Goal: Task Accomplishment & Management: Manage account settings

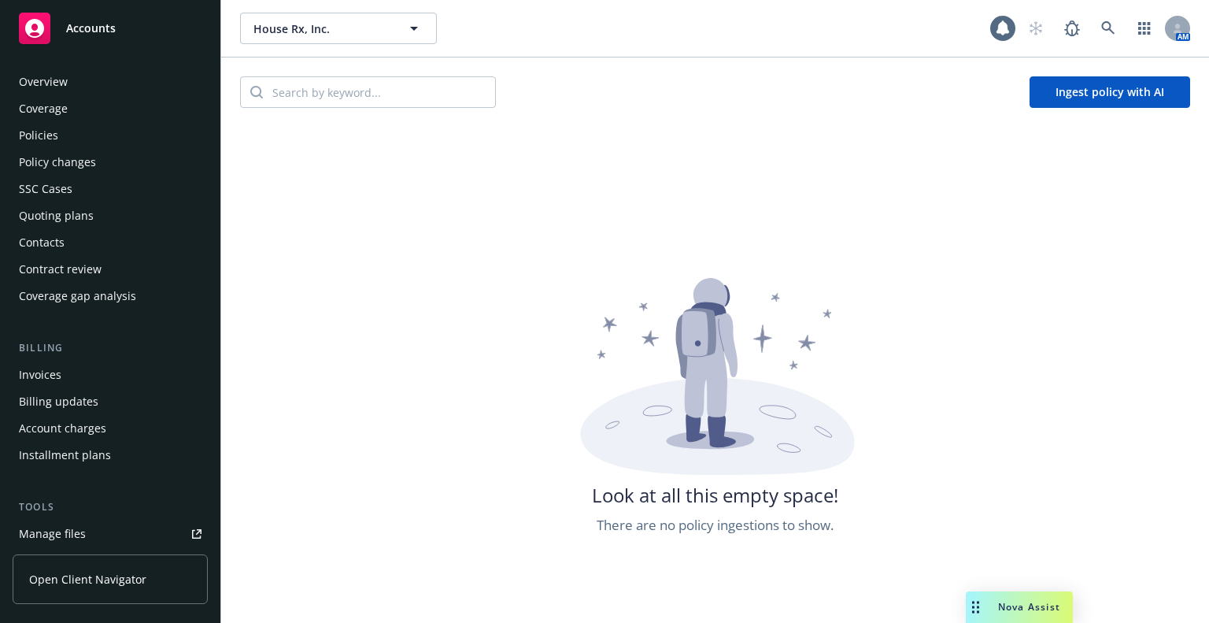
click at [93, 139] on div "Policies" at bounding box center [110, 135] width 183 height 25
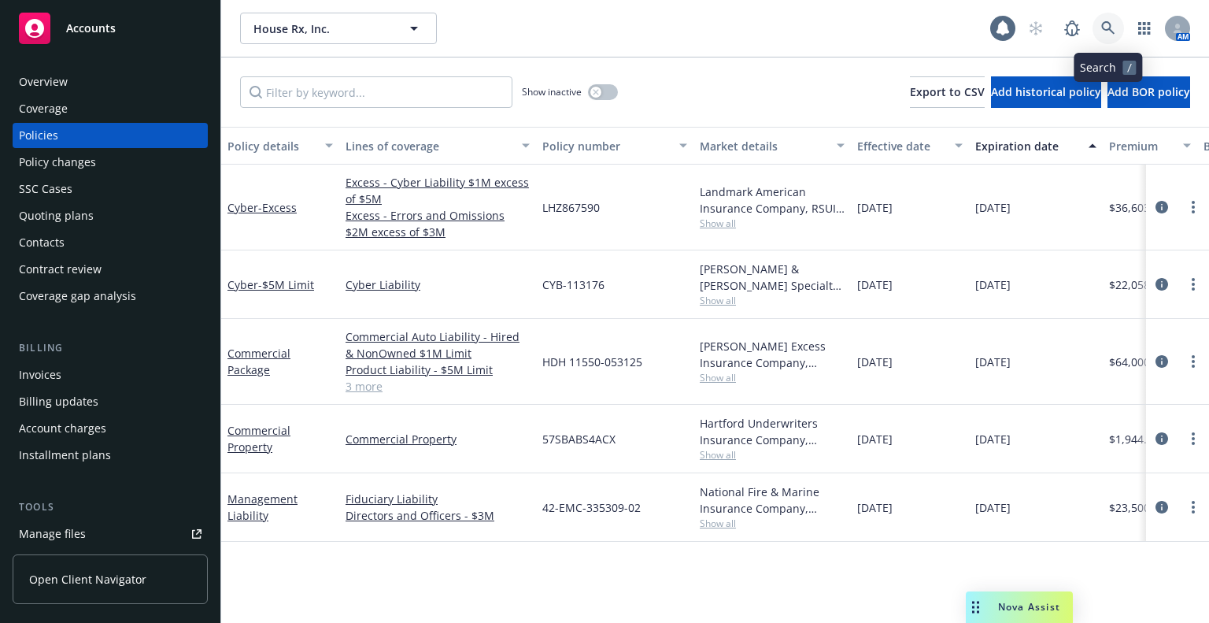
click at [1114, 31] on icon at bounding box center [1108, 28] width 14 height 14
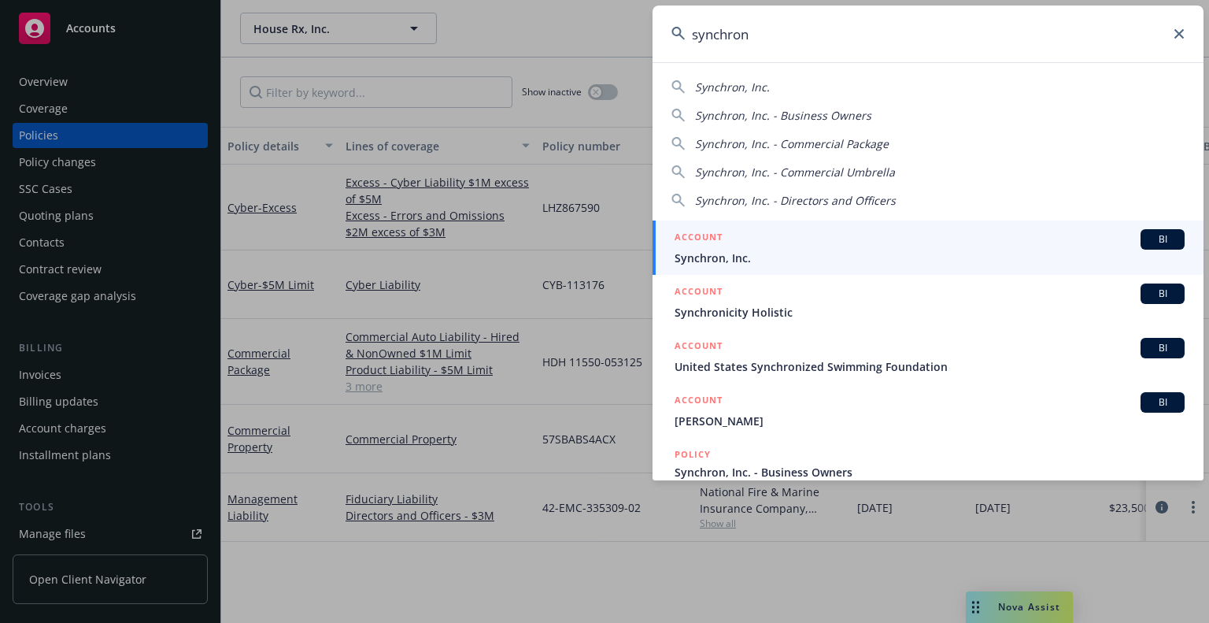
type input "synchron"
click at [758, 253] on span "Synchron, Inc." at bounding box center [930, 258] width 510 height 17
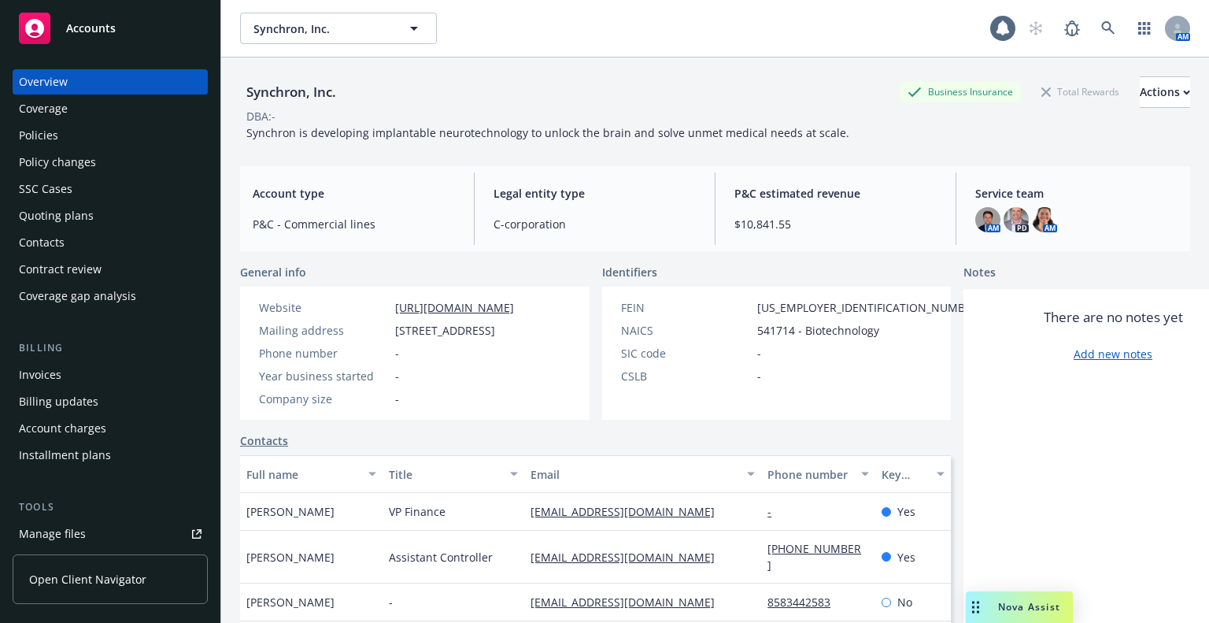
click at [117, 142] on div "Policies" at bounding box center [110, 135] width 183 height 25
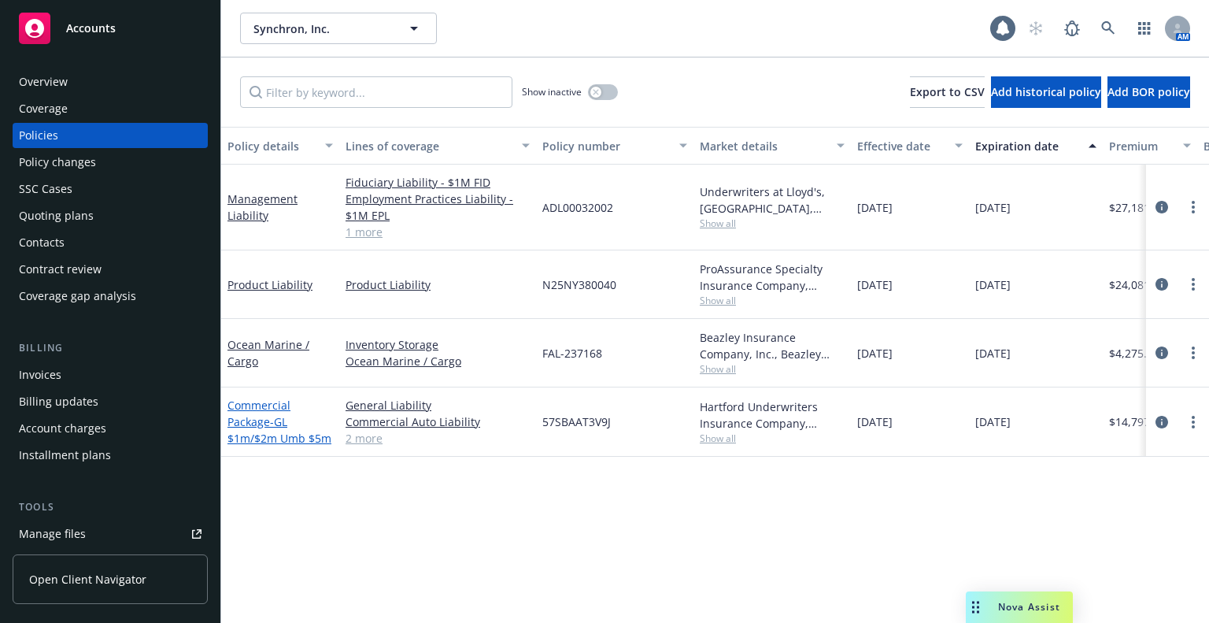
click at [265, 418] on link "Commercial Package - GL $1m/$2m Umb $5m" at bounding box center [279, 422] width 104 height 48
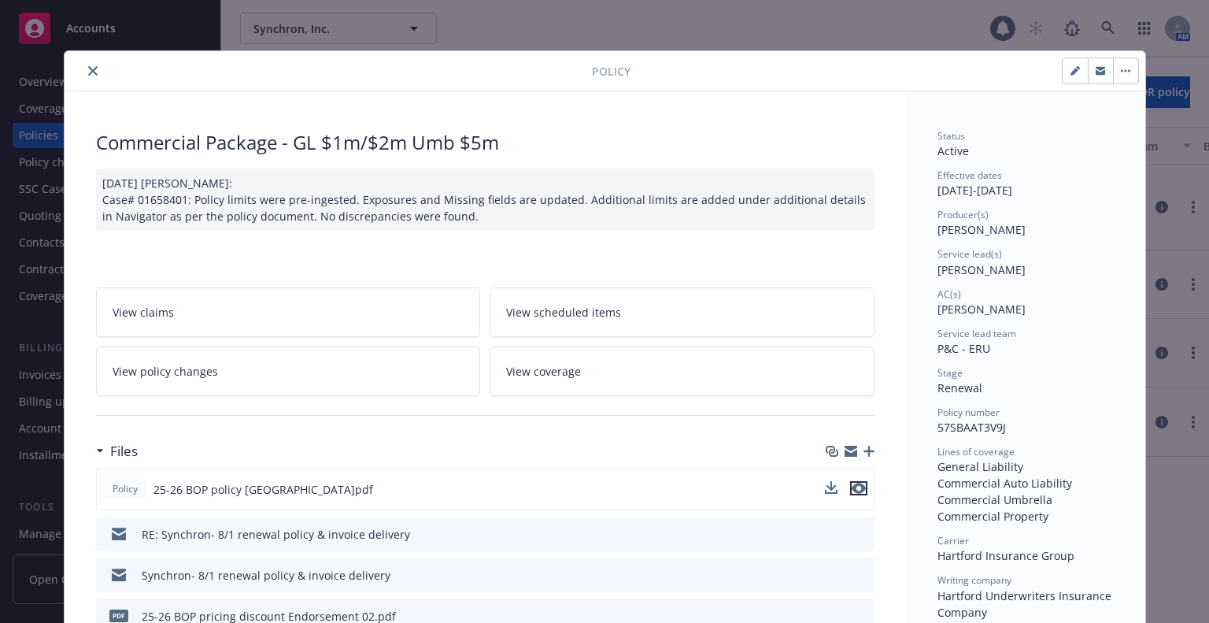
click at [856, 483] on icon "preview file" at bounding box center [859, 488] width 14 height 11
click at [88, 72] on icon "close" at bounding box center [92, 70] width 9 height 9
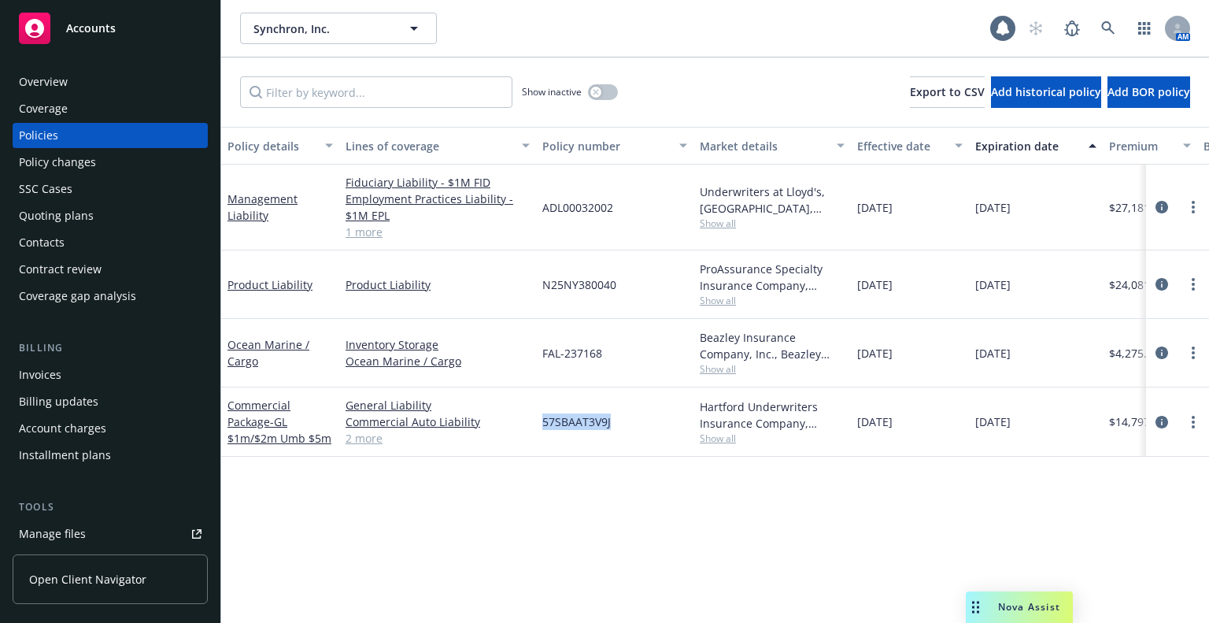
drag, startPoint x: 620, startPoint y: 418, endPoint x: 541, endPoint y: 428, distance: 80.2
click at [541, 428] on div "57SBAAT3V9J" at bounding box center [614, 421] width 157 height 69
copy span "57SBAAT3V9J"
click at [104, 159] on div "Policy changes" at bounding box center [110, 162] width 183 height 25
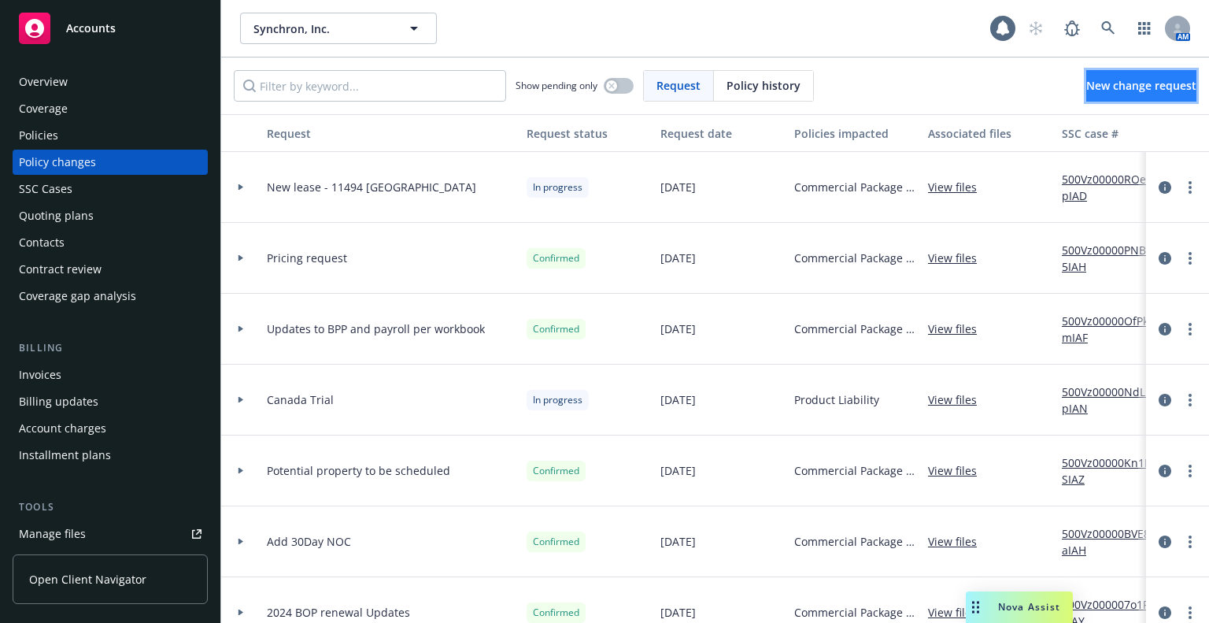
click at [1086, 91] on span "New change request" at bounding box center [1141, 85] width 110 height 15
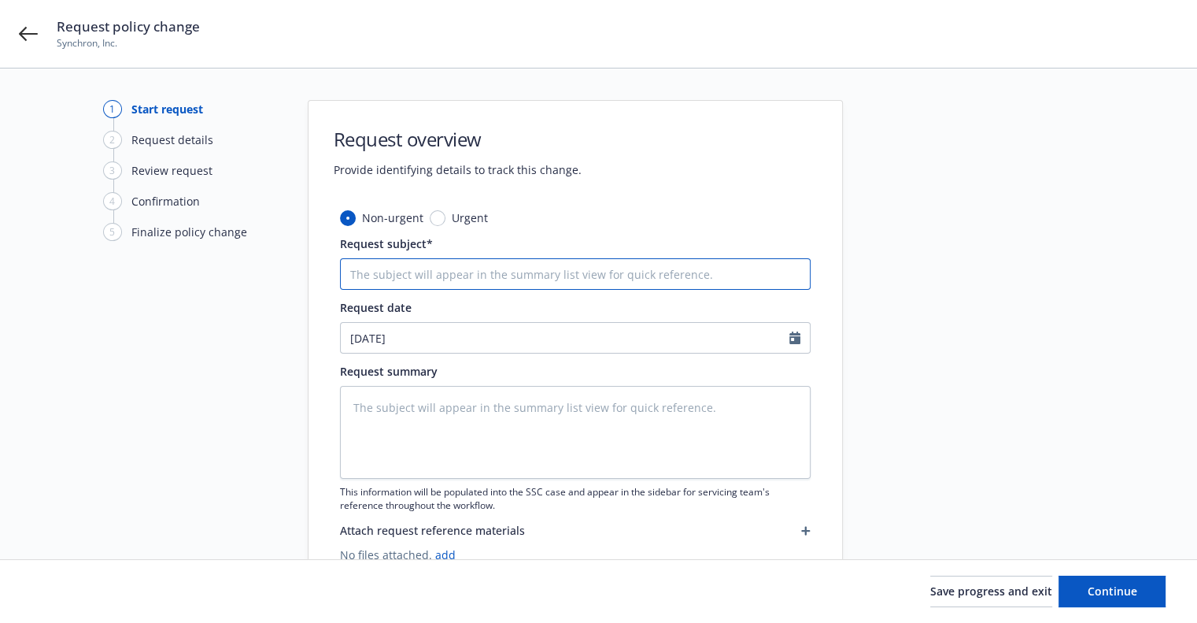
click at [633, 287] on input "Request subject*" at bounding box center [575, 273] width 471 height 31
type textarea "x"
type input "P"
type textarea "x"
type input "Pe"
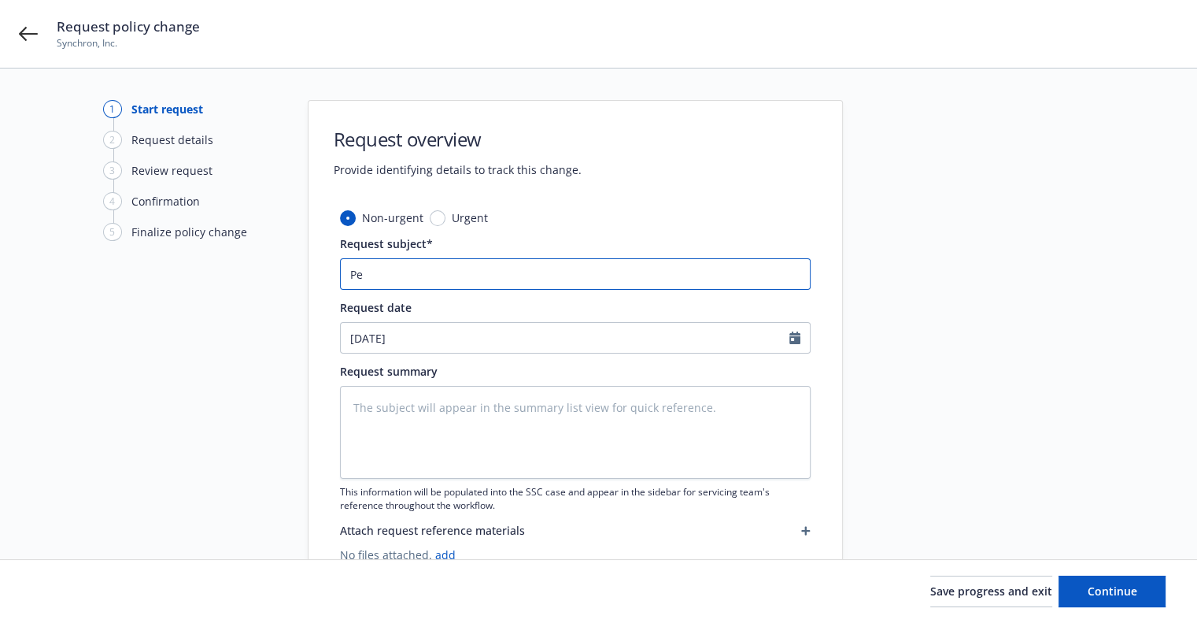
type textarea "x"
type input "Per"
type textarea "x"
type input "Per"
type textarea "x"
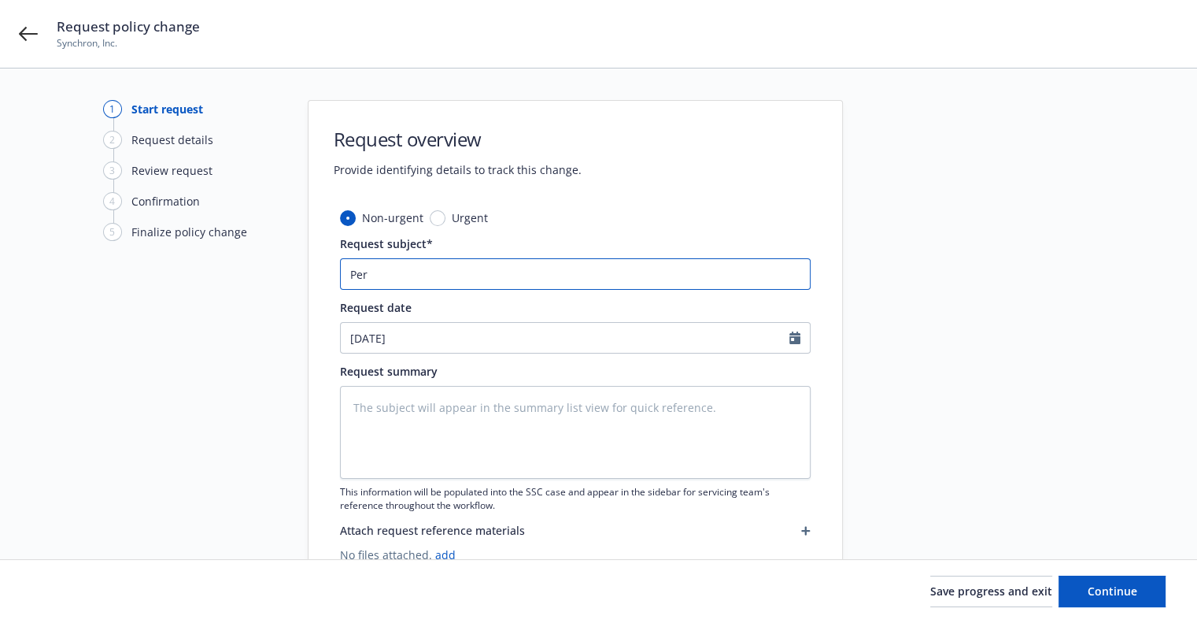
type input "Per A"
type textarea "x"
type input "Per Ag"
type textarea "x"
type input "Per Agg"
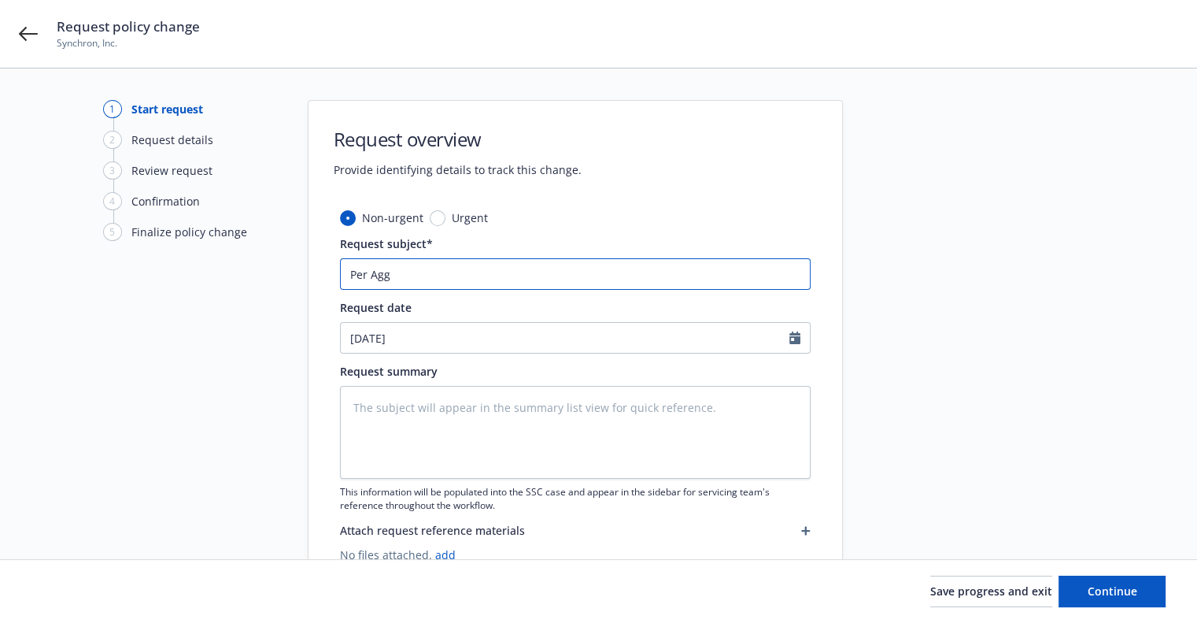
type textarea "x"
type input "Per Aggre"
type textarea "x"
type input "Per Aggrea"
type textarea "x"
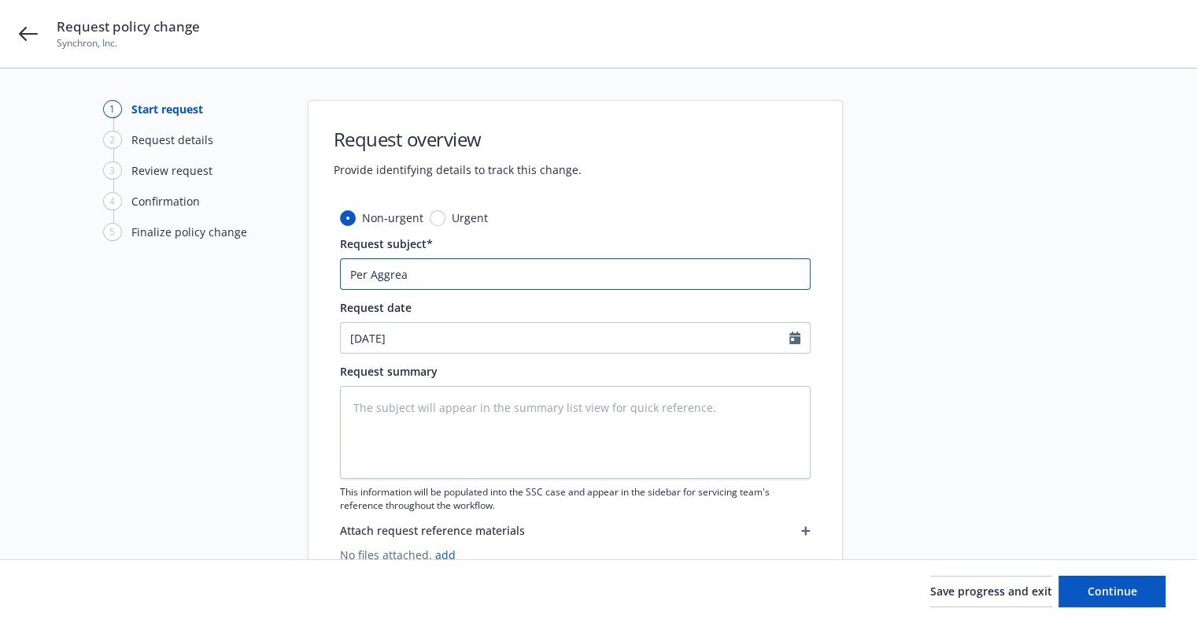
type input "Per Aggre"
type textarea "x"
type input "Per Aggreg"
type textarea "x"
type input "Per Aggregat"
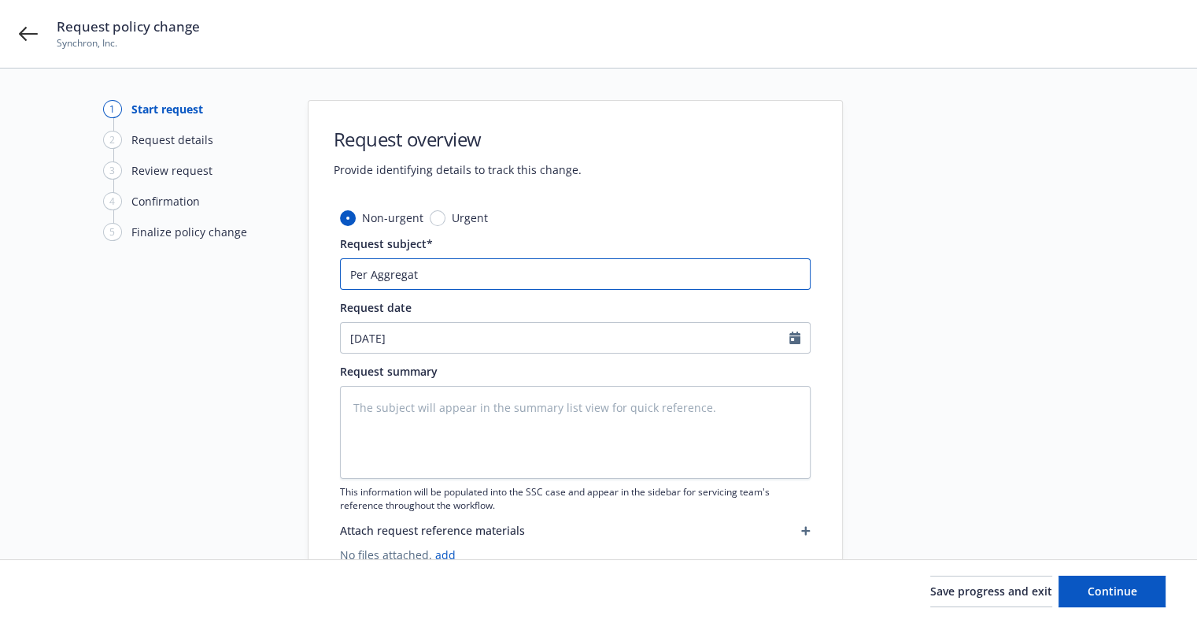
type textarea "x"
type input "Per Aggregate"
type textarea "x"
type input "Per Aggregate"
type textarea "x"
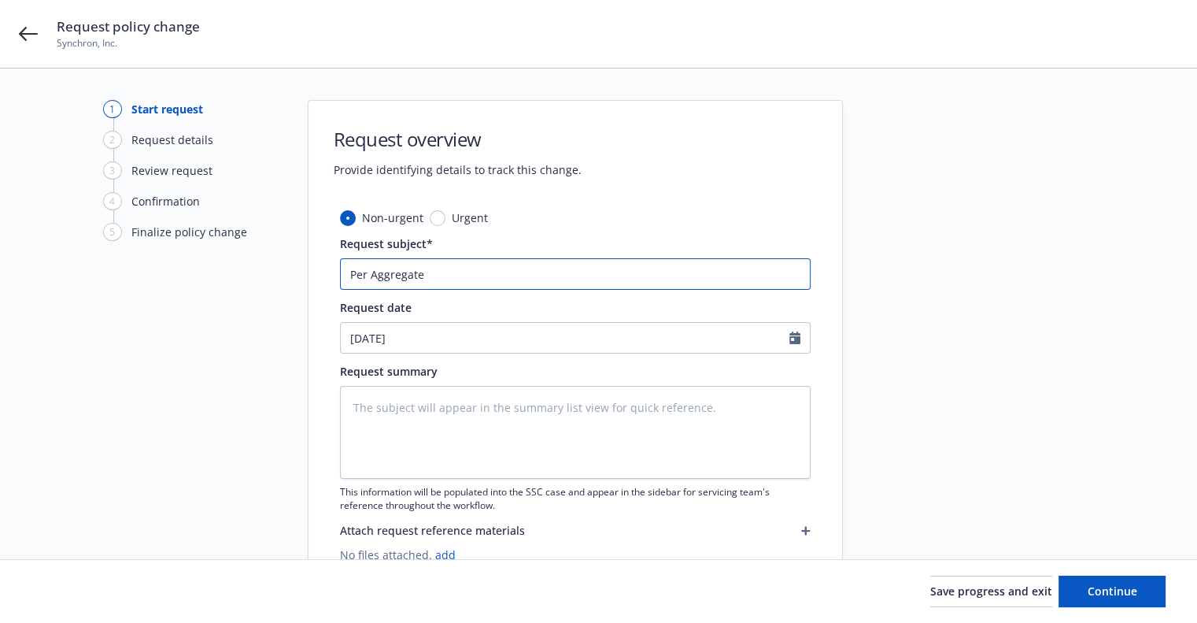
type input "Per Aggregat"
type textarea "x"
type input "Per Aggrega"
type textarea "x"
type input "Per Aggreg"
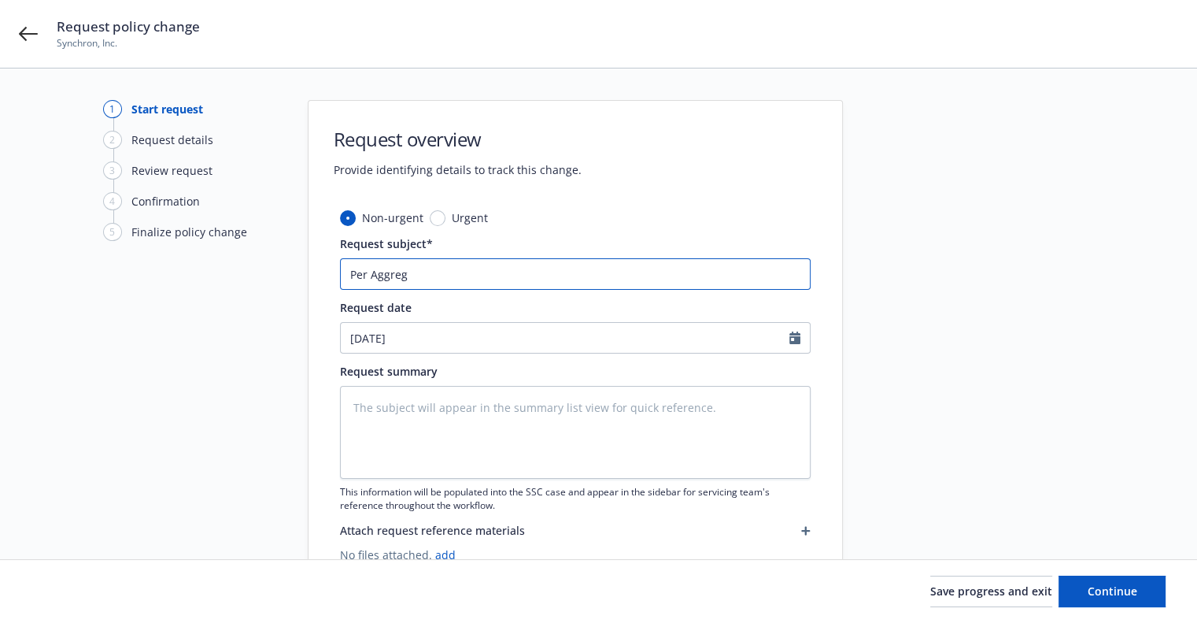
type textarea "x"
type input "Per Aggre"
type textarea "x"
type input "Per Aggr"
type textarea "x"
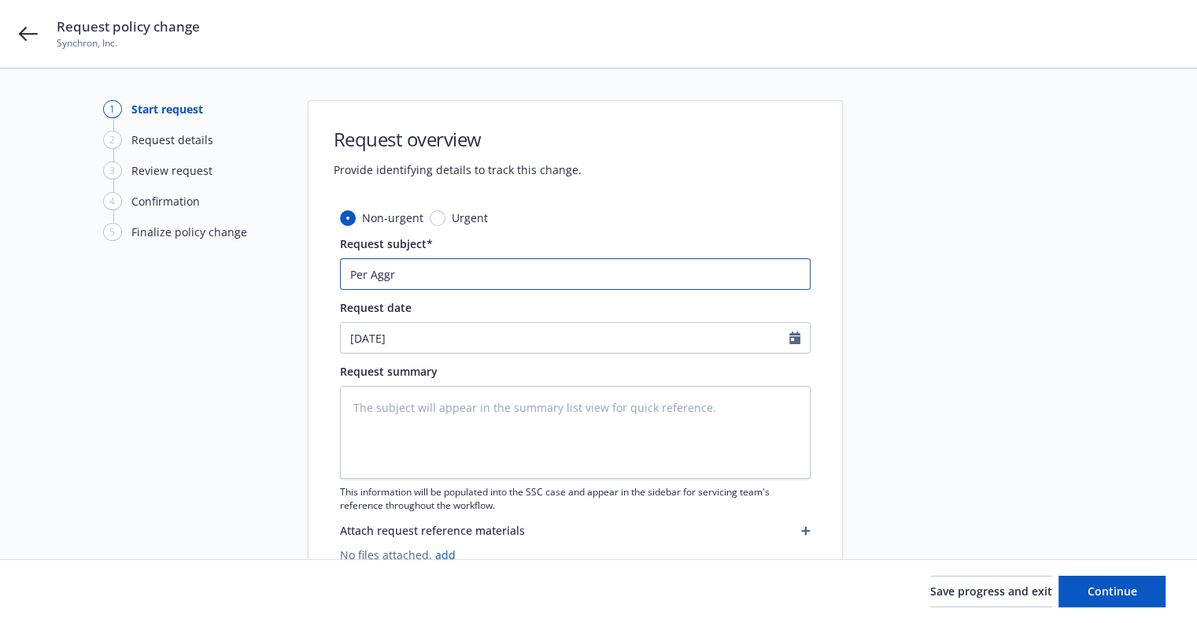
type input "Per Agg"
type textarea "x"
type input "Per Ag"
type textarea "x"
type input "Per A"
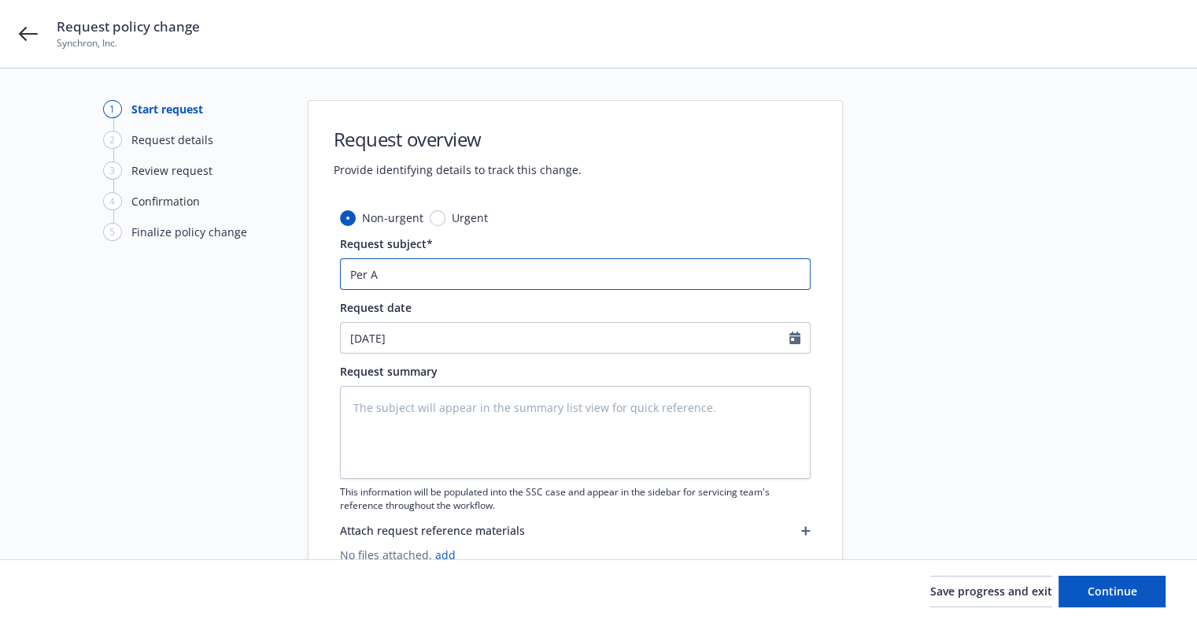
type textarea "x"
type input "Per"
type textarea "x"
type input "Per"
type textarea "x"
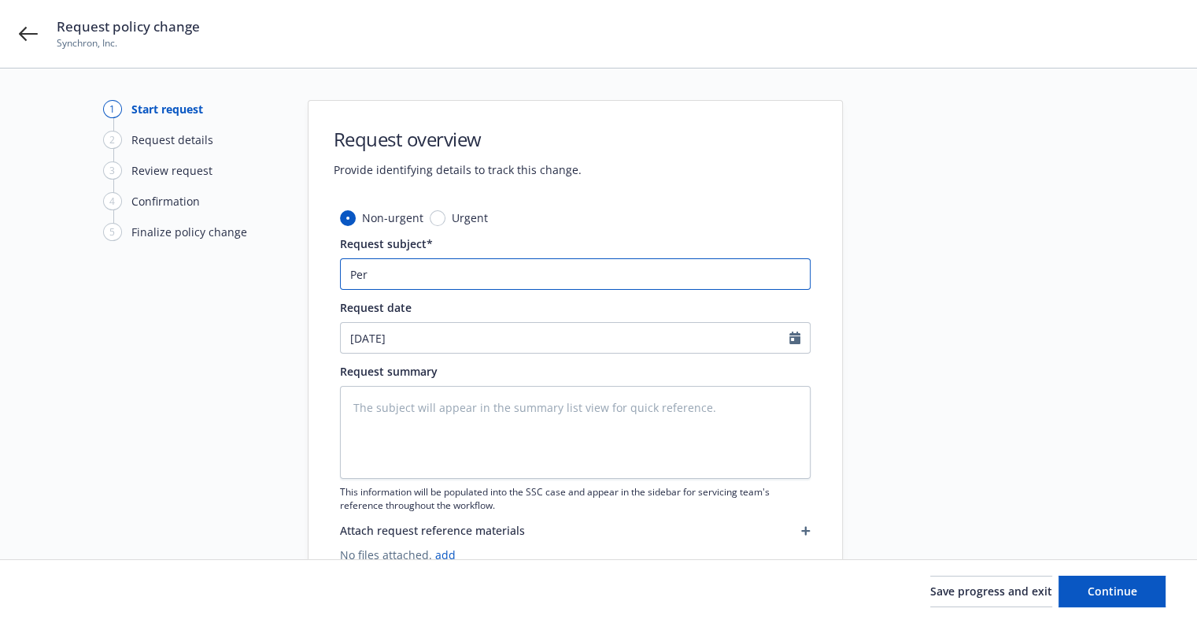
type input "Pe"
type textarea "x"
type input "P"
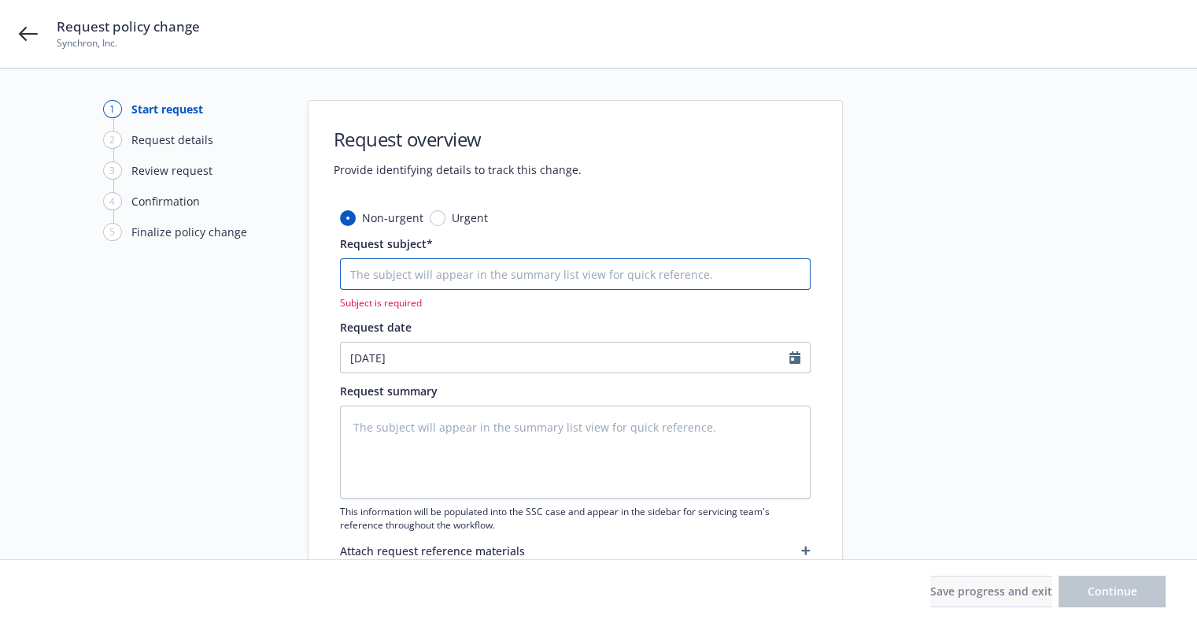
type textarea "x"
type input "I"
type textarea "x"
type input "In"
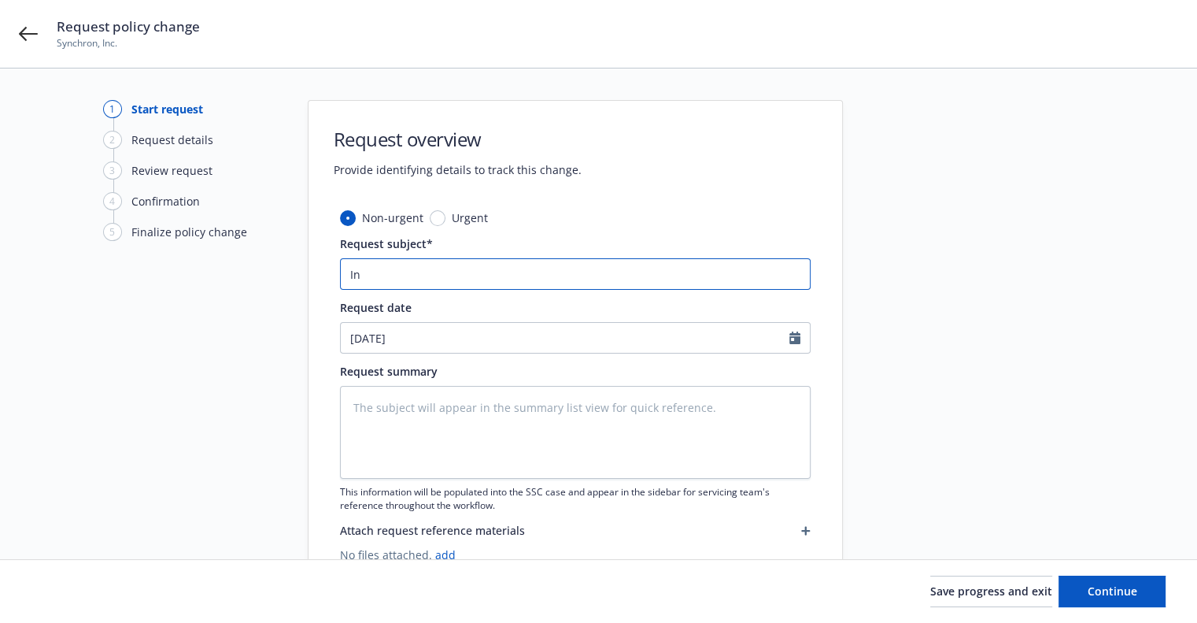
type textarea "x"
type input "Inc"
type textarea "x"
type input "Incre"
type textarea "x"
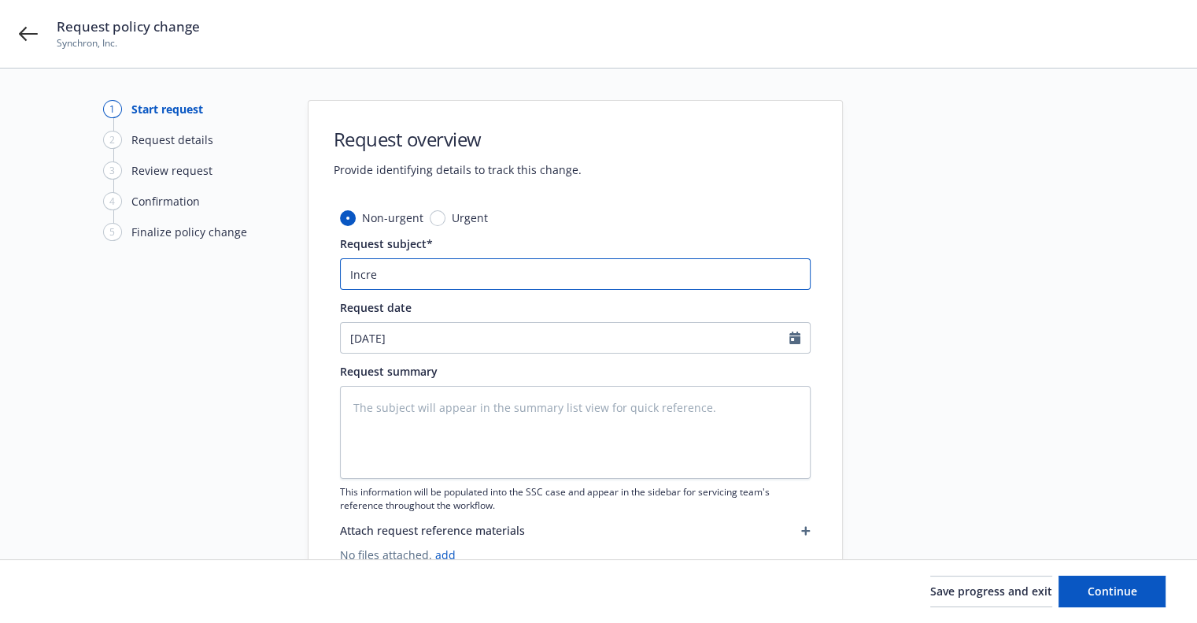
type input "Increa"
type textarea "x"
type input "Increase"
type textarea "x"
type input "Increase"
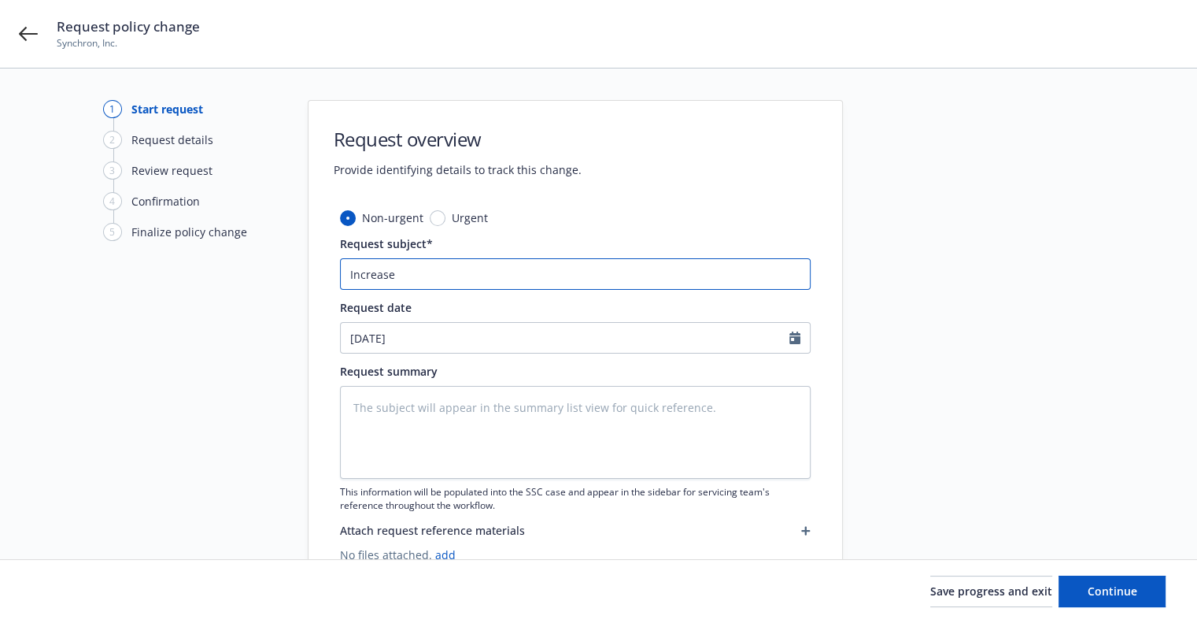
type textarea "x"
type input "Increase U"
type textarea "x"
type input "Increase Um"
type textarea "x"
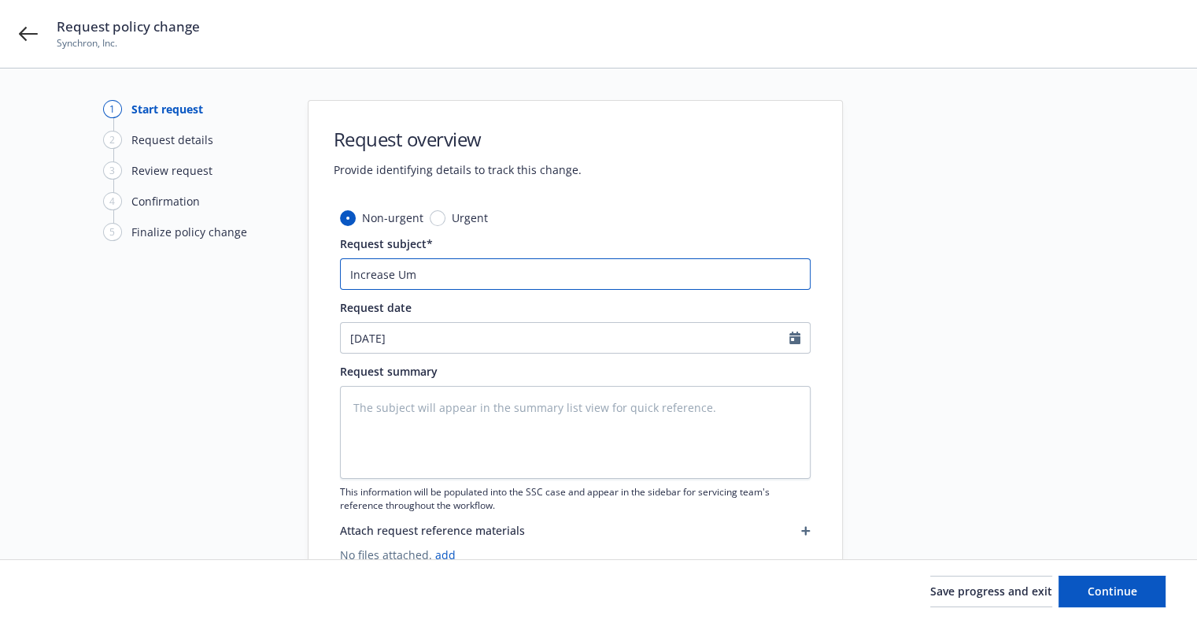
type input "Increase Umb"
type textarea "x"
type input "Increase Umbr"
type textarea "x"
type input "Increase Umbre"
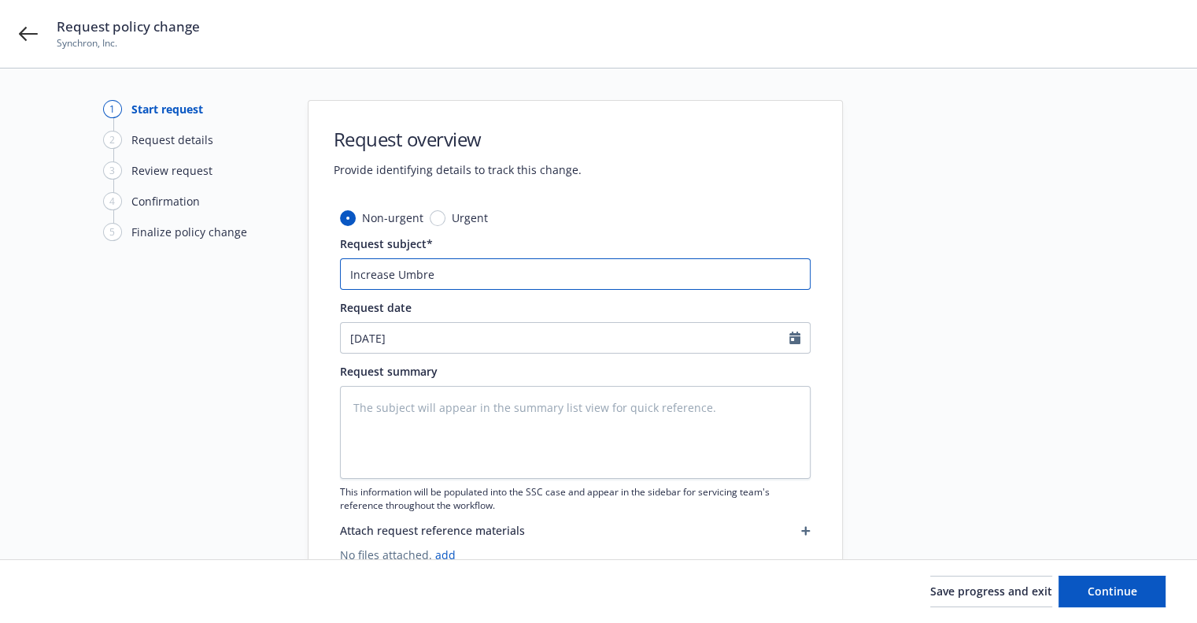
type textarea "x"
type input "Increase Umbrel"
type textarea "x"
type input "Increase Umbrell"
type textarea "x"
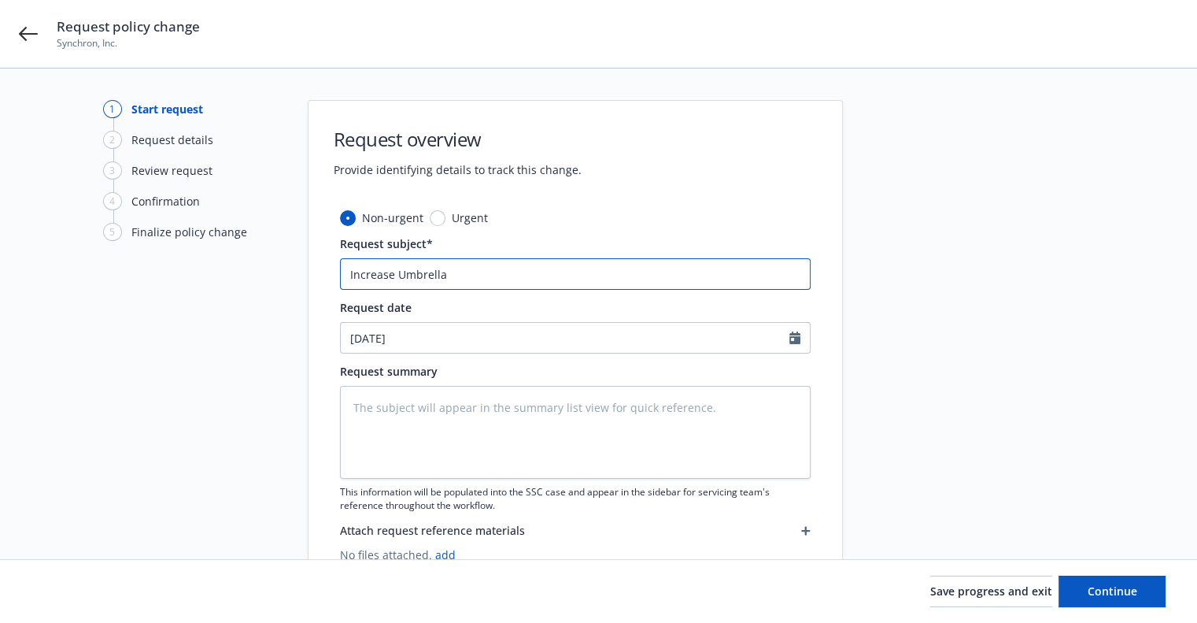
type input "Increase Umbrella"
type textarea "x"
type input "Increase Umbrella to"
type textarea "x"
type input "Increase Umbrella to"
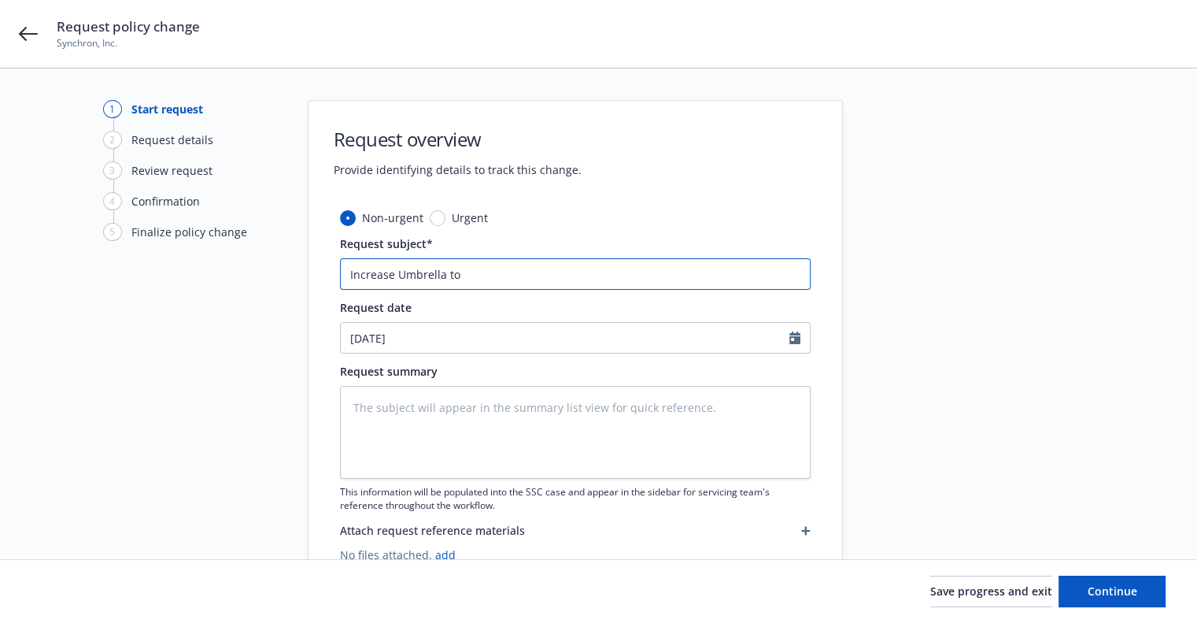
type textarea "x"
type input "Increase Umbrella to $"
type textarea "x"
type input "Increase Umbrella to $5"
type textarea "x"
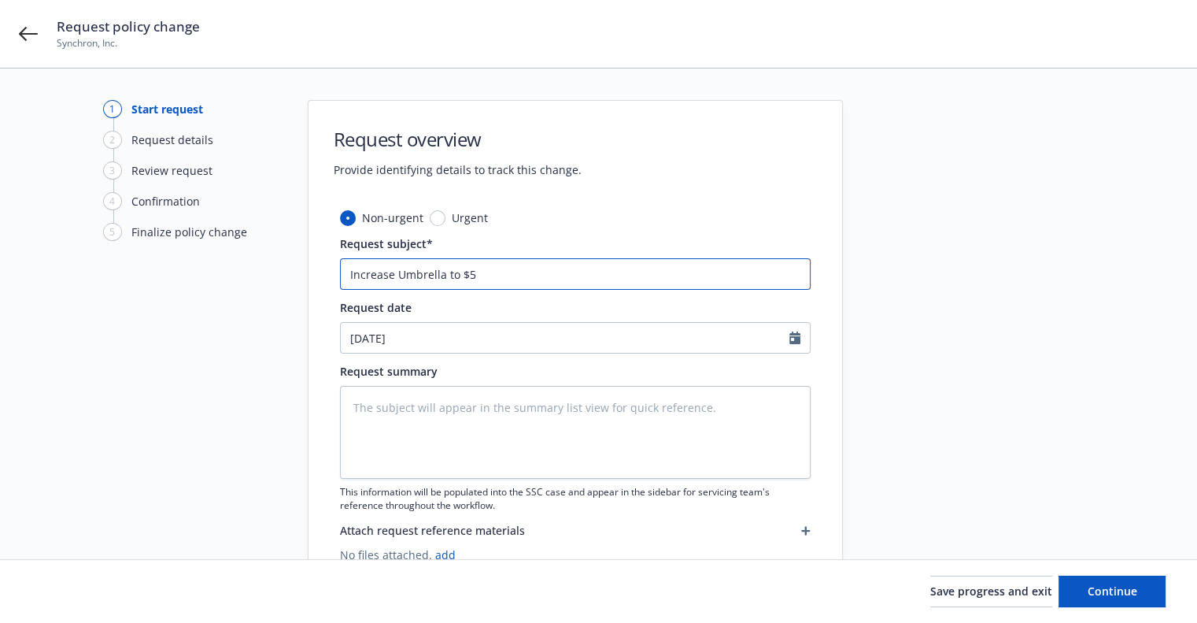
type input "Increase Umbrella to $56"
type textarea "x"
type input "Increase Umbrella to $5"
type textarea "x"
type input "Increase Umbrella to $"
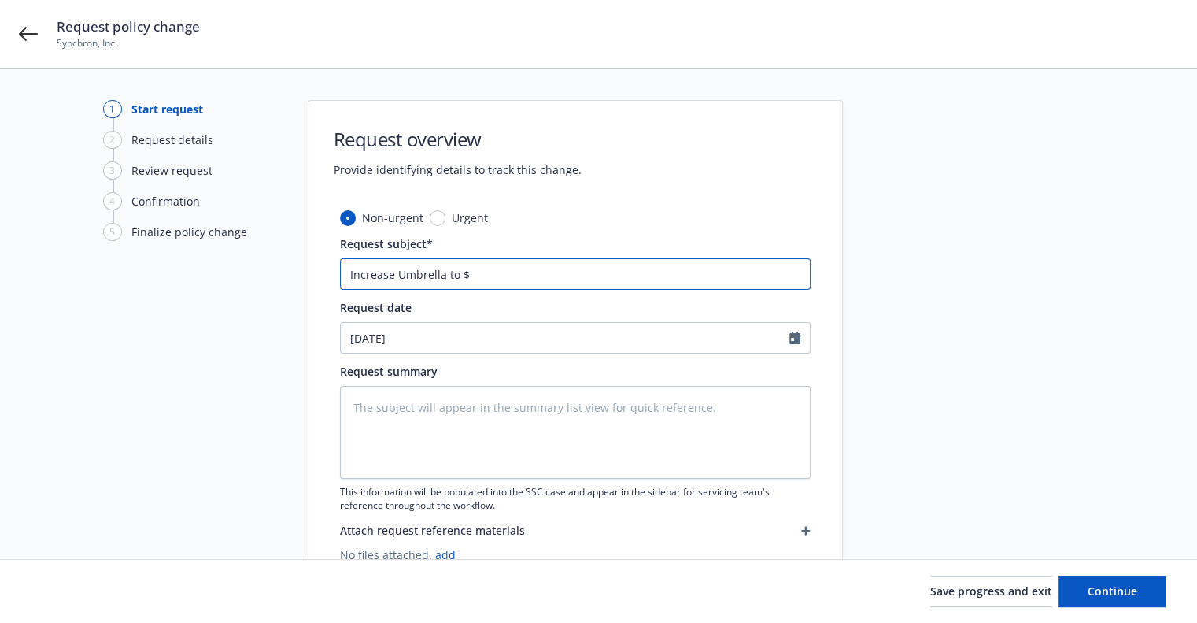
type textarea "x"
type input "Increase Umbrella to $6"
type textarea "x"
type input "Increase Umbrella to $6M"
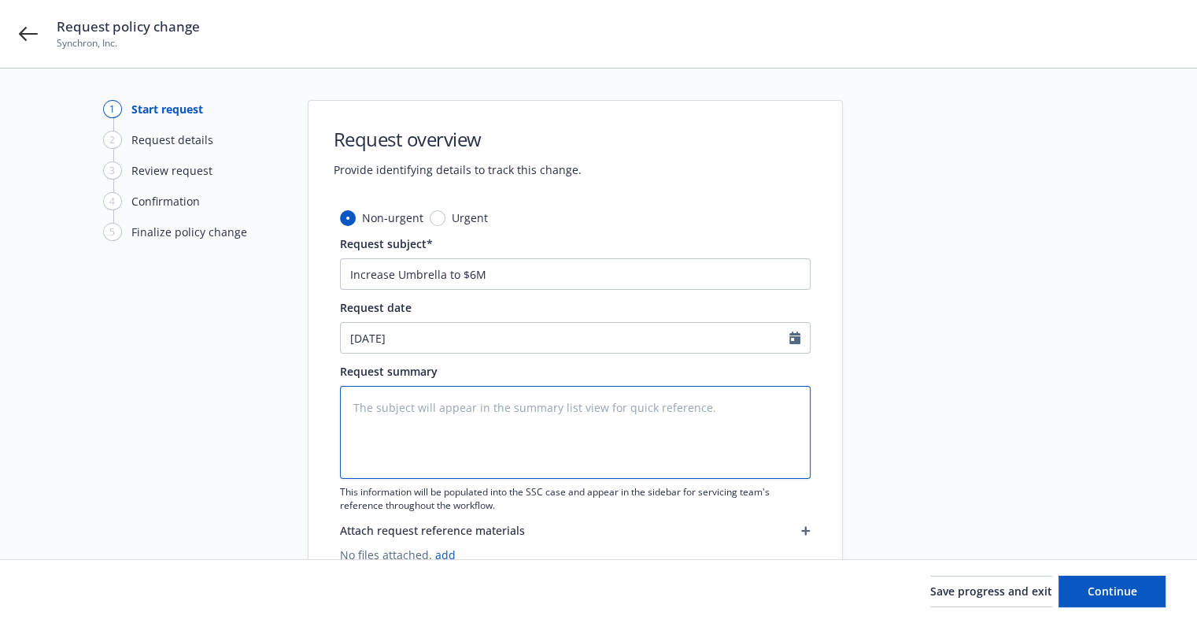
click at [434, 453] on textarea at bounding box center [575, 432] width 471 height 93
paste textarea "Increase Umbrella to $6M"
type textarea "x"
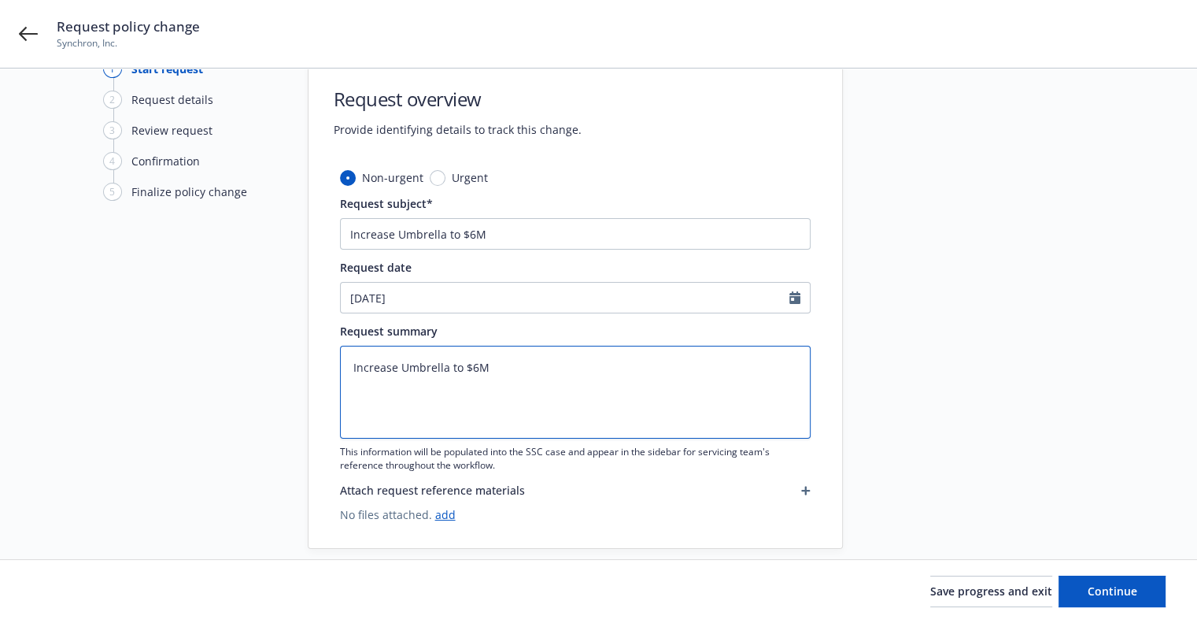
scroll to position [60, 0]
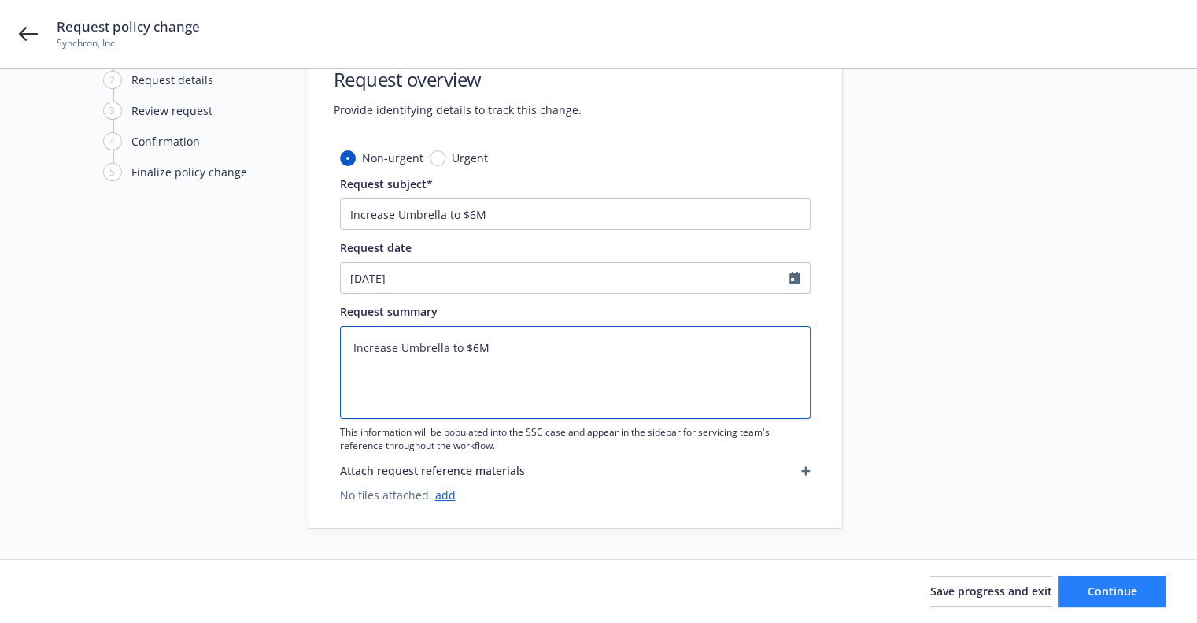
type textarea "Increase Umbrella to $6M"
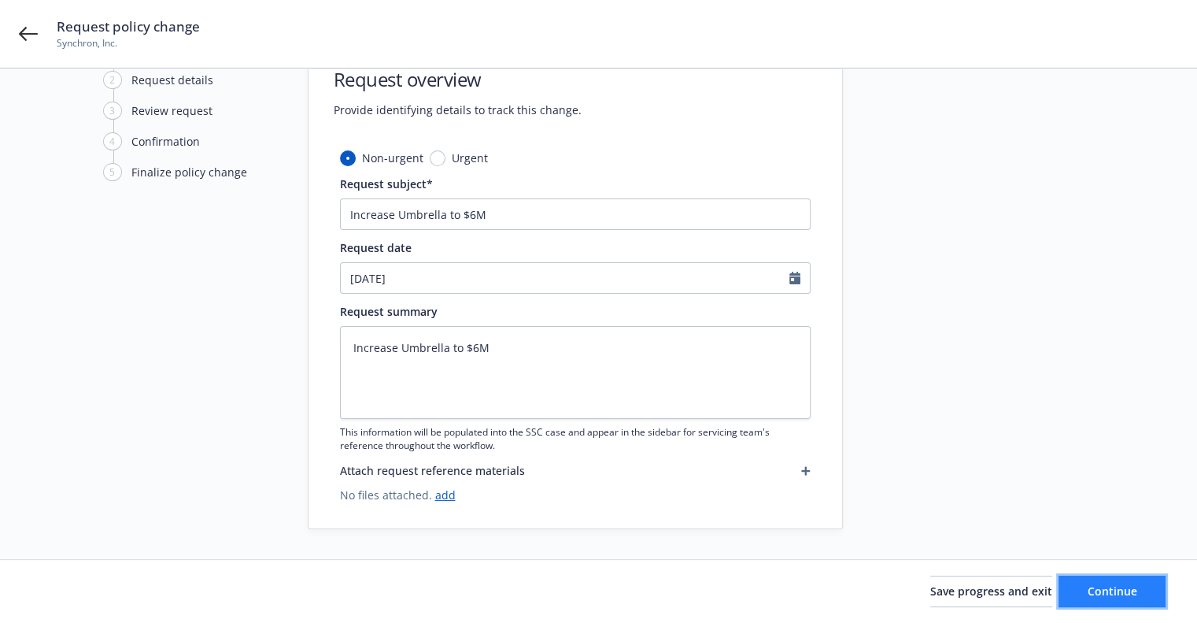
click at [1077, 591] on button "Continue" at bounding box center [1112, 590] width 107 height 31
type textarea "x"
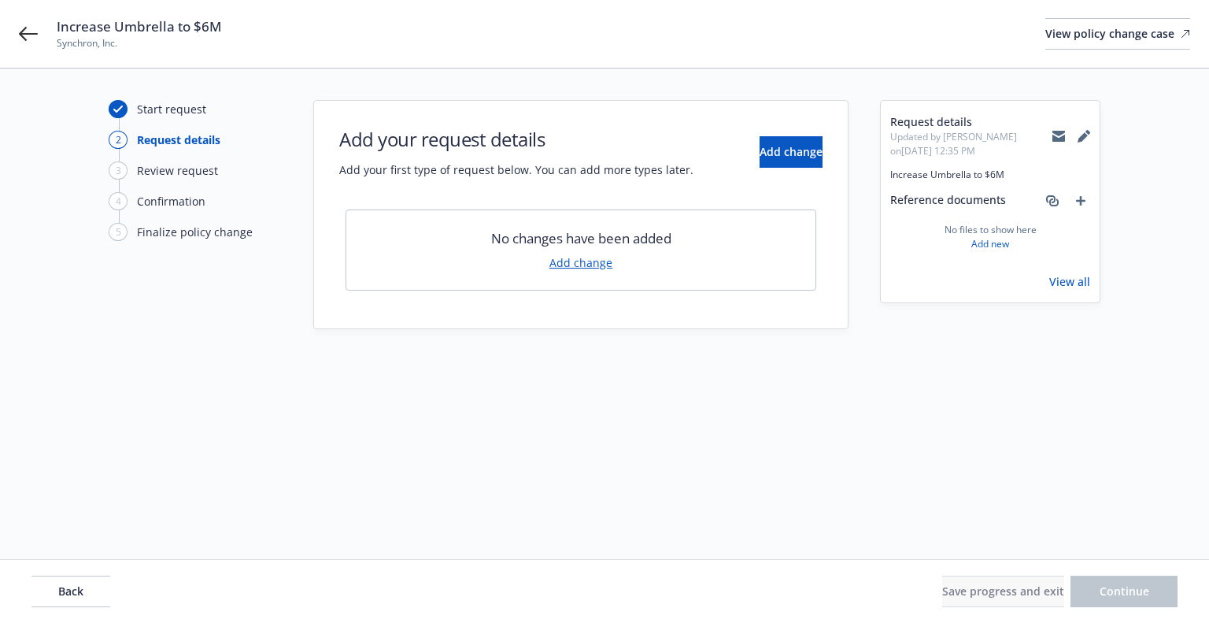
click at [579, 257] on link "Add change" at bounding box center [580, 262] width 63 height 17
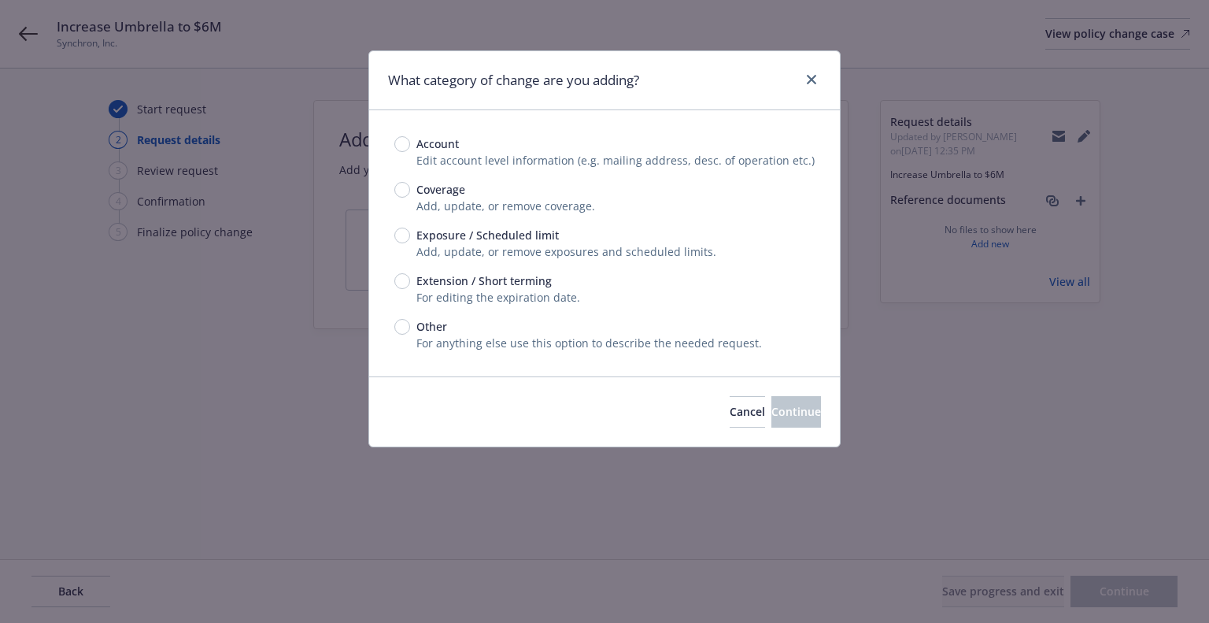
click at [485, 240] on span "Exposure / Scheduled limit" at bounding box center [487, 235] width 142 height 17
click at [410, 240] on input "Exposure / Scheduled limit" at bounding box center [402, 235] width 16 height 16
radio input "true"
click at [771, 411] on span "Continue" at bounding box center [796, 411] width 50 height 15
type textarea "x"
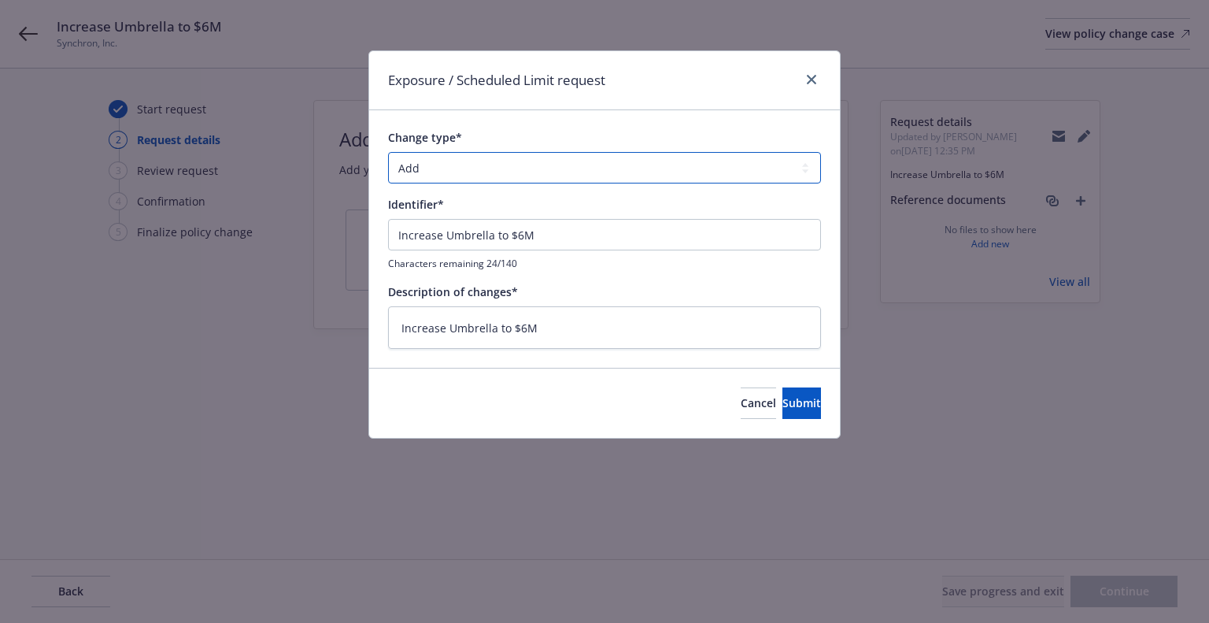
click at [465, 170] on select "Add Audit Change Remove" at bounding box center [604, 167] width 433 height 31
select select "CHANGE"
click at [388, 152] on select "Add Audit Change Remove" at bounding box center [604, 167] width 433 height 31
click at [782, 395] on span "Submit" at bounding box center [801, 402] width 39 height 15
type textarea "x"
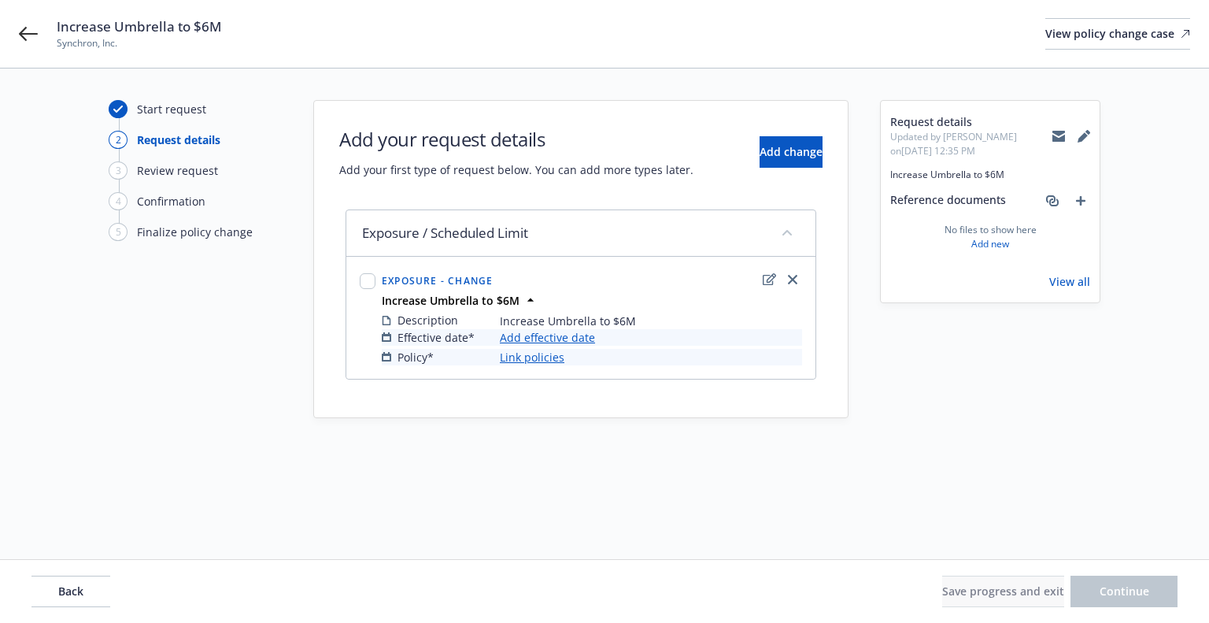
click at [557, 338] on link "Add effective date" at bounding box center [547, 337] width 95 height 17
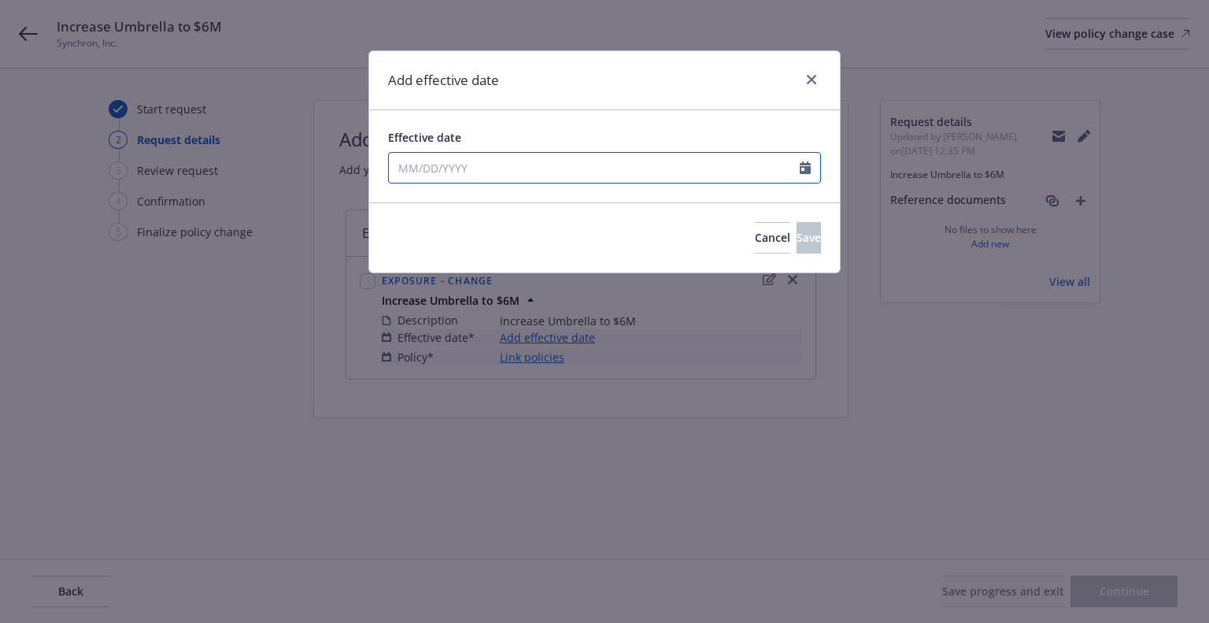
click at [608, 160] on input "Effective date" at bounding box center [594, 168] width 411 height 30
select select "9"
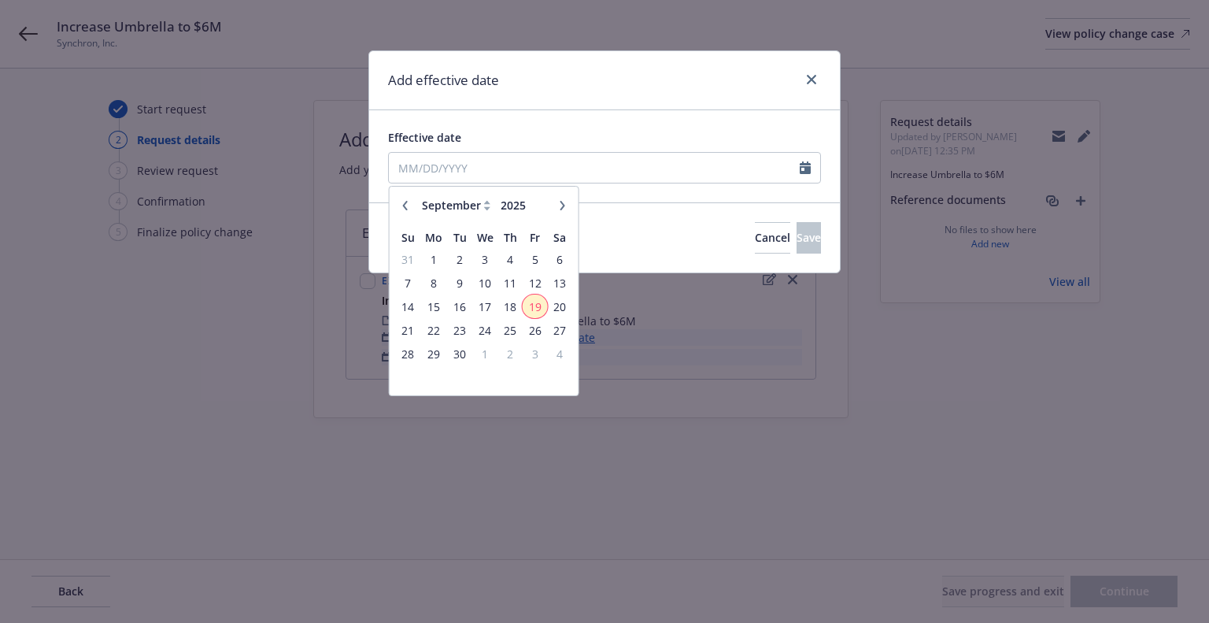
click at [542, 304] on span "19" at bounding box center [534, 307] width 21 height 20
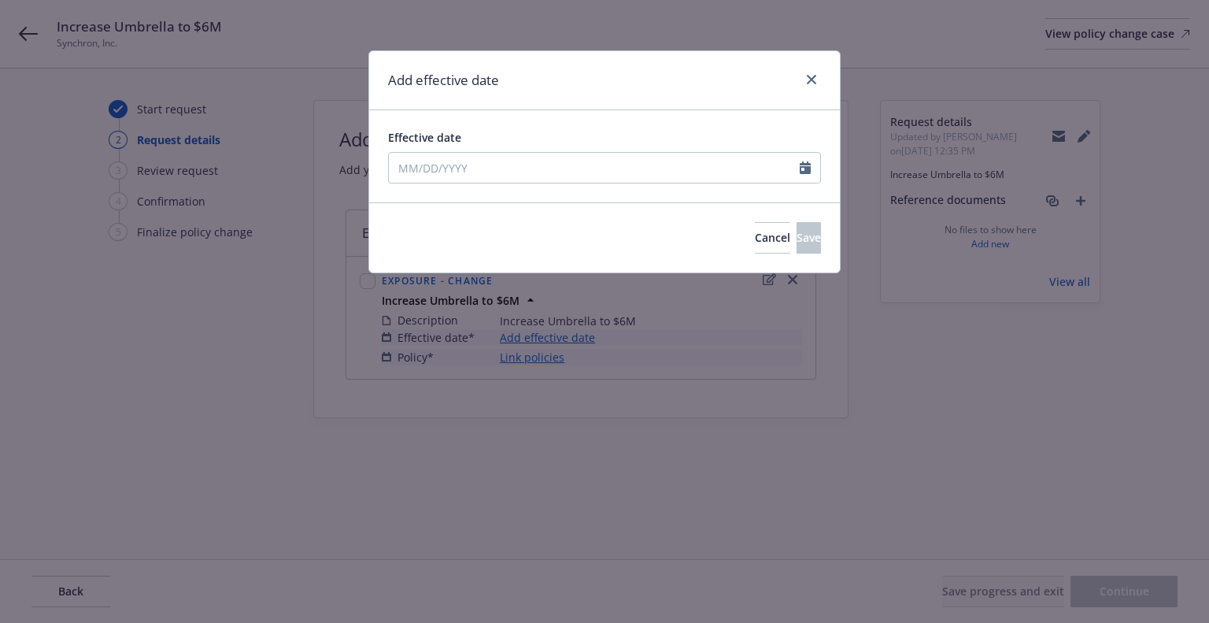
type input "09/19/2025"
click at [797, 240] on span "Save" at bounding box center [809, 237] width 24 height 15
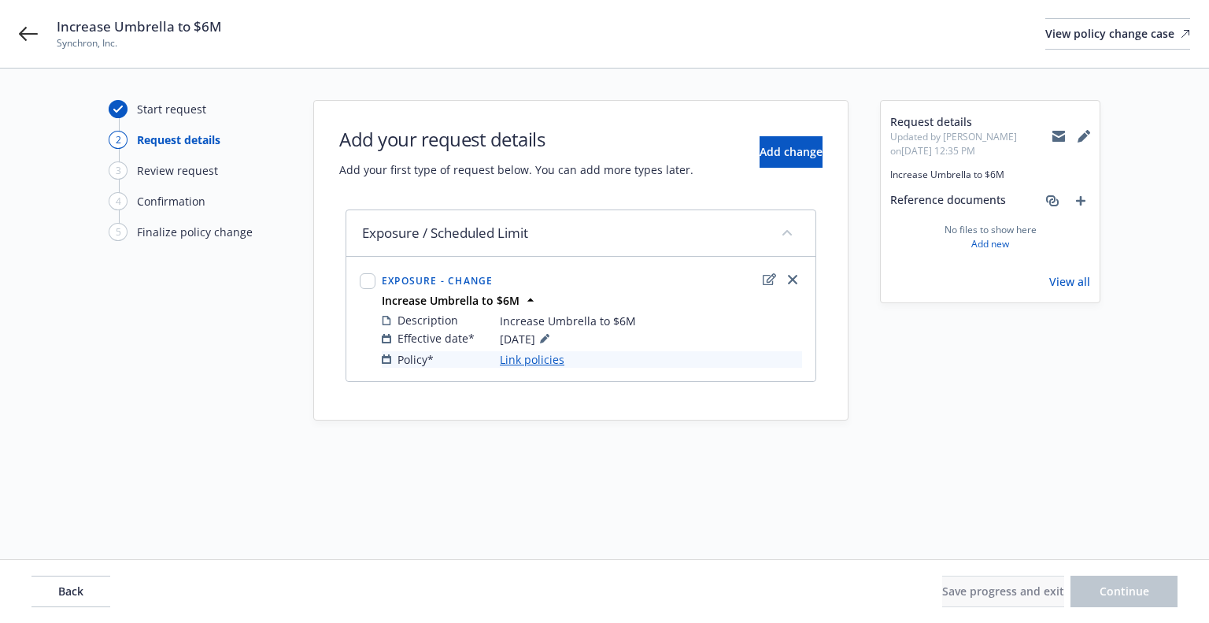
click at [526, 361] on link "Link policies" at bounding box center [532, 359] width 65 height 17
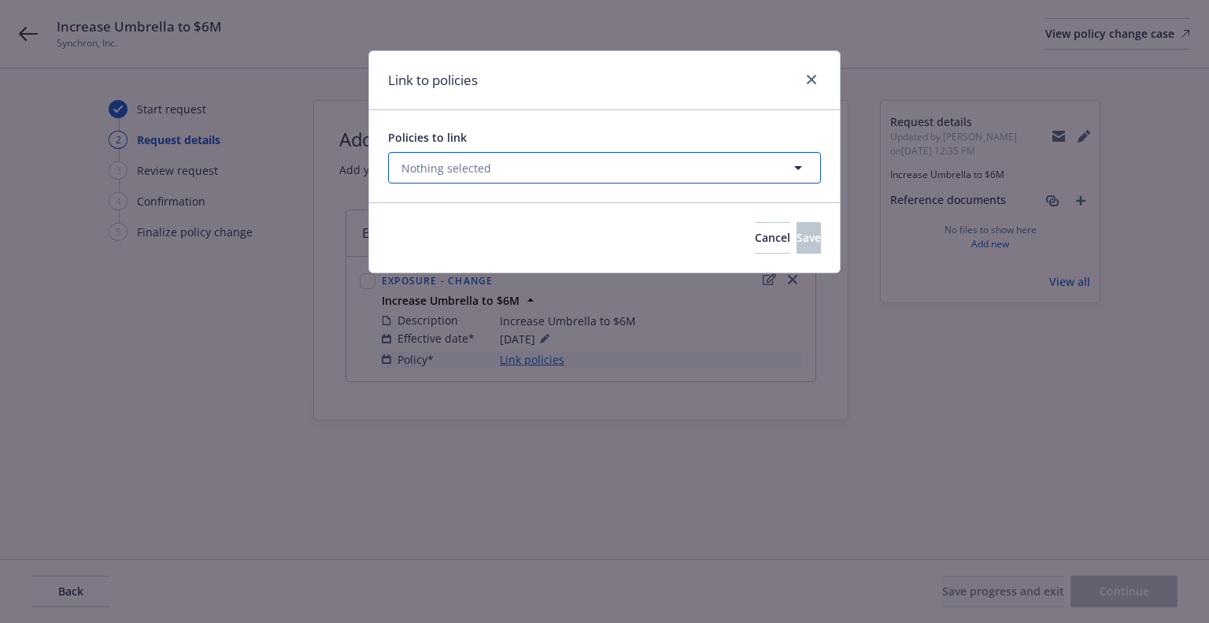
click at [478, 172] on span "Nothing selected" at bounding box center [446, 168] width 90 height 17
select select "ACTIVE"
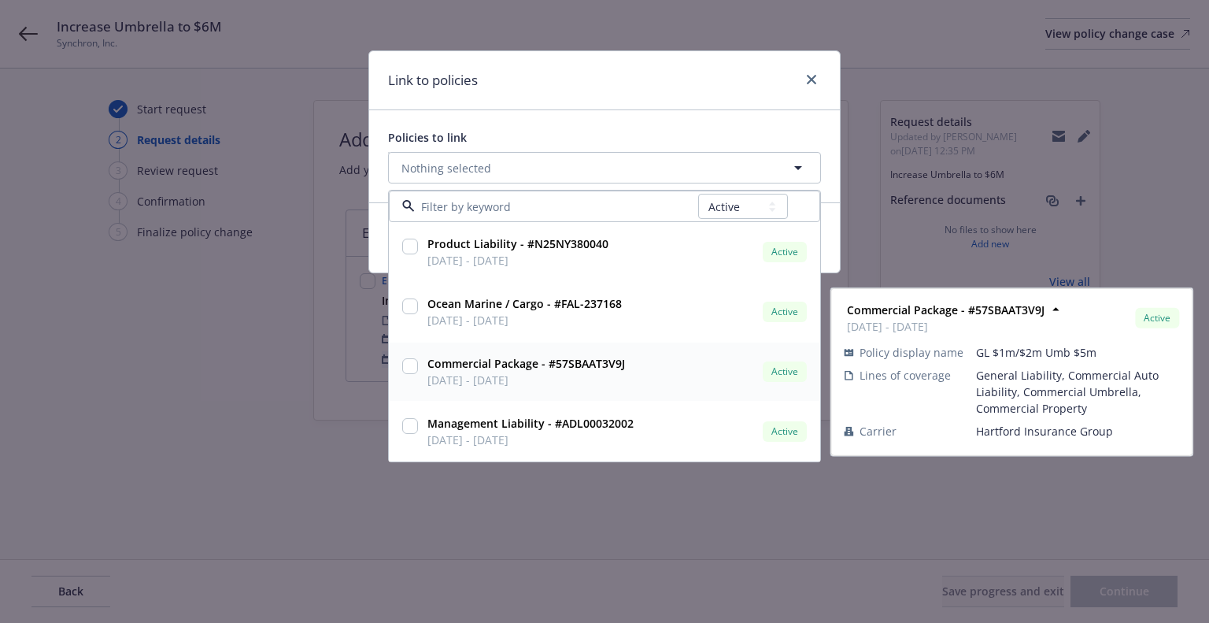
click at [406, 375] on div at bounding box center [410, 371] width 22 height 39
checkbox input "true"
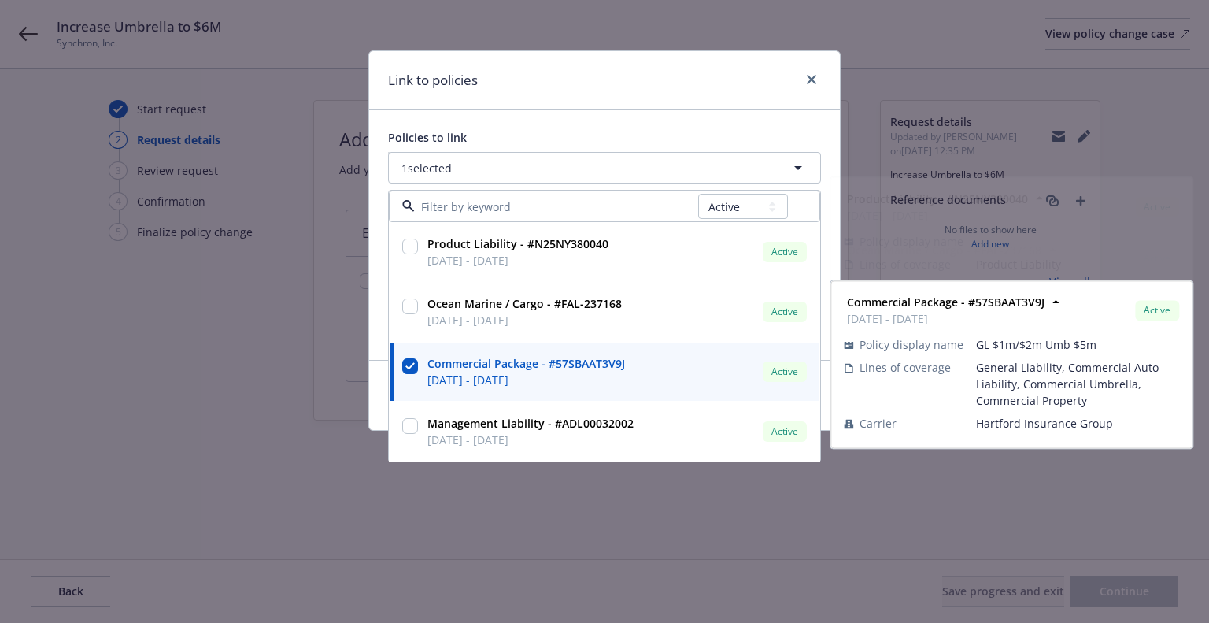
click at [579, 92] on div "Link to policies" at bounding box center [604, 80] width 471 height 59
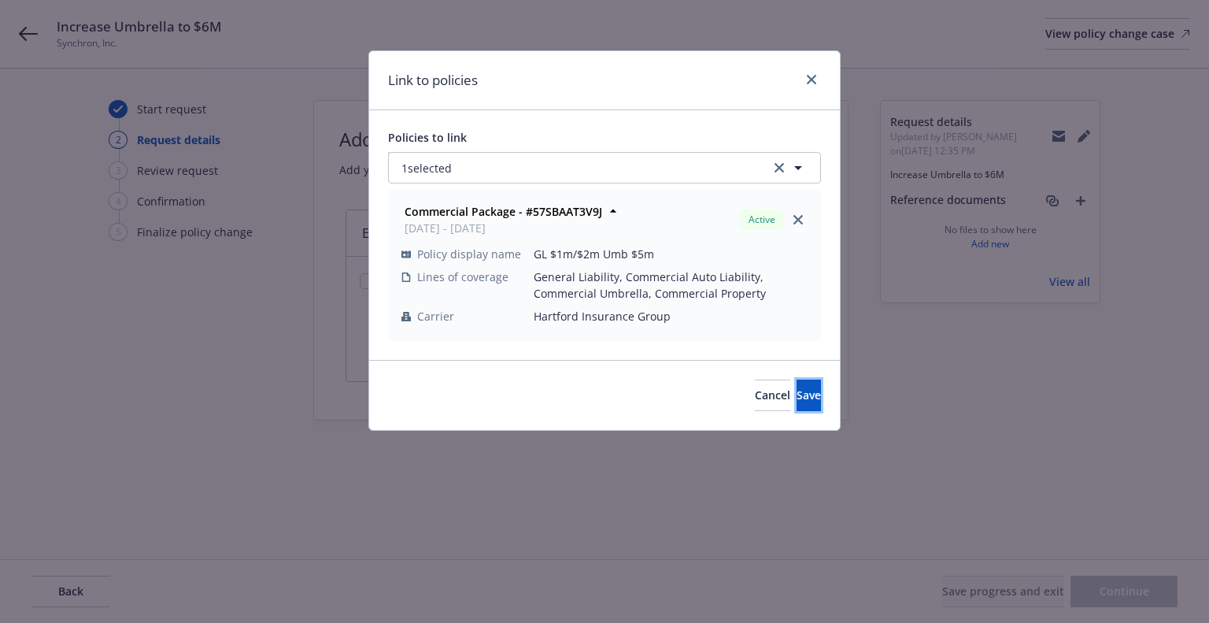
click at [797, 401] on span "Save" at bounding box center [809, 394] width 24 height 15
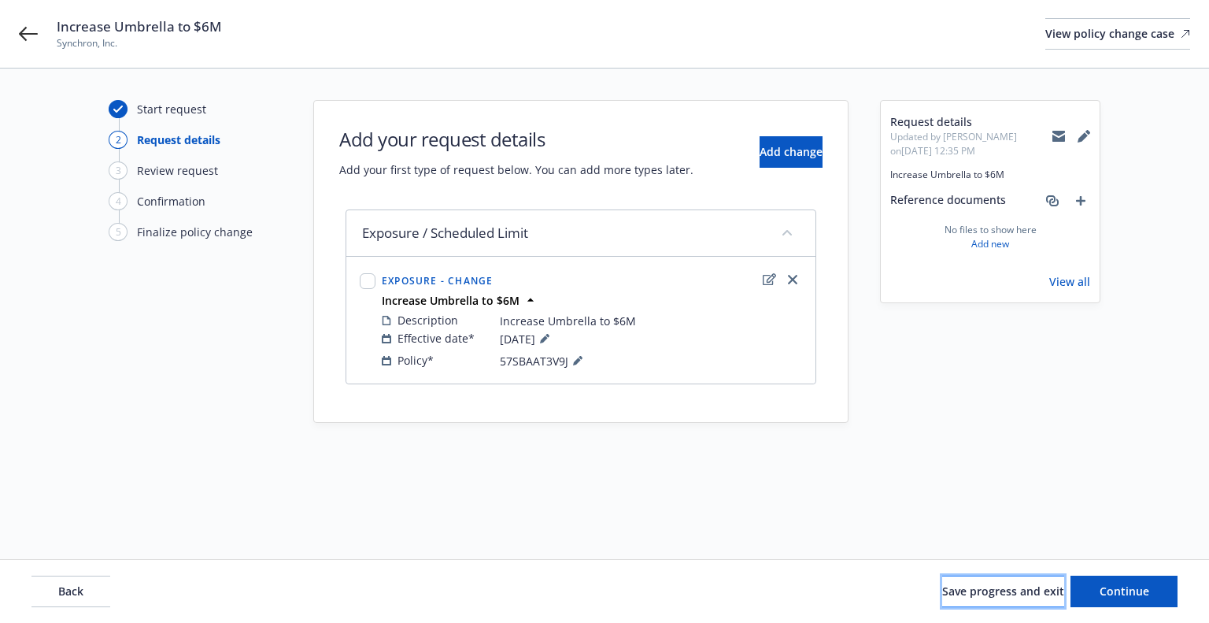
click at [945, 597] on span "Save progress and exit" at bounding box center [1003, 590] width 122 height 15
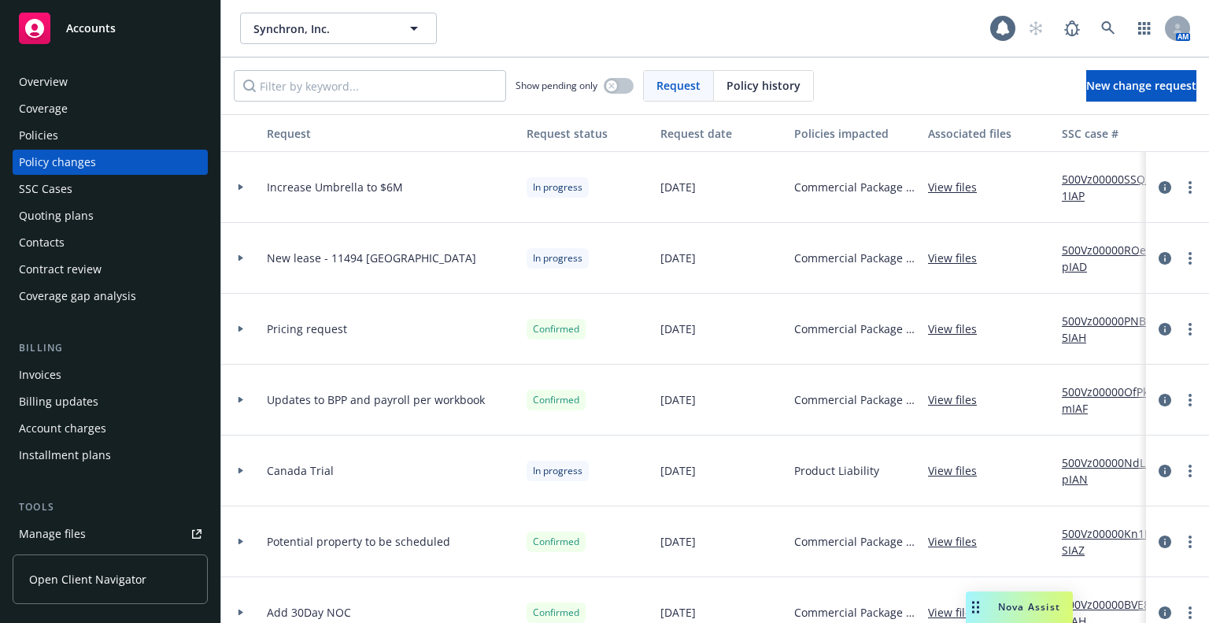
click at [74, 135] on div "Policies" at bounding box center [110, 135] width 183 height 25
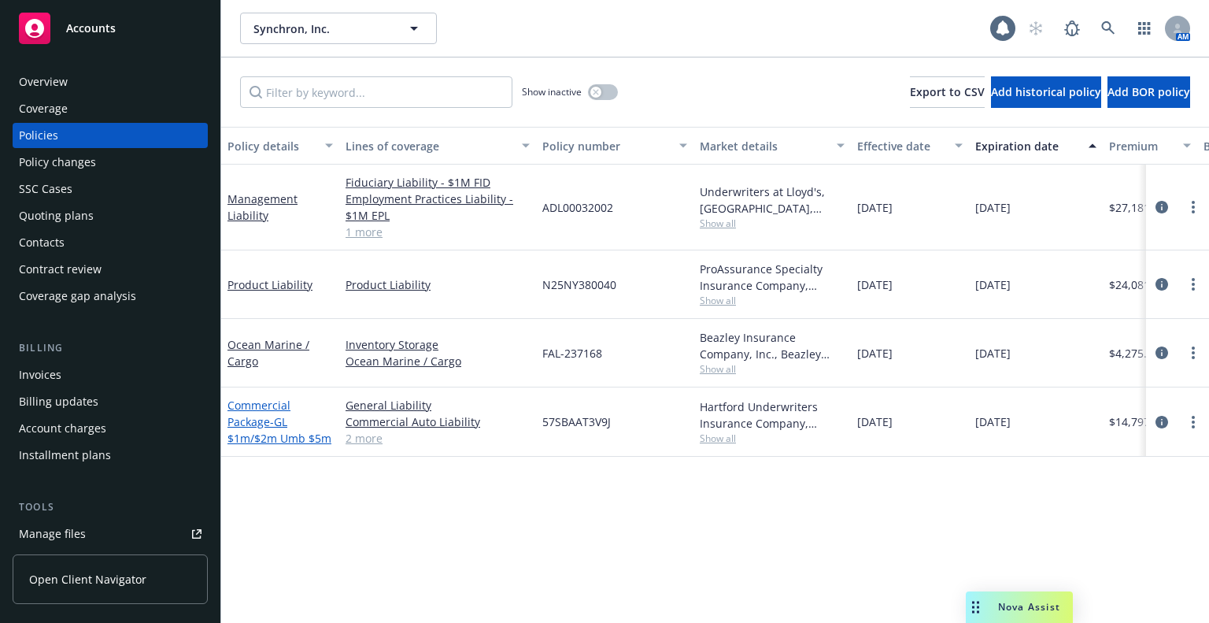
click at [316, 443] on span "- GL $1m/$2m Umb $5m" at bounding box center [279, 429] width 104 height 31
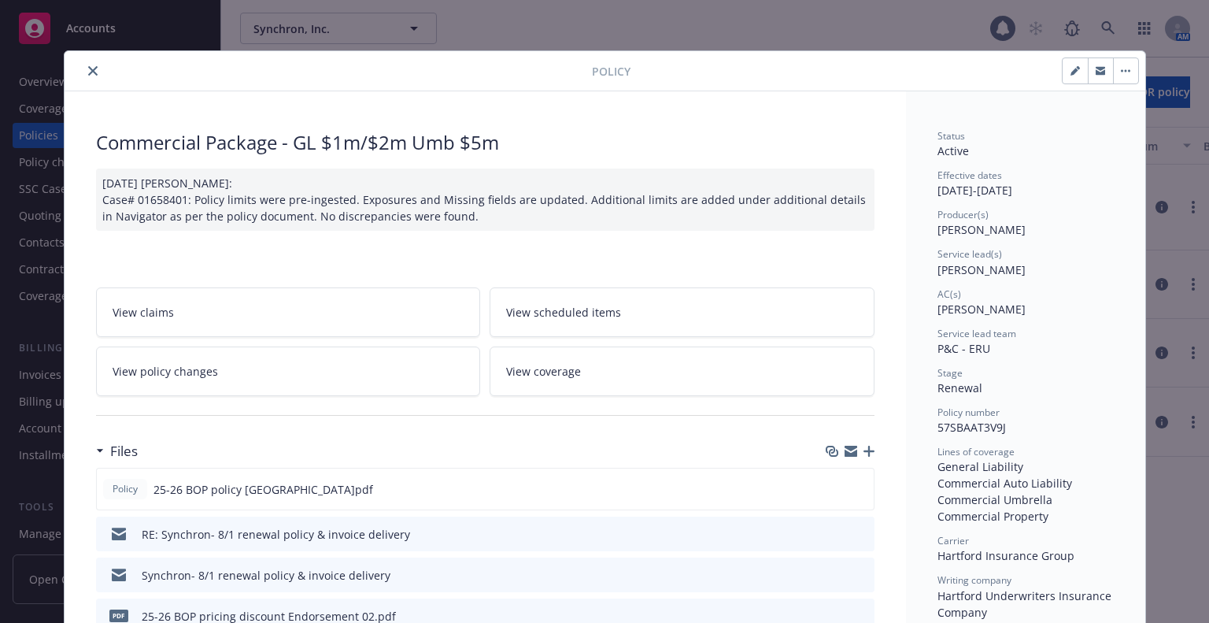
click at [723, 371] on link "View coverage" at bounding box center [682, 371] width 385 height 50
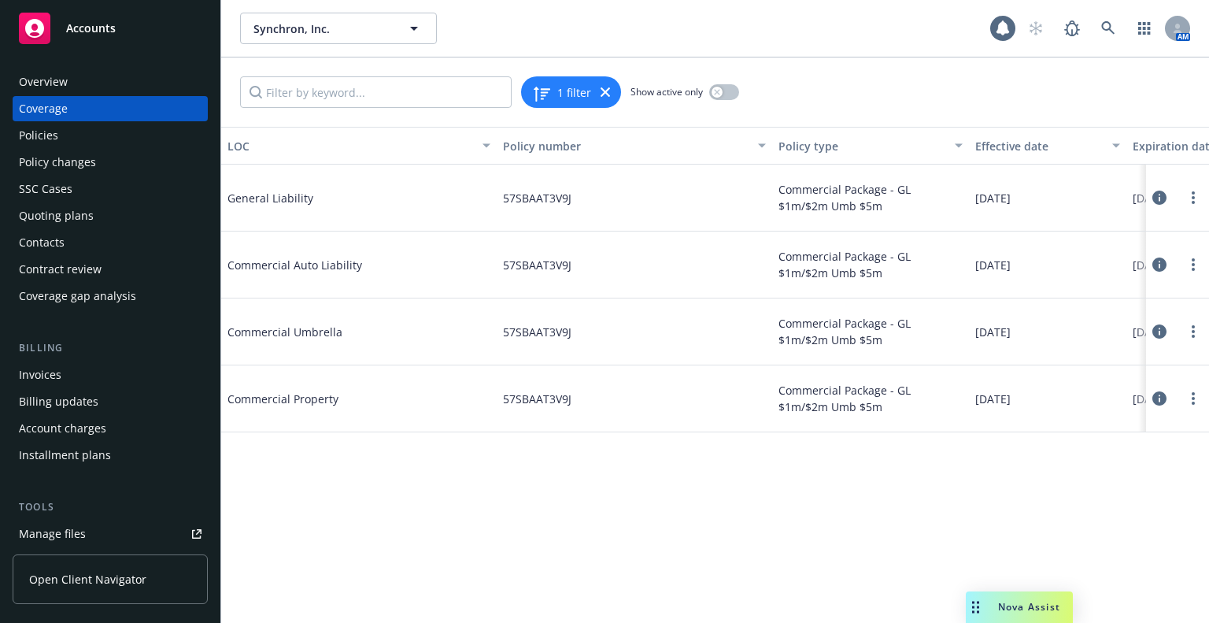
click at [1163, 196] on icon at bounding box center [1159, 198] width 14 height 14
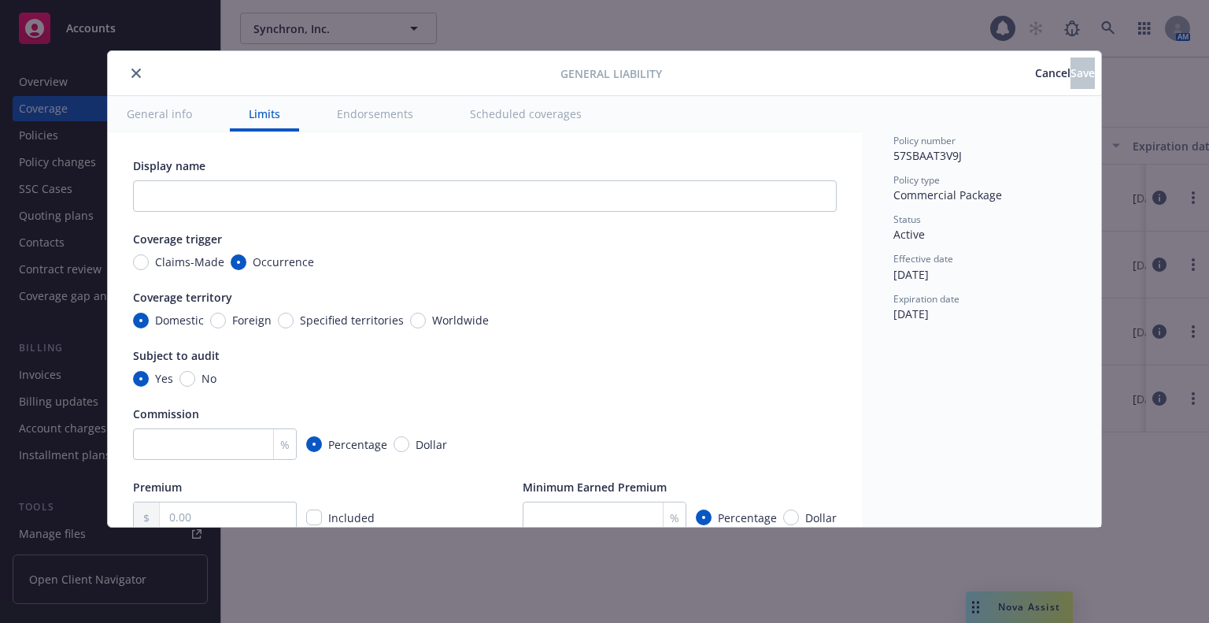
scroll to position [315, 0]
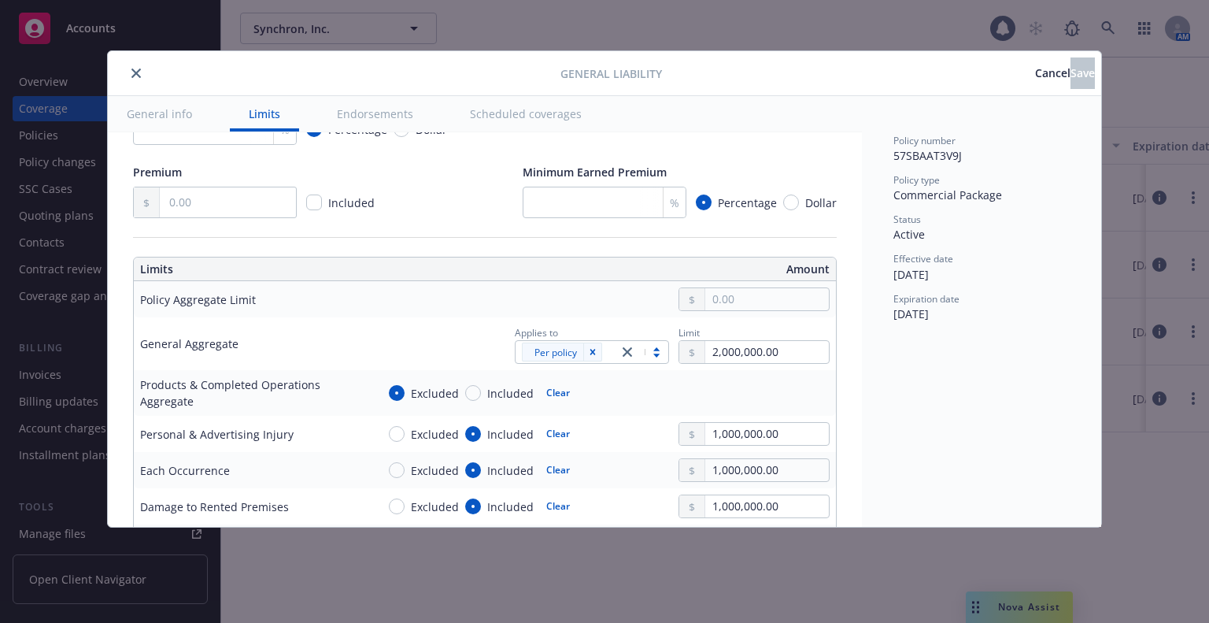
click at [603, 350] on div "Per policy" at bounding box center [567, 352] width 102 height 22
click at [581, 391] on div "Per location" at bounding box center [580, 386] width 135 height 17
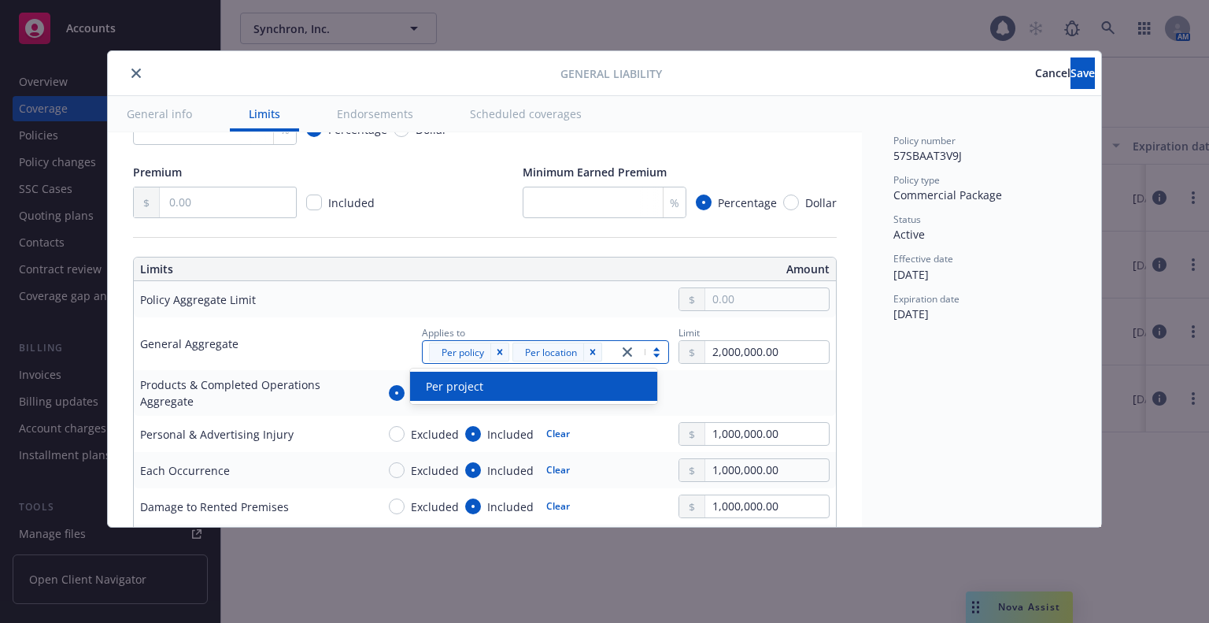
click at [583, 387] on div "Per project" at bounding box center [534, 386] width 228 height 17
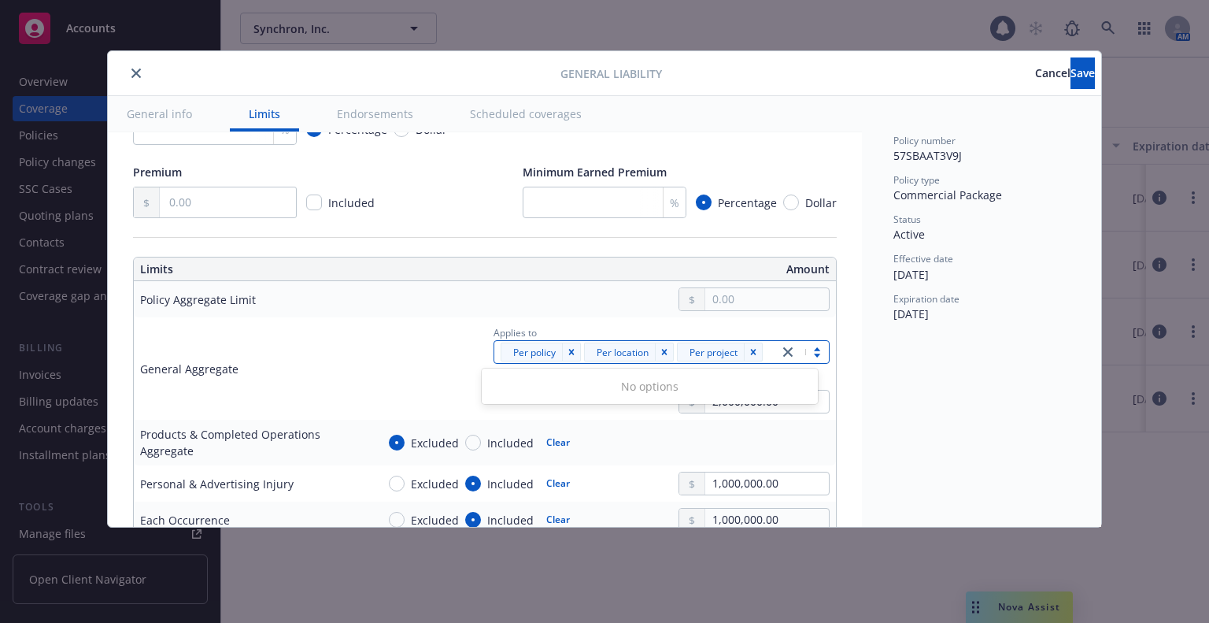
click at [375, 342] on td "Applies to option Per project, selected. 0 results available. Use Up and Down t…" at bounding box center [603, 368] width 466 height 102
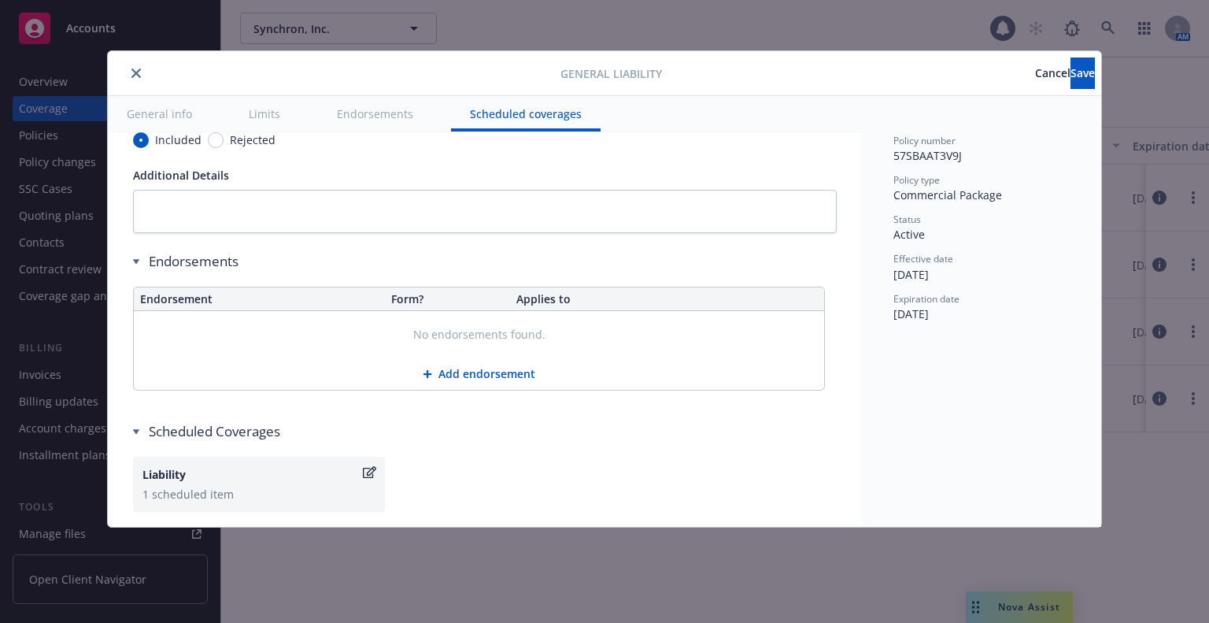
scroll to position [2001, 0]
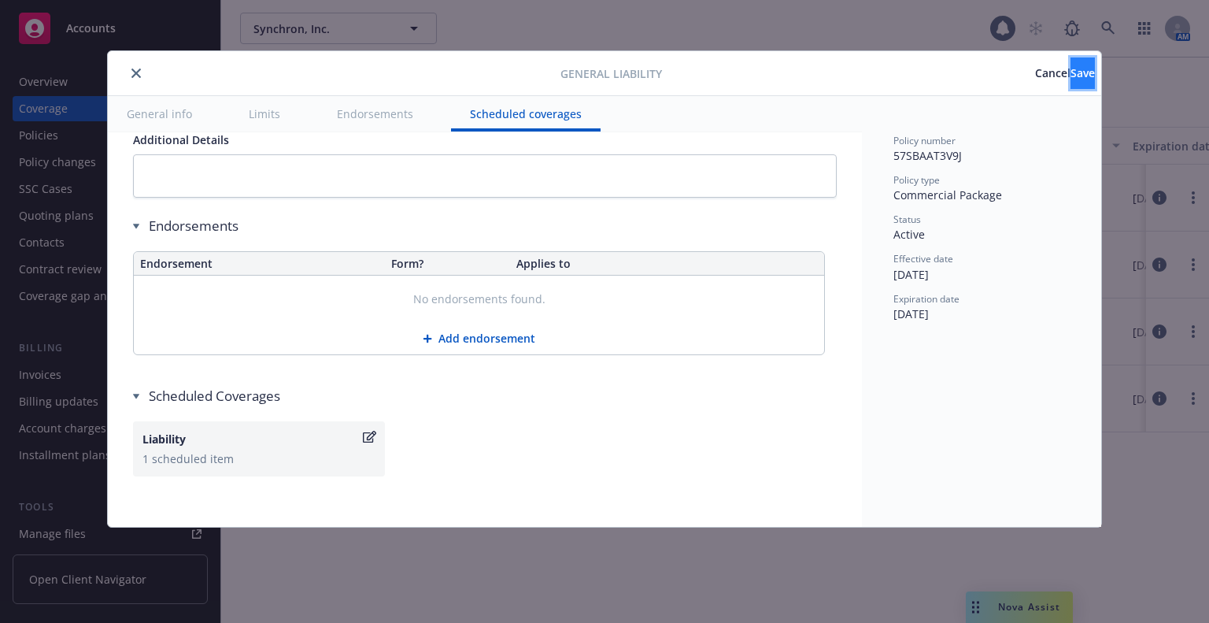
click at [1071, 75] on span "Save" at bounding box center [1083, 72] width 24 height 15
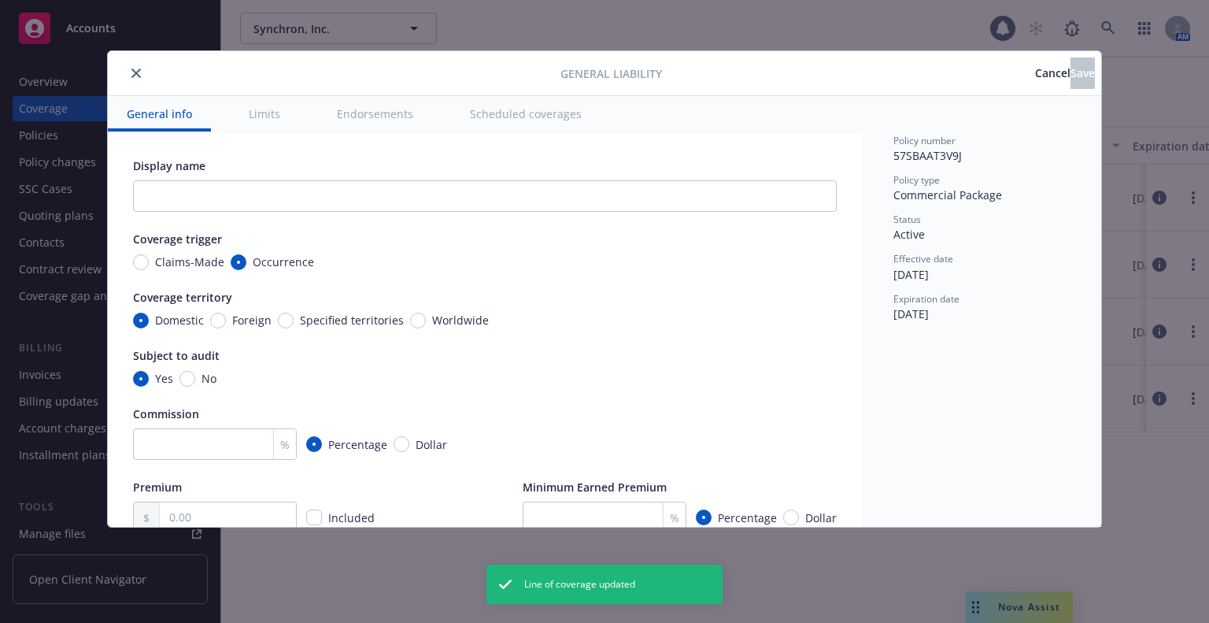
click at [1035, 76] on button "Cancel" at bounding box center [1052, 72] width 35 height 31
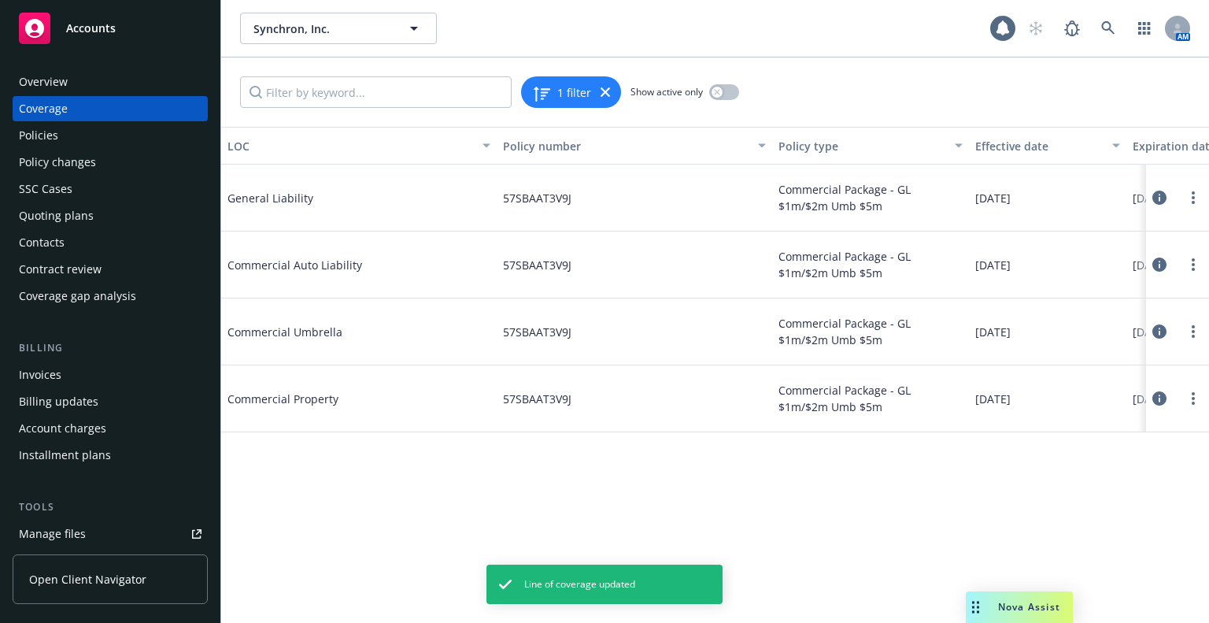
click at [1159, 331] on icon at bounding box center [1159, 331] width 14 height 14
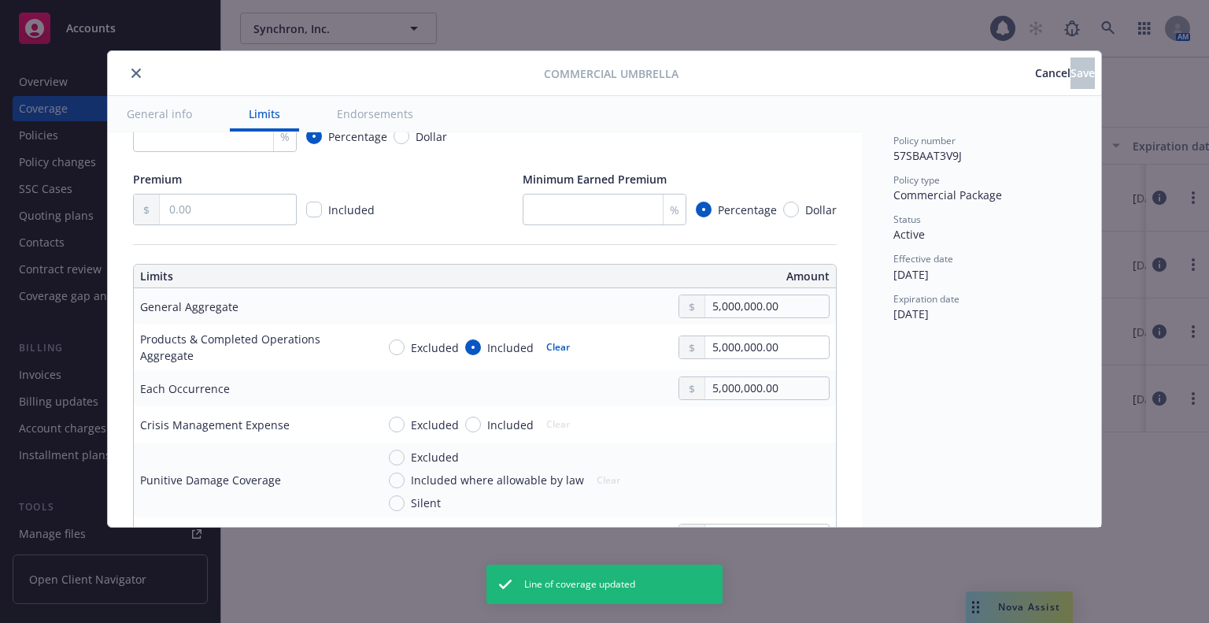
scroll to position [315, 0]
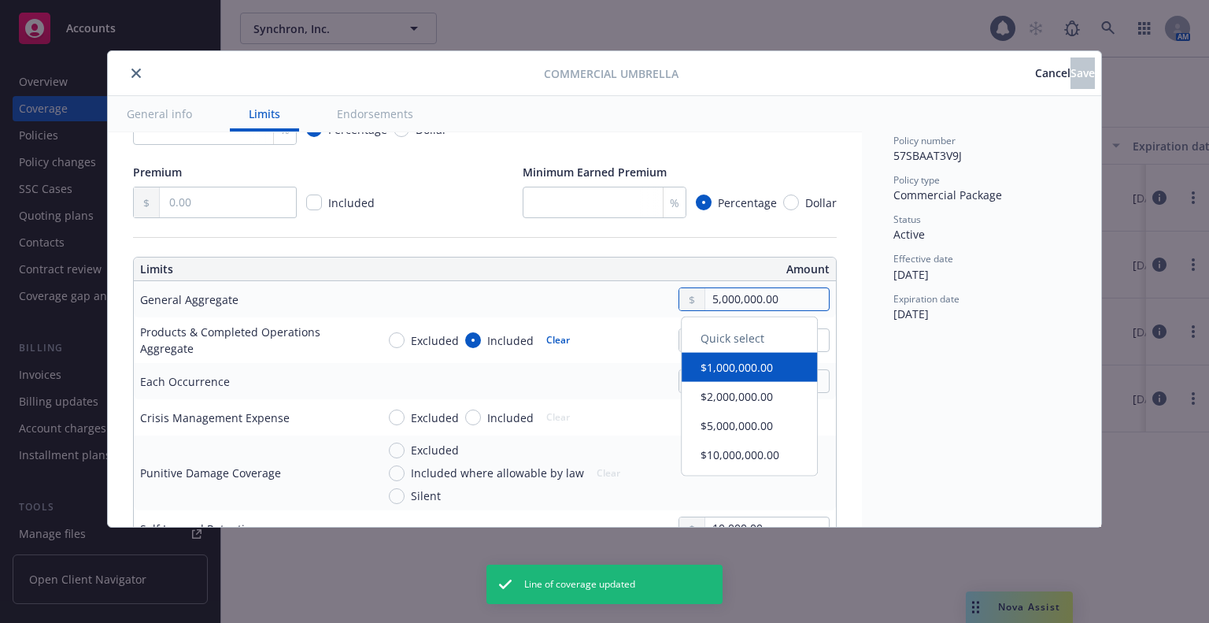
drag, startPoint x: 706, startPoint y: 305, endPoint x: 692, endPoint y: 303, distance: 14.3
click at [692, 303] on div "5,000,000.00" at bounding box center [754, 299] width 151 height 24
type textarea "x"
type input "6,000,000.00"
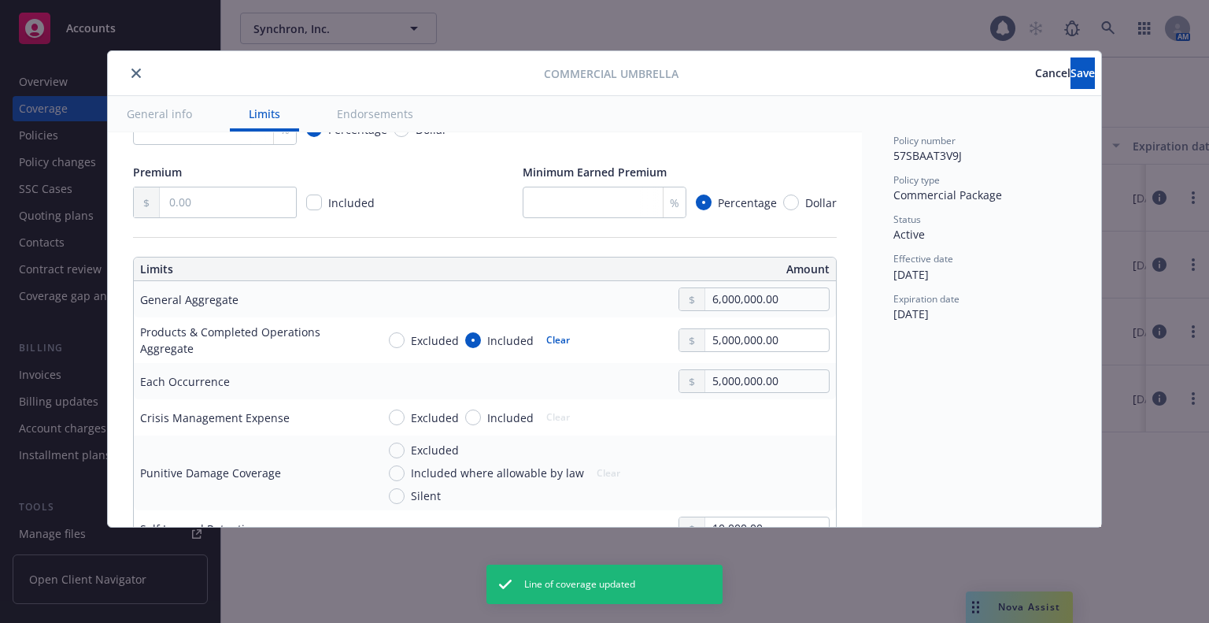
click at [633, 331] on div "Excluded Included Clear 5,000,000.00" at bounding box center [602, 340] width 453 height 24
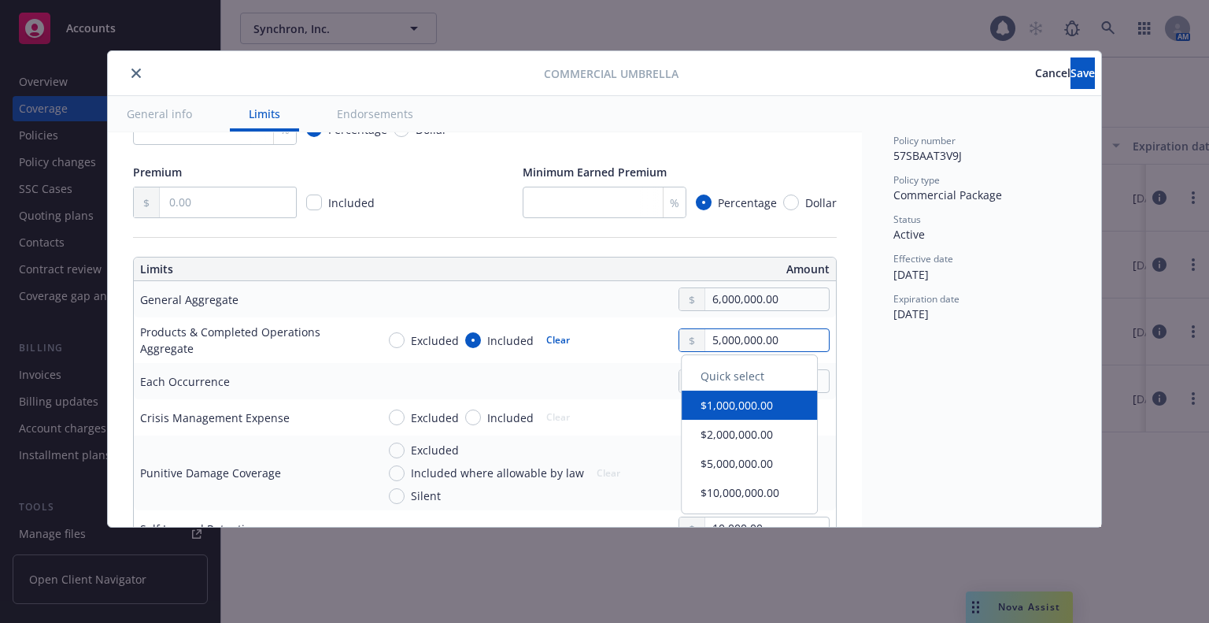
drag, startPoint x: 703, startPoint y: 333, endPoint x: 682, endPoint y: 336, distance: 20.7
click at [682, 336] on div "5,000,000.00" at bounding box center [754, 340] width 151 height 24
type textarea "x"
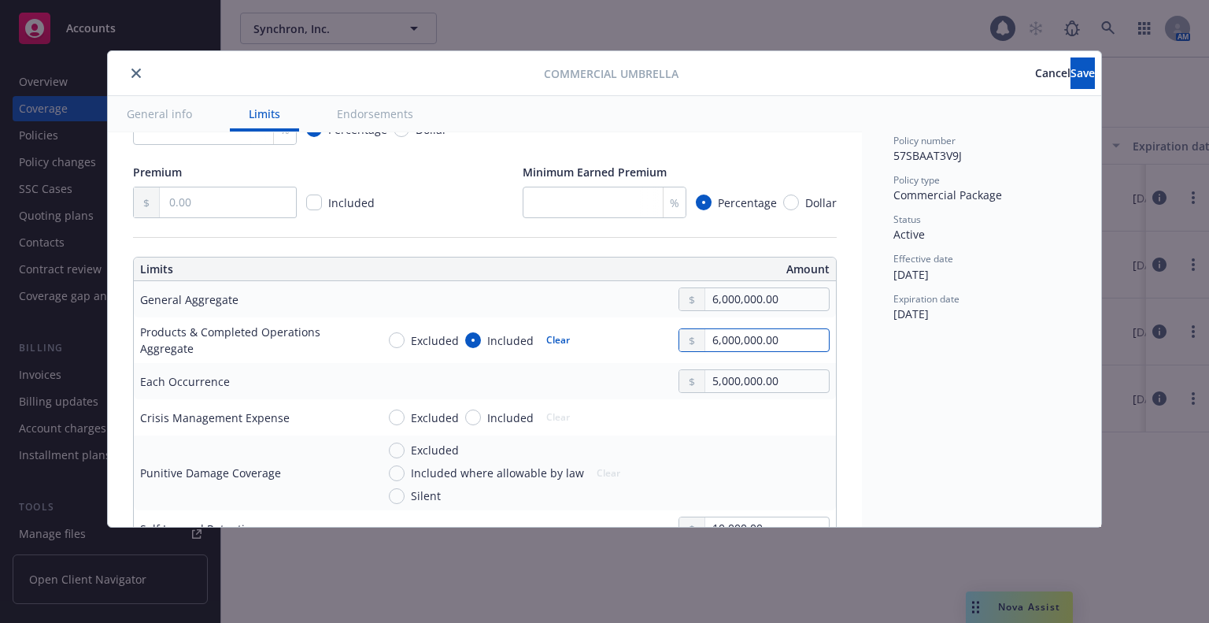
type input "6,000,000.00"
click at [639, 345] on div "Excluded Included Clear 6,000,000.00" at bounding box center [602, 340] width 453 height 24
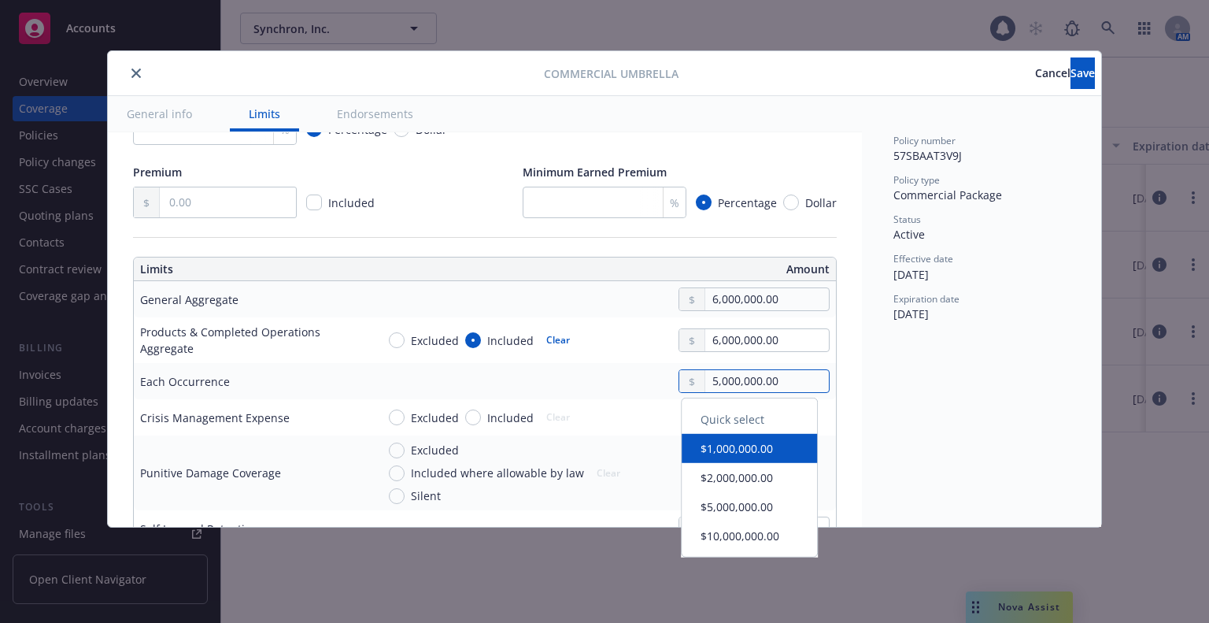
drag, startPoint x: 703, startPoint y: 383, endPoint x: 695, endPoint y: 383, distance: 7.9
click at [705, 383] on input "5,000,000.00" at bounding box center [767, 381] width 124 height 22
type textarea "x"
type input "6,000,000.00"
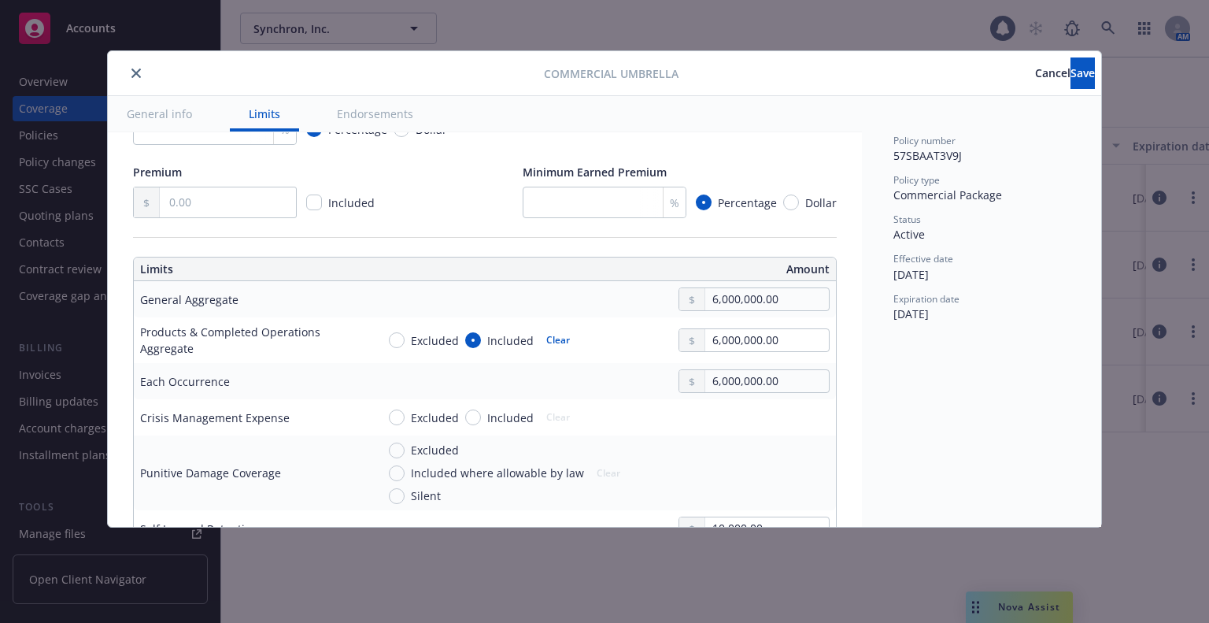
click at [639, 369] on div "6,000,000.00" at bounding box center [602, 381] width 453 height 24
click at [408, 346] on span "Excluded" at bounding box center [432, 340] width 54 height 17
click at [405, 346] on input "Excluded" at bounding box center [397, 340] width 16 height 16
radio input "true"
click at [1071, 84] on button "Save" at bounding box center [1083, 72] width 24 height 31
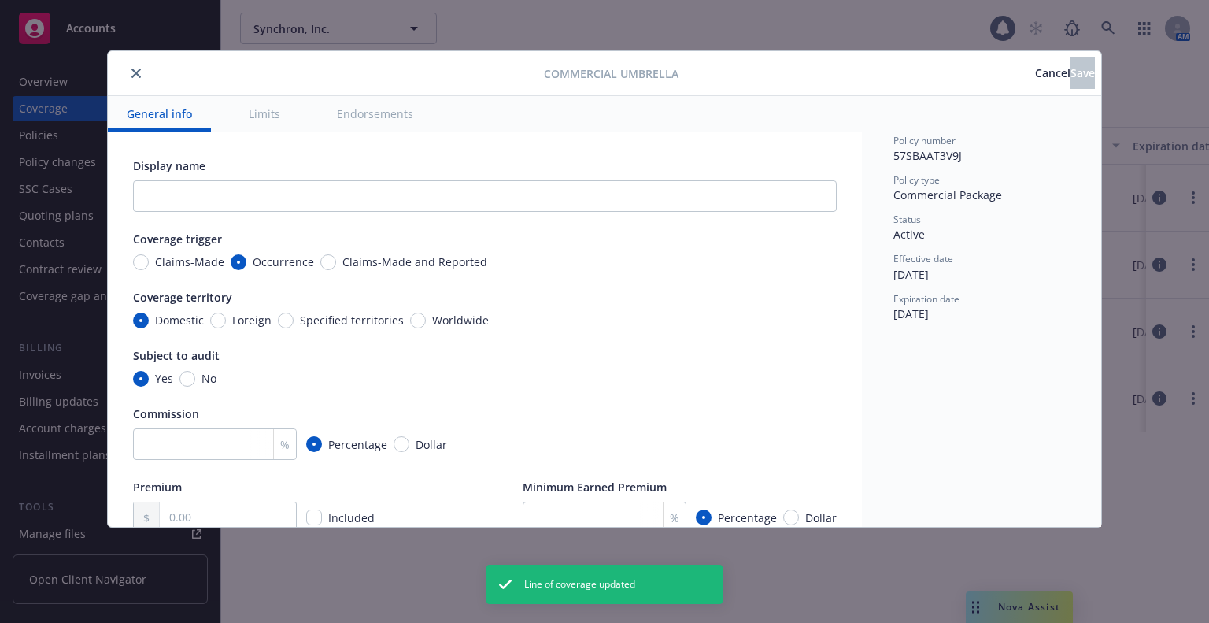
type textarea "x"
type input "6,000,000.00"
radio input "true"
type input "6,000,000.00"
type textarea "x"
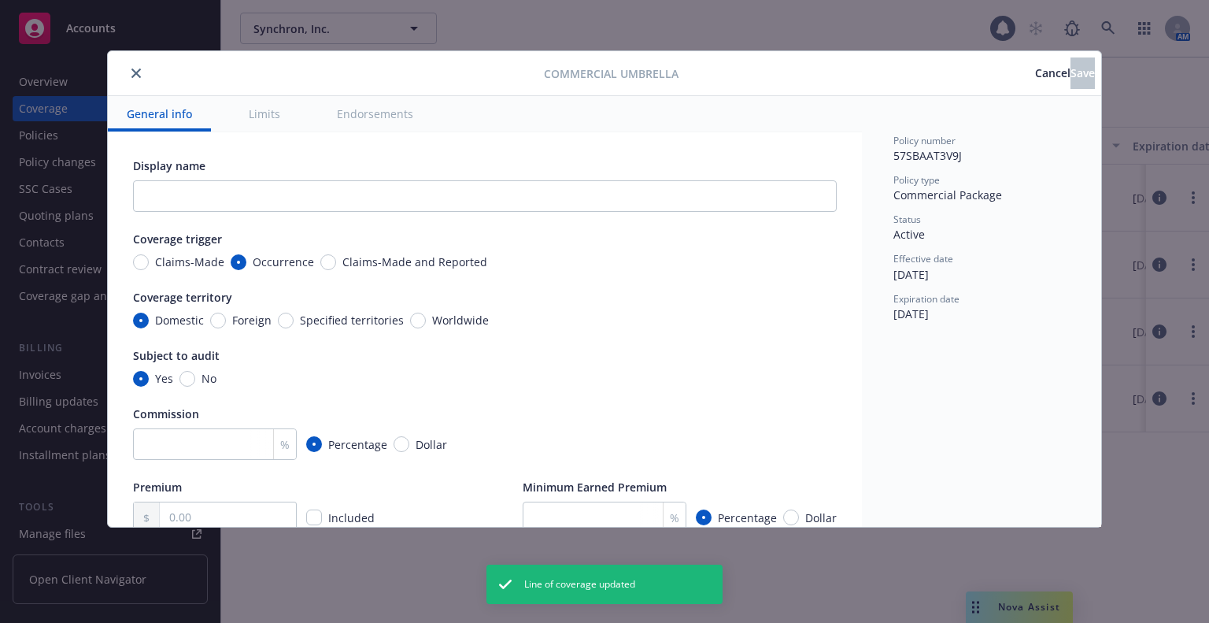
click at [1035, 82] on button "Cancel" at bounding box center [1052, 72] width 35 height 31
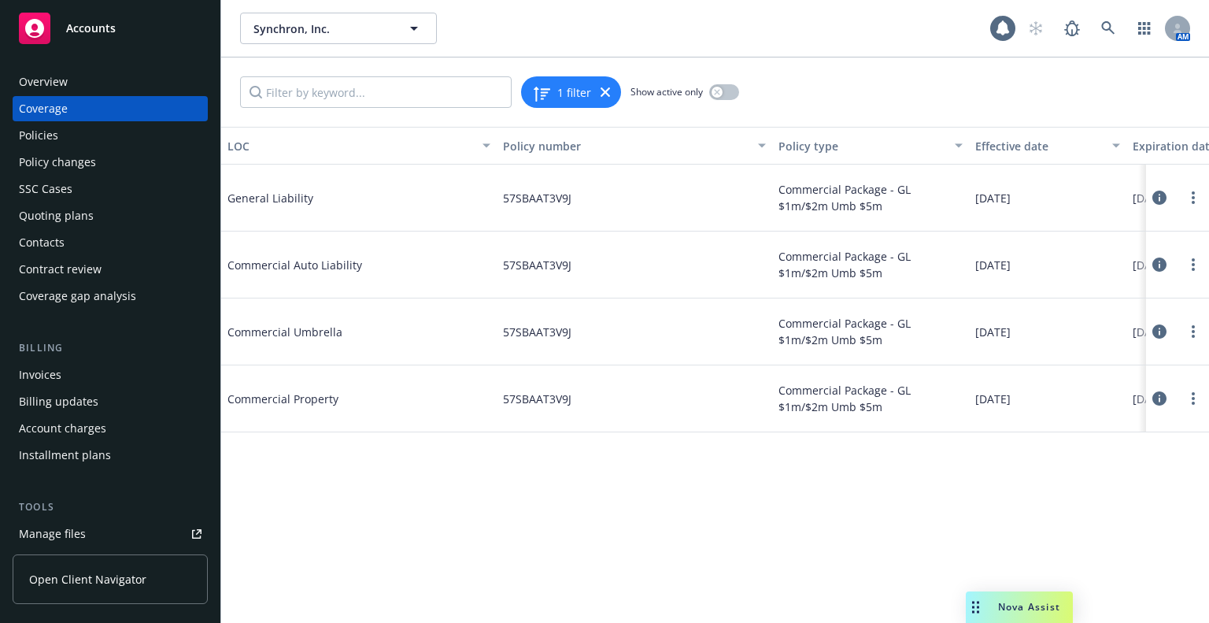
click at [160, 150] on div "Policy changes" at bounding box center [110, 162] width 183 height 25
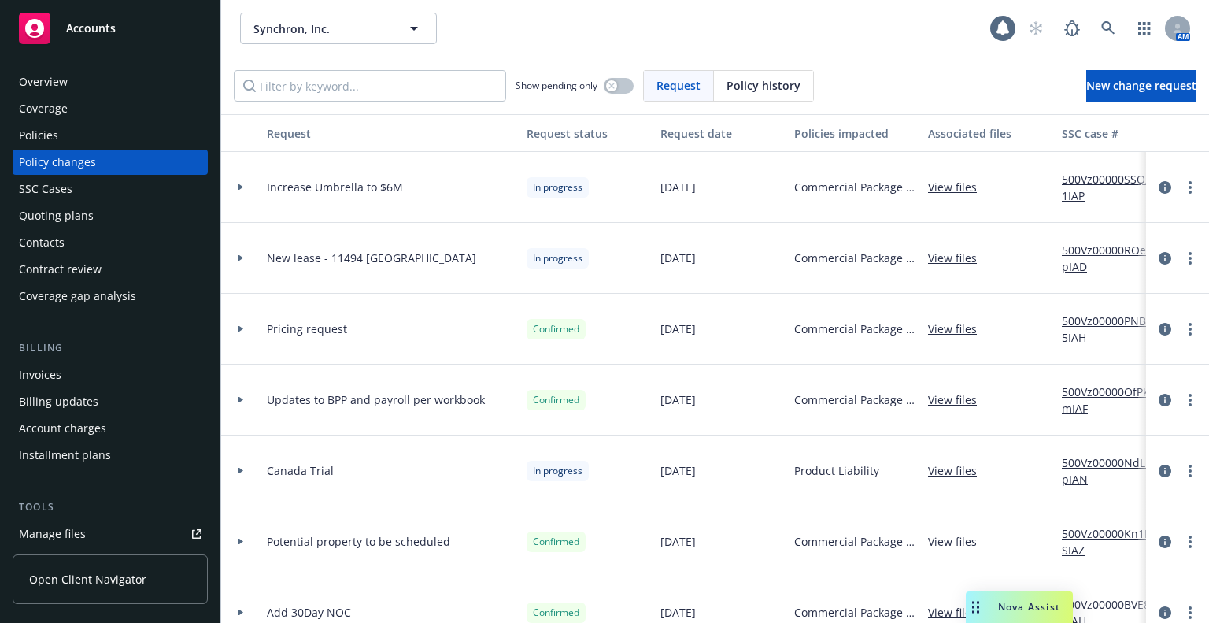
click at [154, 135] on div "Policies" at bounding box center [110, 135] width 183 height 25
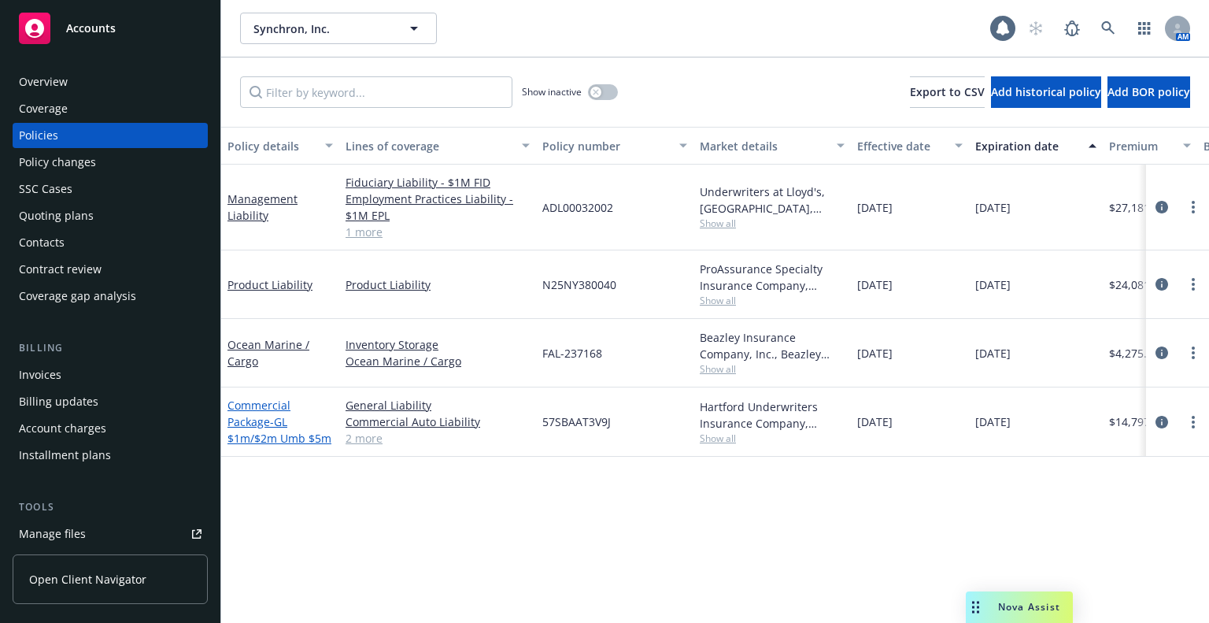
click at [256, 433] on span "- GL $1m/$2m Umb $5m" at bounding box center [279, 429] width 104 height 31
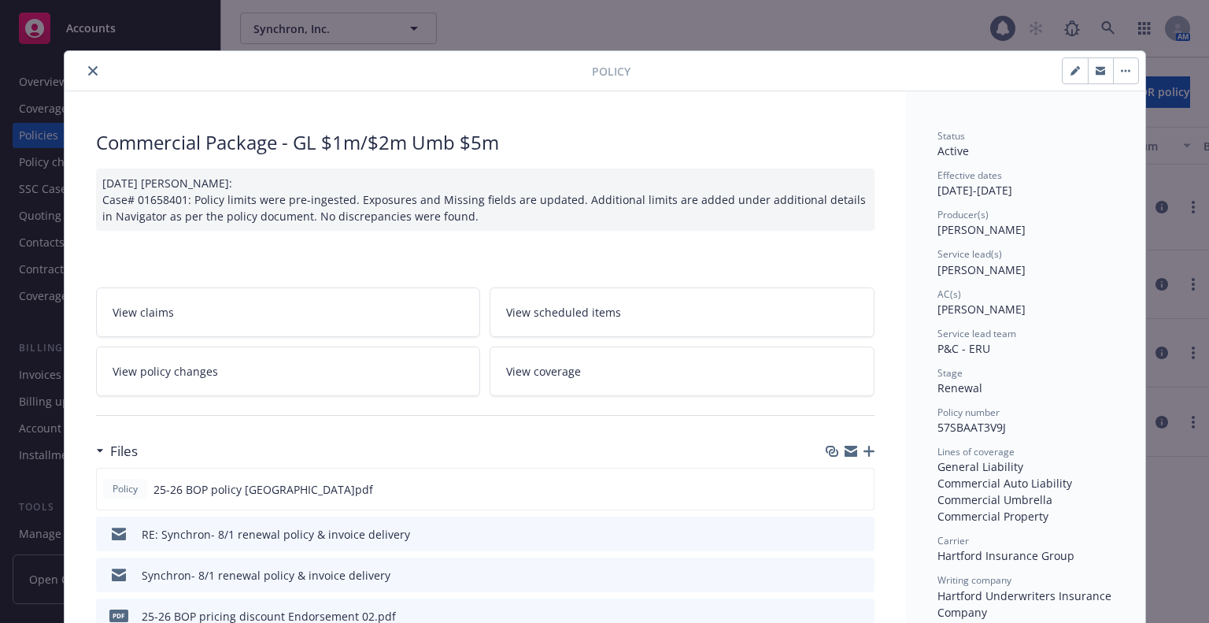
scroll to position [47, 0]
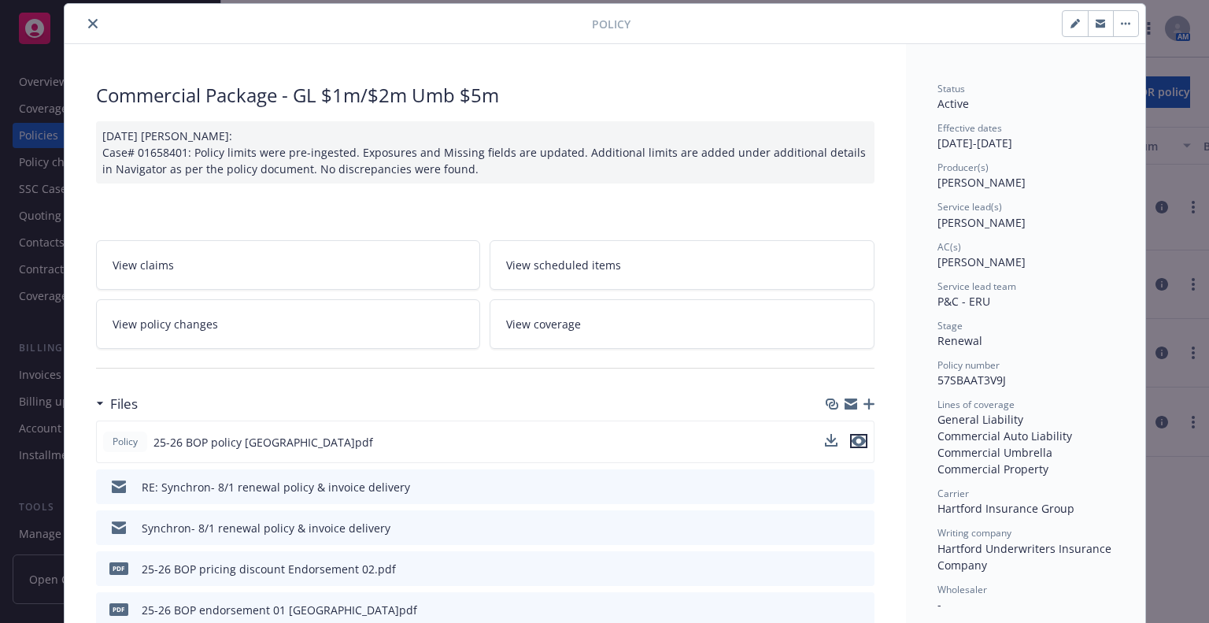
click at [860, 438] on button "preview file" at bounding box center [858, 441] width 17 height 14
click at [854, 435] on icon "preview file" at bounding box center [859, 440] width 14 height 11
click at [94, 17] on div at bounding box center [331, 23] width 521 height 19
drag, startPoint x: 94, startPoint y: 17, endPoint x: 88, endPoint y: 23, distance: 8.9
click at [88, 23] on div at bounding box center [331, 23] width 521 height 19
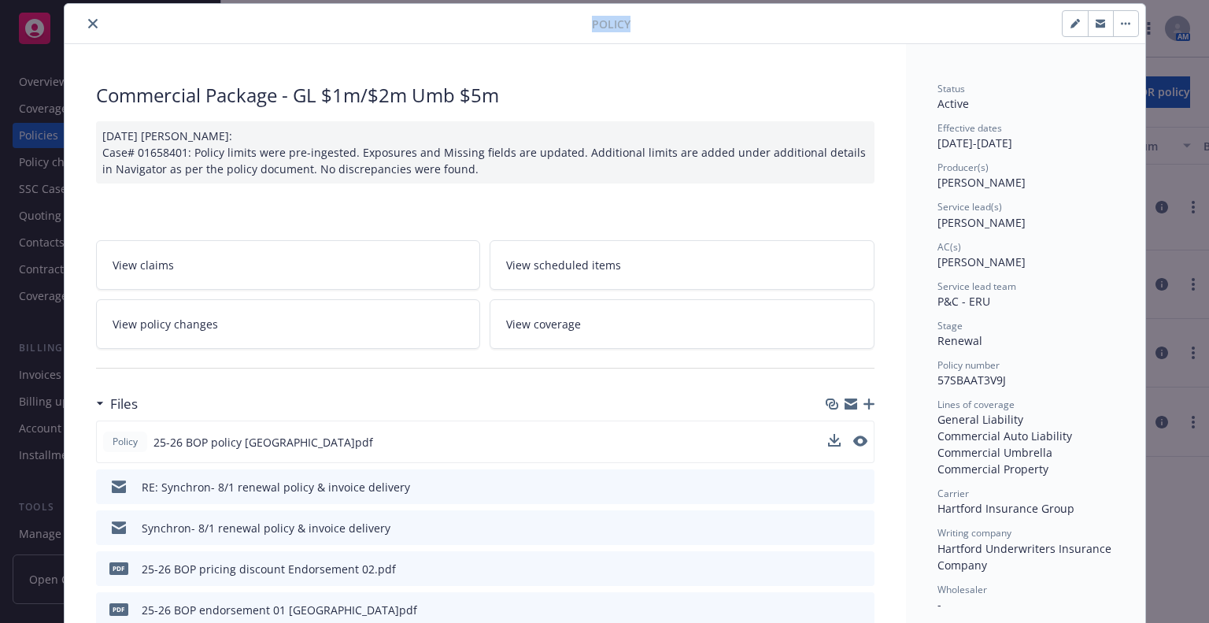
click at [88, 23] on icon "close" at bounding box center [92, 23] width 9 height 9
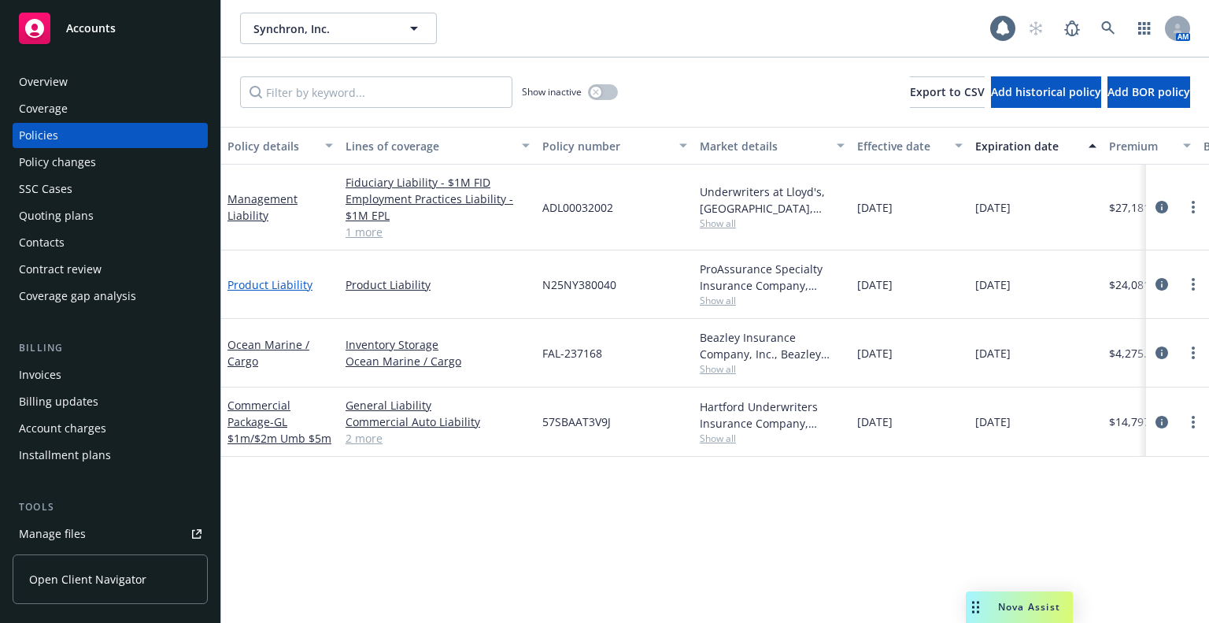
click at [258, 286] on link "Product Liability" at bounding box center [269, 284] width 85 height 15
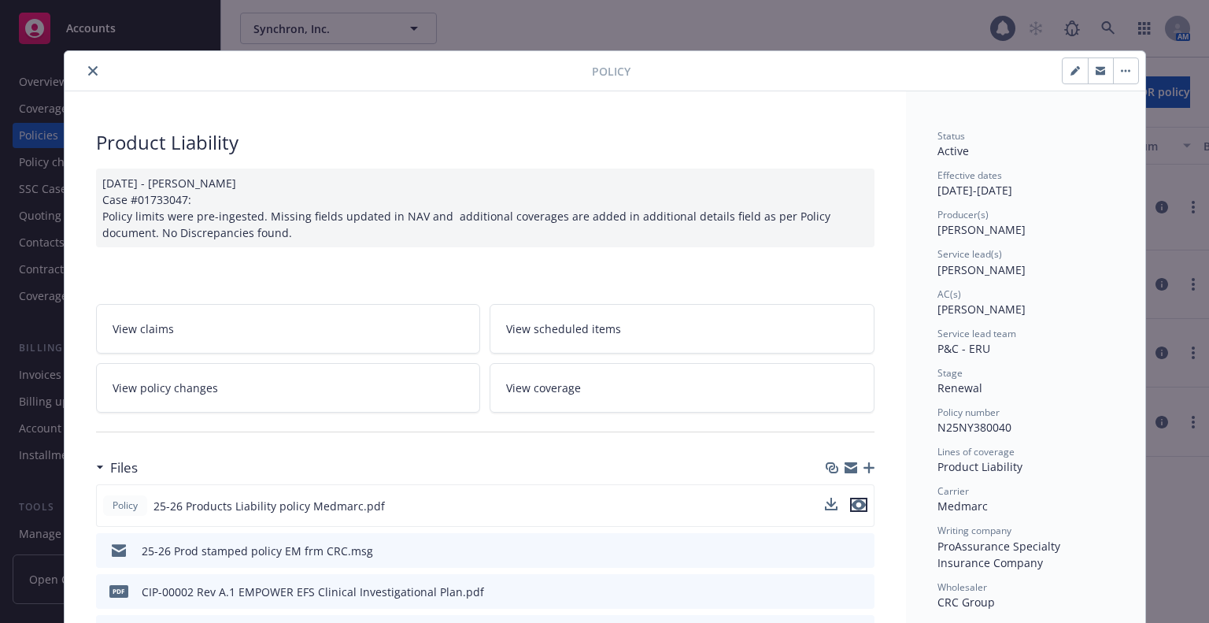
click at [852, 501] on icon "preview file" at bounding box center [859, 504] width 14 height 11
click at [88, 69] on icon "close" at bounding box center [92, 70] width 9 height 9
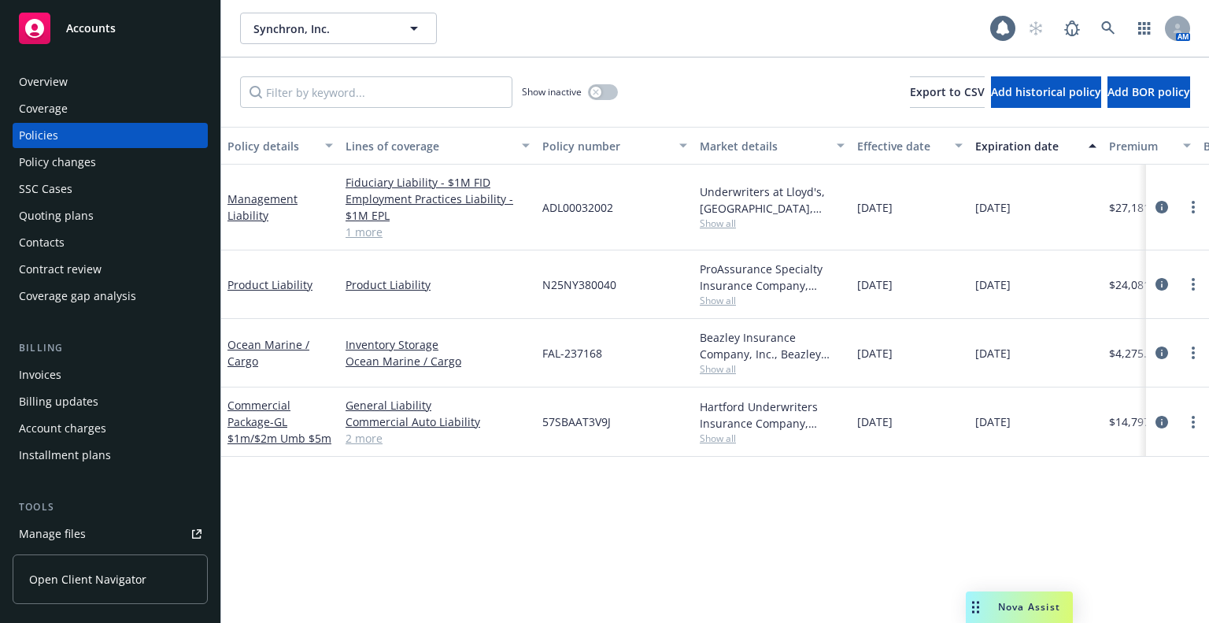
click at [105, 133] on div "Policies" at bounding box center [110, 135] width 183 height 25
click at [103, 152] on div "Policy changes" at bounding box center [110, 162] width 183 height 25
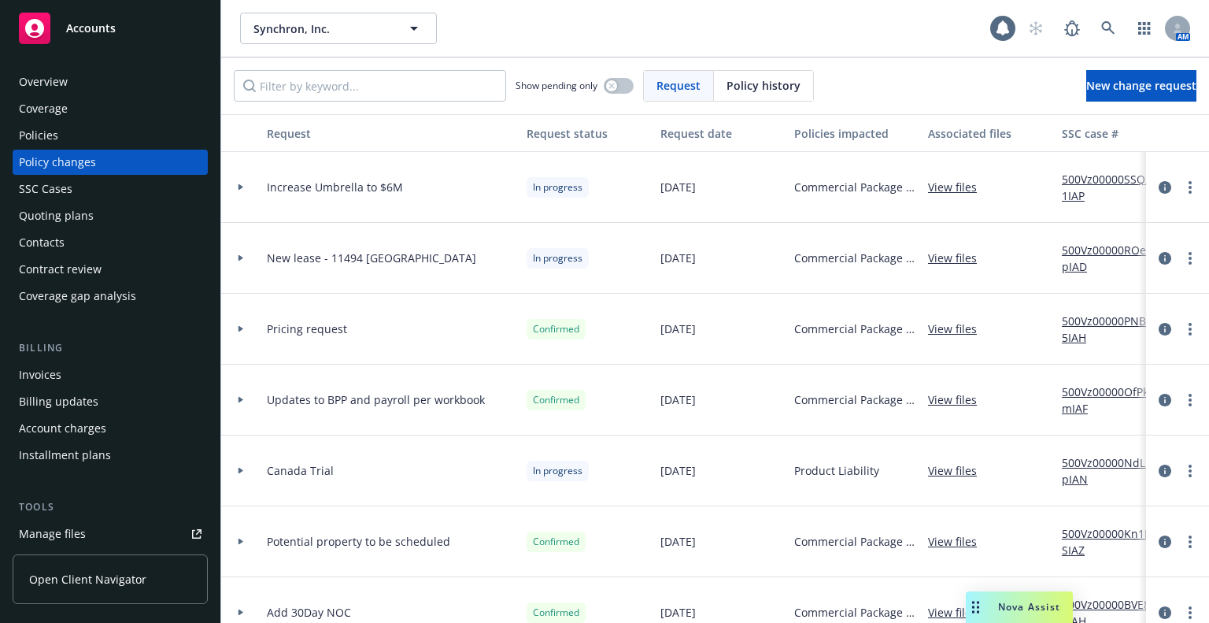
click at [104, 141] on div "Policies" at bounding box center [110, 135] width 183 height 25
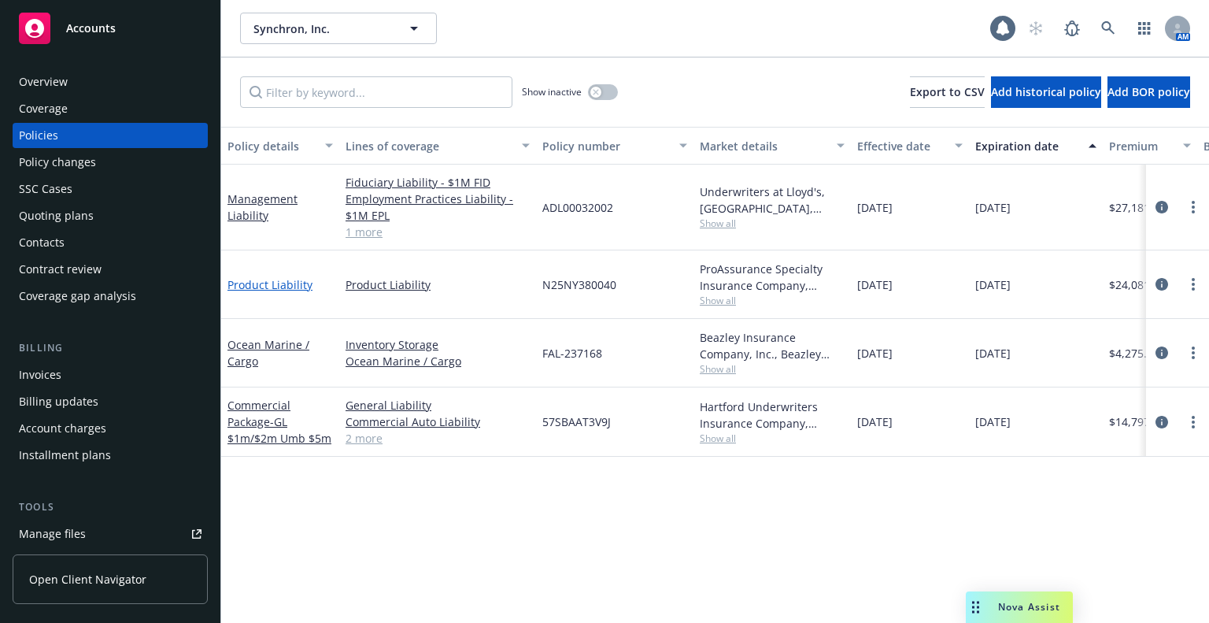
click at [268, 284] on link "Product Liability" at bounding box center [269, 284] width 85 height 15
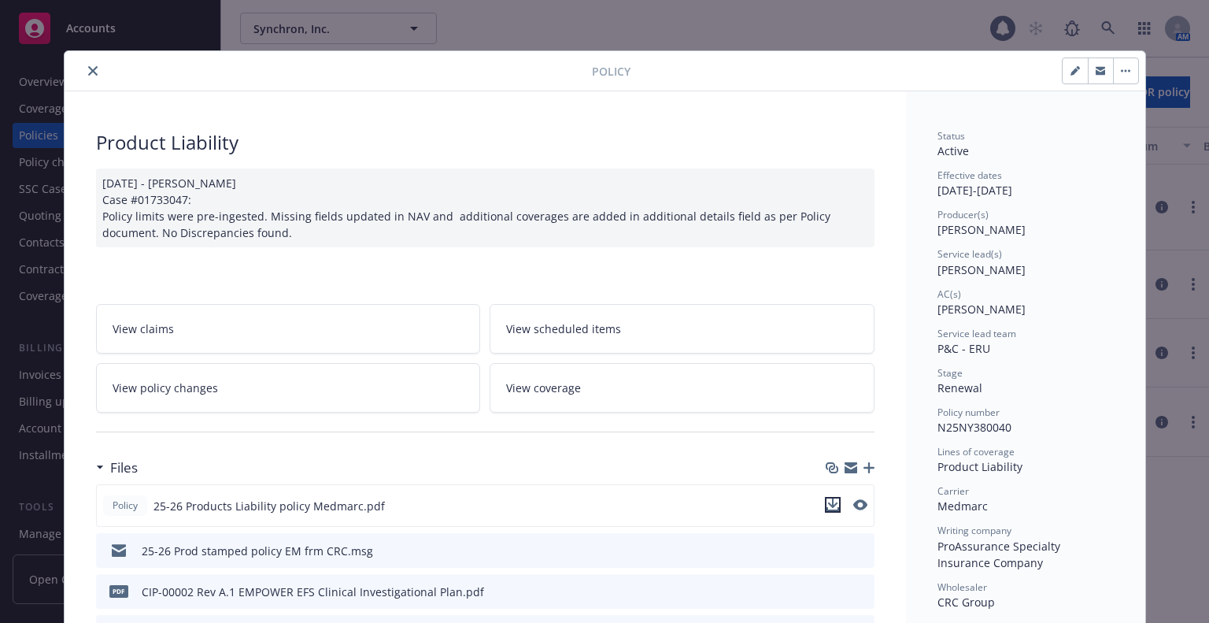
click at [831, 500] on icon "download file" at bounding box center [833, 504] width 13 height 13
click at [90, 72] on icon "close" at bounding box center [92, 70] width 9 height 9
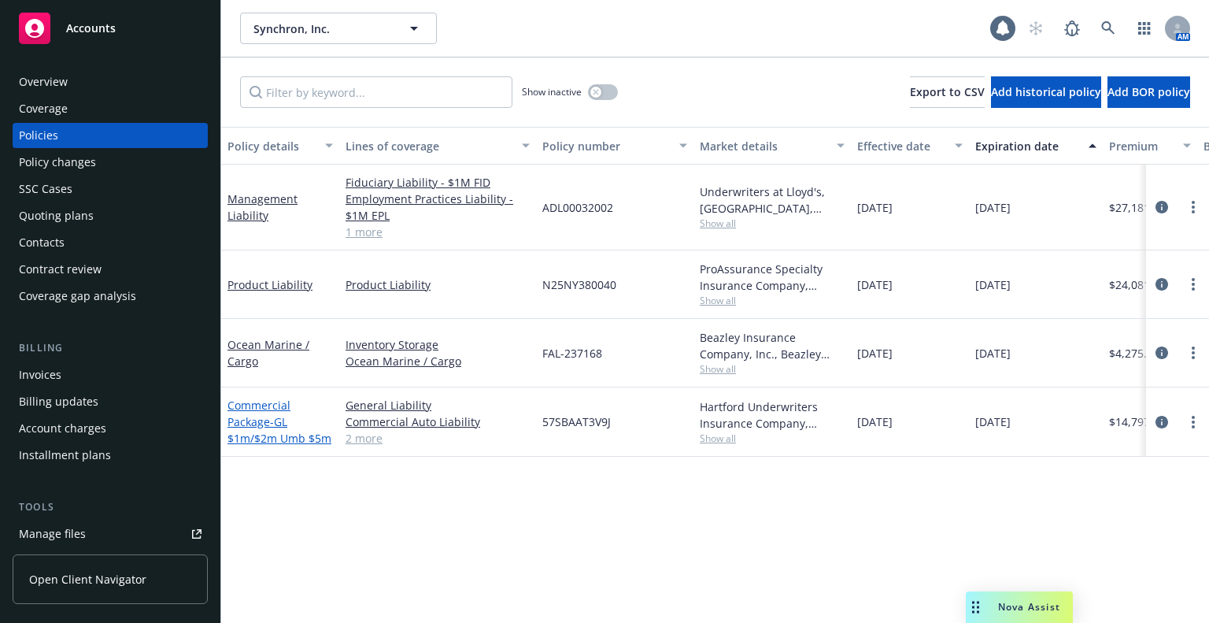
click at [252, 434] on span "- GL $1m/$2m Umb $5m" at bounding box center [279, 429] width 104 height 31
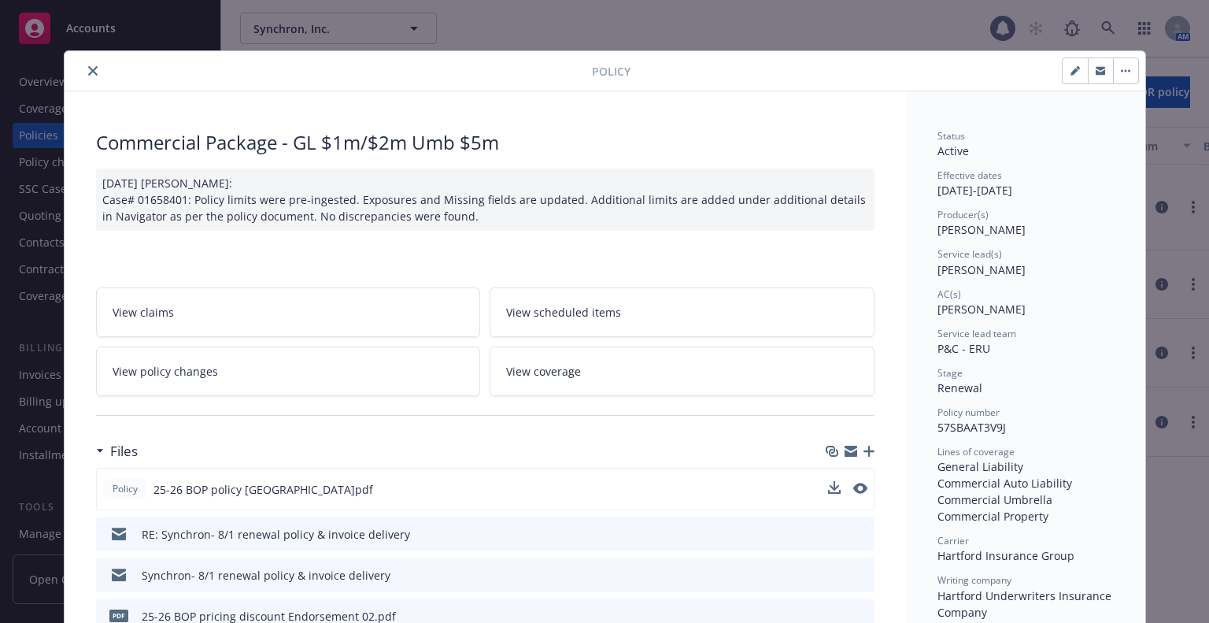
click at [865, 485] on div "Policy 25-26 BOP policy Hartford.pdf" at bounding box center [485, 489] width 779 height 43
click at [859, 486] on icon "preview file" at bounding box center [859, 488] width 14 height 11
click at [88, 68] on icon "close" at bounding box center [92, 70] width 9 height 9
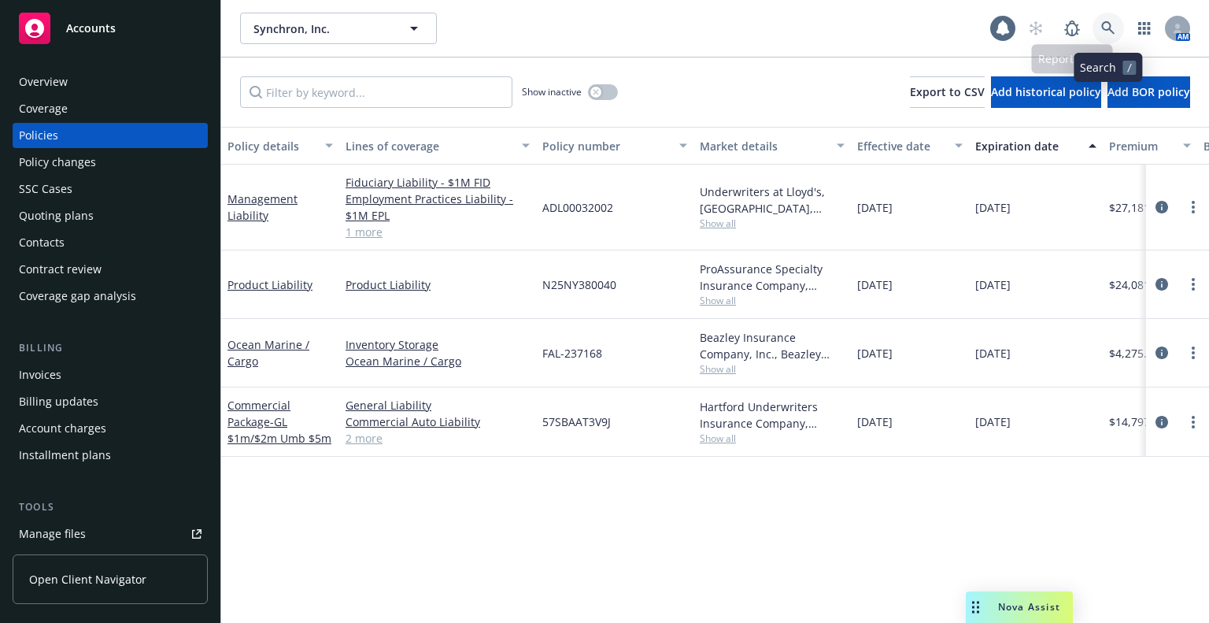
click at [1106, 38] on link at bounding box center [1108, 28] width 31 height 31
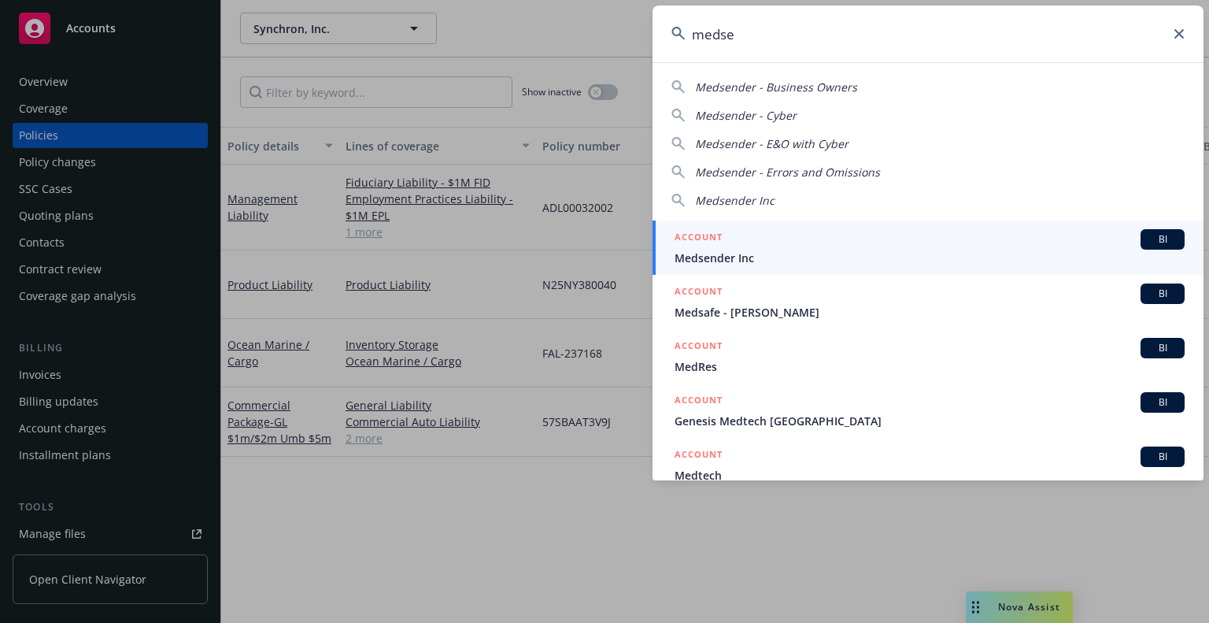
type input "medse"
click at [775, 258] on span "Medsender Inc" at bounding box center [930, 258] width 510 height 17
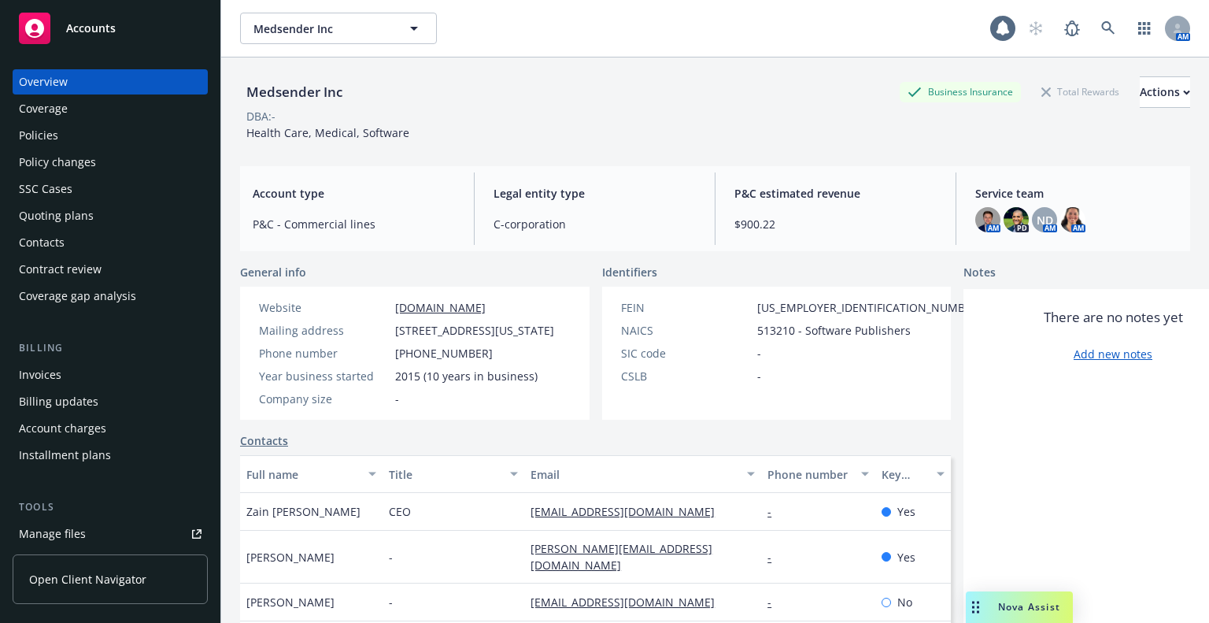
click at [52, 129] on div "Policies" at bounding box center [38, 135] width 39 height 25
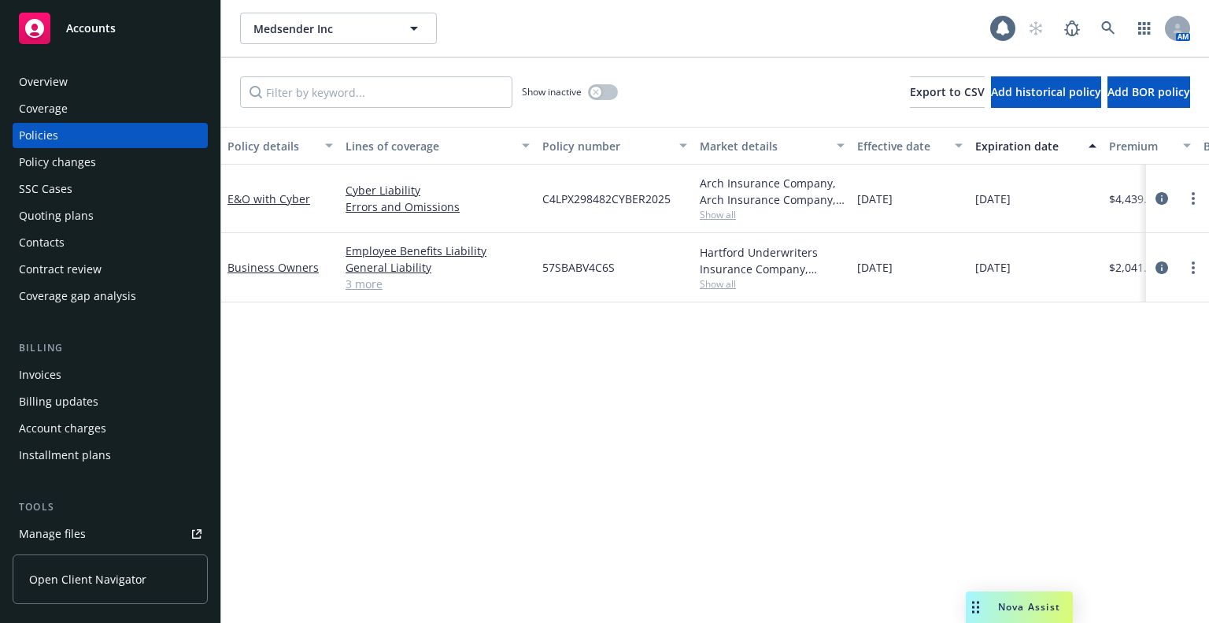
click at [350, 286] on link "3 more" at bounding box center [438, 284] width 184 height 17
click at [1099, 25] on link at bounding box center [1108, 28] width 31 height 31
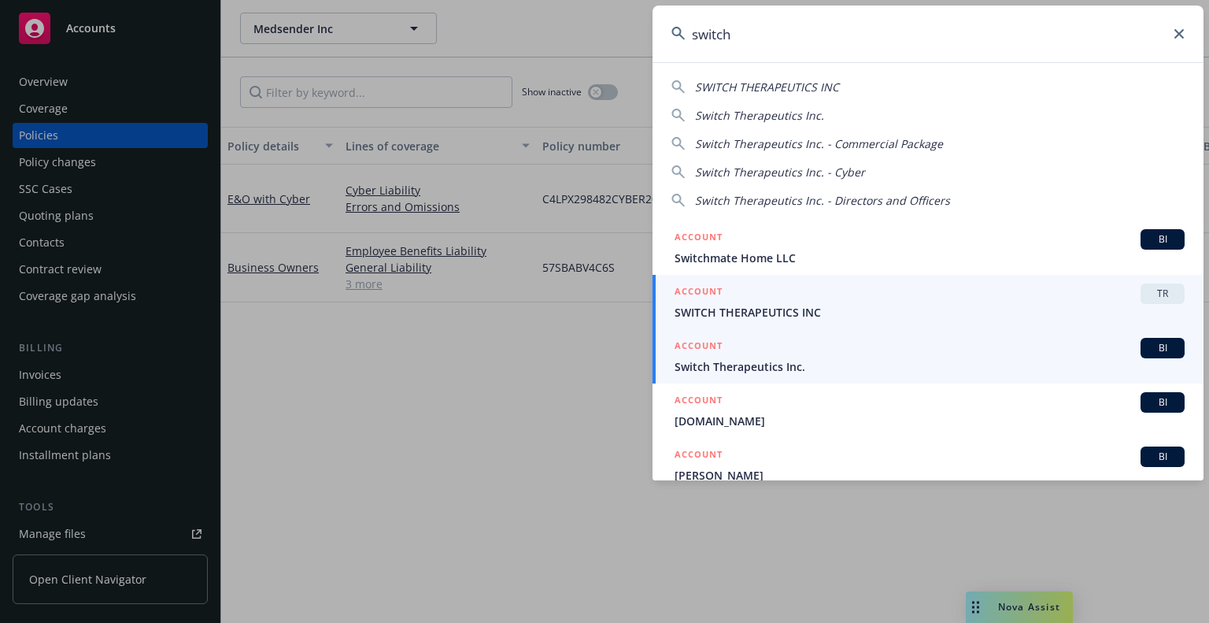
type input "switch"
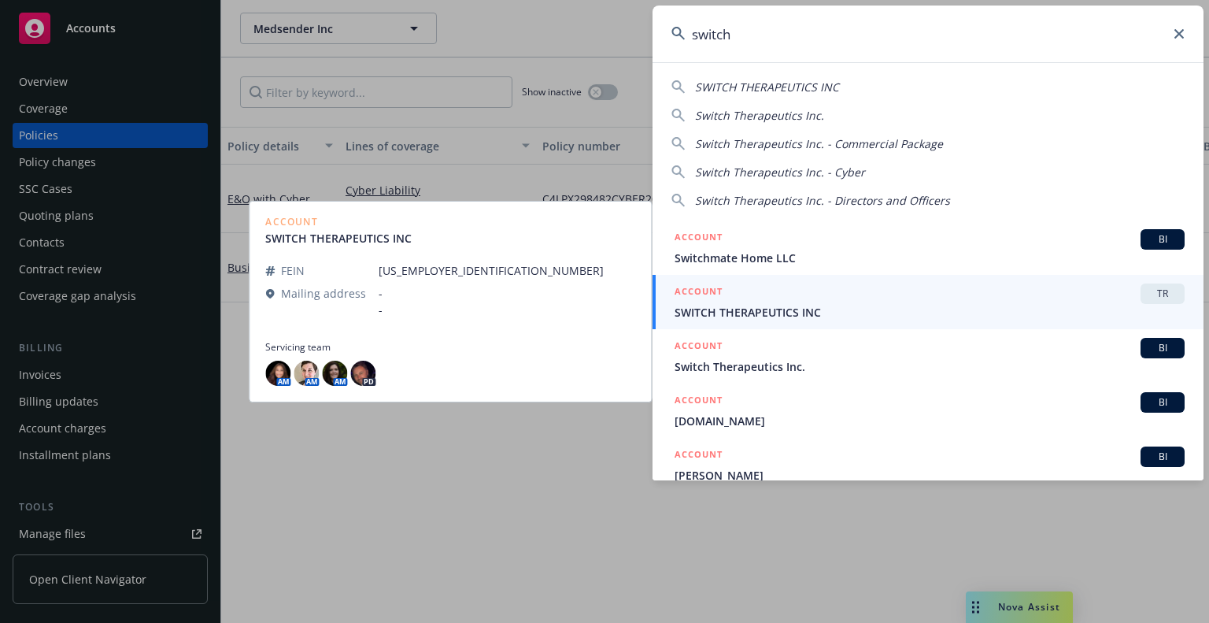
click at [721, 356] on h5 "ACCOUNT" at bounding box center [699, 347] width 48 height 19
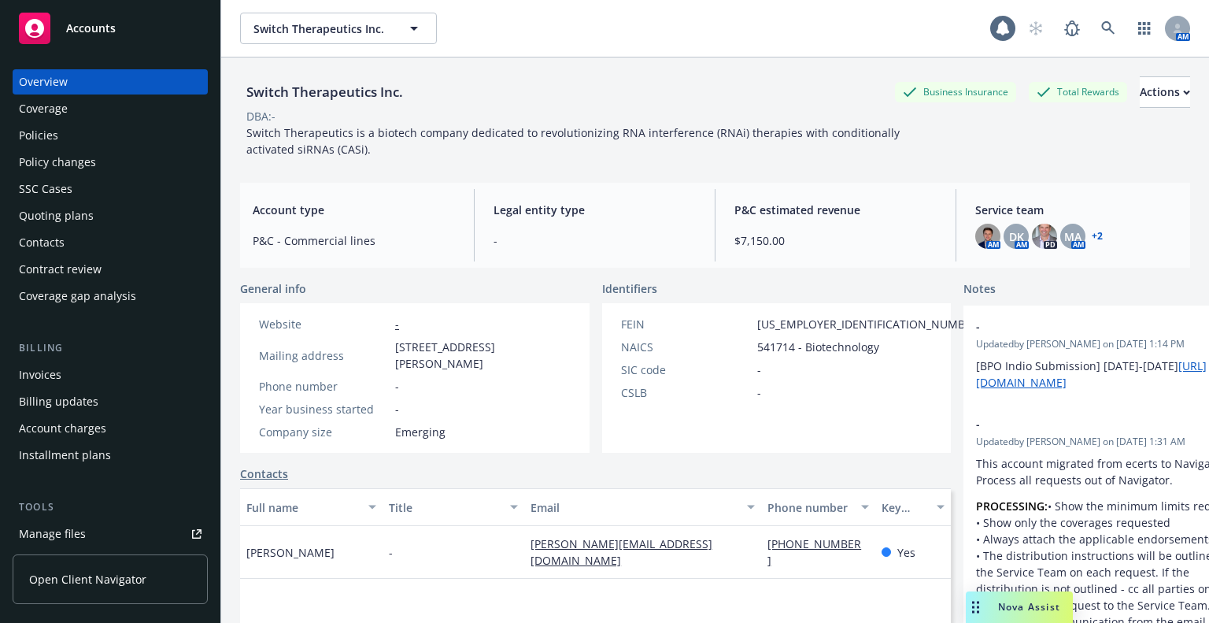
click at [108, 138] on div "Policies" at bounding box center [110, 135] width 183 height 25
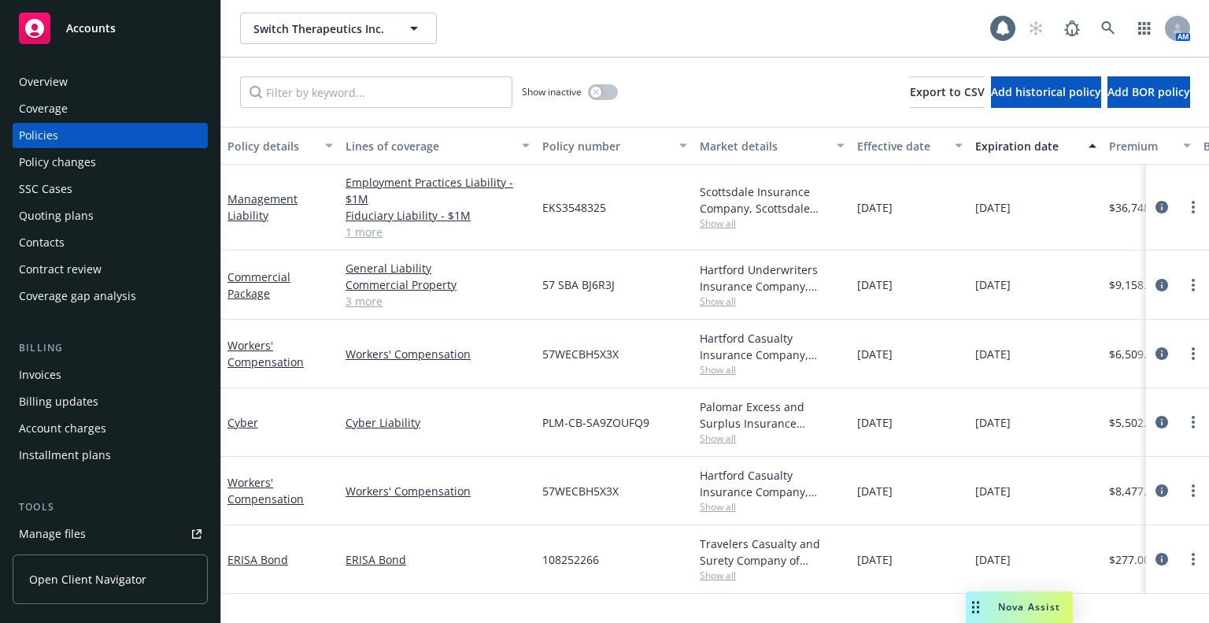
click at [134, 224] on div "Quoting plans" at bounding box center [110, 215] width 183 height 25
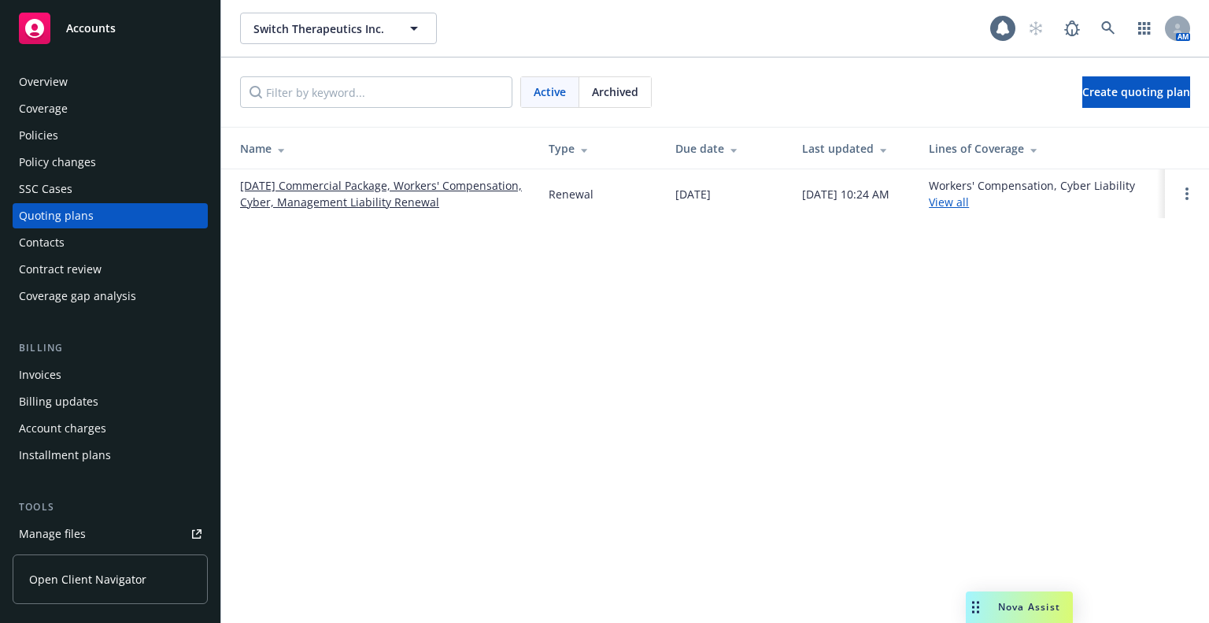
click at [268, 206] on link "11/01/25 Commercial Package, Workers' Compensation, Cyber, Management Liability…" at bounding box center [381, 193] width 283 height 33
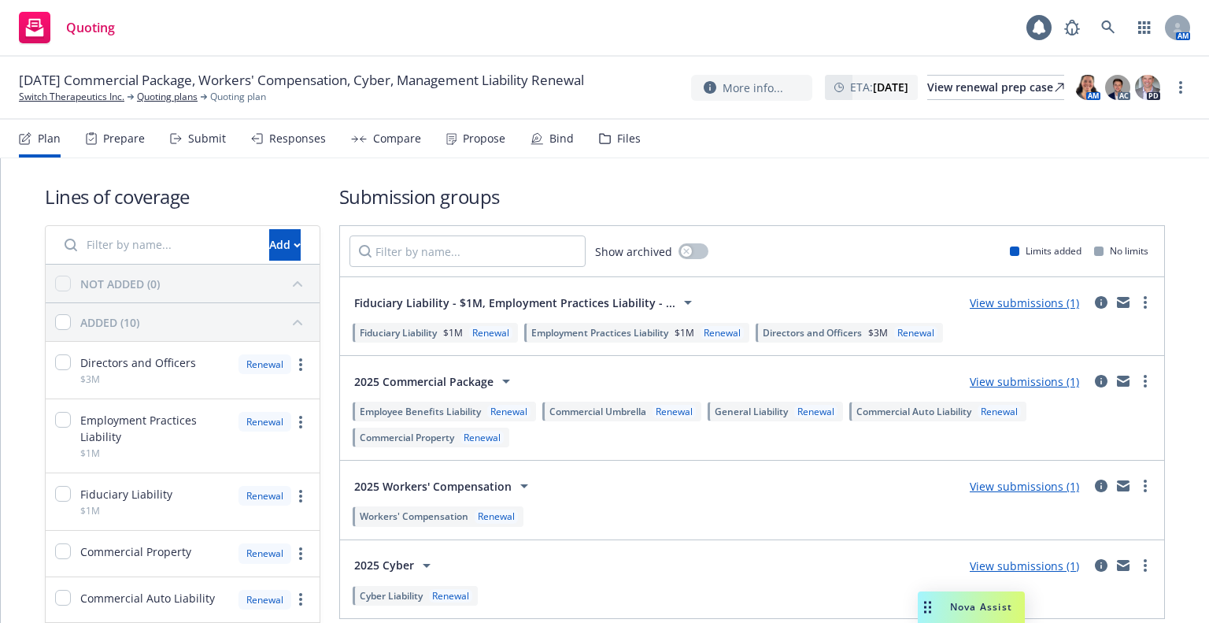
click at [215, 150] on div "Submit" at bounding box center [198, 139] width 56 height 38
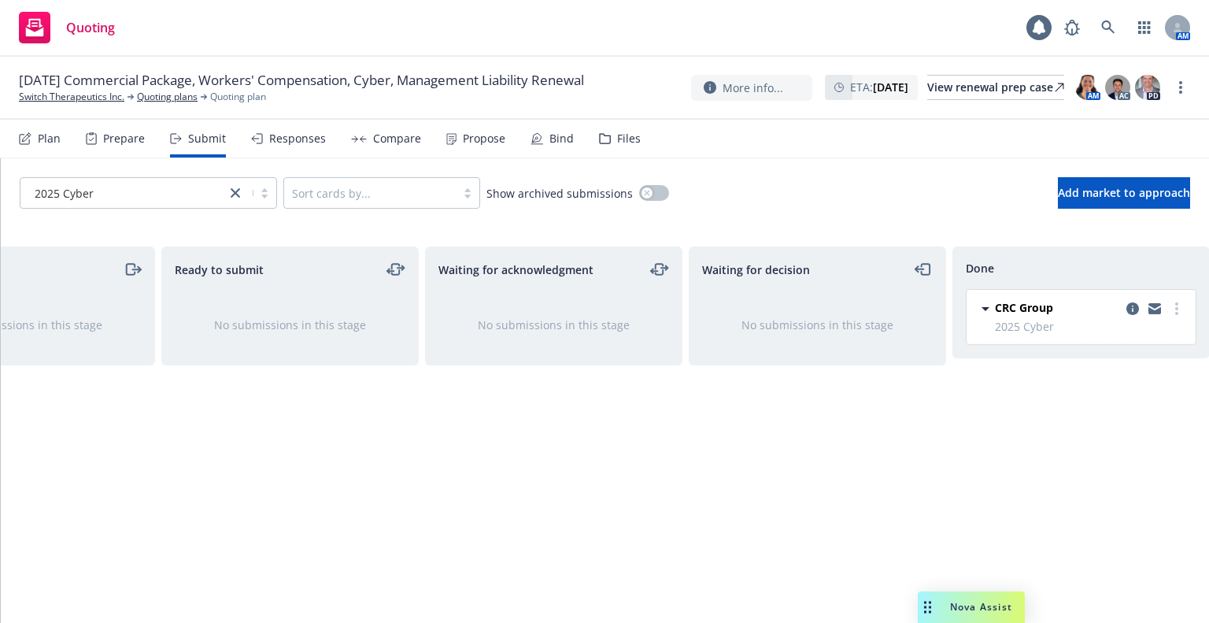
scroll to position [0, 142]
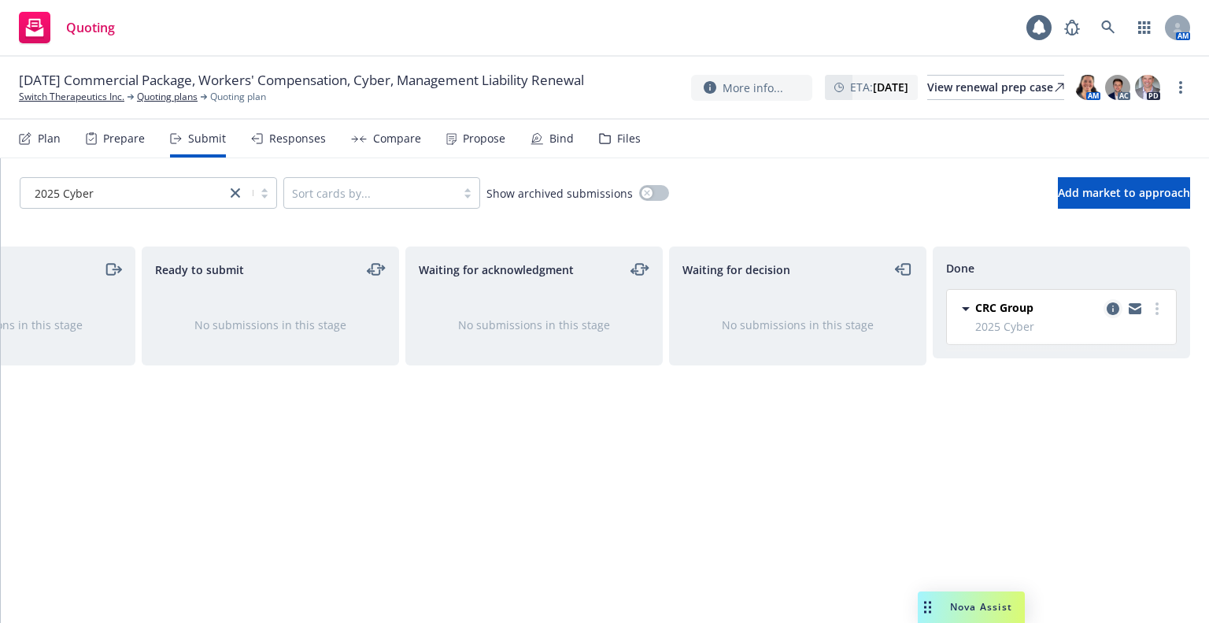
click at [1116, 311] on icon "copy logging email" at bounding box center [1113, 308] width 13 height 13
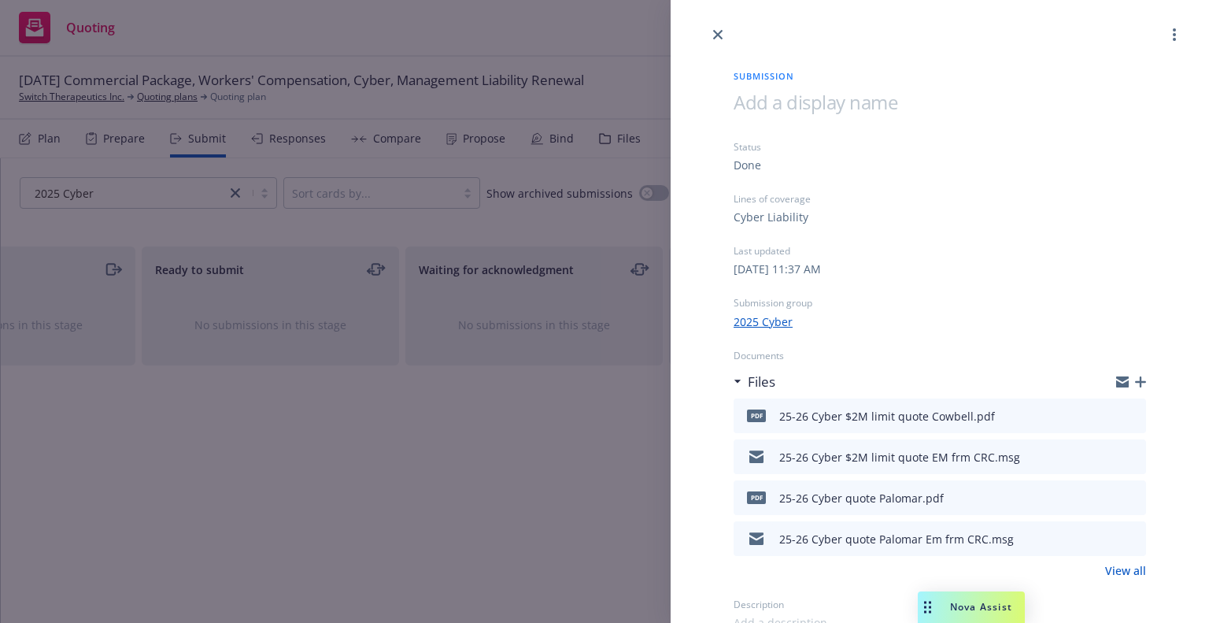
click at [1135, 385] on icon "button" at bounding box center [1140, 381] width 11 height 11
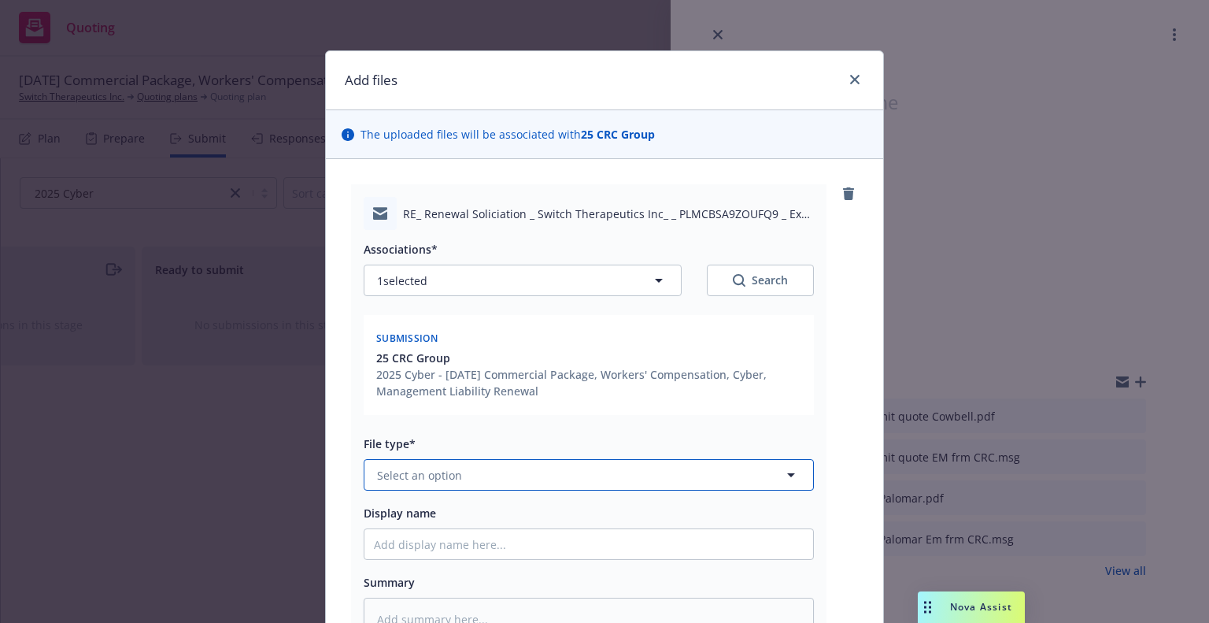
click at [469, 480] on button "Select an option" at bounding box center [589, 474] width 450 height 31
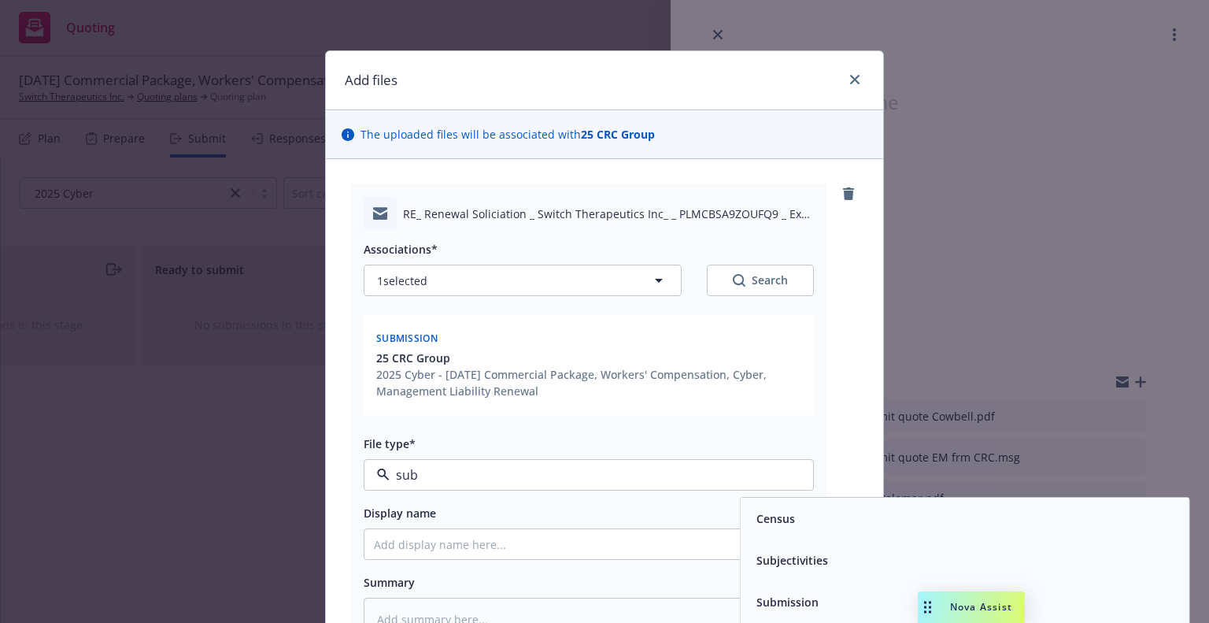
type input "subm"
click at [1004, 531] on div "Submission" at bounding box center [965, 519] width 449 height 42
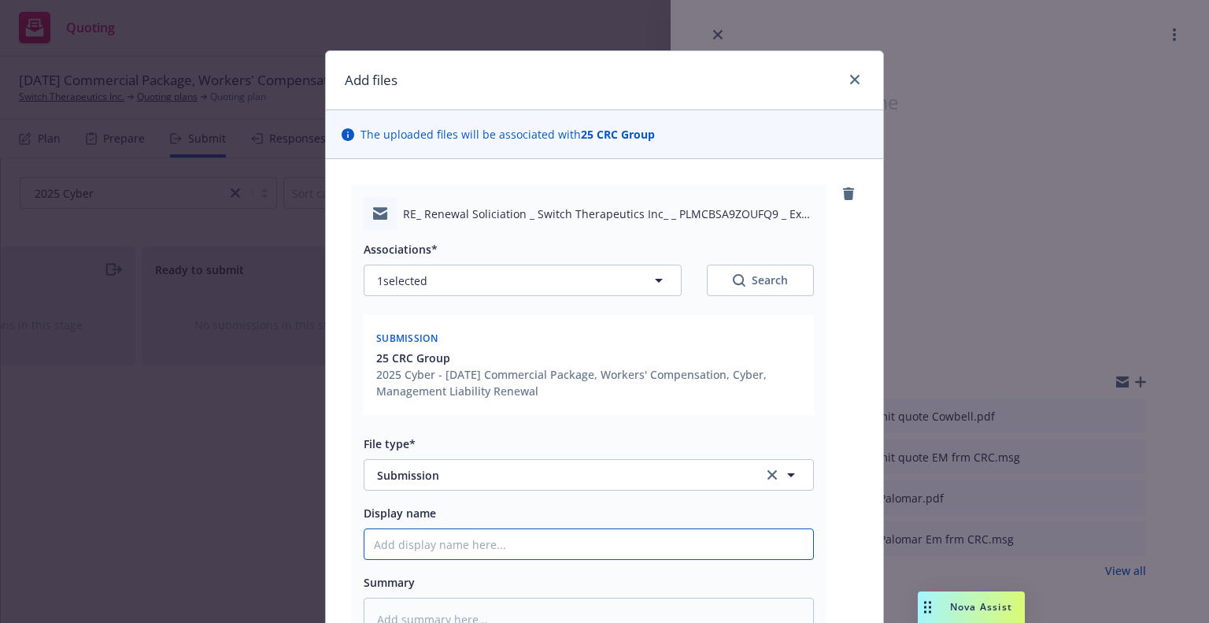
click at [553, 544] on input "Display name" at bounding box center [588, 544] width 449 height 30
type textarea "x"
type input "9"
type textarea "x"
type input "9/"
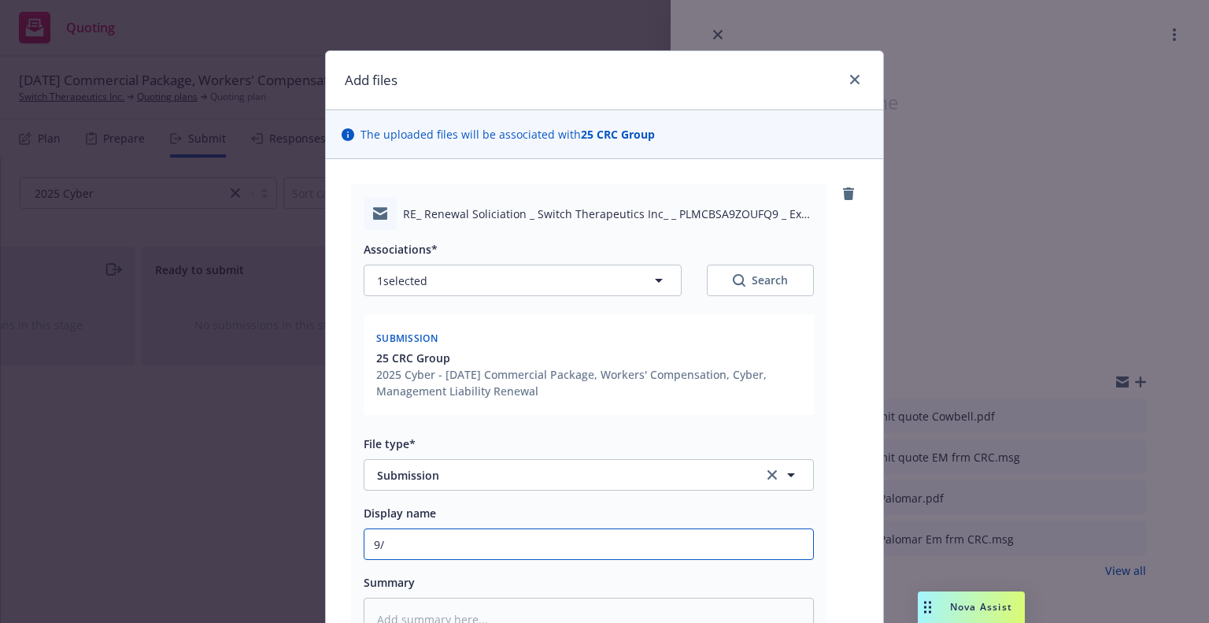
type textarea "x"
type input "9/1"
type textarea "x"
type input "9/15"
type textarea "x"
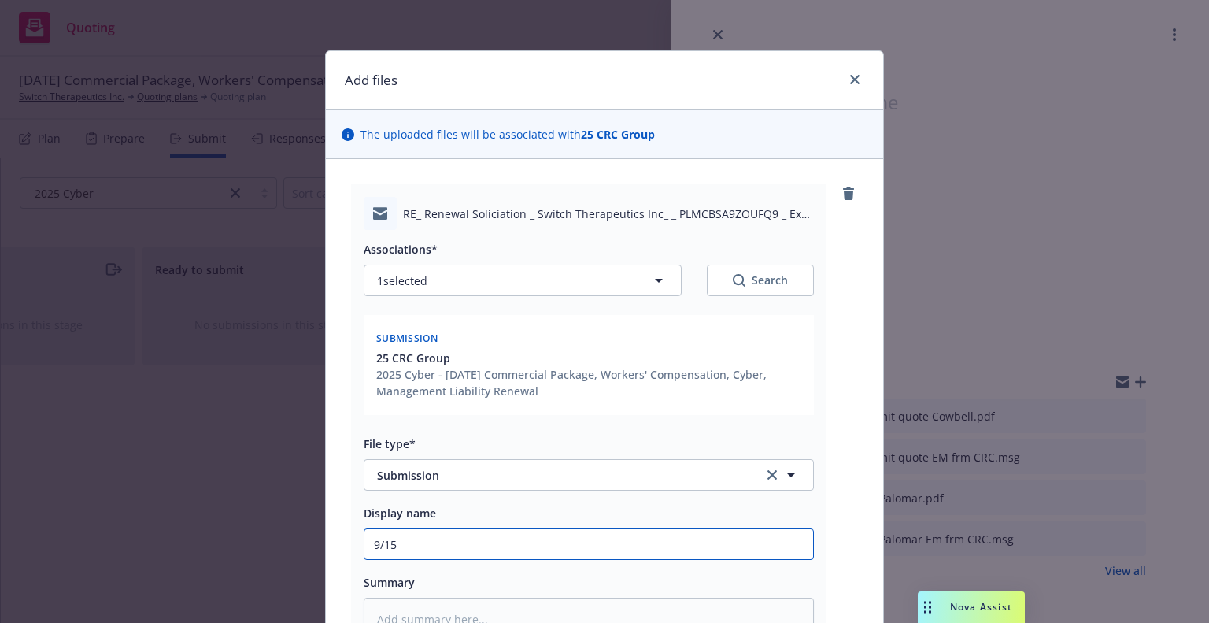
type input "9/15/"
type textarea "x"
type input "9/15/2"
type textarea "x"
type input "9/15/20"
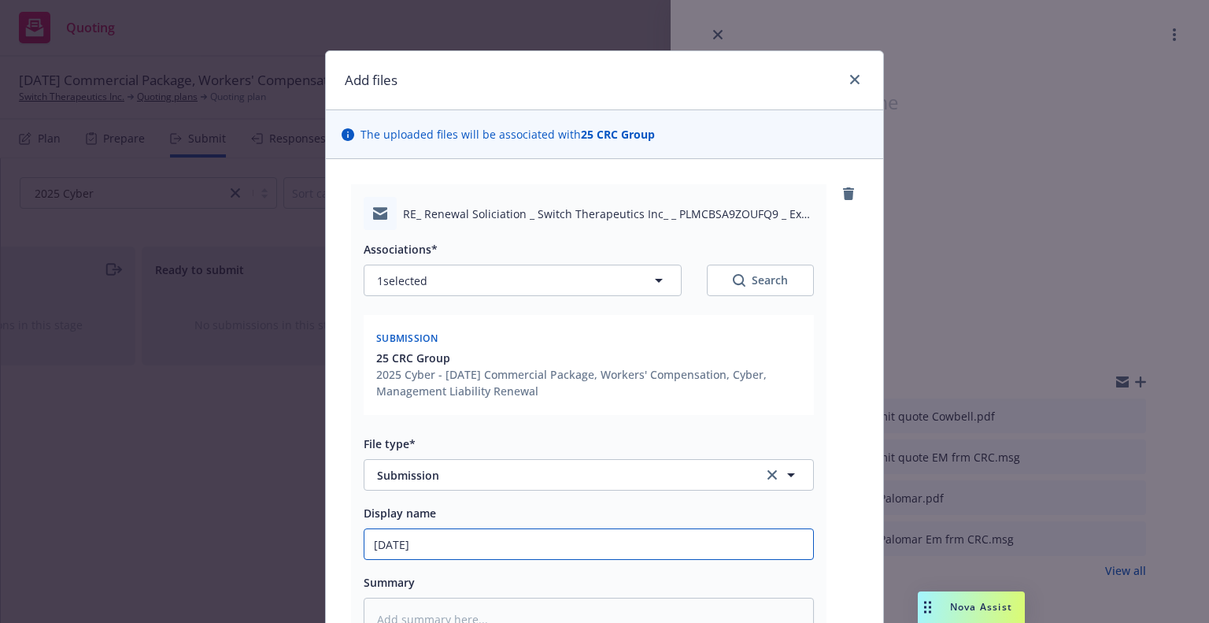
type textarea "x"
type input "9/15/202"
type textarea "x"
type input "9/15/2025"
type textarea "x"
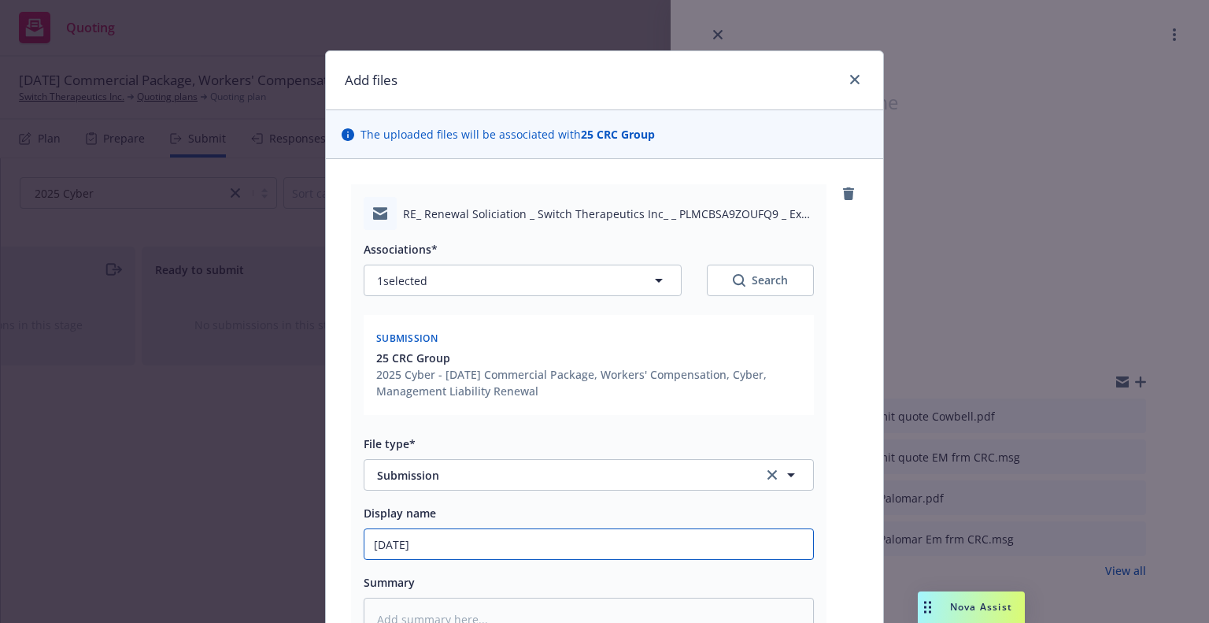
type input "9/15/2025"
type textarea "x"
type input "9/15/2025 C"
type textarea "x"
type input "9/15/2025 Cy"
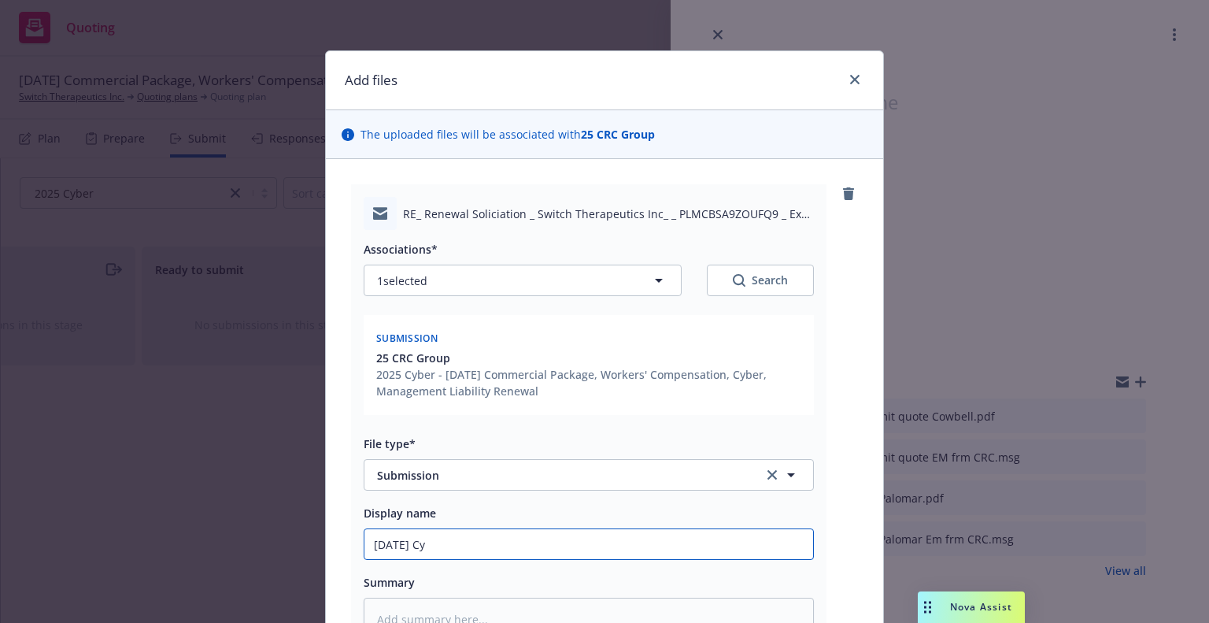
type textarea "x"
type input "9/15/2025 Cyb"
type textarea "x"
type input "9/15/2025 Cybe"
type textarea "x"
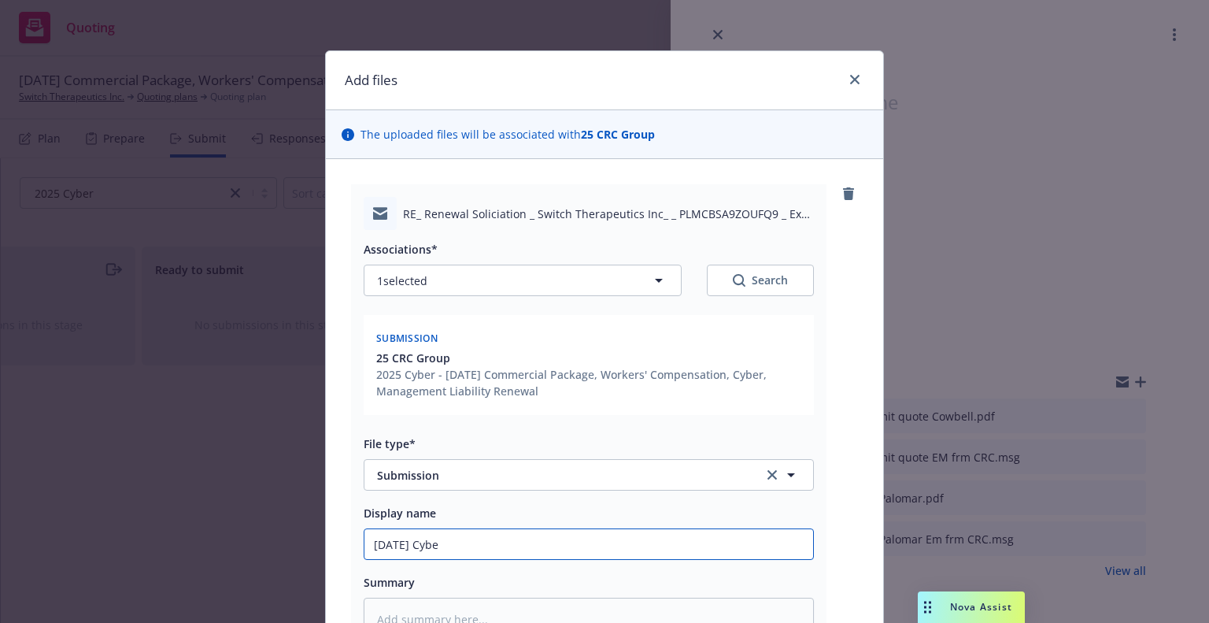
type input "9/15/2025 Cyber"
type textarea "x"
type input "9/15/2025 Cyber"
type textarea "x"
type input "9/15/2025 Cyber s"
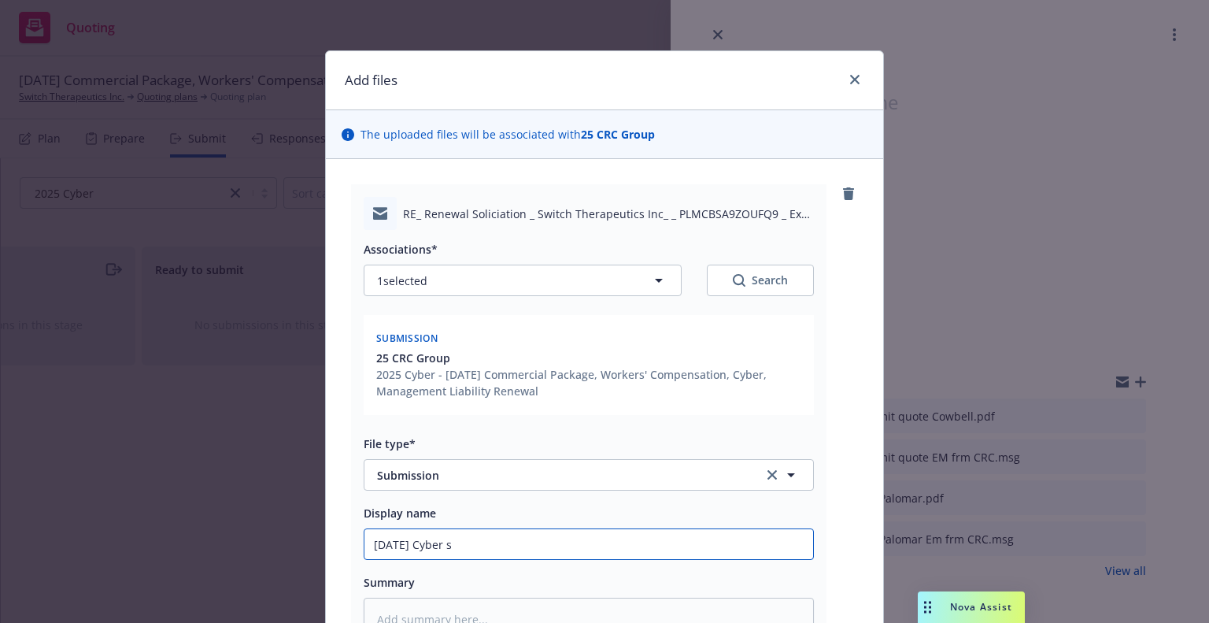
type textarea "x"
type input "9/15/2025 Cyber su"
type textarea "x"
type input "9/15/2025 Cyber s"
type textarea "x"
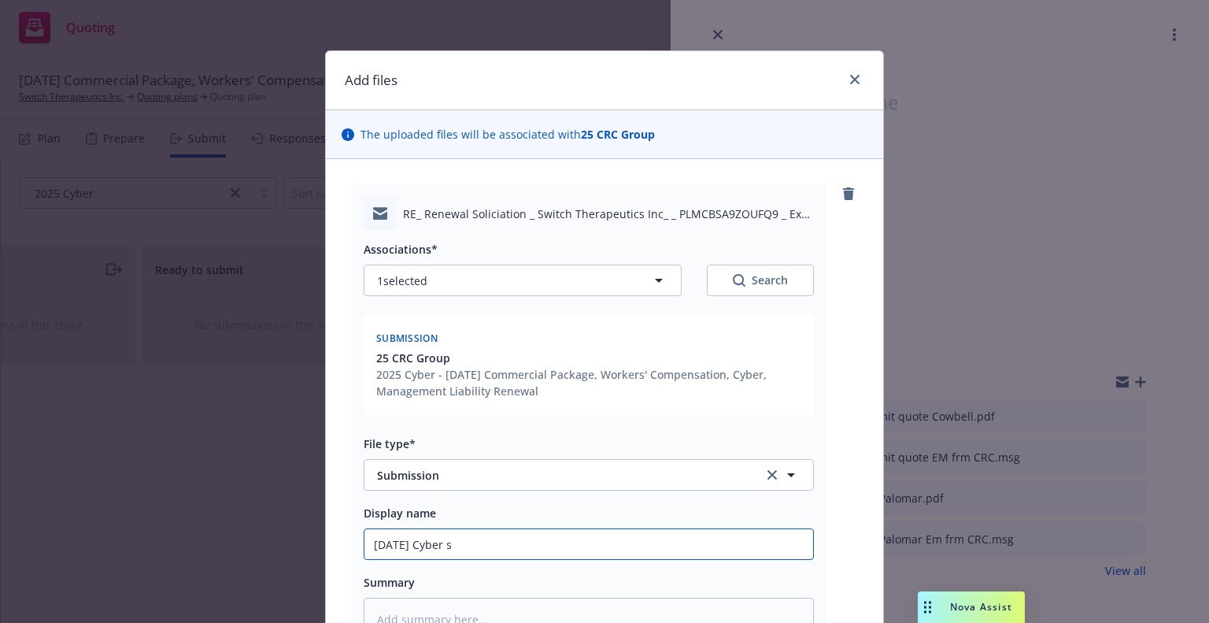
type input "9/15/2025 Cyber"
type textarea "x"
type input "9/15/2025 Cyber a"
type textarea "x"
type input "9/15/2025 Cyber ap"
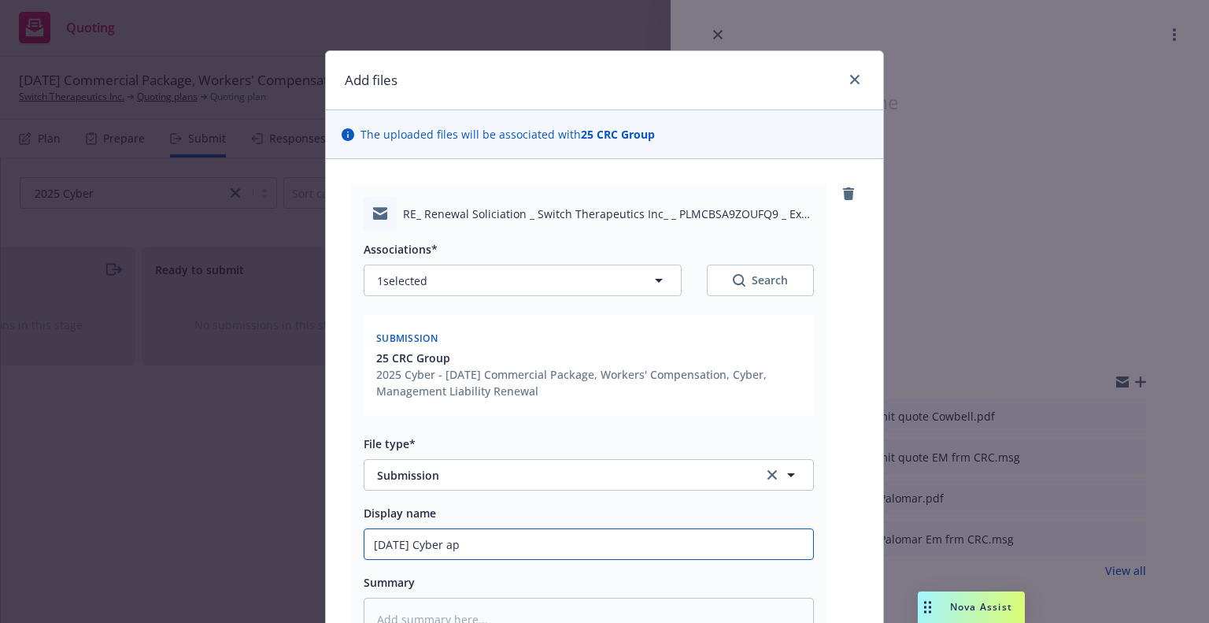
type textarea "x"
type input "9/15/2025 Cyber app"
type textarea "x"
type input "9/15/2025 Cyber appl"
type textarea "x"
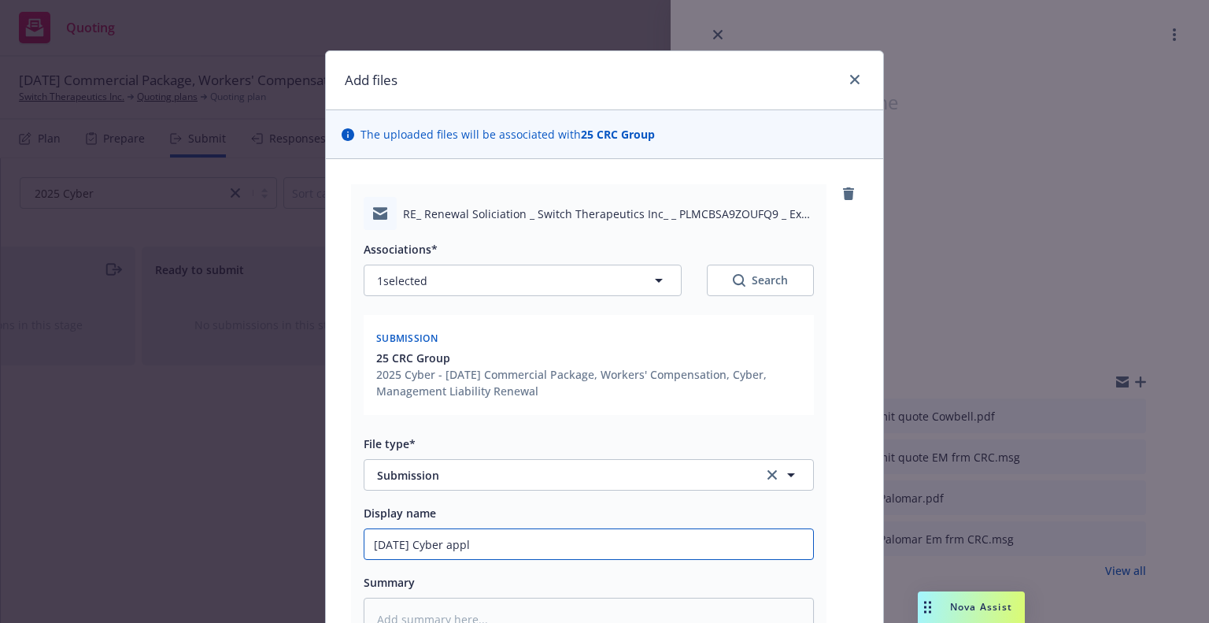
type input "9/15/2025 Cyber appli"
type textarea "x"
type input "9/15/2025 Cyber applica"
type textarea "x"
type input "9/15/2025 Cyber applicat"
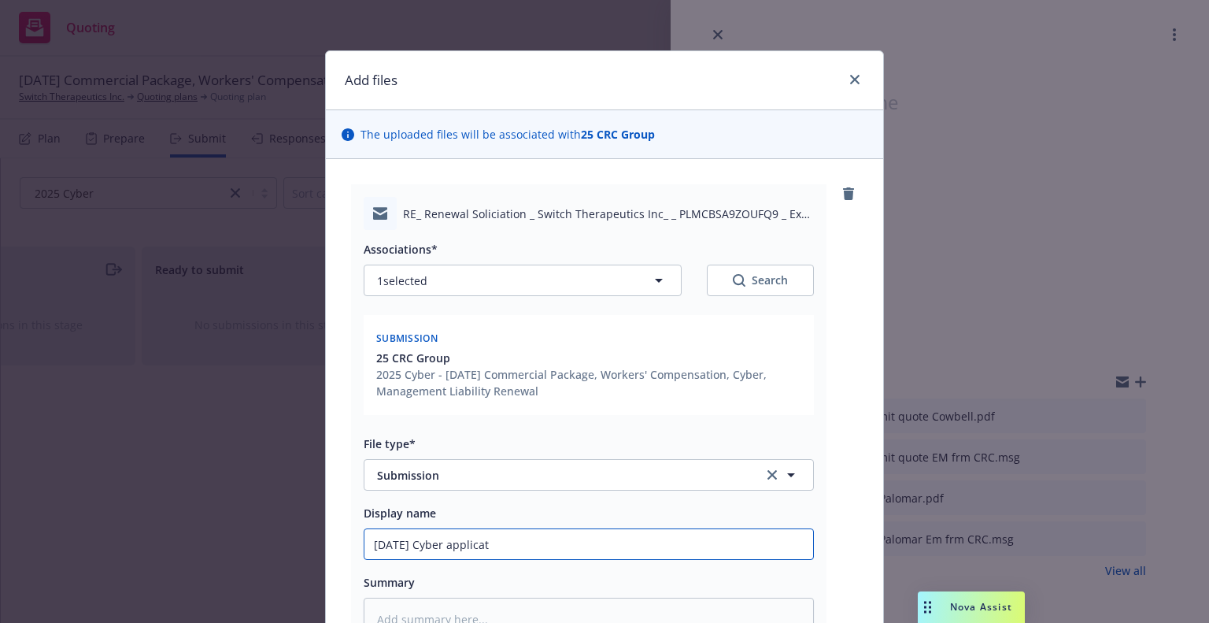
type textarea "x"
type input "9/15/2025 Cyber applicatio"
type textarea "x"
type input "9/15/2025 Cyber applicatios"
type textarea "x"
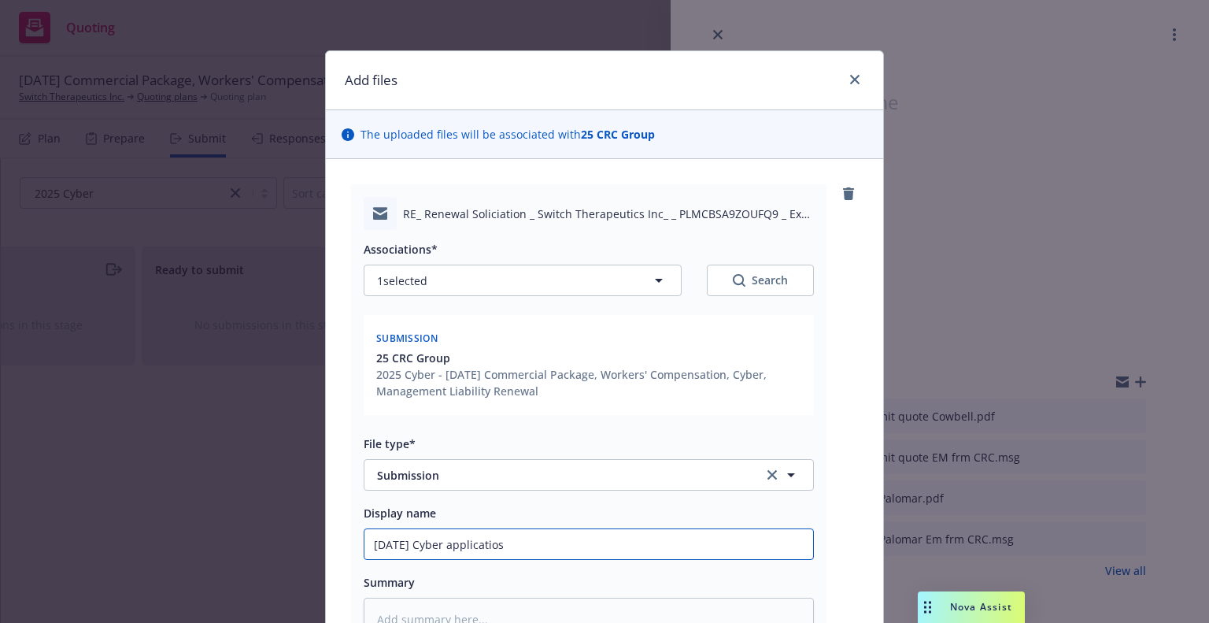
type input "9/15/2025 Cyber applicatio"
type textarea "x"
type input "9/15/2025 Cyber application"
type textarea "x"
type input "9/15/2025 Cyber applications"
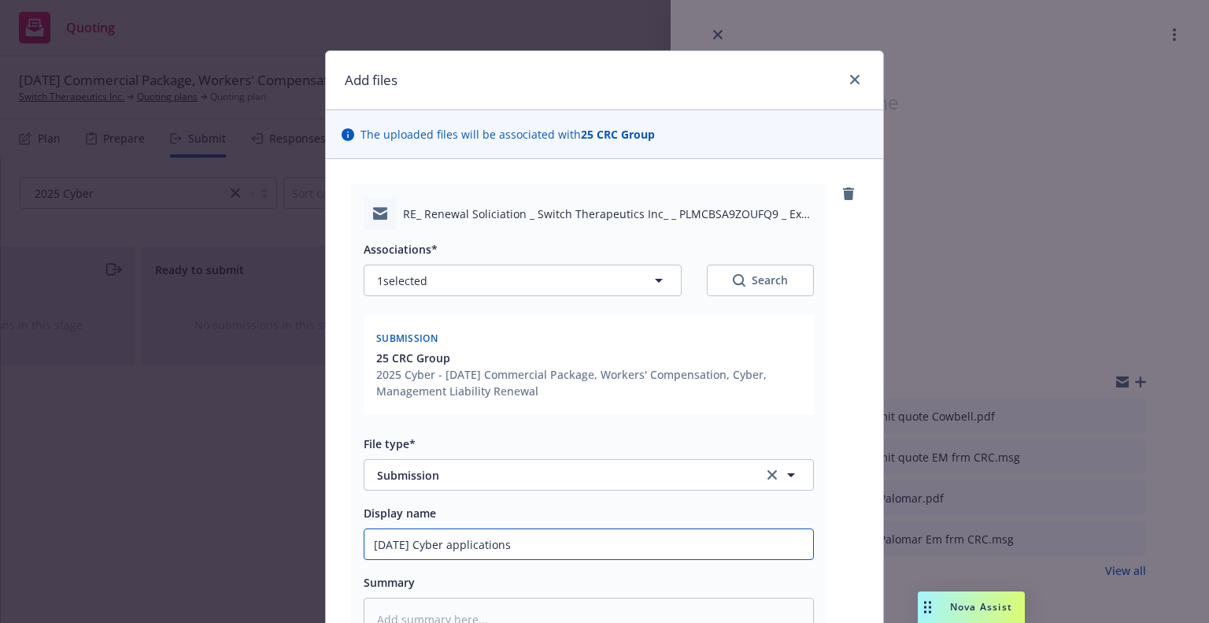
type textarea "x"
type input "9/15/2025 Cyber applications"
type textarea "x"
type input "9/15/2025 Cyber applications s"
type textarea "x"
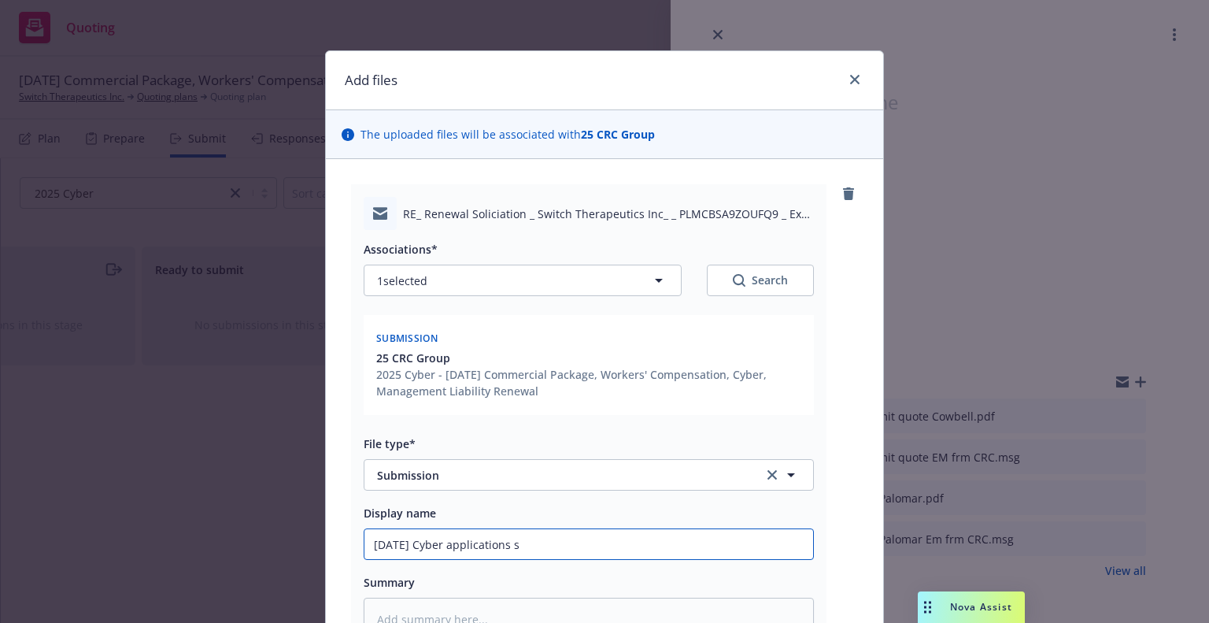
type input "9/15/2025 Cyber applications su"
type textarea "x"
type input "9/15/2025 Cyber applications sub"
type textarea "x"
type input "9/15/2025 Cyber applications subm"
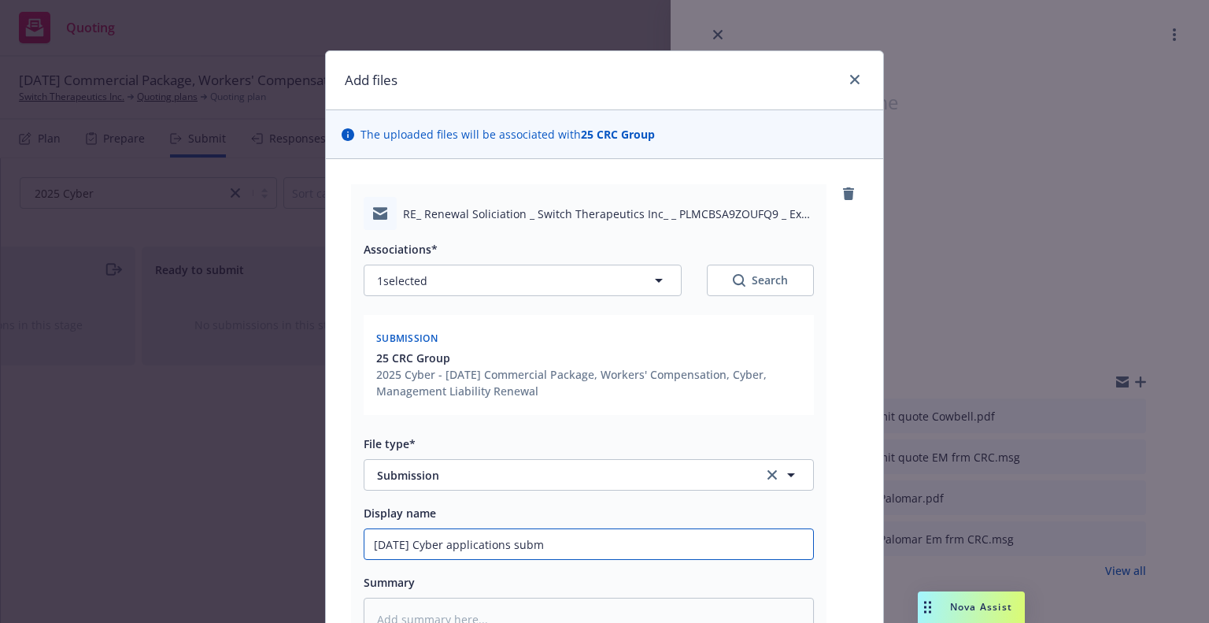
type textarea "x"
type input "9/15/2025 Cyber applications submi"
type textarea "x"
type input "9/15/2025 Cyber applications submis"
type textarea "x"
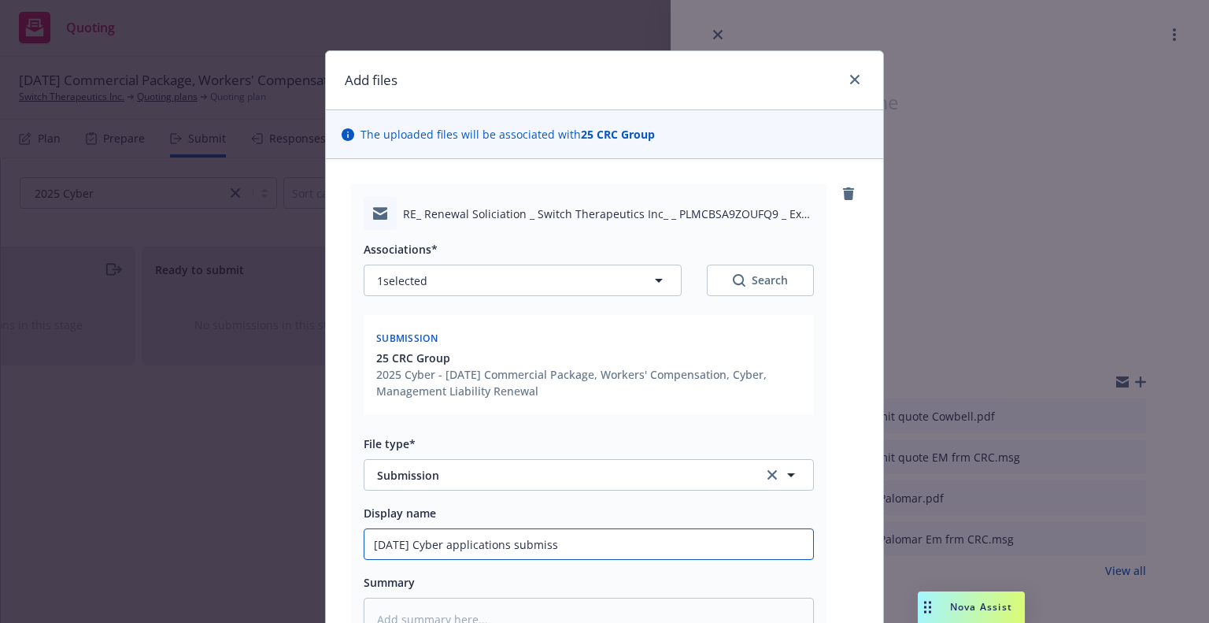
type input "9/15/2025 Cyber applications submissi"
type textarea "x"
type input "9/15/2025 Cyber applications submissio"
type textarea "x"
type input "9/15/2025 Cyber applications submission"
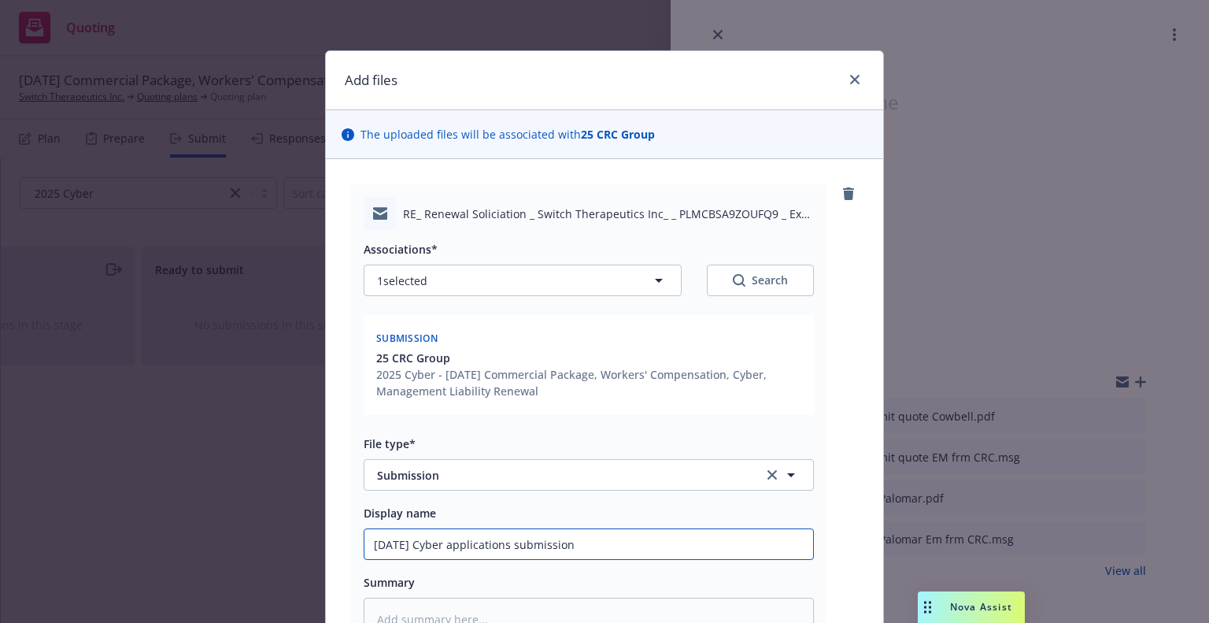
type textarea "x"
type input "9/15/2025 Cyber applications submission"
type textarea "x"
type input "9/15/2025 Cyber applications submission E"
type textarea "x"
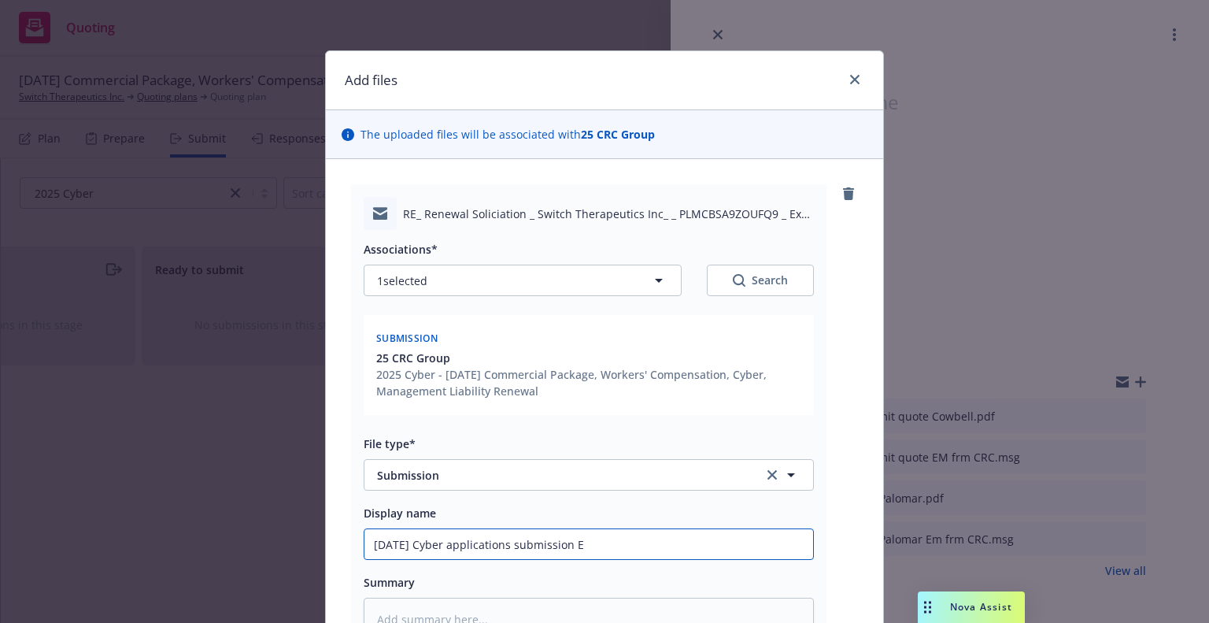
type input "9/15/2025 Cyber applications submission EM"
type textarea "x"
type input "9/15/2025 Cyber applications submission EM"
type textarea "x"
type input "9/15/2025 Cyber applications submission EM to"
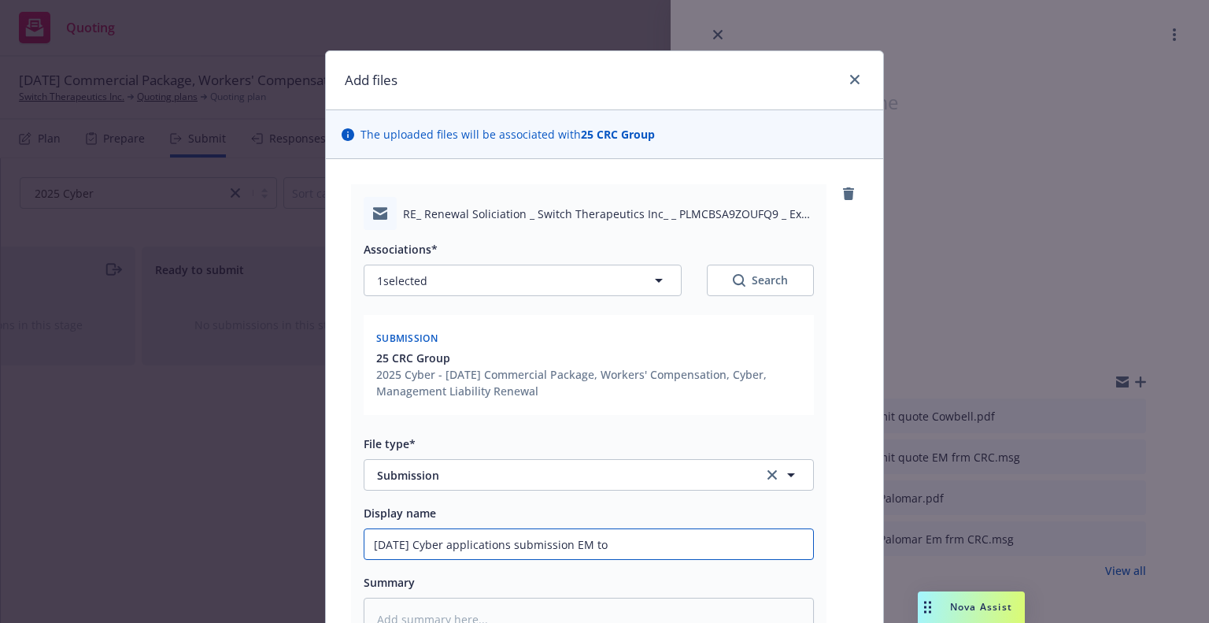
type textarea "x"
type input "9/15/2025 Cyber applications submission EM to"
type textarea "x"
type input "9/15/2025 Cyber applications submission EM to I"
type textarea "x"
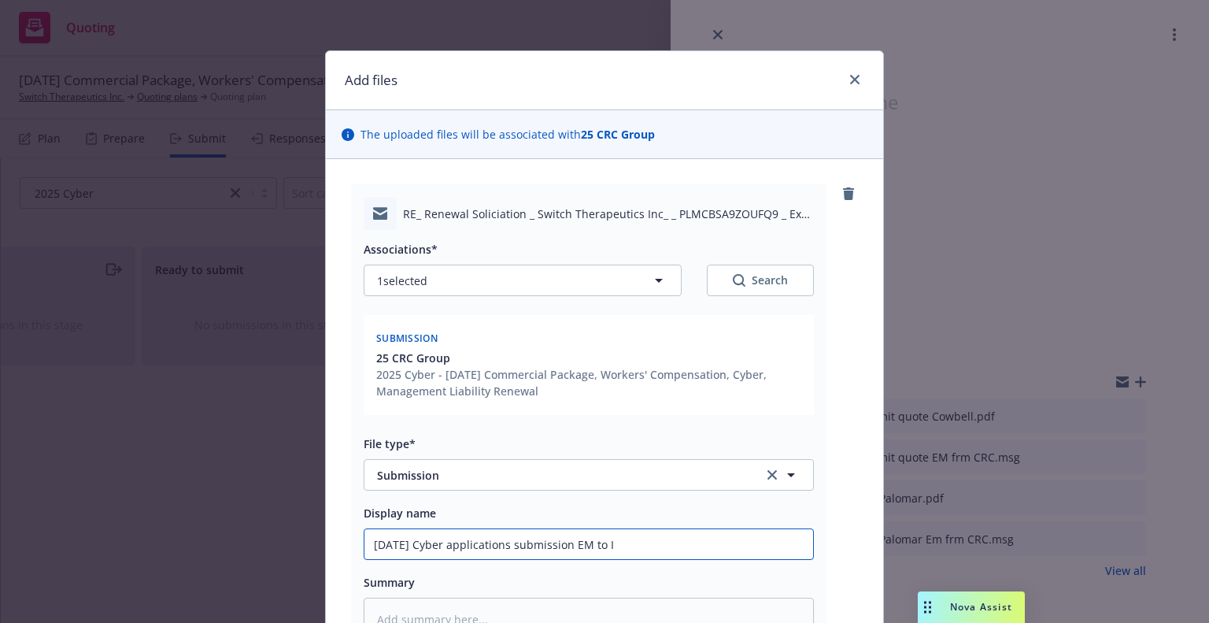
type input "9/15/2025 Cyber applications submission EM to"
type textarea "x"
type input "9/15/2025 Cyber applications submission EM to C"
type textarea "x"
type input "9/15/2025 Cyber applications submission EM to CR"
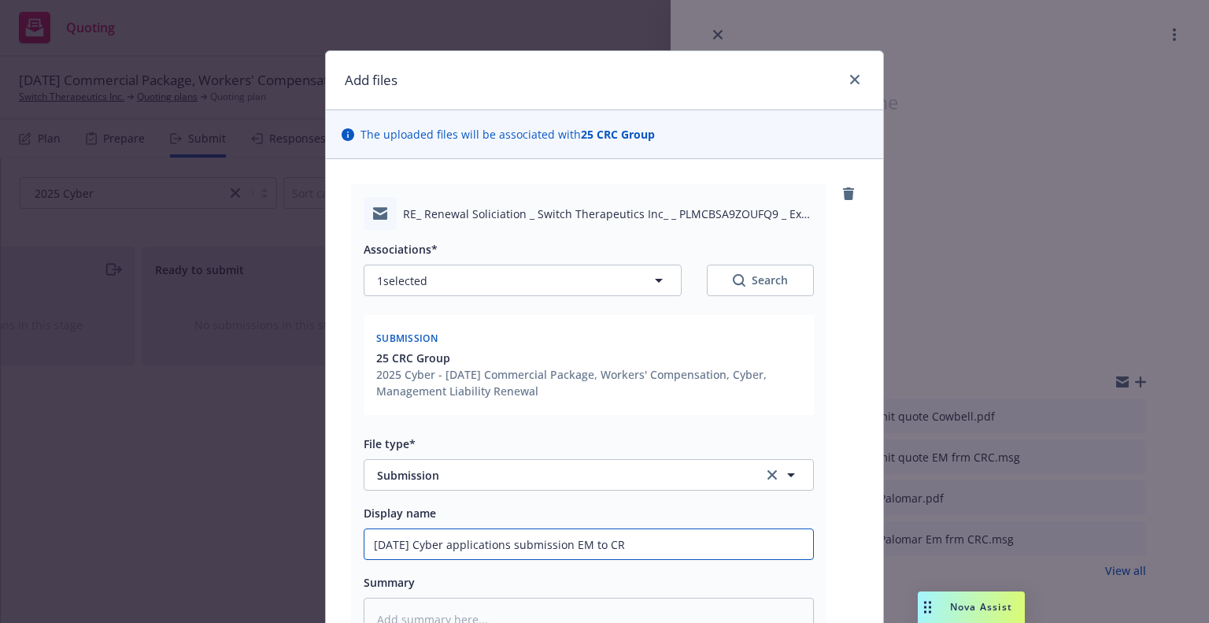
type textarea "x"
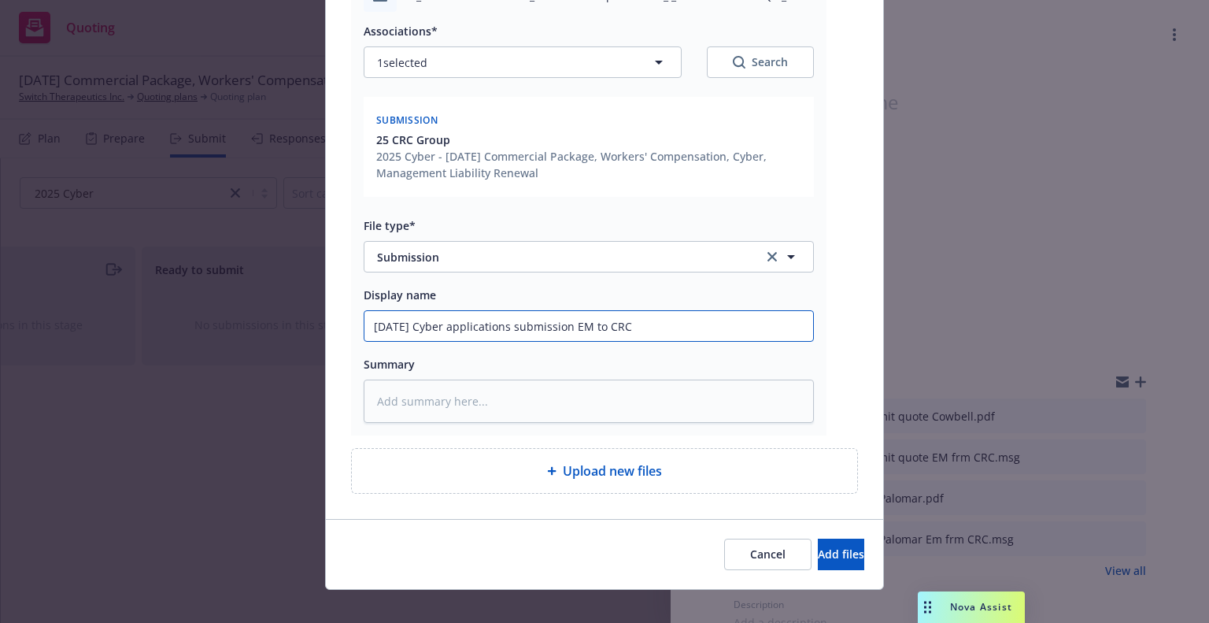
scroll to position [234, 0]
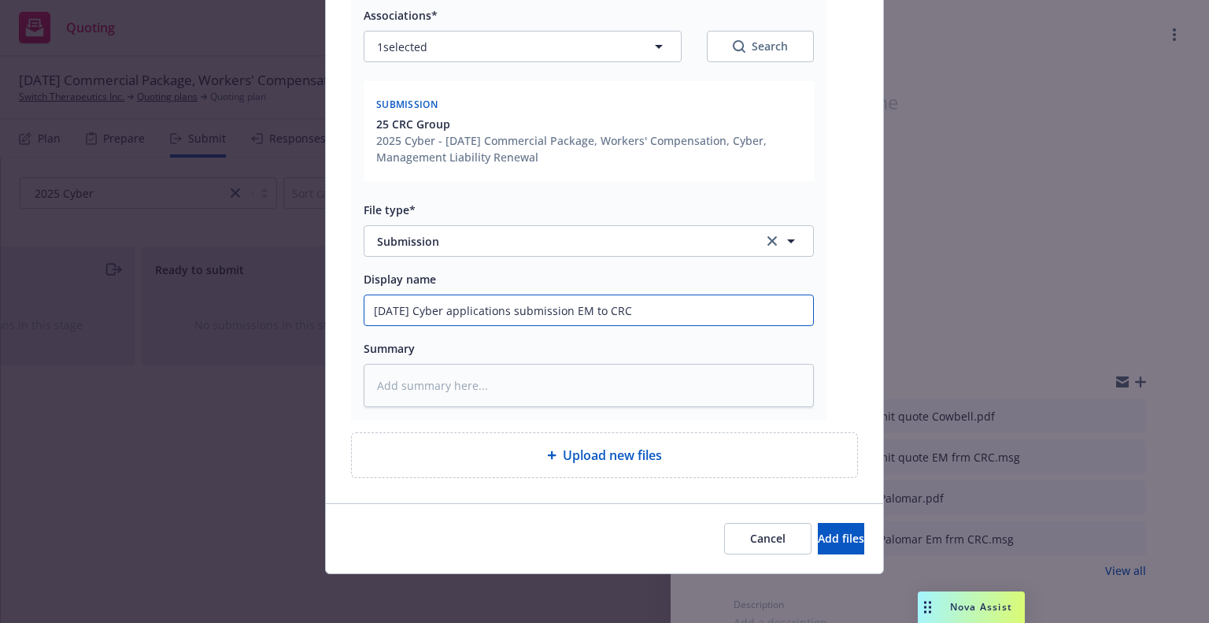
type input "9/15/2025 Cyber applications submission EM to CRC"
type textarea "x"
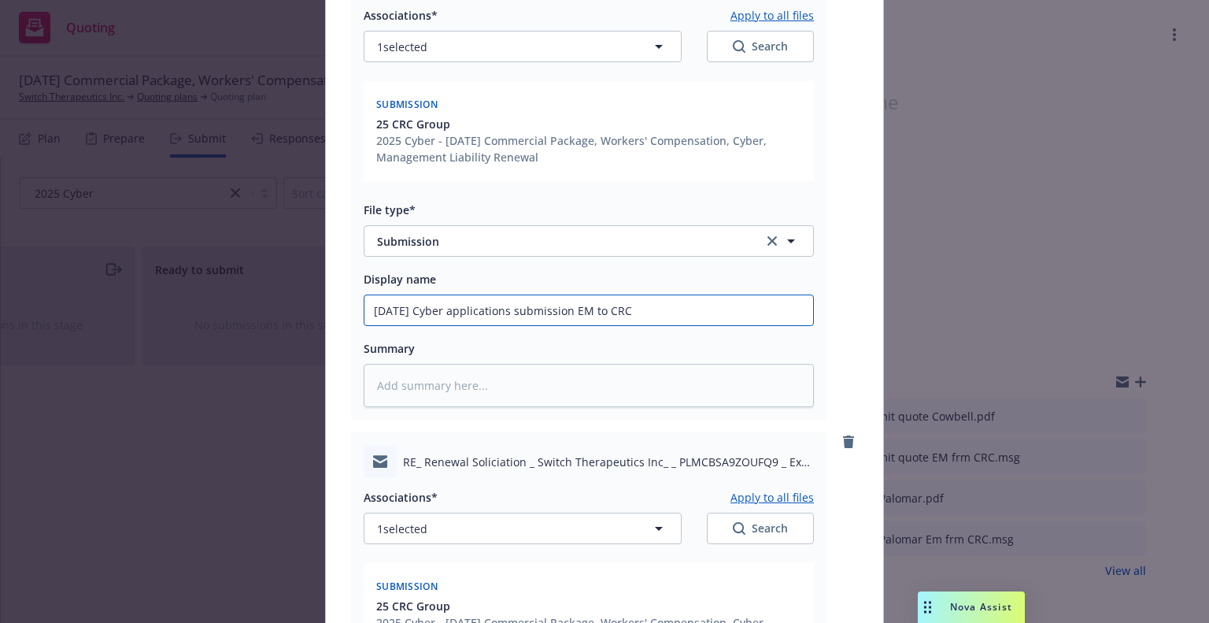
scroll to position [549, 0]
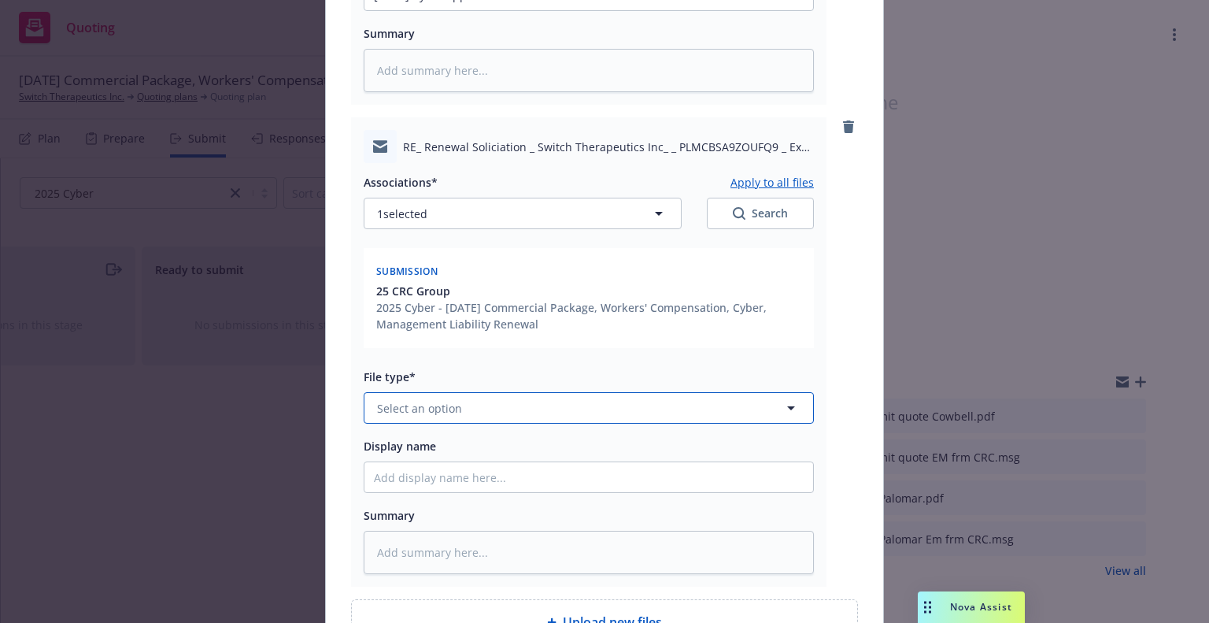
click at [451, 403] on span "Select an option" at bounding box center [419, 408] width 85 height 17
type input "ema"
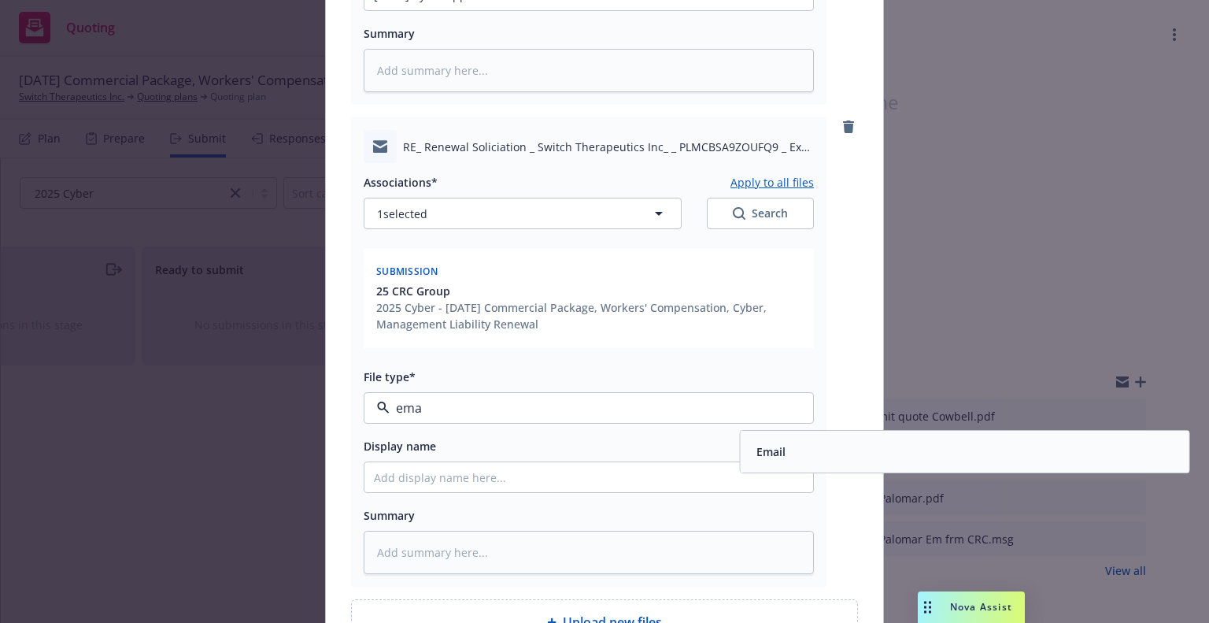
click at [783, 445] on div "Email" at bounding box center [965, 451] width 430 height 23
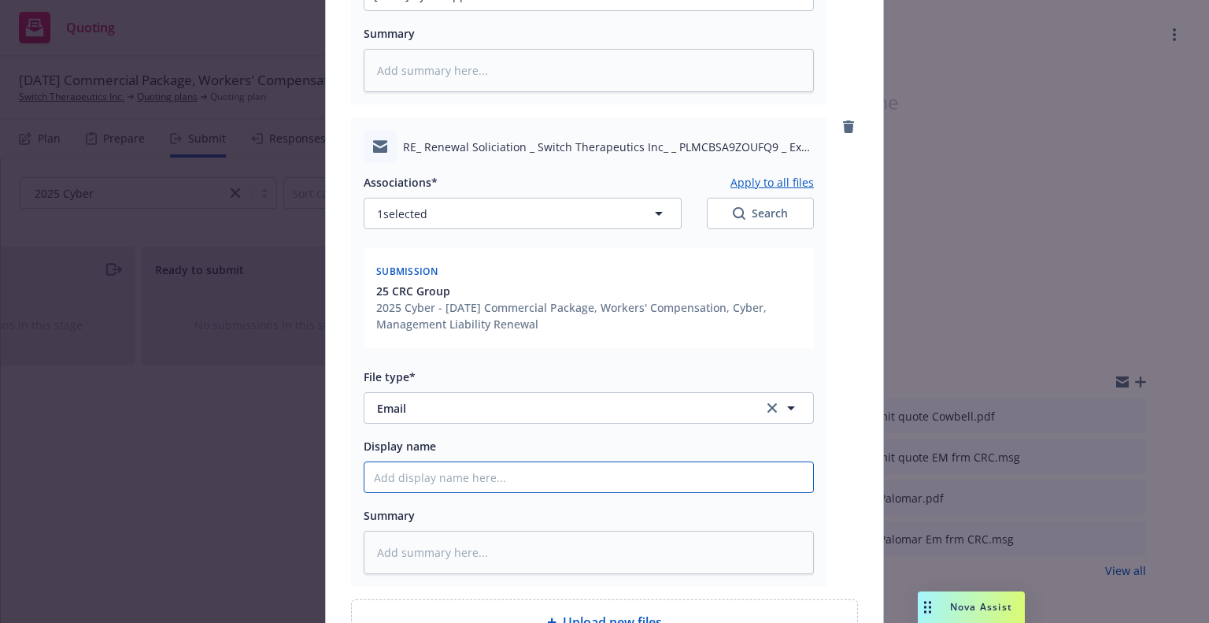
click at [721, 462] on input "Display name" at bounding box center [588, 477] width 449 height 30
paste input "9/15/2025 Cyber applications submission EM to CRC"
type textarea "x"
type input "9/15/2025 Cyber applications submission EM to CRC"
click at [523, 472] on input "9/15/2025 Cyber applications submission EM to CRC" at bounding box center [588, 477] width 449 height 30
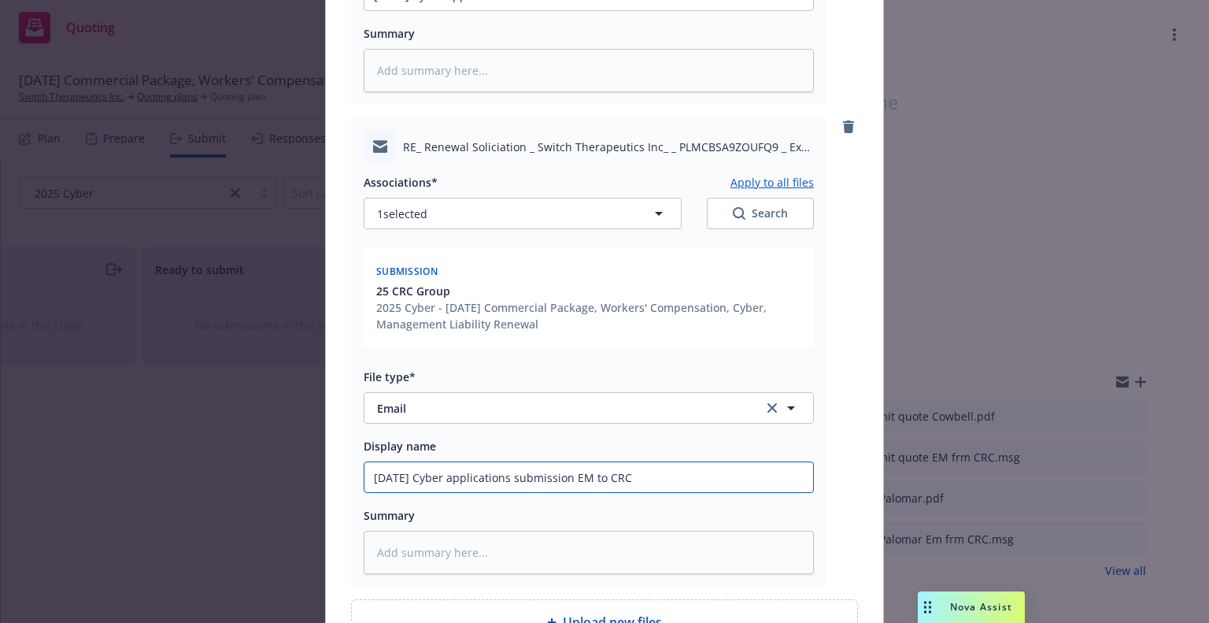
type textarea "x"
type input "9/15/2025 Cyber applications ubmission EM to CRC"
type textarea "x"
type input "9/15/2025 Cyber applications rubmission EM to CRC"
type textarea "x"
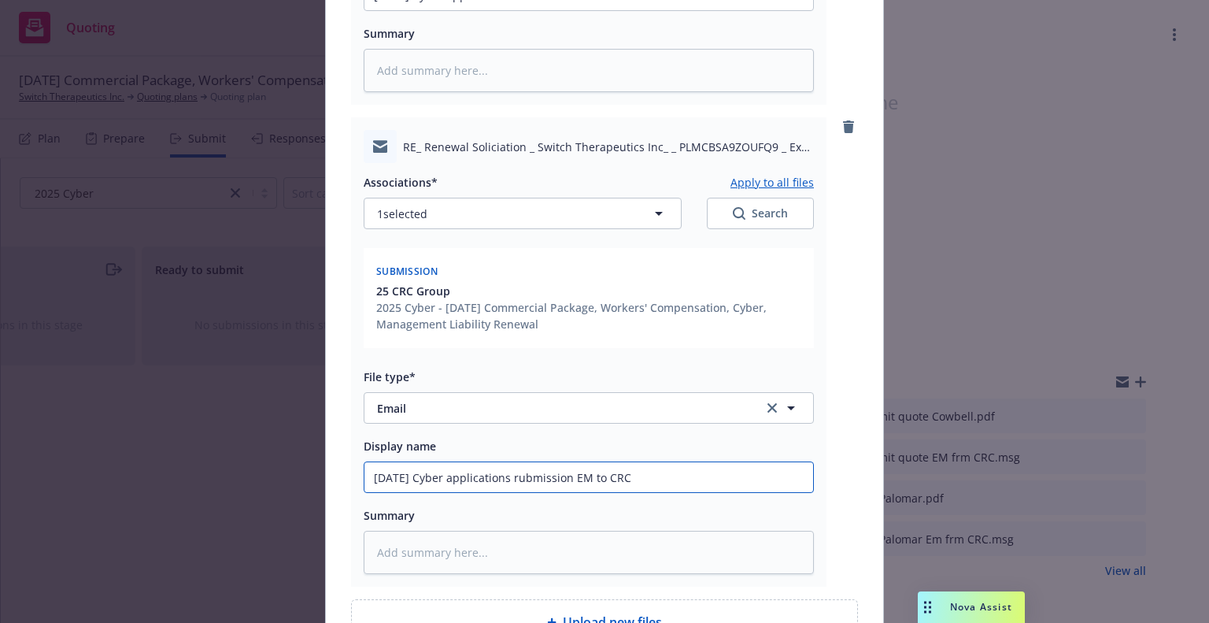
type input "9/15/2025 Cyber applications reubmission EM to CRC"
type textarea "x"
type input "9/15/2025 Cyber applications revubmission EM to CRC"
type textarea "x"
type input "9/15/2025 Cyber applications reveubmission EM to CRC"
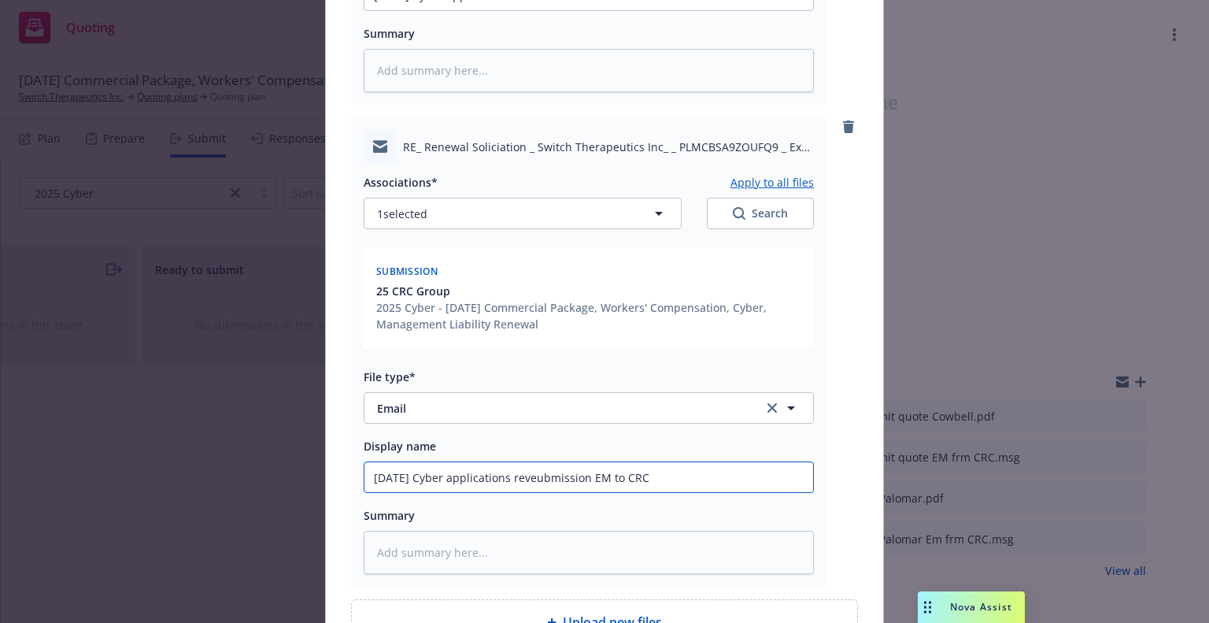
type textarea "x"
type input "9/15/2025 Cyber applications revenubmission EM to CRC"
type textarea "x"
type input "9/15/2025 Cyber applications revenuubmission EM to CRC"
type textarea "x"
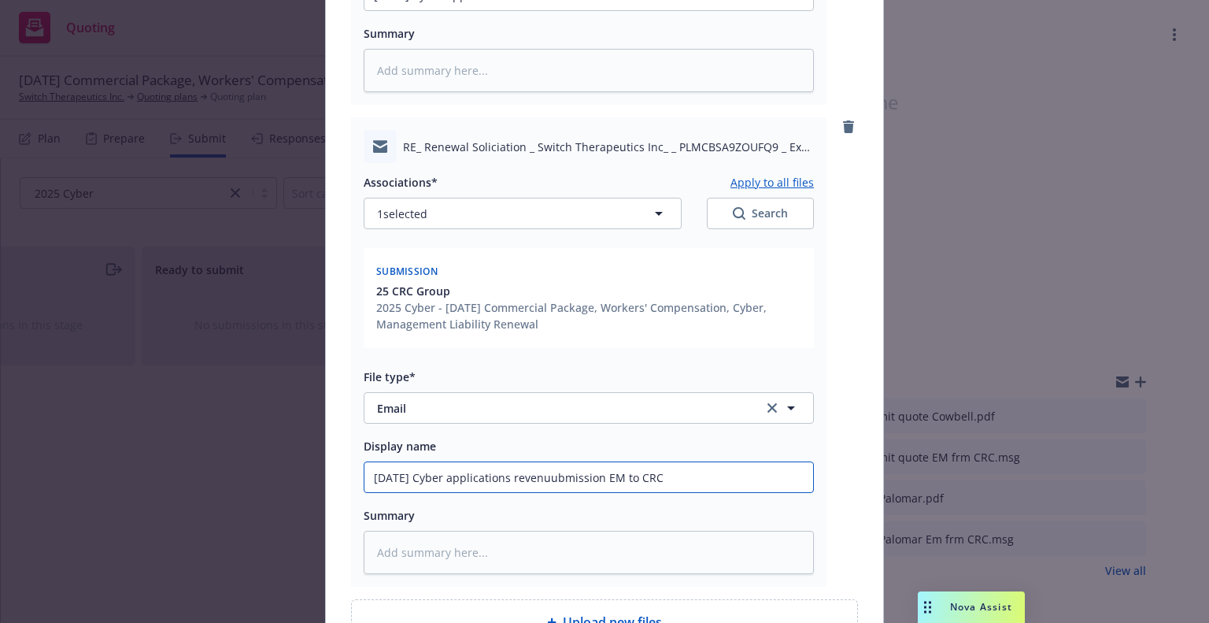
type input "9/15/2025 Cyber applications revenueubmission EM to CRC"
type textarea "x"
type input "9/15/2025 Cyber applications revenue ubmission EM to CRC"
type textarea "x"
type input "9/15/2025 Cyber applications revenue qubmission EM to CRC"
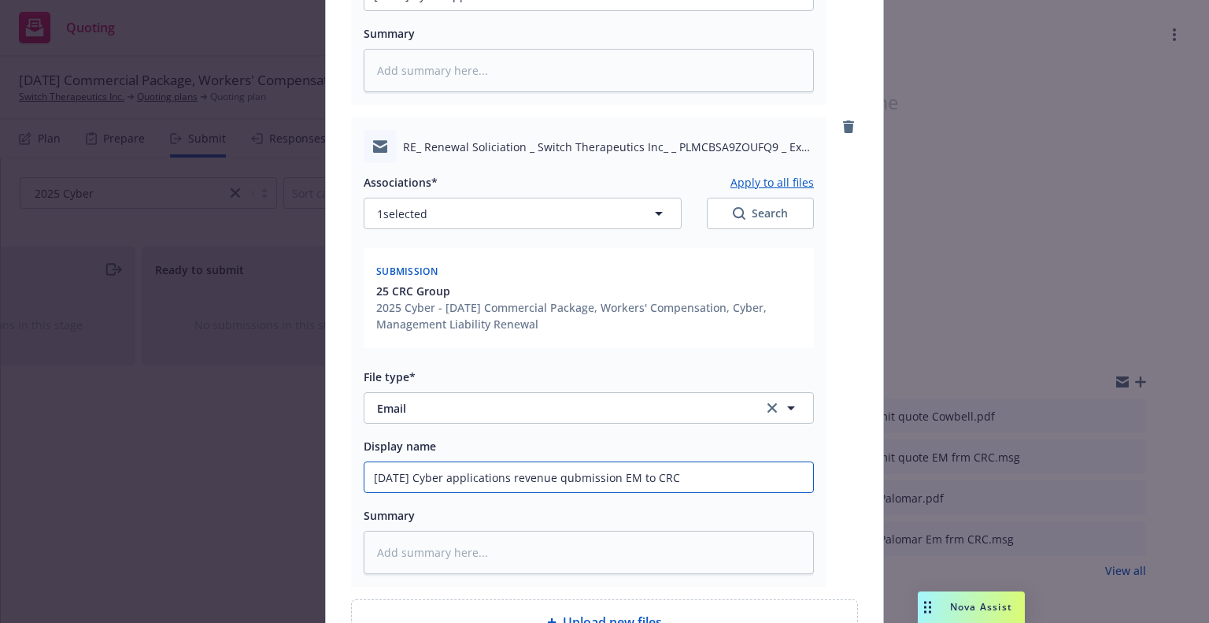
type textarea "x"
type input "9/15/2025 Cyber applications revenue queubmission EM to CRC"
type textarea "x"
type input "9/15/2025 Cyber applications revenue questubmission EM to CRC"
type textarea "x"
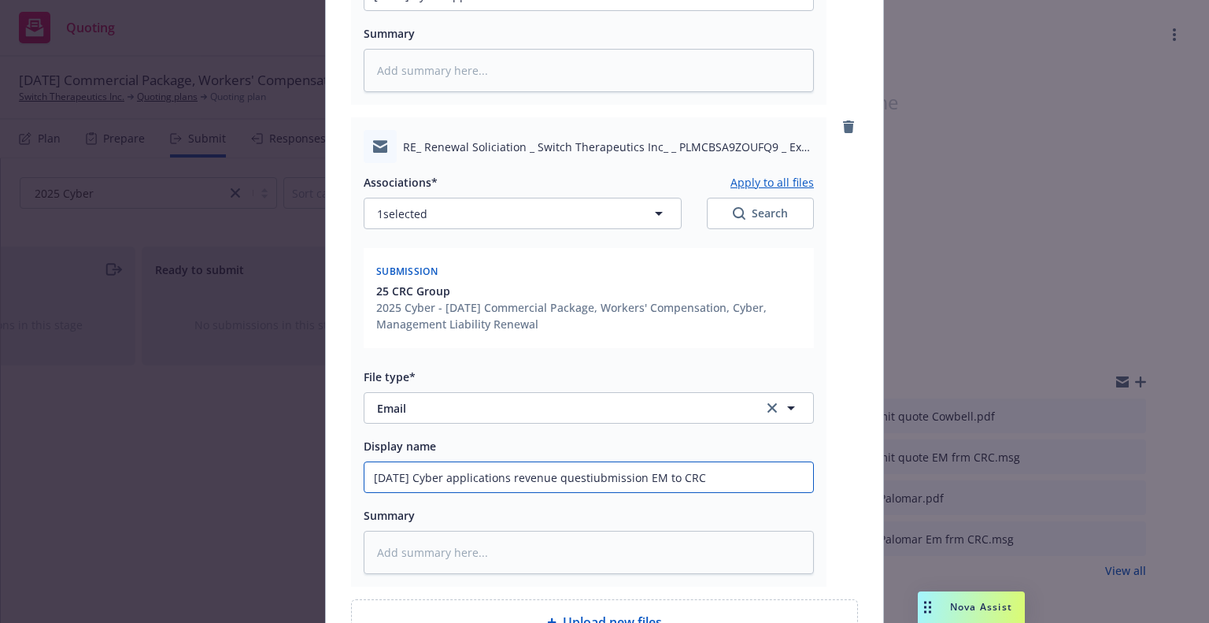
type input "9/15/2025 Cyber applications revenue questioubmission EM to CRC"
type textarea "x"
type input "9/15/2025 Cyber applications revenue question ubmission EM to CRC"
type textarea "x"
type input "9/15/2025 Cyber applications revenue question bmission EM to CRC"
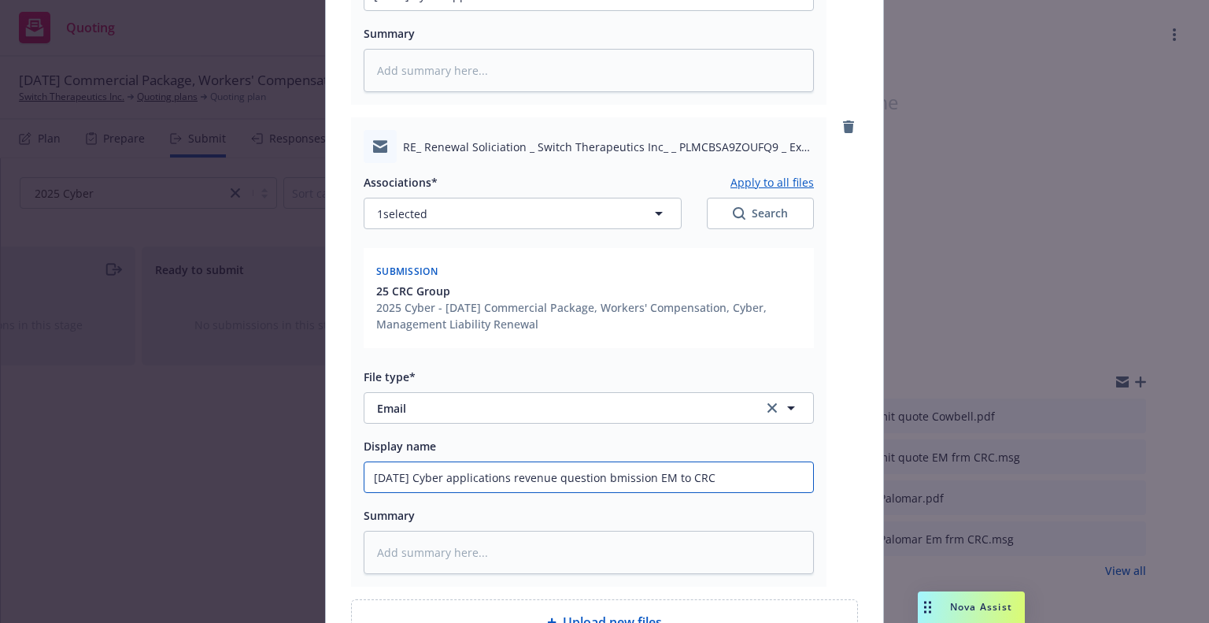
type textarea "x"
type input "9/15/2025 Cyber applications revenue question mission EM to CRC"
type textarea "x"
type input "9/15/2025 Cyber applications revenue question ission EM to CRC"
type textarea "x"
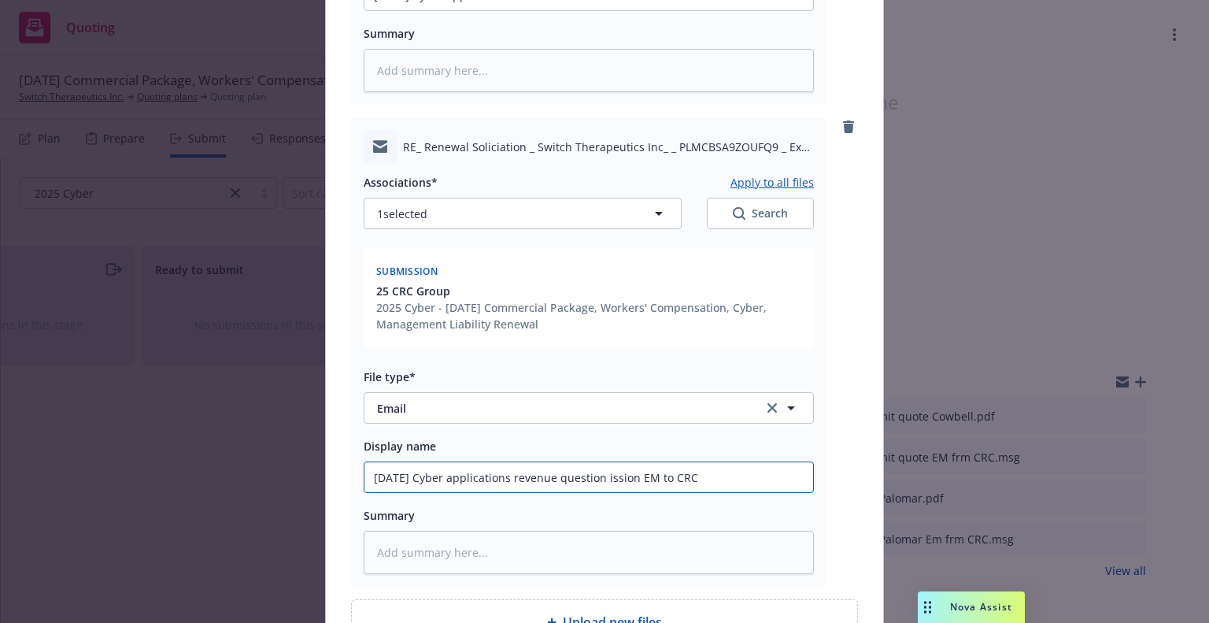
type input "9/15/2025 Cyber applications revenue question ssion EM to CRC"
type textarea "x"
type input "9/15/2025 Cyber applications revenue question sion EM to CRC"
type textarea "x"
type input "9/15/2025 Cyber applications revenue question ion EM to CRC"
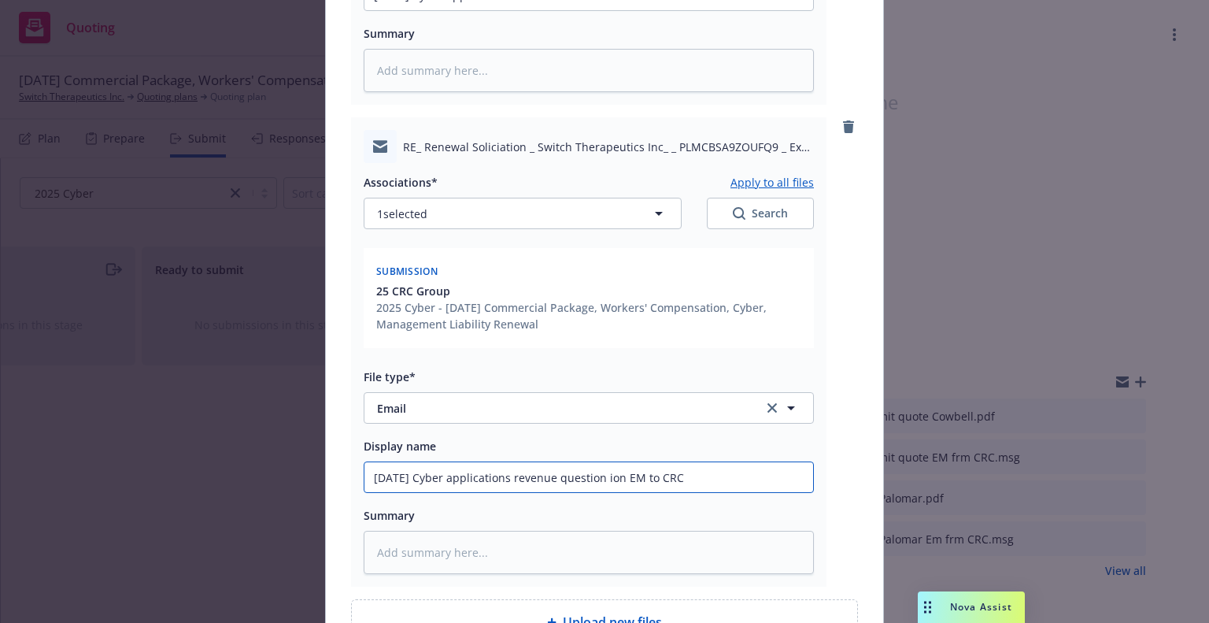
type textarea "x"
type input "9/15/2025 Cyber applications revenue question on EM to CRC"
type textarea "x"
type input "9/15/2025 Cyber applications revenue question n EM to CRC"
type textarea "x"
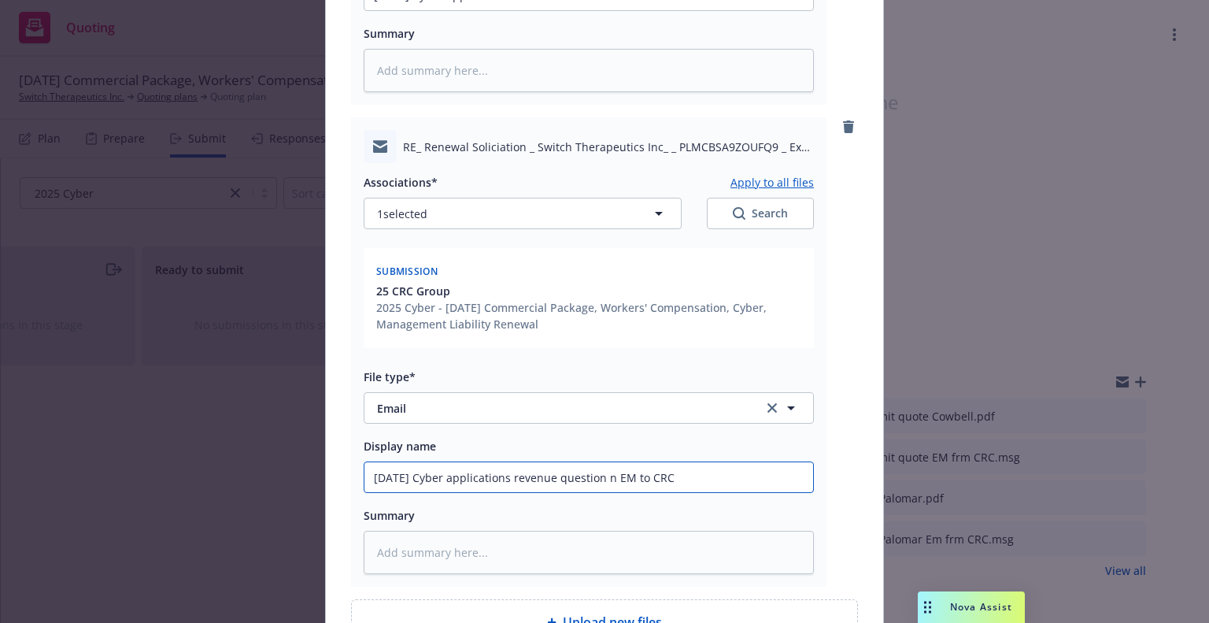
type input "9/15/2025 Cyber applications revenue question EM to CRC"
type textarea "x"
type input "9/15/2025 Cyber applications revenue question EM to CRC"
type textarea "x"
type input "9/15/2025 Cyber applications revenue question M to CRC"
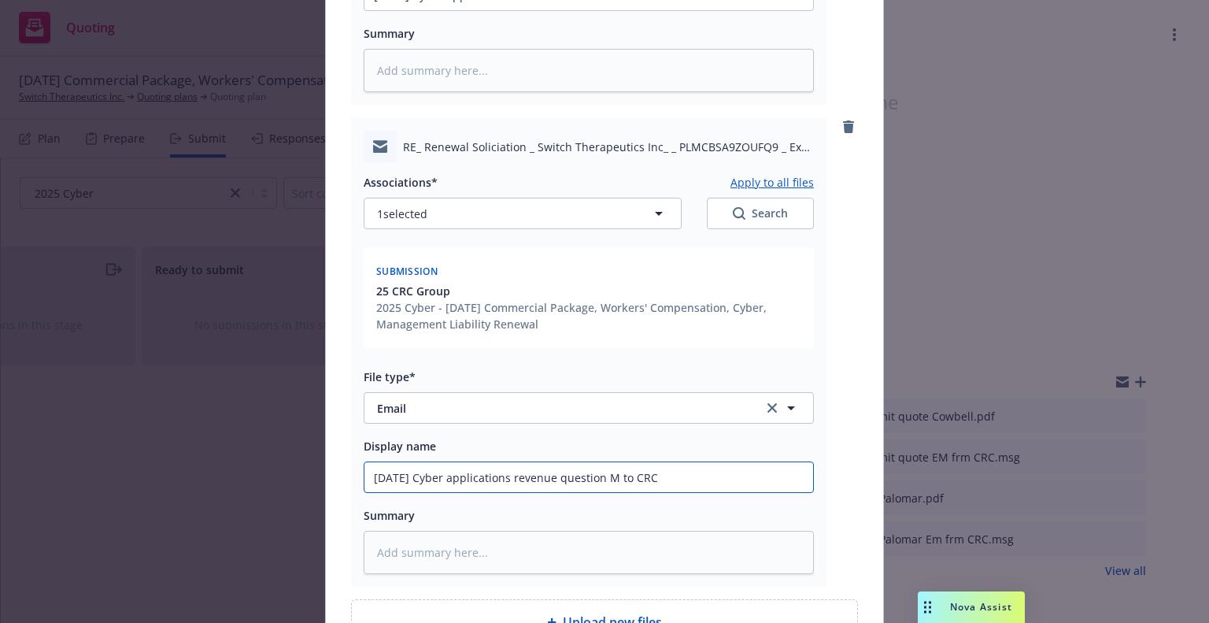
type textarea "x"
type input "9/15/2025 Cyber applications revenue question to CRC"
type textarea "x"
type input "9/15/2025 Cyber applications revenue question to CRC"
type textarea "x"
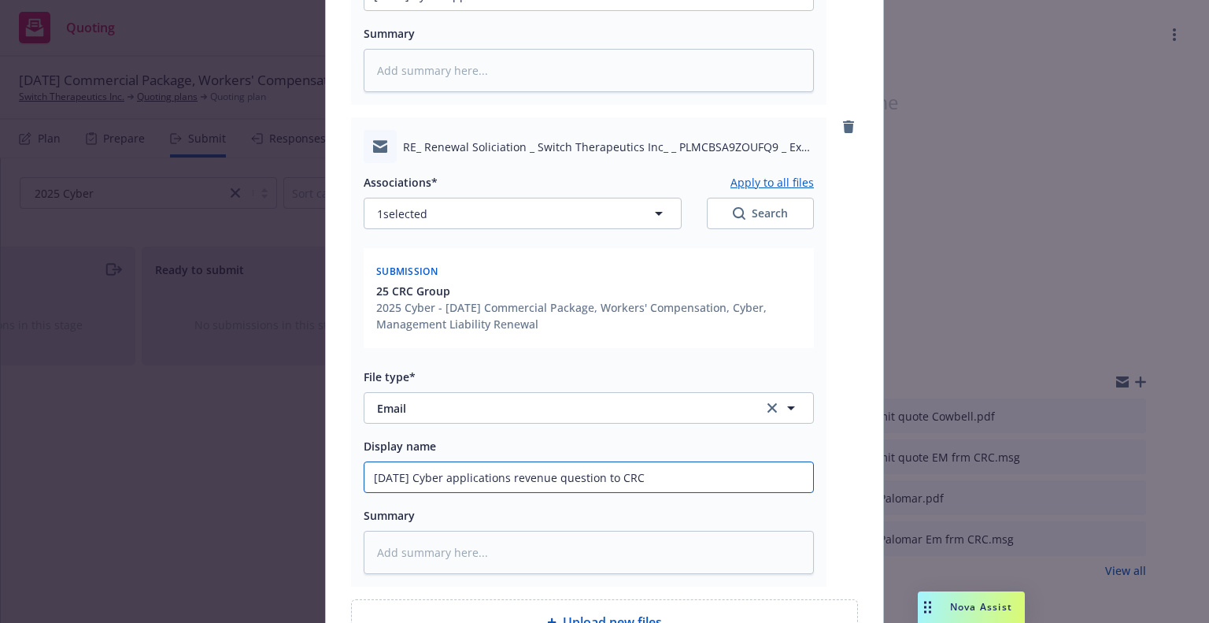
type input "9/15/2025 Cyber applications revenue question o CRC"
type textarea "x"
type input "9/15/2025 Cyber applications revenue question CRC"
type textarea "x"
type input "9/15/2025 Cyber applications revenue question CRC"
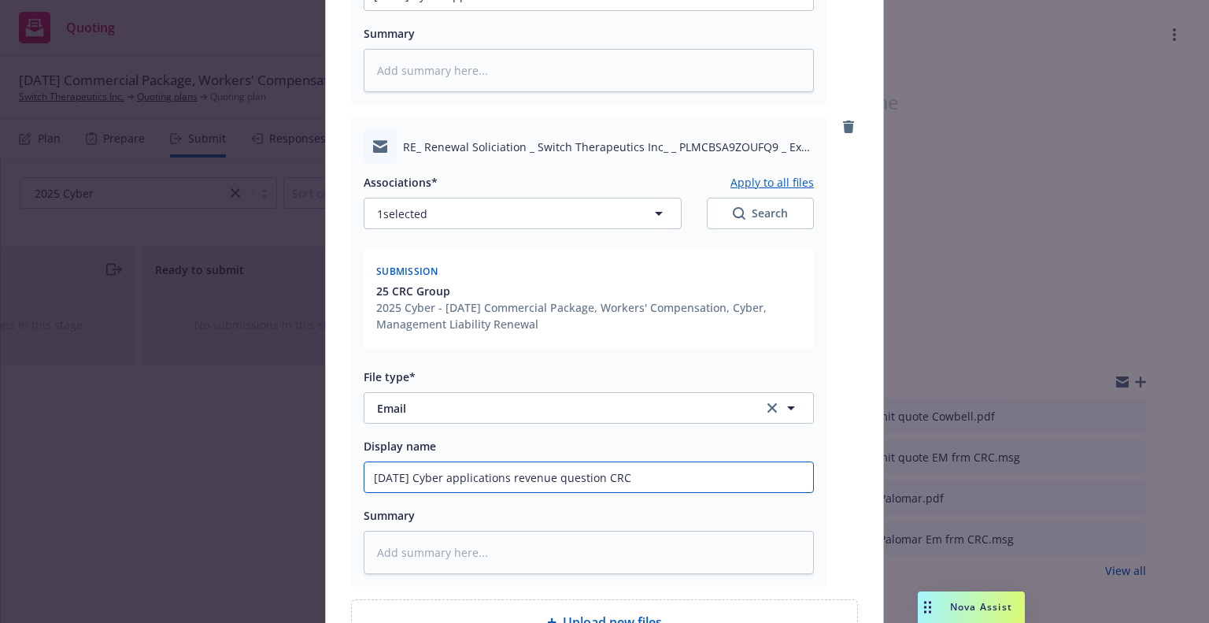
type textarea "x"
type input "9/15/2025 Cyber applications revenue question RC"
type textarea "x"
type input "9/15/2025 Cyber applications revenue question C"
type textarea "x"
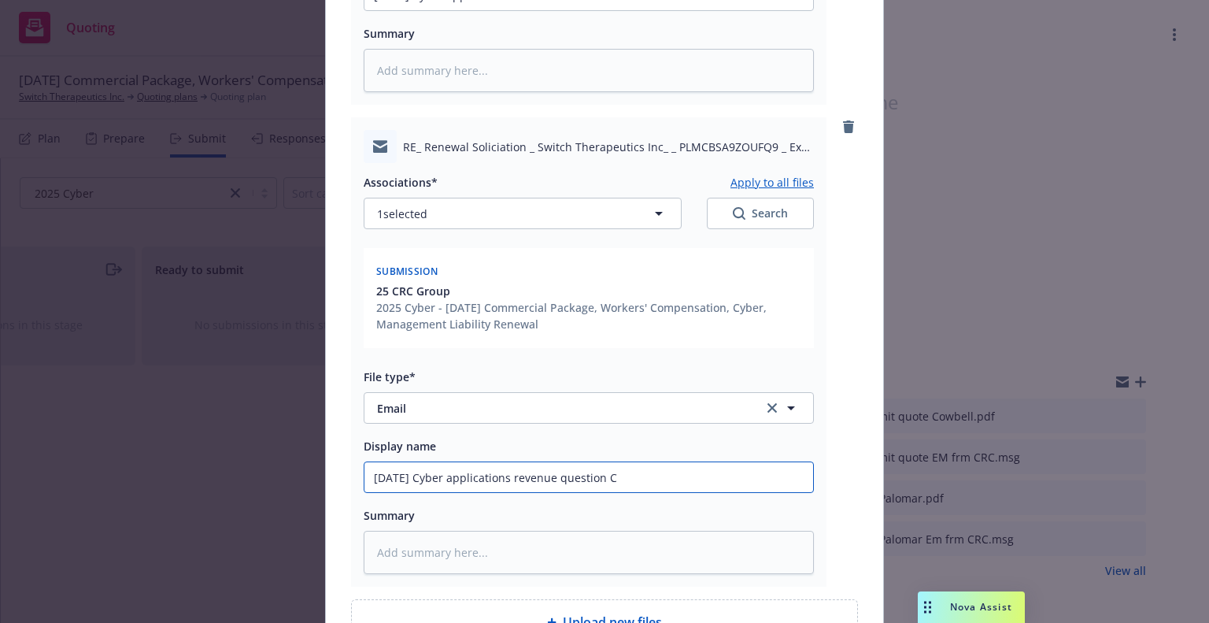
type input "9/15/2025 Cyber applications revenue question"
type textarea "x"
type input "9/15/2025 Cyber applications revenue question E"
type textarea "x"
type input "9/15/2025 Cyber applications revenue question EM"
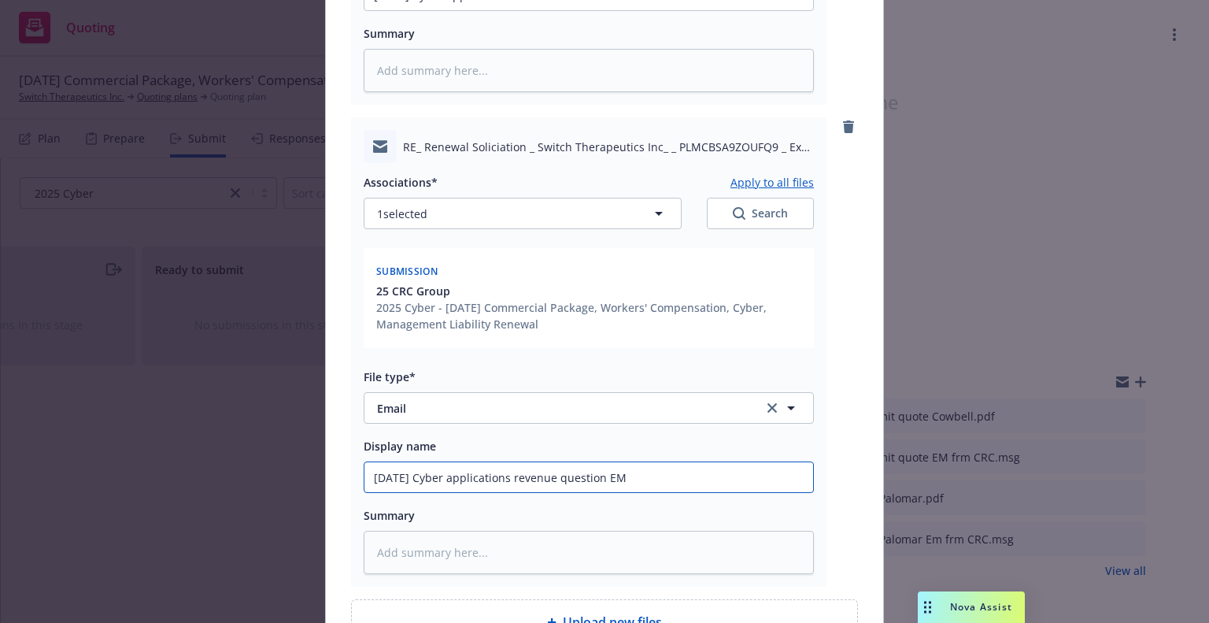
type textarea "x"
type input "9/15/2025 Cyber applications revenue question EM"
type textarea "x"
type input "9/15/2025 Cyber applications revenue question EM f"
type textarea "x"
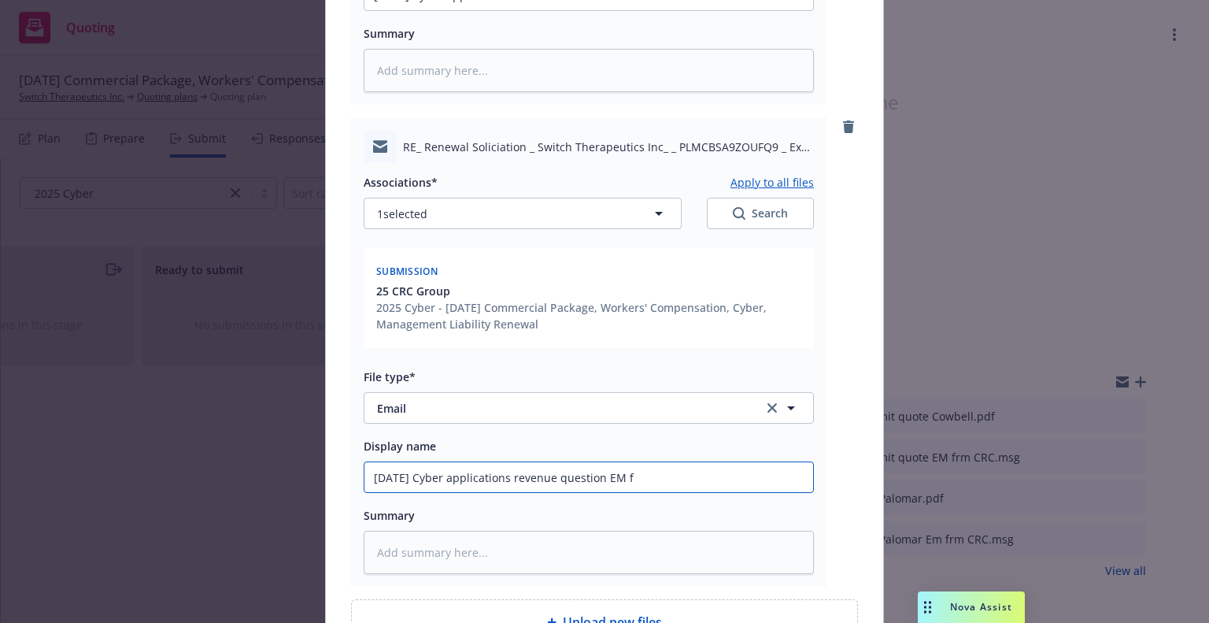
type input "9/15/2025 Cyber applications revenue question EM fm"
type textarea "x"
type input "9/15/2025 Cyber applications revenue question EM fm"
type textarea "x"
type input "9/15/2025 Cyber applications revenue question EM fm C"
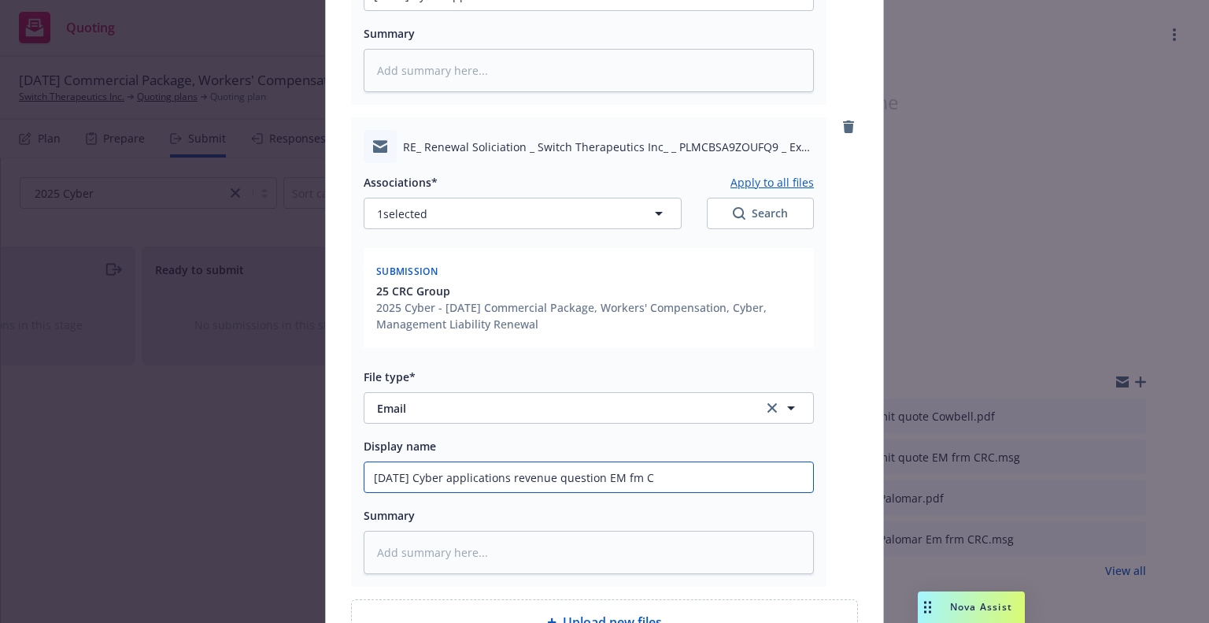
type textarea "x"
type input "9/15/2025 Cyber applications revenue question EM fm CR"
type textarea "x"
type input "9/15/2025 Cyber applications revenue question EM fm CRC"
type textarea "x"
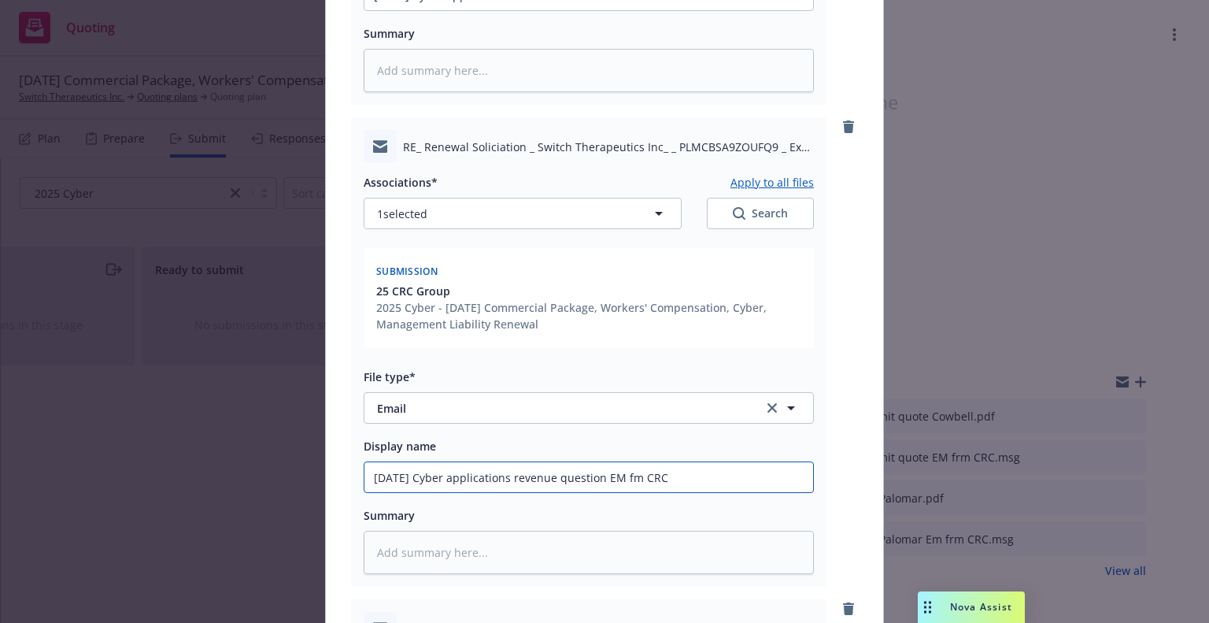
click at [540, 484] on input "9/15/2025 Cyber applications revenue question EM fm CRC" at bounding box center [588, 477] width 449 height 30
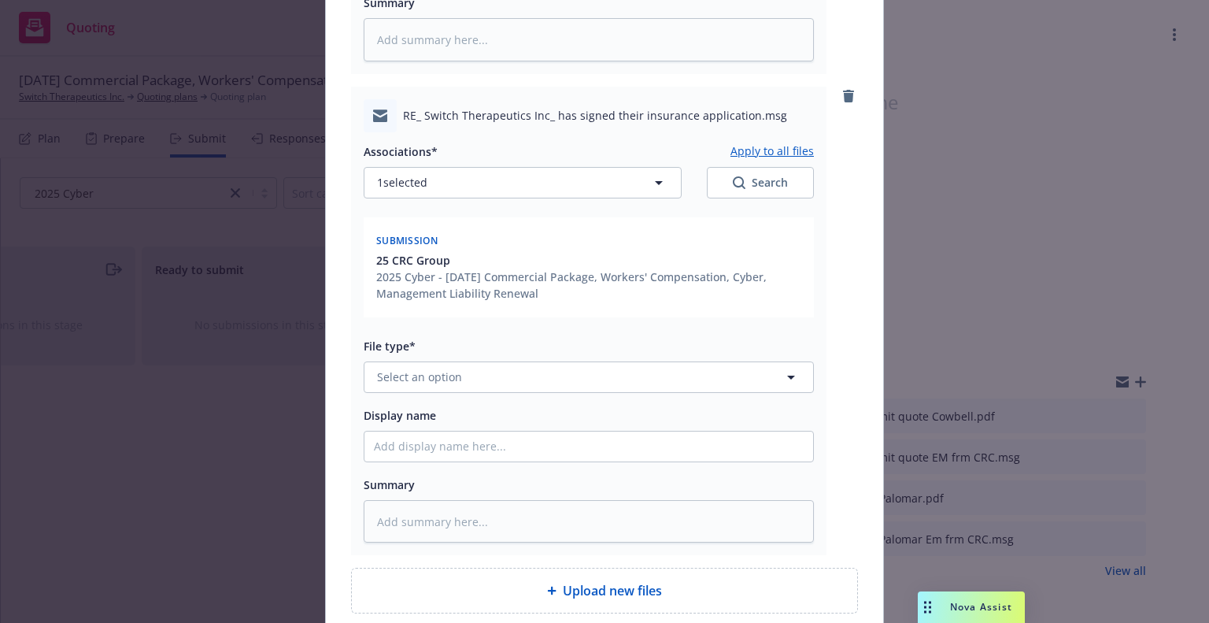
scroll to position [1102, 0]
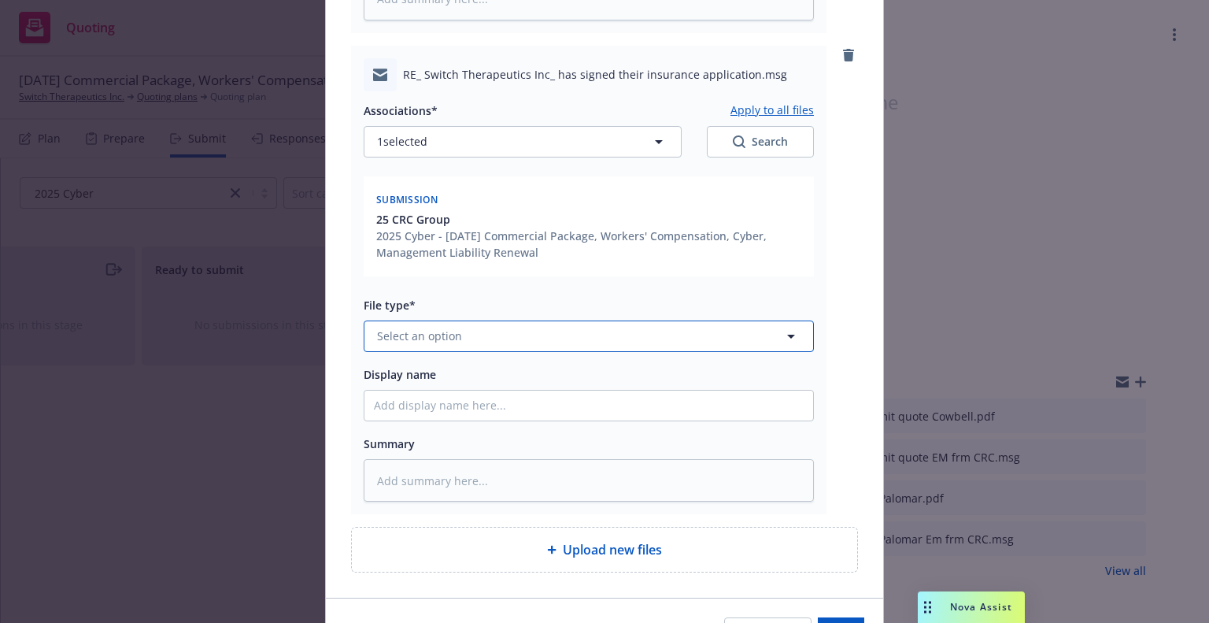
click at [457, 345] on button "Select an option" at bounding box center [589, 335] width 450 height 31
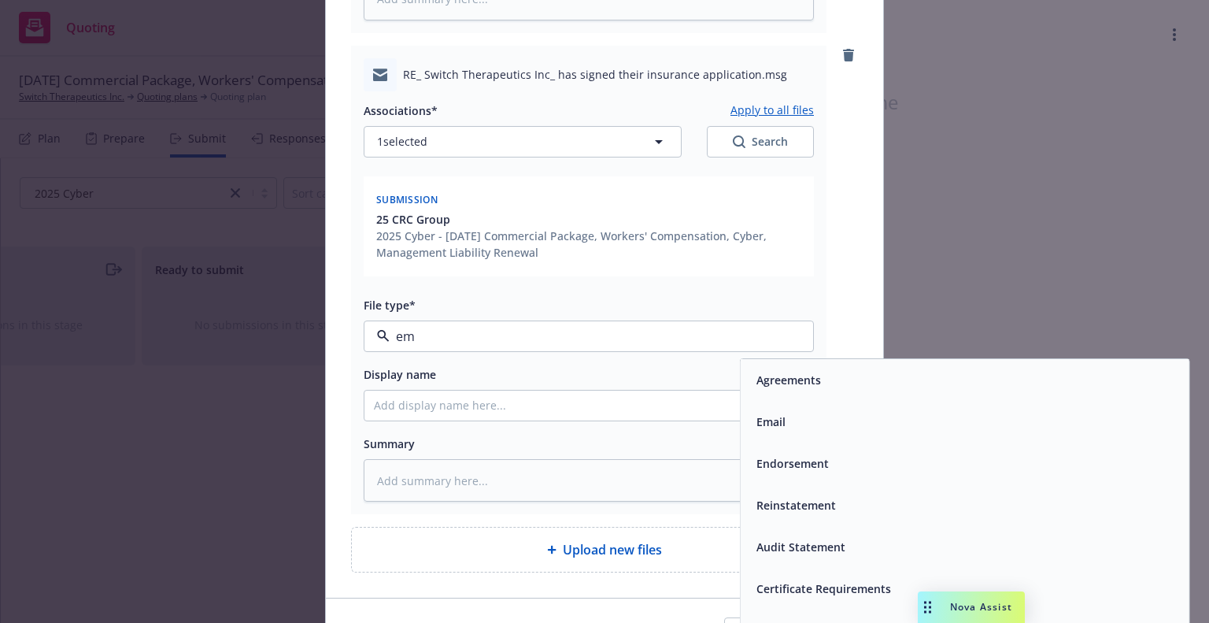
type input "ema"
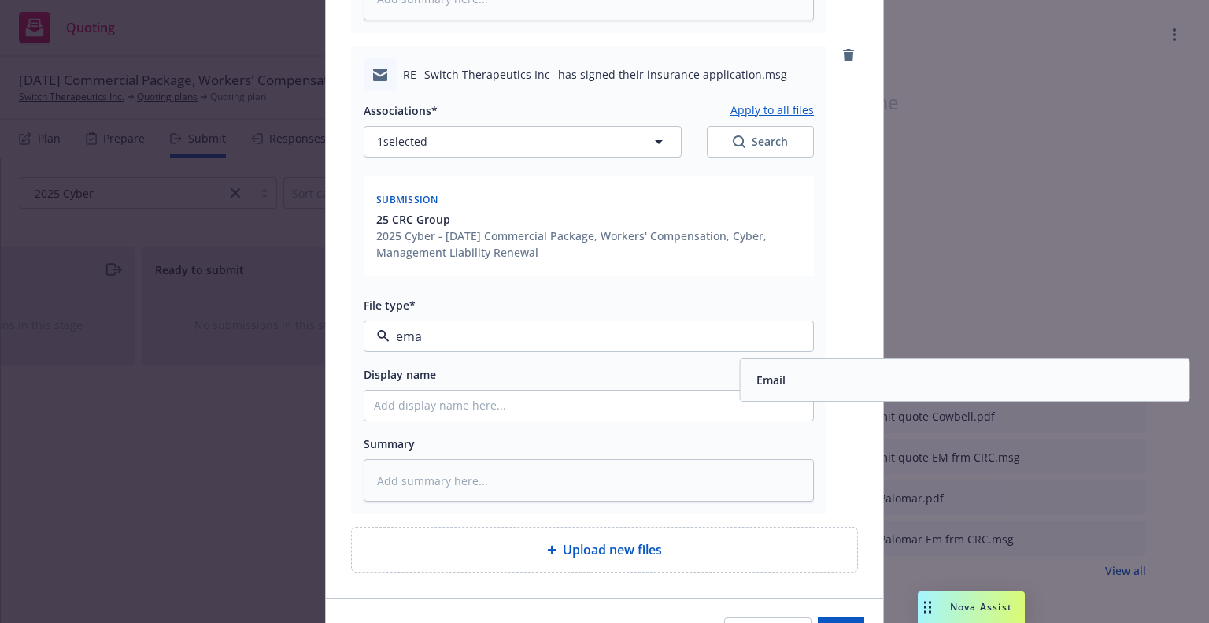
click at [809, 378] on div "Email" at bounding box center [965, 379] width 430 height 23
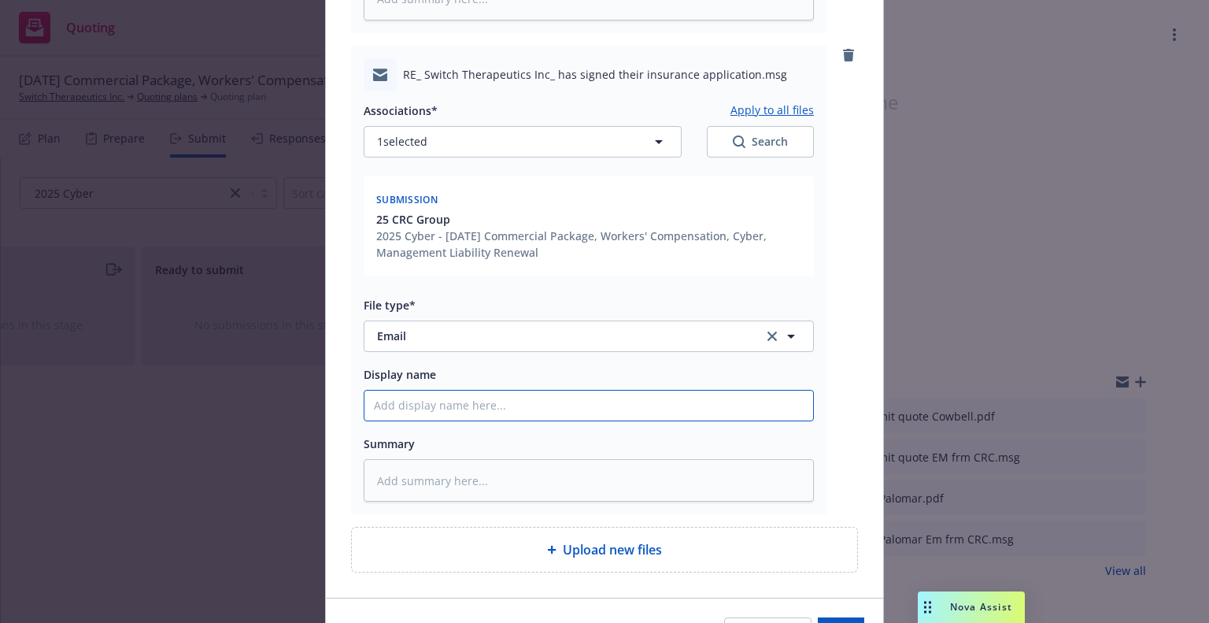
click at [598, 413] on input "Display name" at bounding box center [588, 405] width 449 height 30
paste input "9/15/2025 Cyber applications submission EM to CRC"
type textarea "x"
type input "9/15/2025 Cyber applications submission EM to CRC"
click at [523, 408] on input "9/15/2025 Cyber applications submission EM to CRC" at bounding box center [588, 405] width 449 height 30
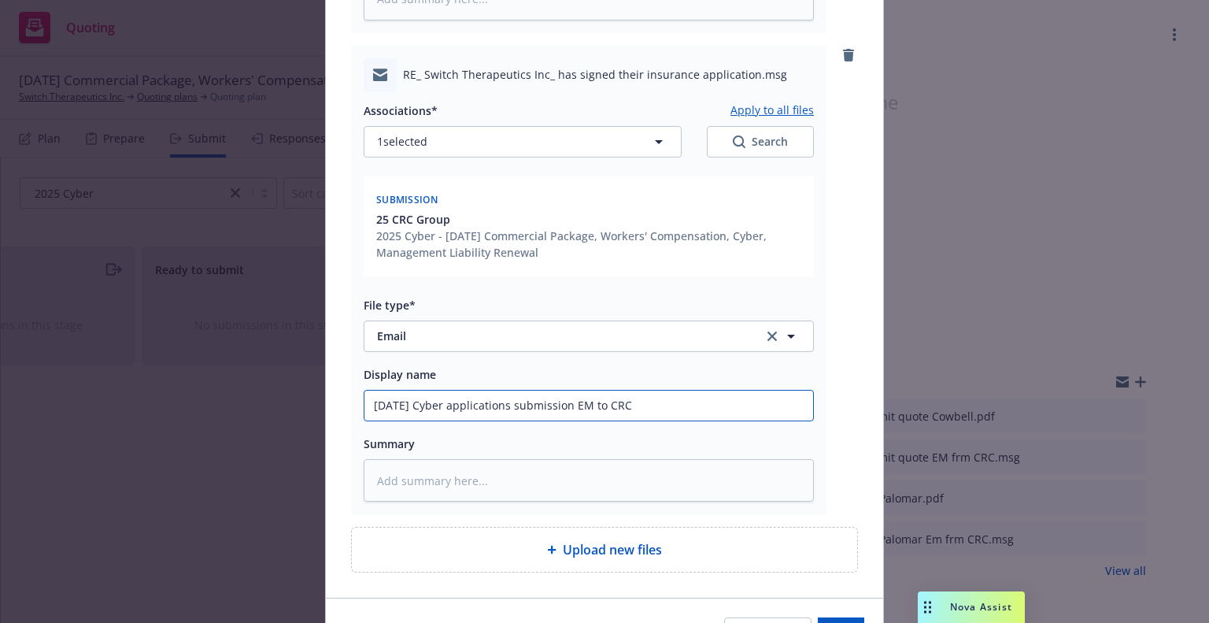
type textarea "x"
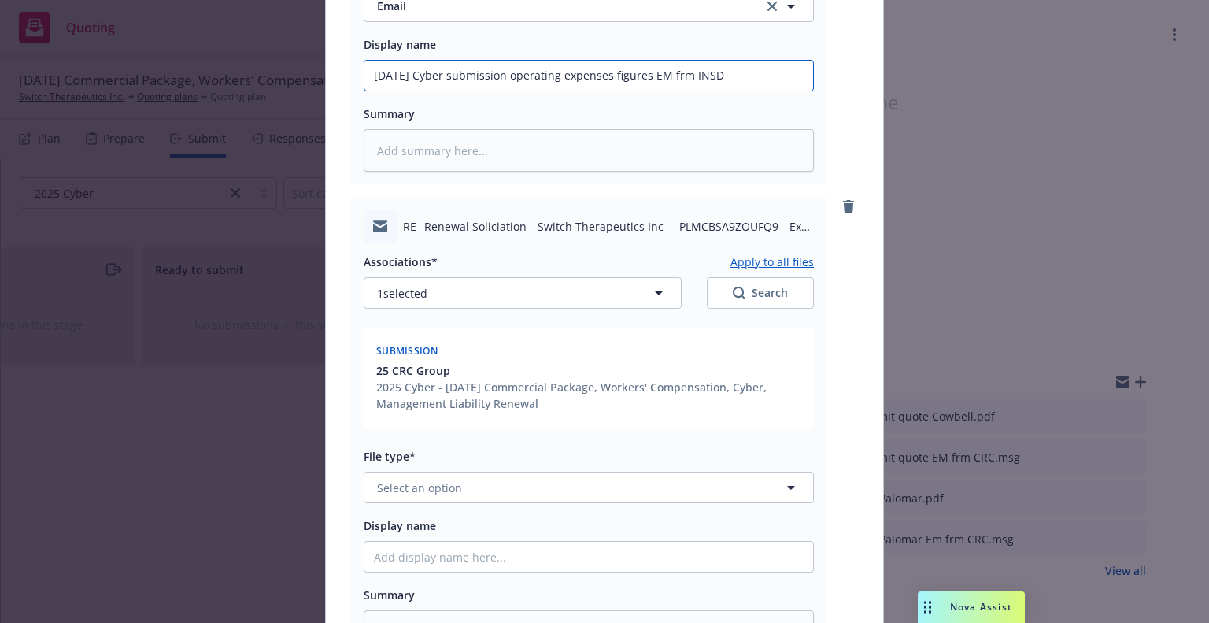
scroll to position [1574, 0]
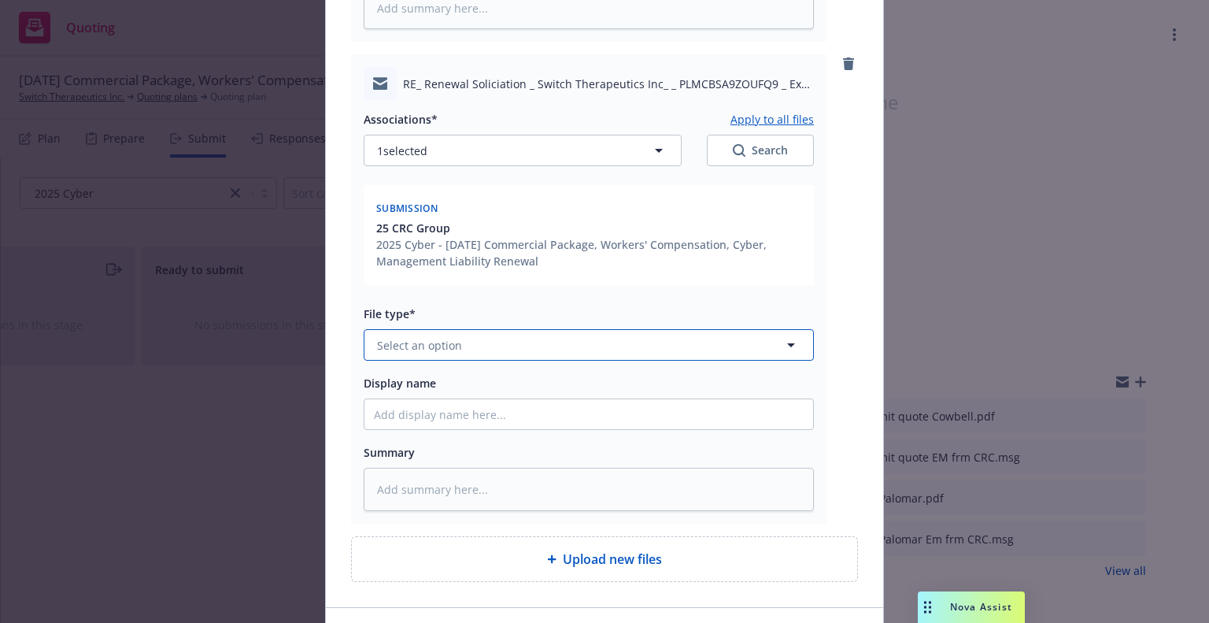
click at [477, 349] on button "Select an option" at bounding box center [589, 344] width 450 height 31
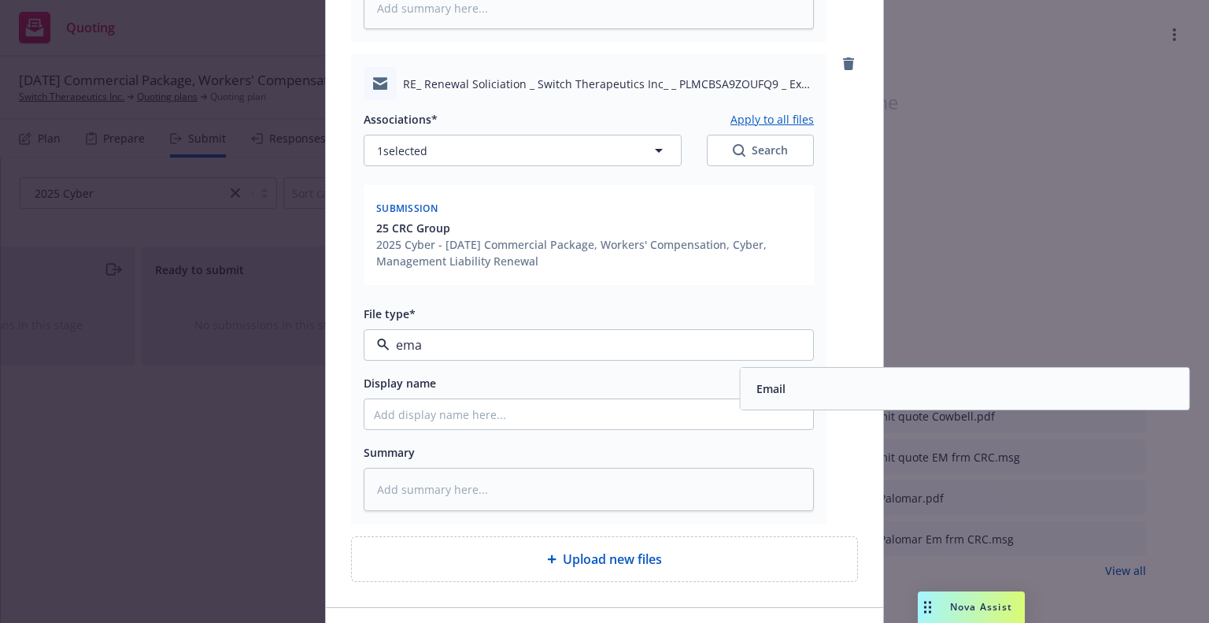
click at [811, 383] on div "Email" at bounding box center [965, 388] width 430 height 23
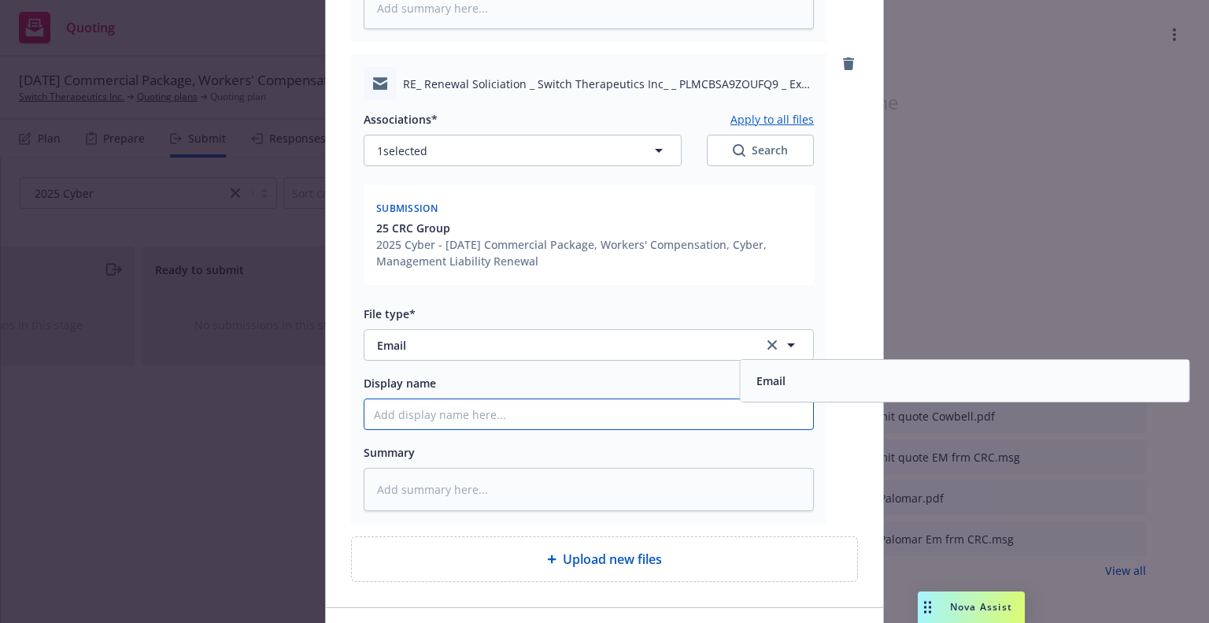
click at [727, 414] on input "Display name" at bounding box center [588, 414] width 449 height 30
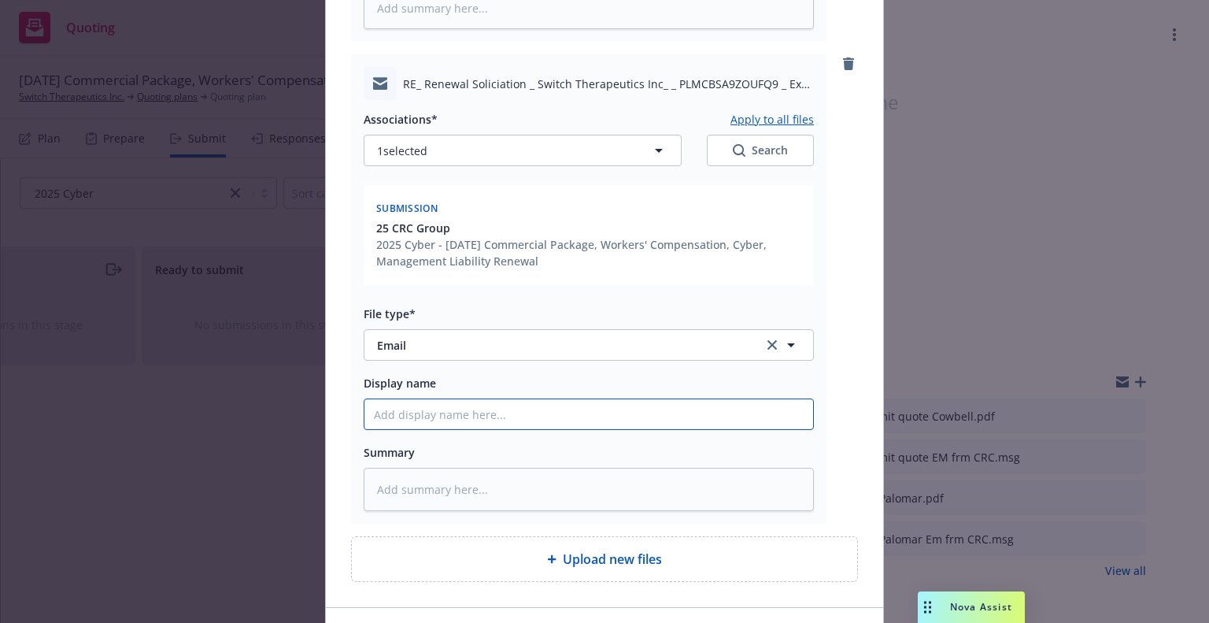
paste input "9/15/2025 Cyber submission operating expenses figures EM frm INSD"
drag, startPoint x: 676, startPoint y: 416, endPoint x: 836, endPoint y: 408, distance: 160.0
click at [836, 408] on div "RE_ Renewal Soliciation _ Switch Therapeutics Inc_ _ PLMCBSA9ZOUFQ9 _ Exp_ 11_1…" at bounding box center [604, 288] width 507 height 469
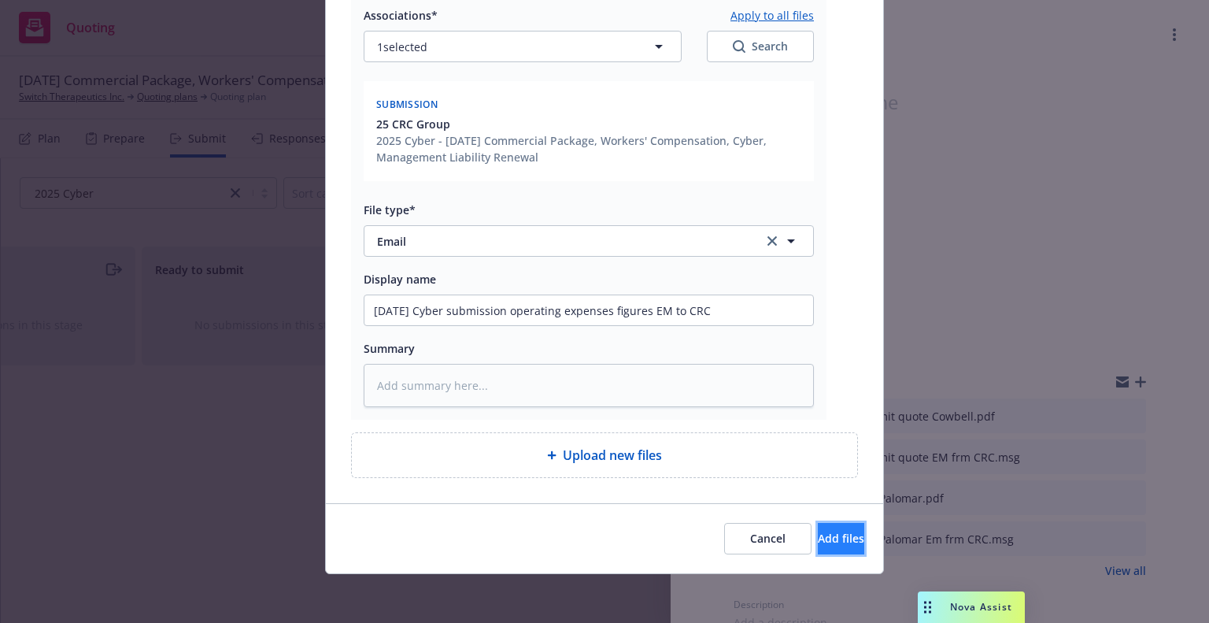
click at [847, 525] on button "Add files" at bounding box center [841, 538] width 46 height 31
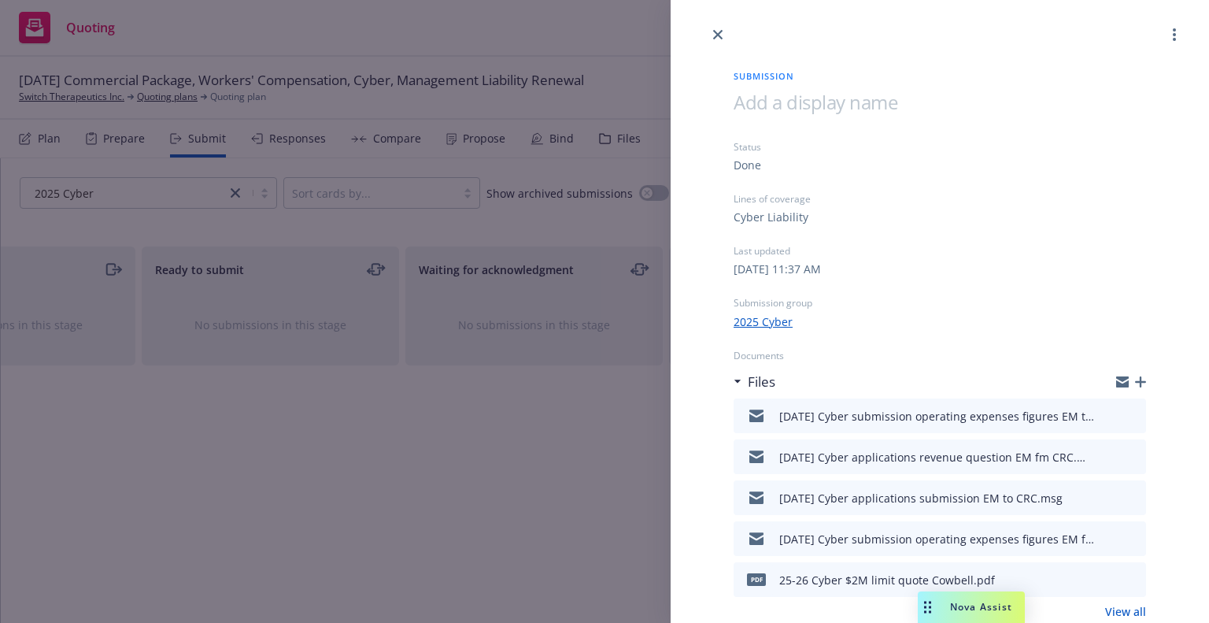
click at [727, 41] on div at bounding box center [940, 22] width 538 height 44
click at [722, 37] on icon "close" at bounding box center [717, 34] width 9 height 9
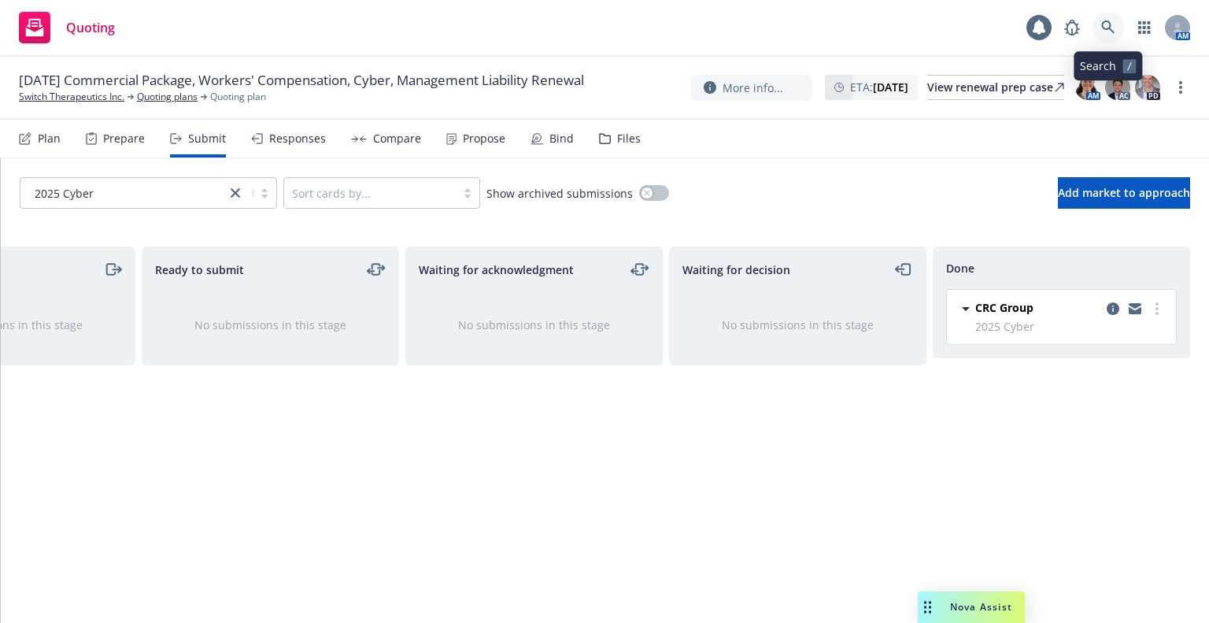
click at [1112, 13] on link at bounding box center [1108, 27] width 31 height 31
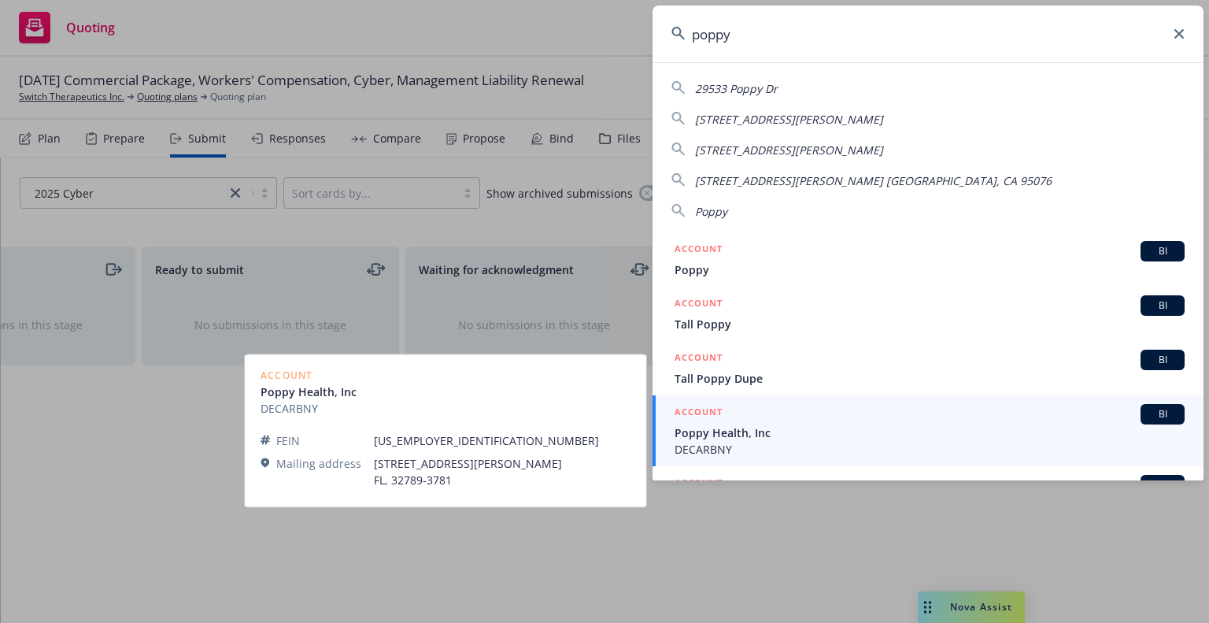
click at [740, 433] on span "Poppy Health, Inc" at bounding box center [930, 432] width 510 height 17
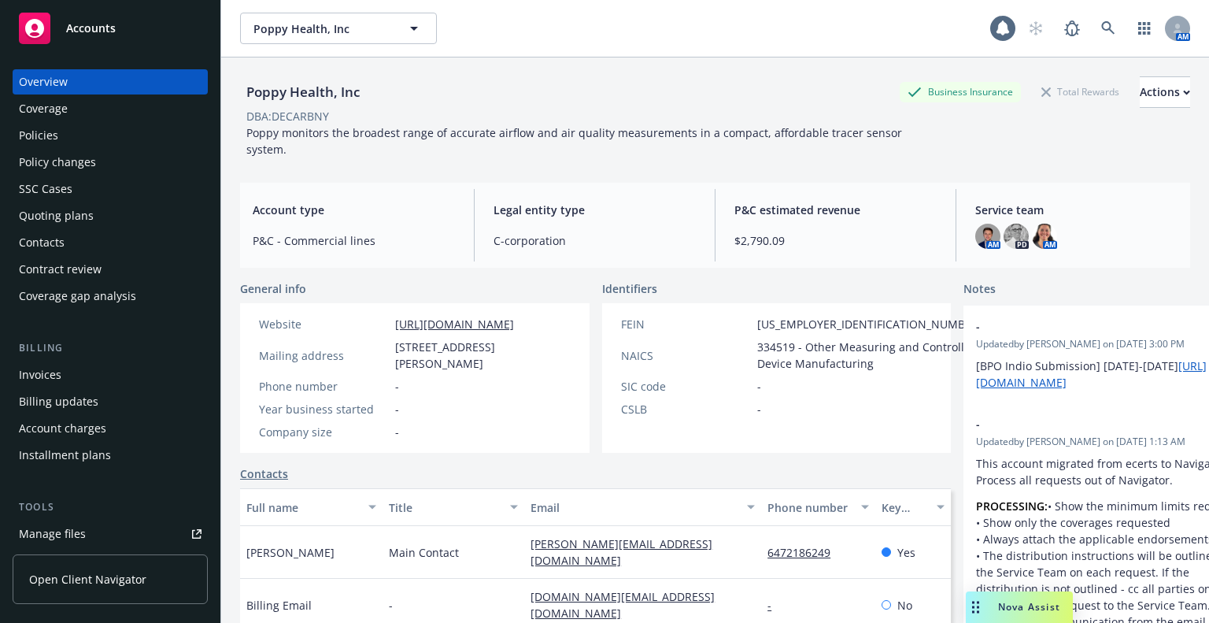
click at [69, 213] on div "Quoting plans" at bounding box center [56, 215] width 75 height 25
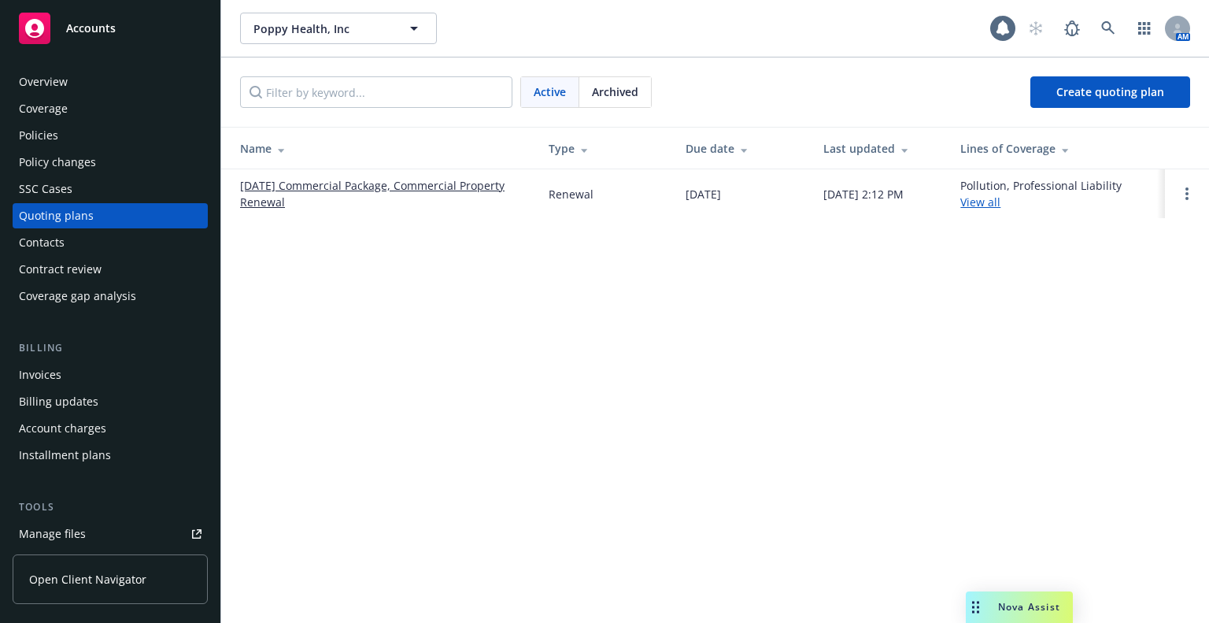
click at [324, 189] on link "[DATE] Commercial Package, Commercial Property Renewal" at bounding box center [381, 193] width 283 height 33
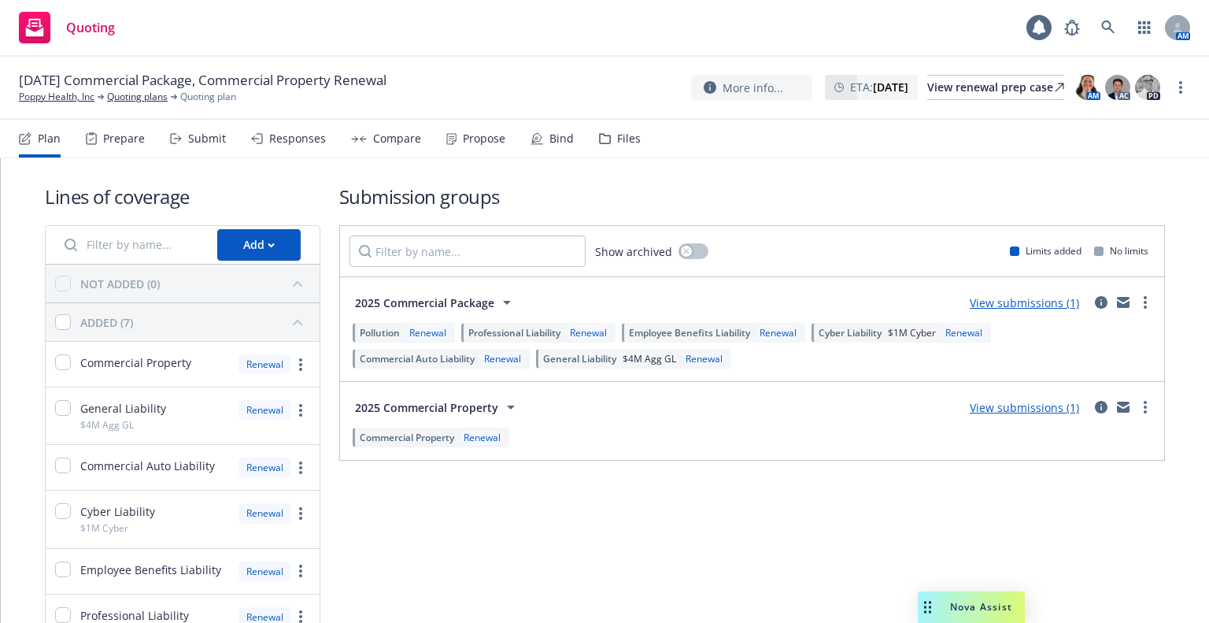
click at [204, 138] on div "Submit" at bounding box center [207, 138] width 38 height 13
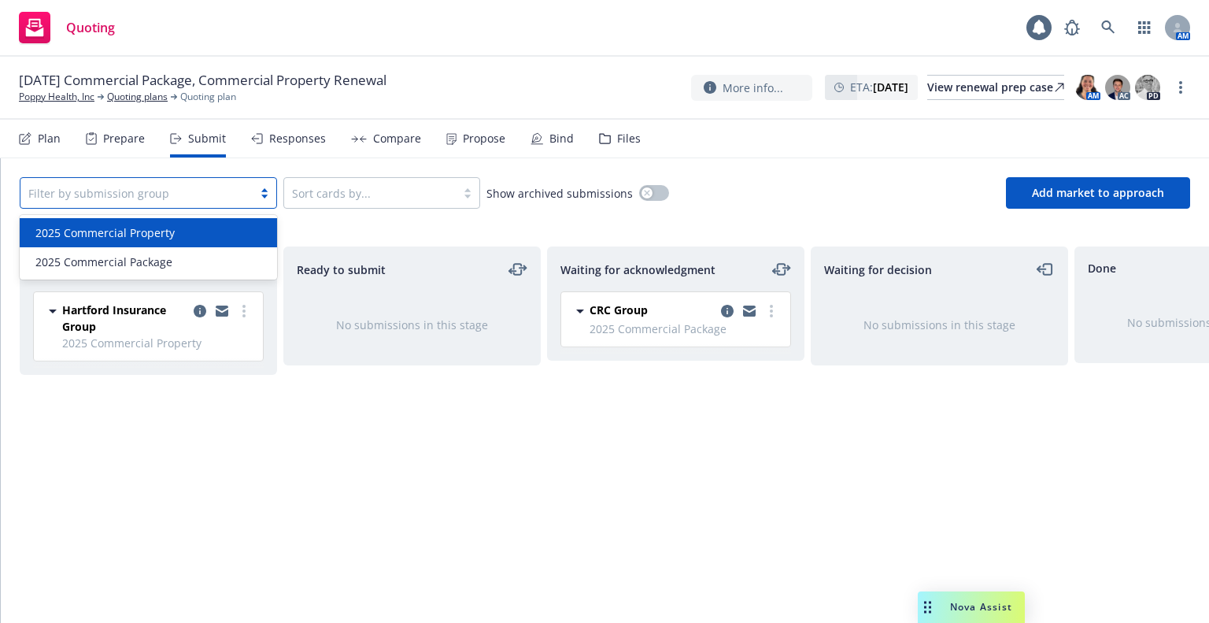
click at [91, 194] on div at bounding box center [136, 192] width 216 height 19
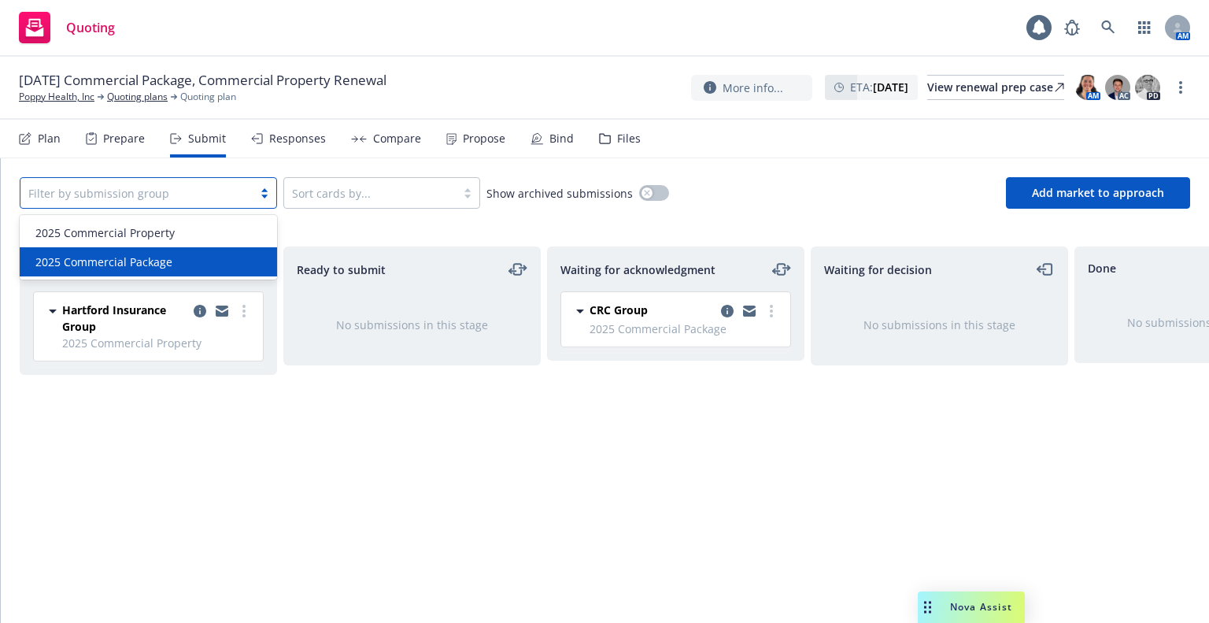
click at [109, 261] on span "2025 Commercial Package" at bounding box center [103, 261] width 137 height 17
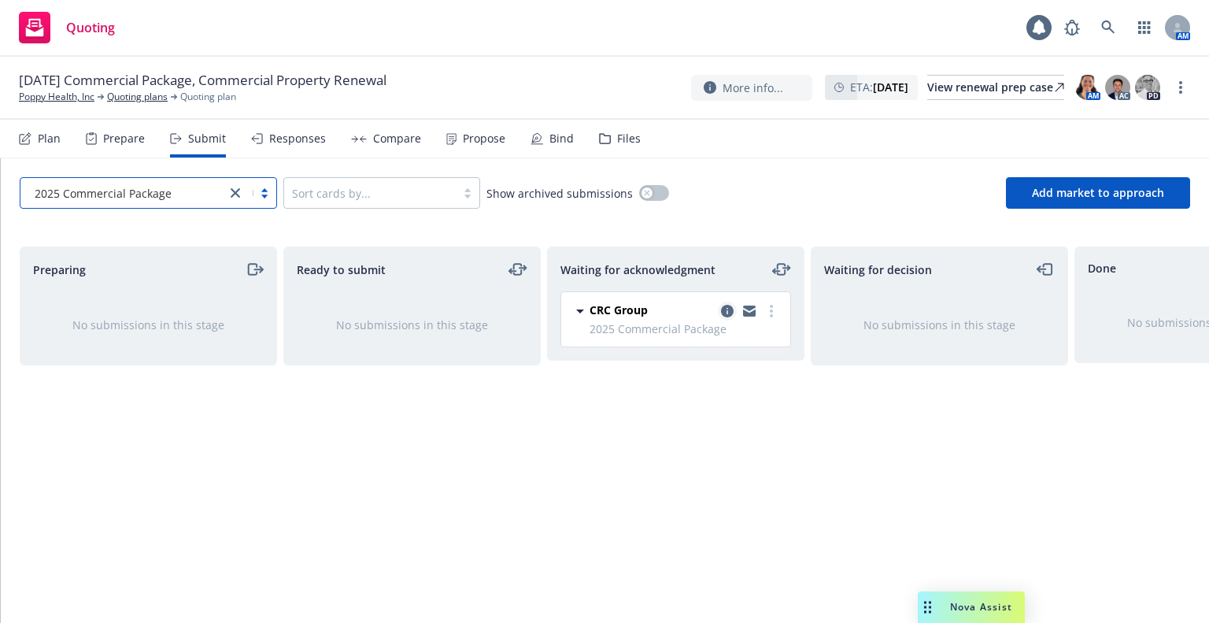
click at [730, 309] on icon "copy logging email" at bounding box center [727, 311] width 13 height 13
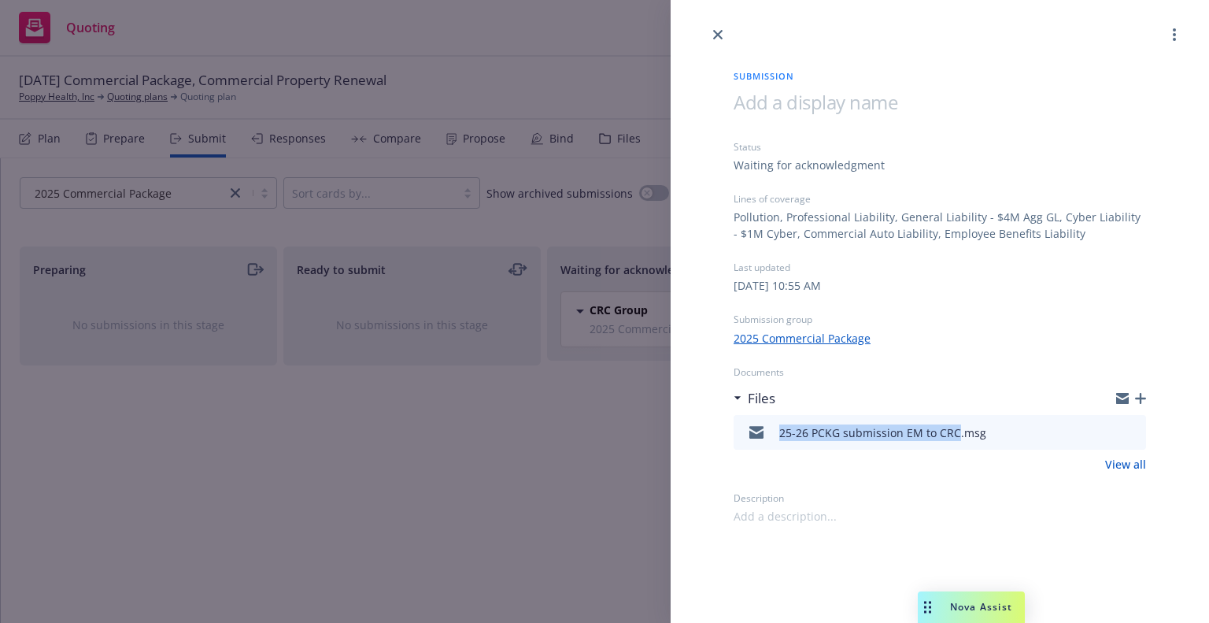
drag, startPoint x: 954, startPoint y: 434, endPoint x: 775, endPoint y: 426, distance: 178.9
click at [775, 426] on div "25-26 PCKG submission EM to CRC.msg" at bounding box center [863, 432] width 246 height 33
copy div "25-26 PCKG submission EM to CRC"
click at [1137, 398] on icon "button" at bounding box center [1140, 398] width 11 height 11
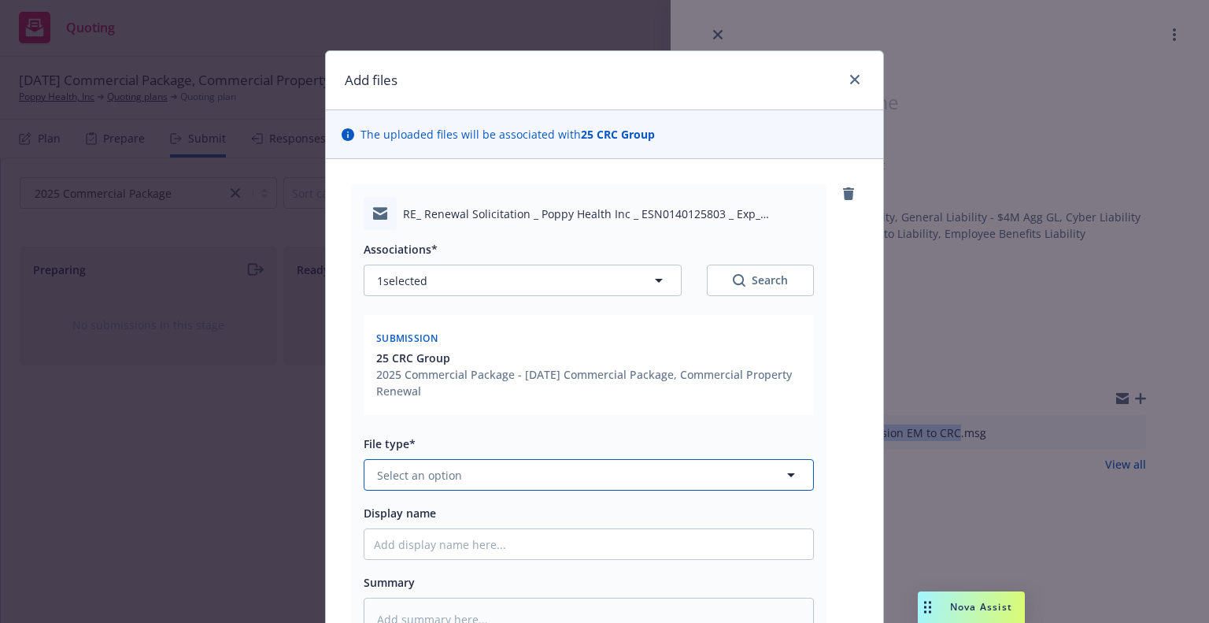
click at [501, 468] on button "Select an option" at bounding box center [589, 474] width 450 height 31
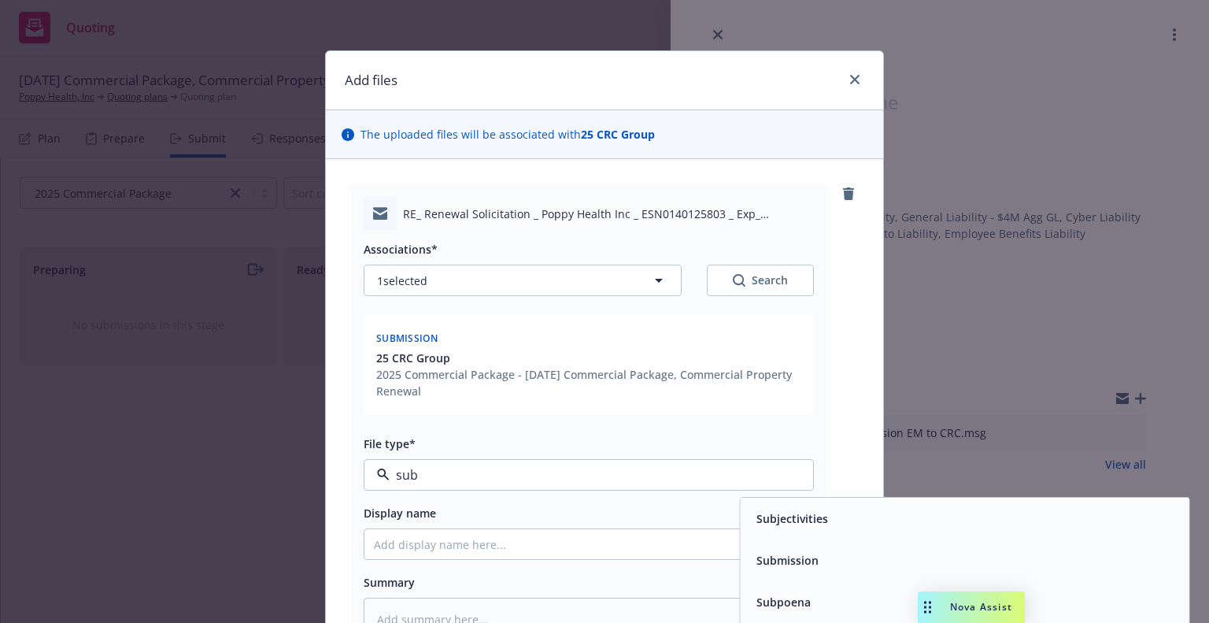
type input "subm"
click at [842, 560] on span "Submission confirmation" at bounding box center [823, 560] width 135 height 17
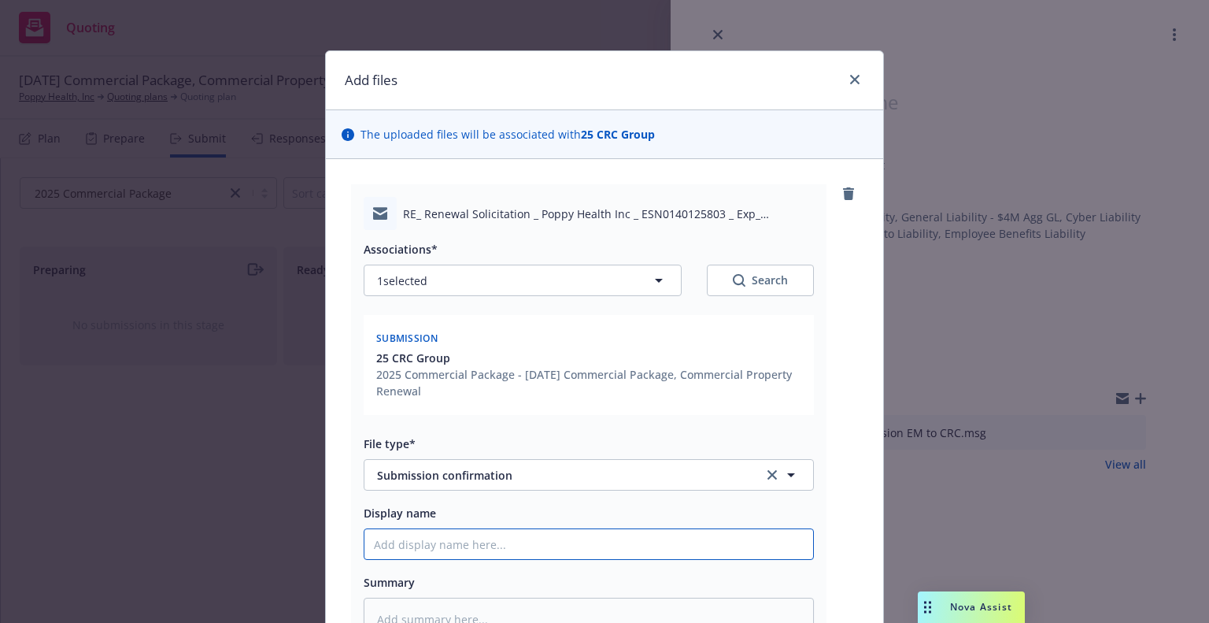
click at [634, 545] on input "Display name" at bounding box center [588, 544] width 449 height 30
paste input "25-26 PCKG submission EM to CRC"
type textarea "x"
type input "25-26 PCKG submission EM to CRC"
drag, startPoint x: 510, startPoint y: 546, endPoint x: 523, endPoint y: 542, distance: 13.5
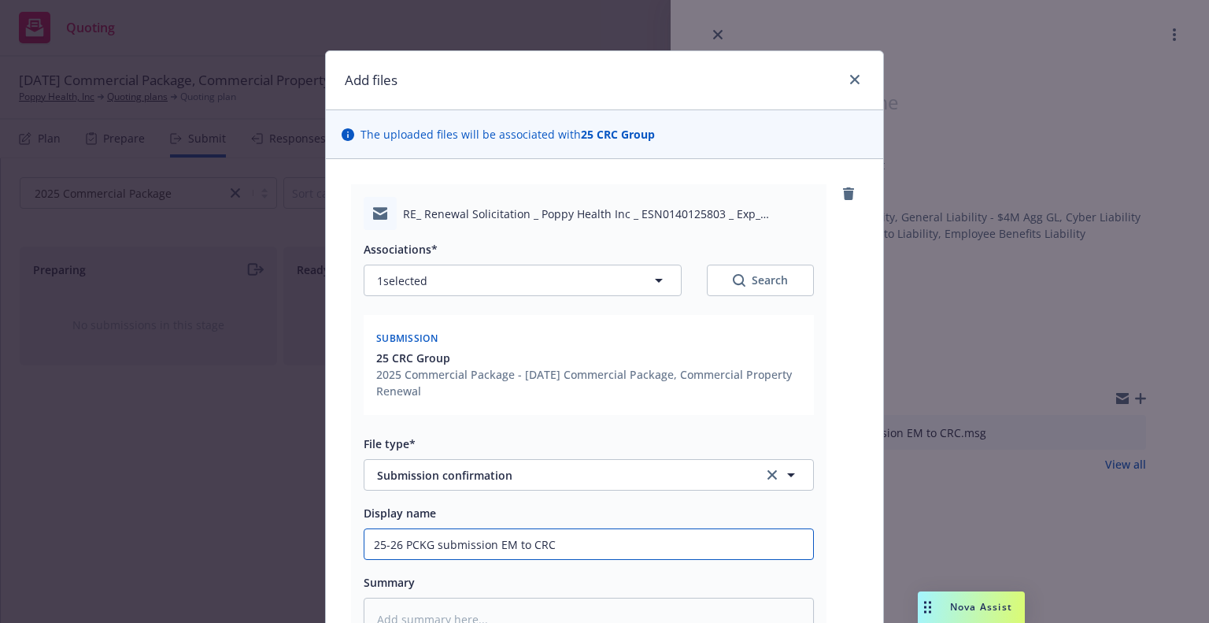
click at [523, 542] on input "25-26 PCKG submission EM to CRC" at bounding box center [588, 544] width 449 height 30
type textarea "x"
type input "25-26 PCKG submission EM fCRC"
type textarea "x"
type input "25-26 PCKG submission EM frCRC"
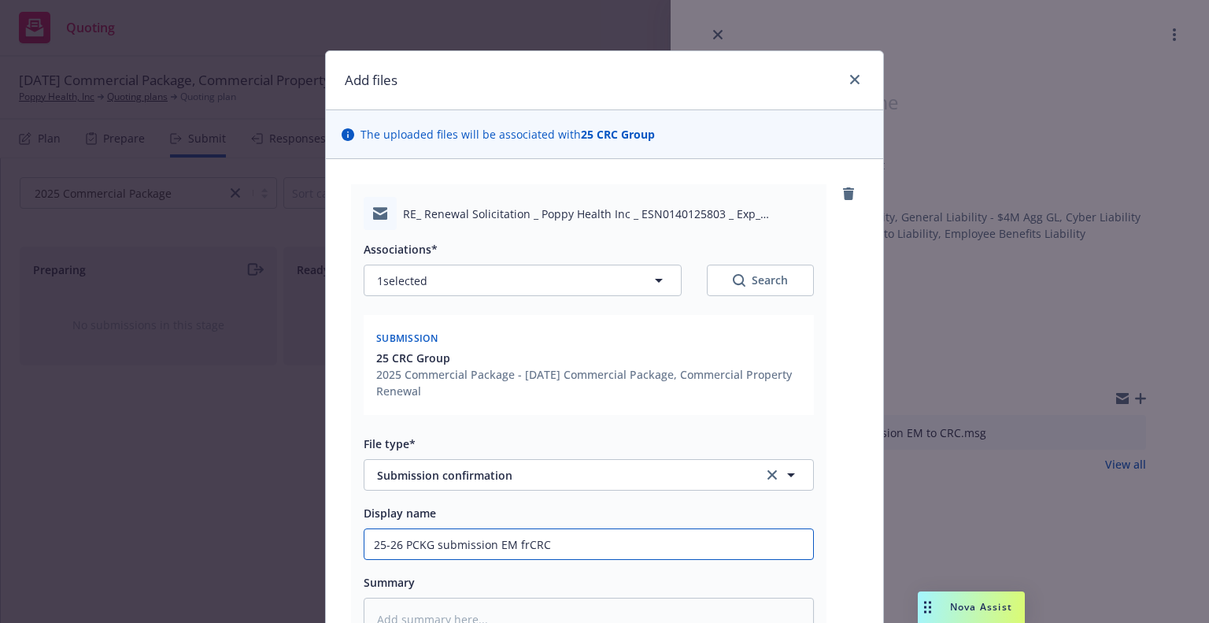
type textarea "x"
type input "25-26 PCKG submission EM frmCRC"
type textarea "x"
type input "25-26 PCKG submission EM frm CRC"
type textarea "x"
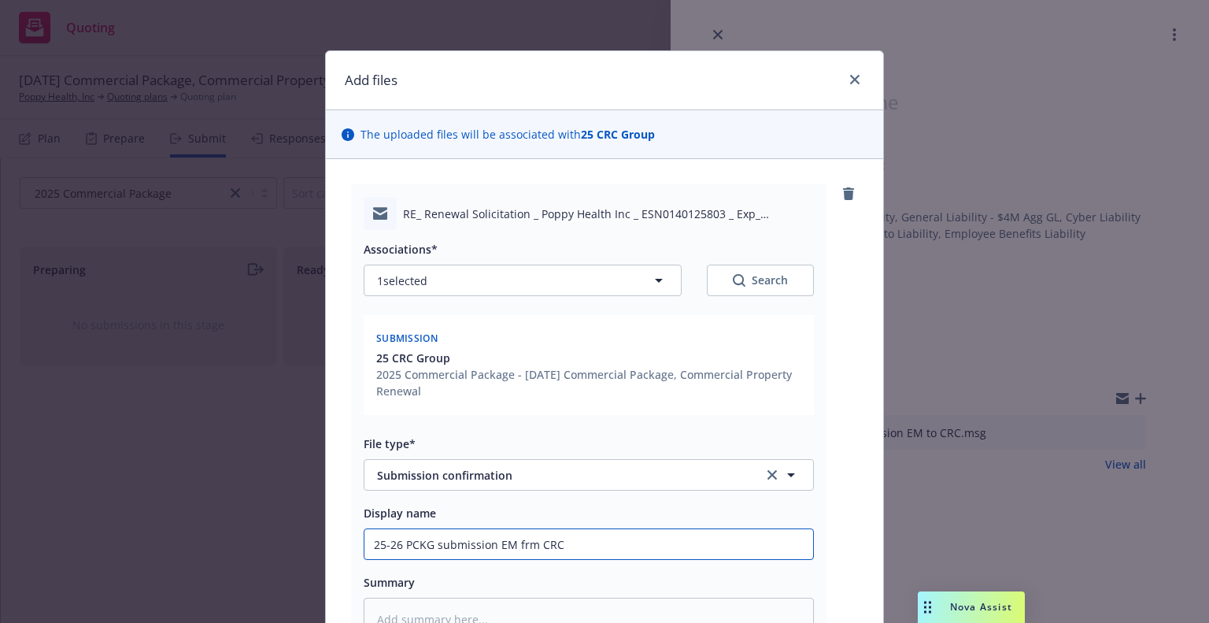
type input "25-26 PCKG submission rEM frm CRC"
type textarea "x"
type input "25-26 PCKG submission reEM frm CRC"
type textarea "x"
type input "25-26 PCKG submission recEM frm CRC"
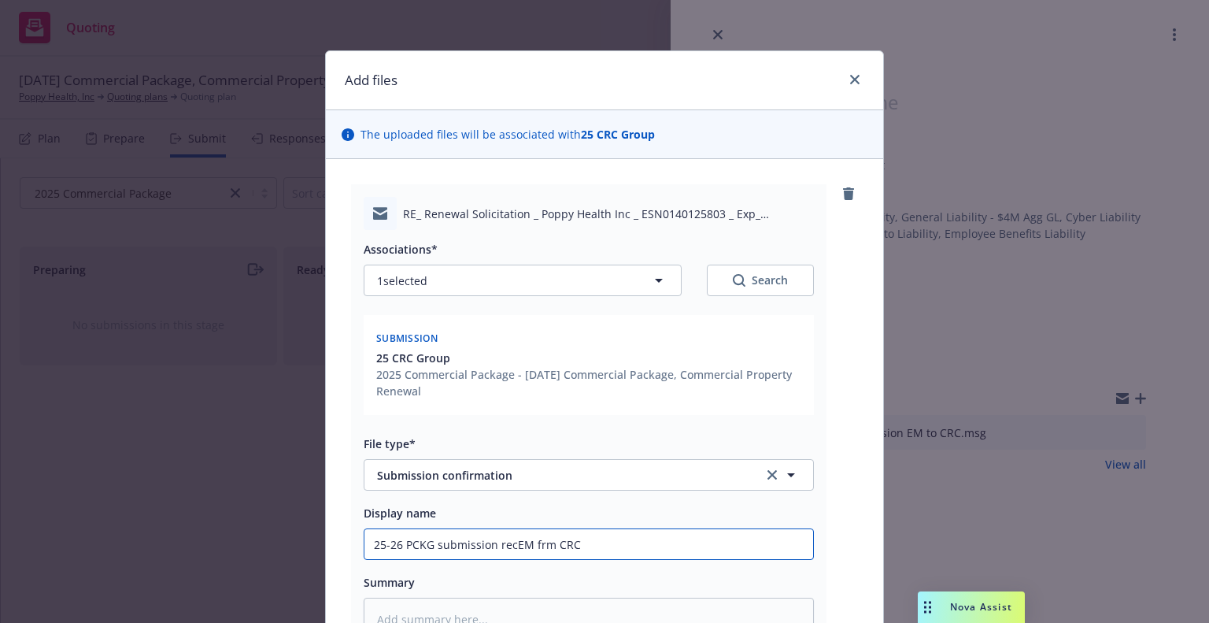
type textarea "x"
type input "25-26 PCKG submission receEM frm CRC"
type textarea "x"
type input "25-26 PCKG submission receiEM frm CRC"
type textarea "x"
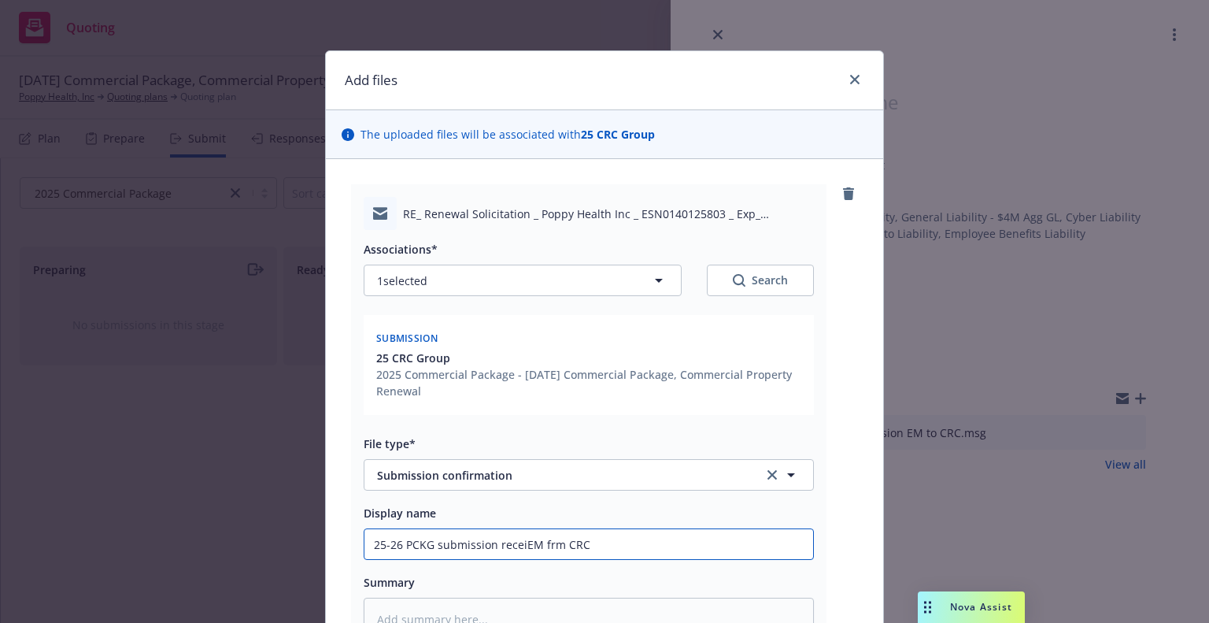
type input "25-26 PCKG submission receivEM frm CRC"
type textarea "x"
type input "25-26 PCKG submission receiveEM frm CRC"
type textarea "x"
type input "25-26 PCKG submission received EM frm CRC"
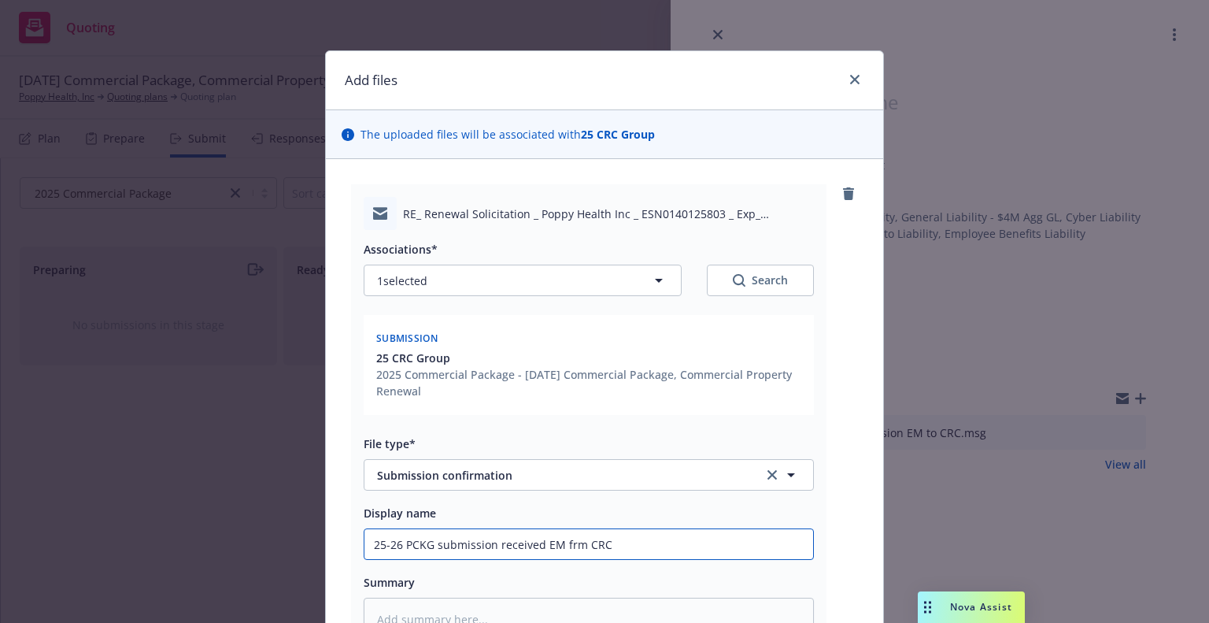
type textarea "x"
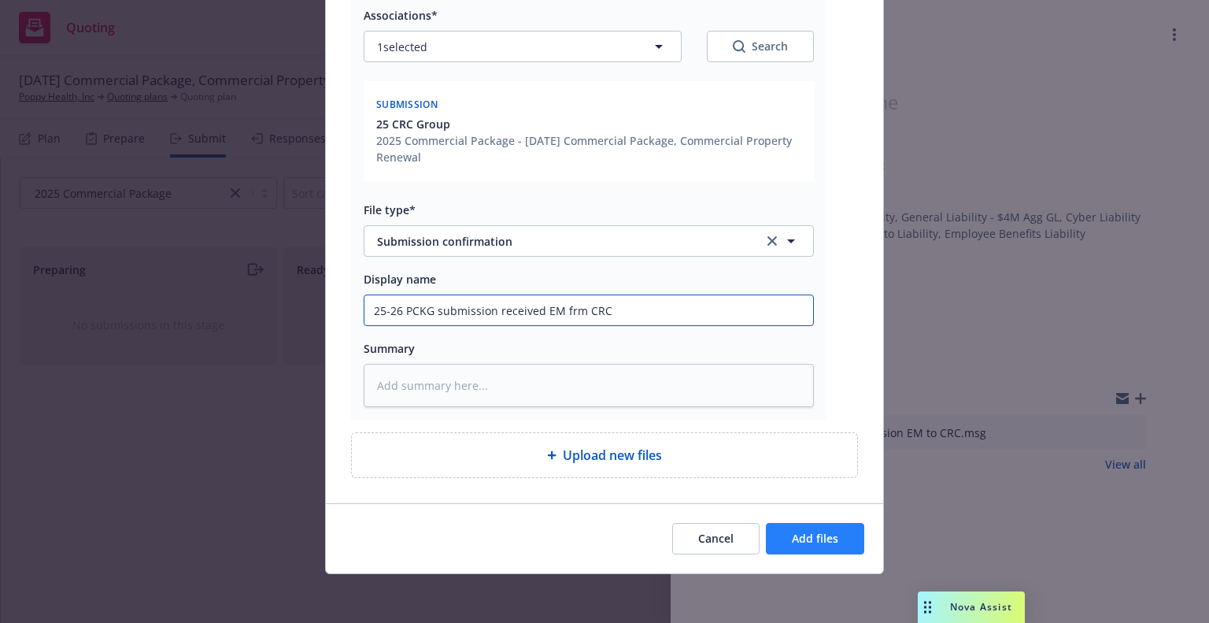
type input "25-26 PCKG submission received EM frm CRC"
click at [800, 523] on button "Add files" at bounding box center [815, 538] width 98 height 31
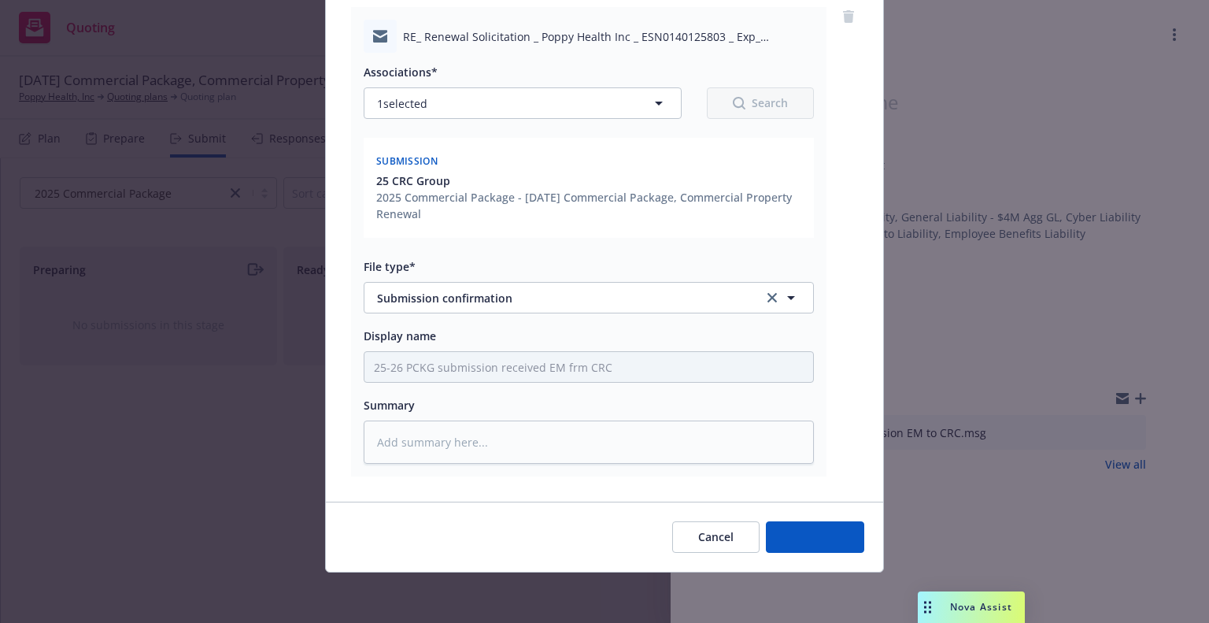
scroll to position [176, 0]
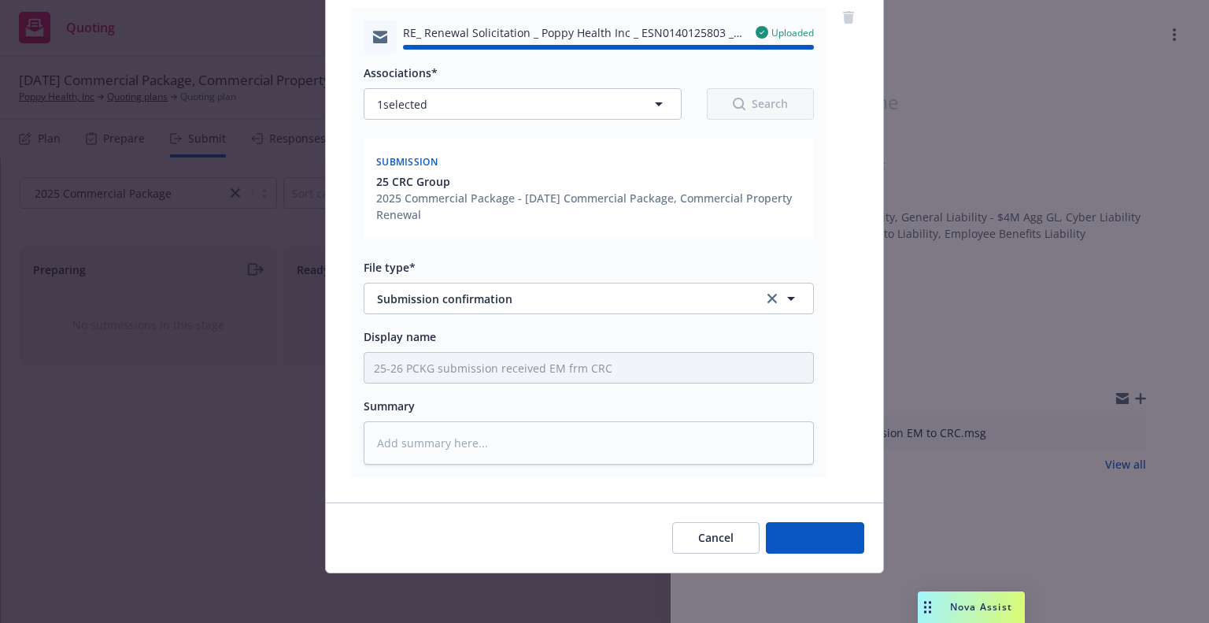
type textarea "x"
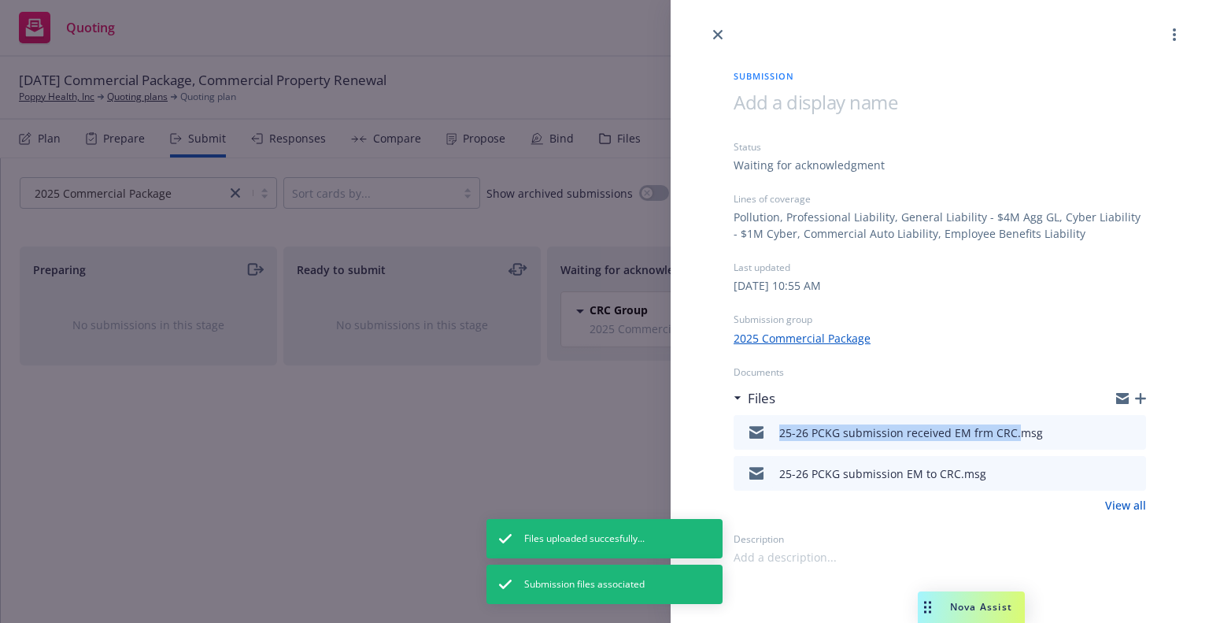
drag, startPoint x: 1012, startPoint y: 431, endPoint x: 779, endPoint y: 427, distance: 232.3
click at [779, 427] on div "25-26 PCKG submission received EM frm CRC.msg" at bounding box center [911, 432] width 264 height 17
copy div "25-26 PCKG submission received EM frm CRC."
click at [723, 35] on link "close" at bounding box center [717, 34] width 19 height 19
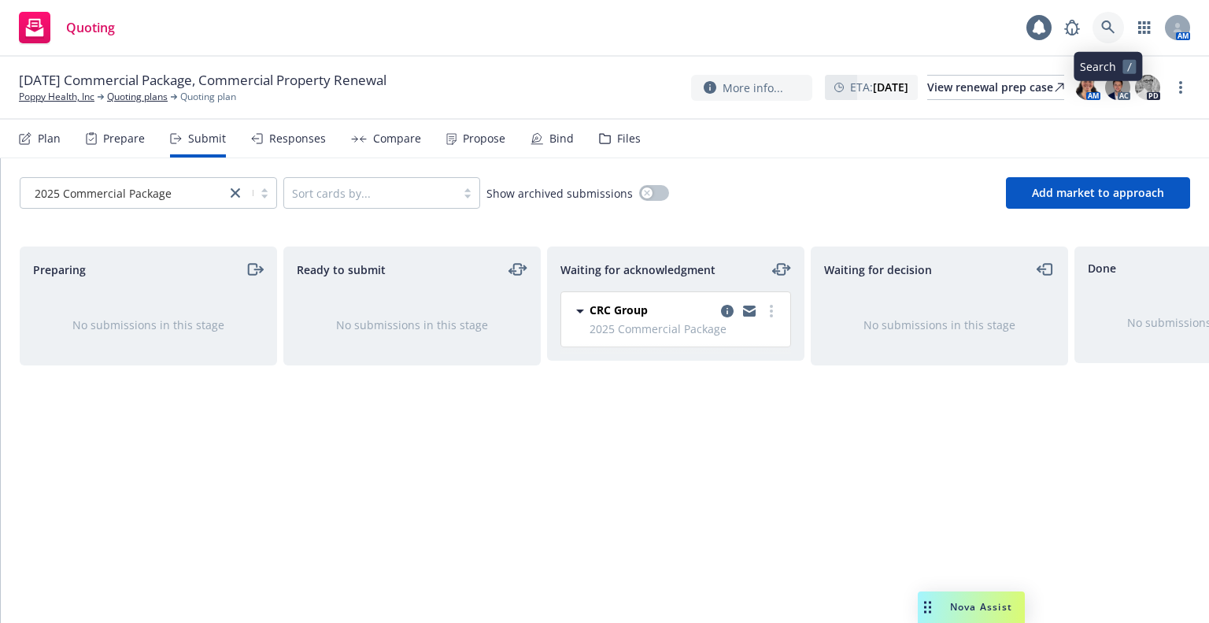
click at [1105, 23] on icon at bounding box center [1108, 27] width 14 height 14
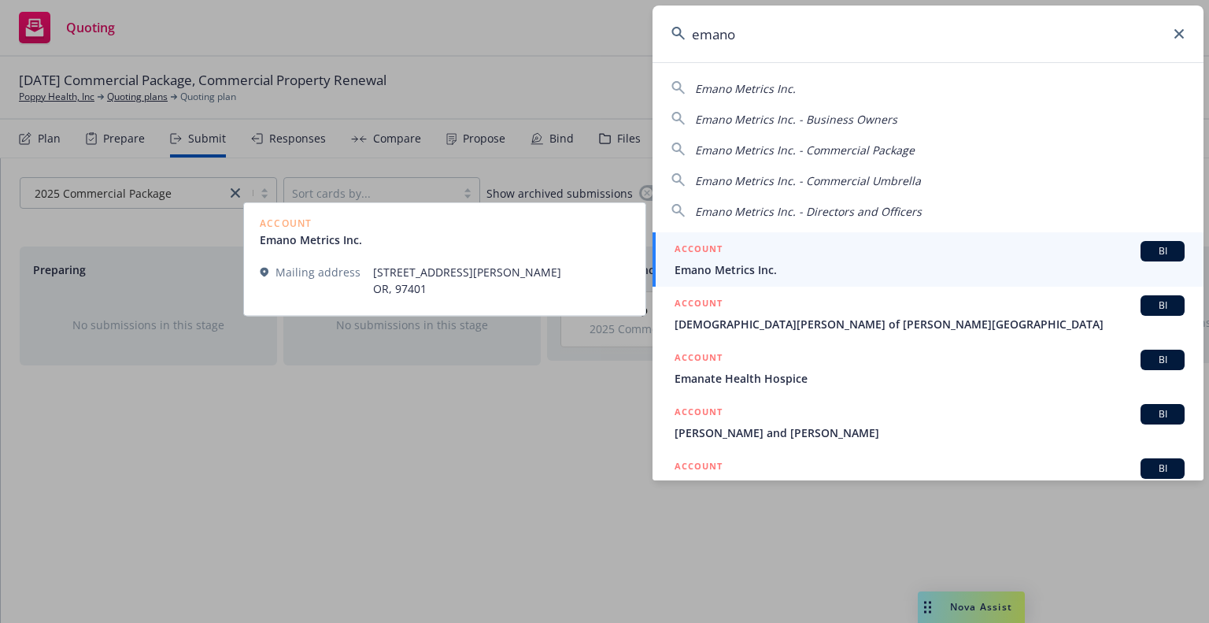
type input "emano"
click at [686, 252] on h5 "ACCOUNT" at bounding box center [699, 250] width 48 height 19
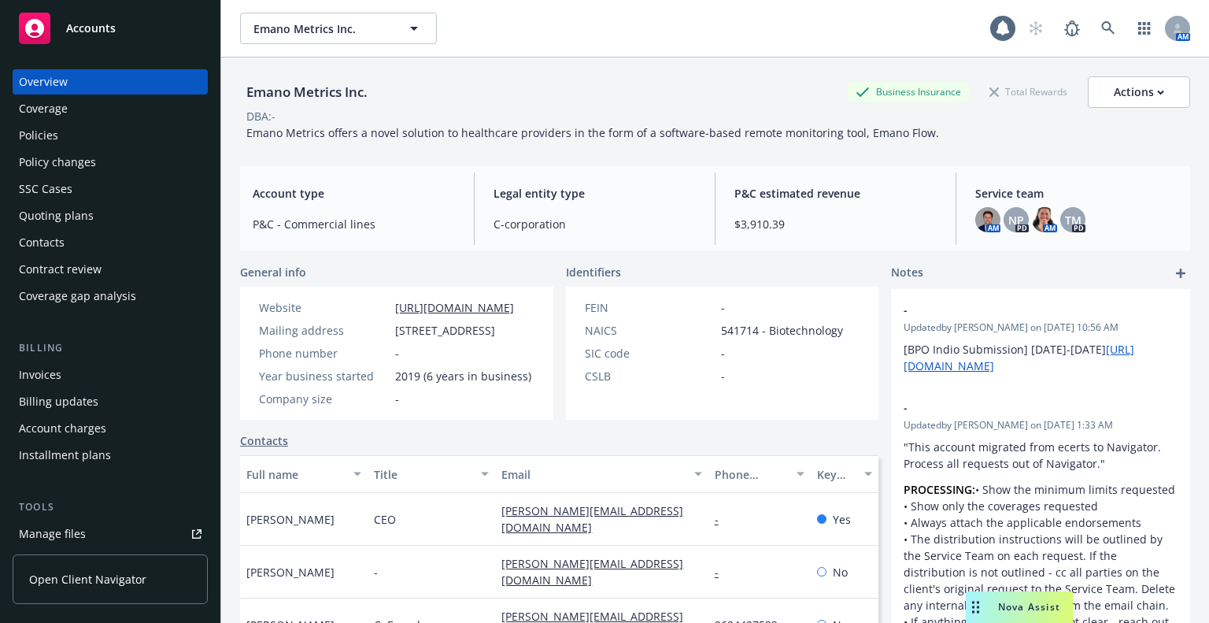
click at [98, 207] on div "Quoting plans" at bounding box center [110, 215] width 183 height 25
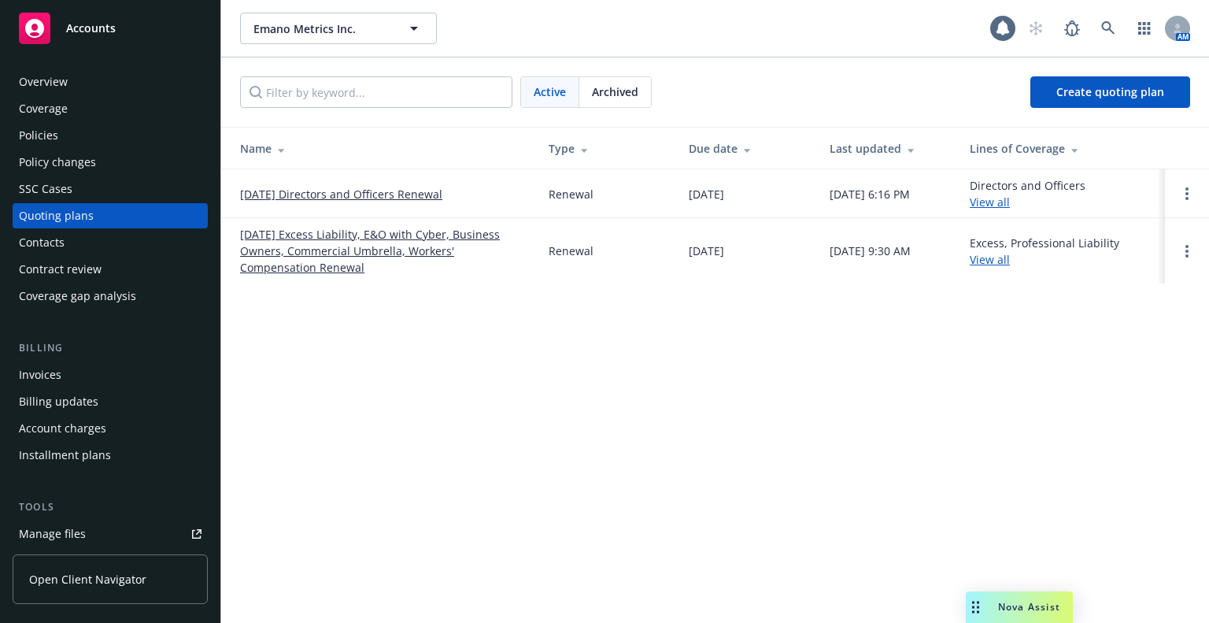
click at [322, 235] on link "10/10/25 Excess Liability, E&O with Cyber, Business Owners, Commercial Umbrella…" at bounding box center [381, 251] width 283 height 50
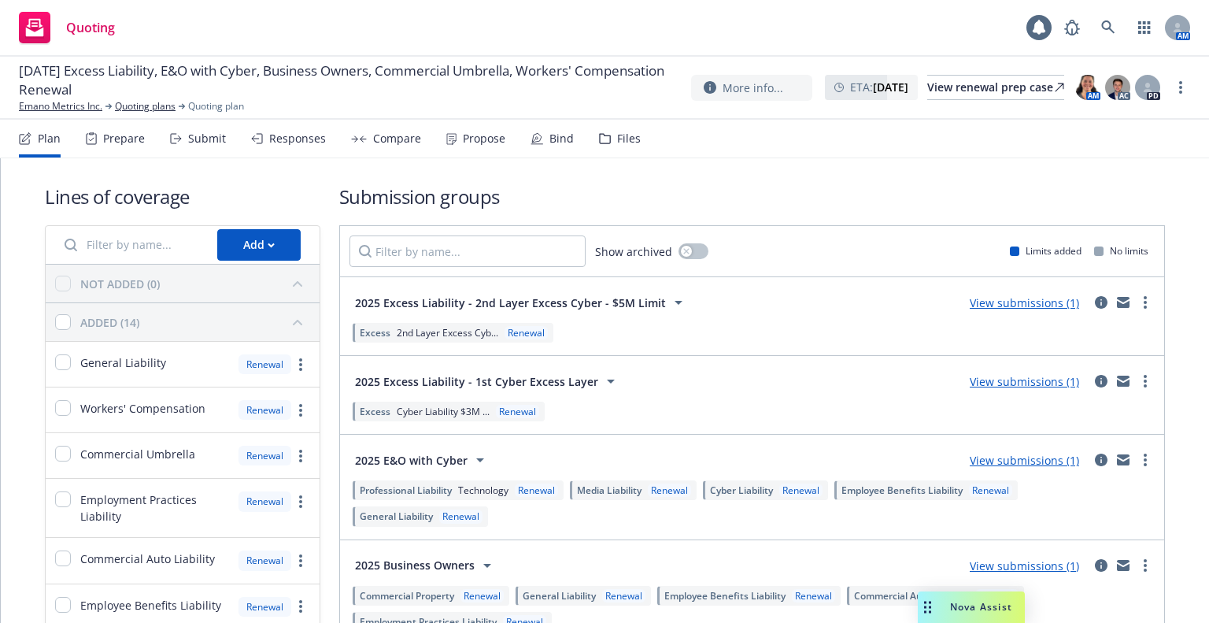
click at [196, 142] on div "Submit" at bounding box center [207, 138] width 38 height 13
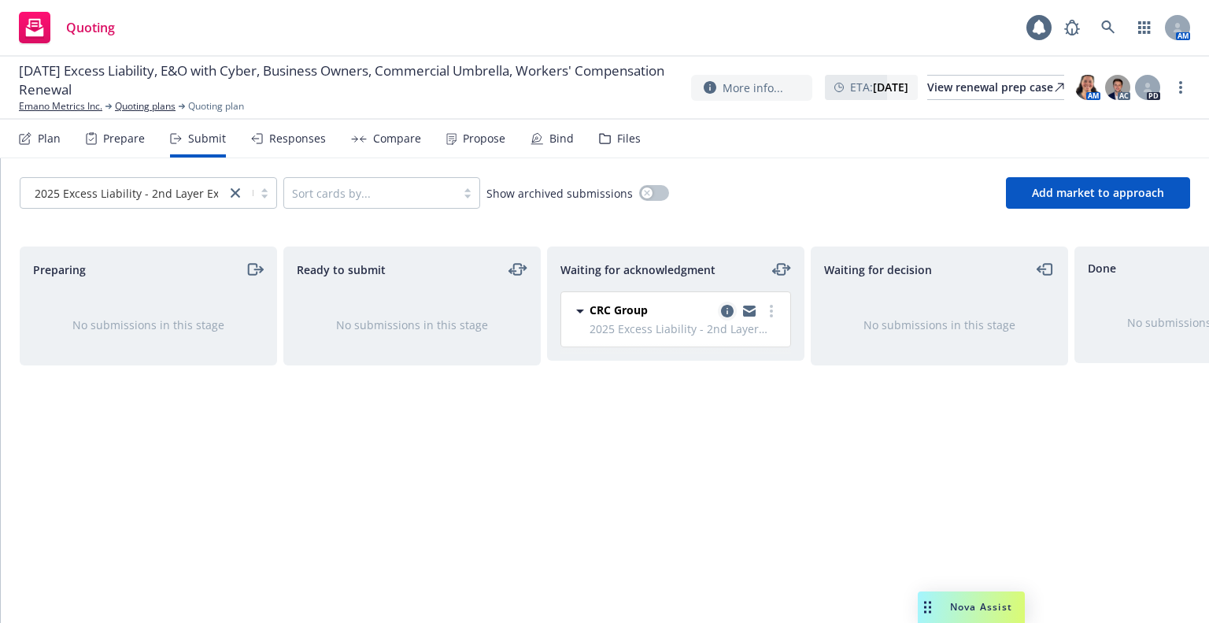
click at [726, 314] on icon "copy logging email" at bounding box center [727, 311] width 13 height 13
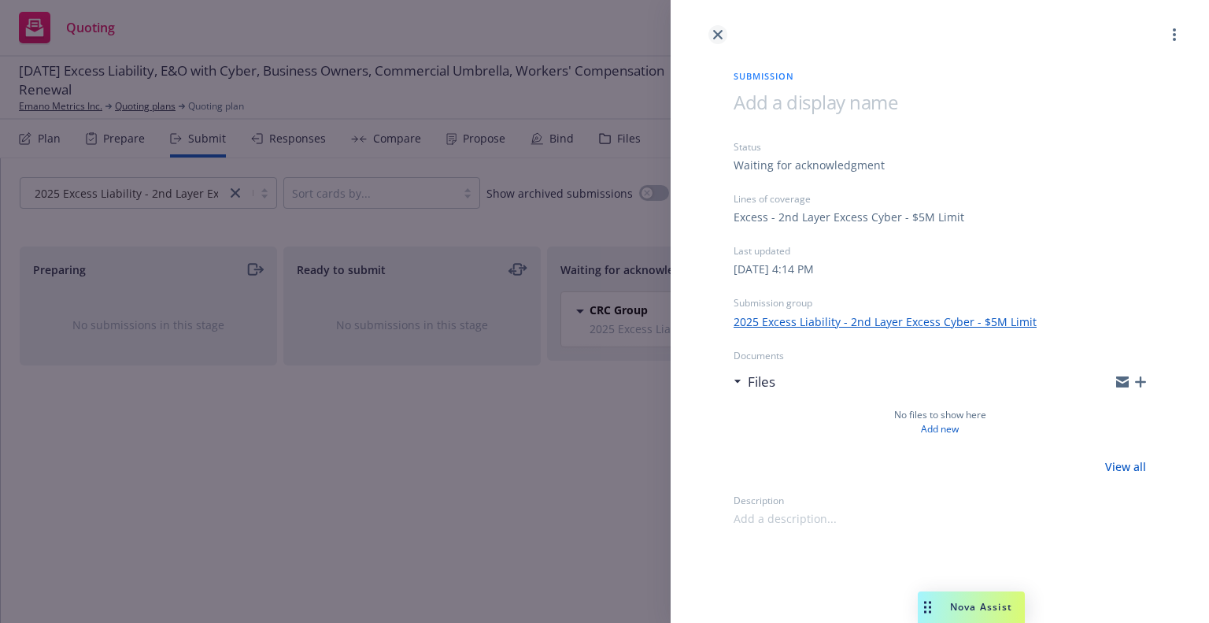
click at [716, 35] on icon "close" at bounding box center [717, 34] width 9 height 9
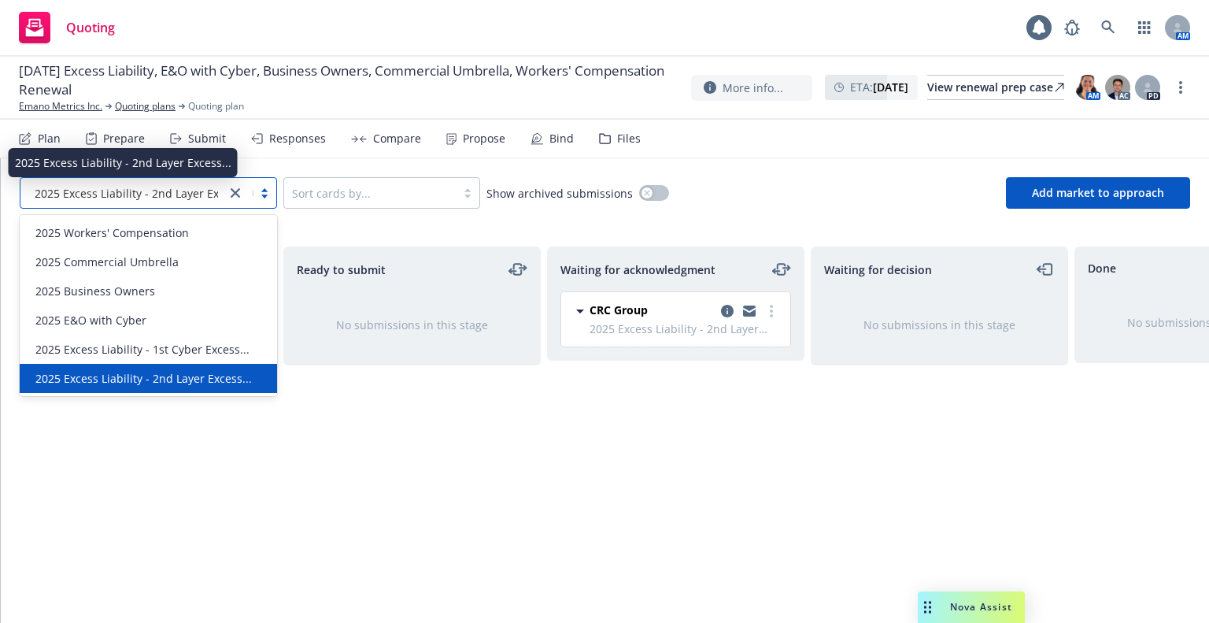
click at [110, 189] on span "2025 Excess Liability - 2nd Layer Excess..." at bounding box center [143, 193] width 216 height 17
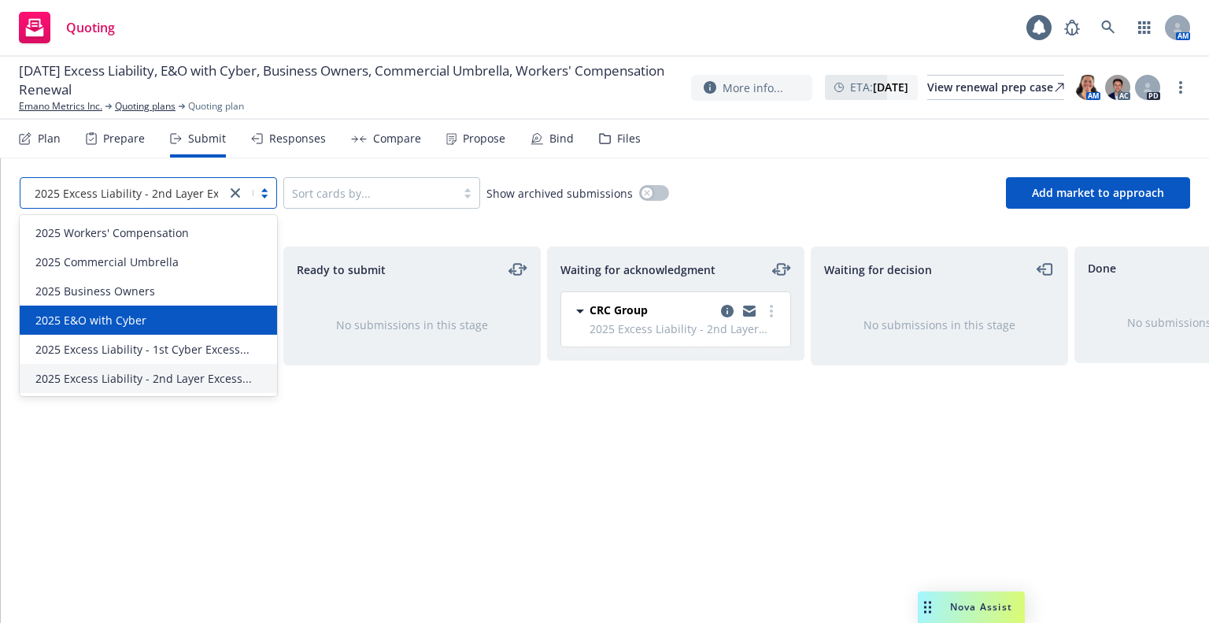
click at [149, 329] on div "2025 E&O with Cyber" at bounding box center [148, 319] width 257 height 29
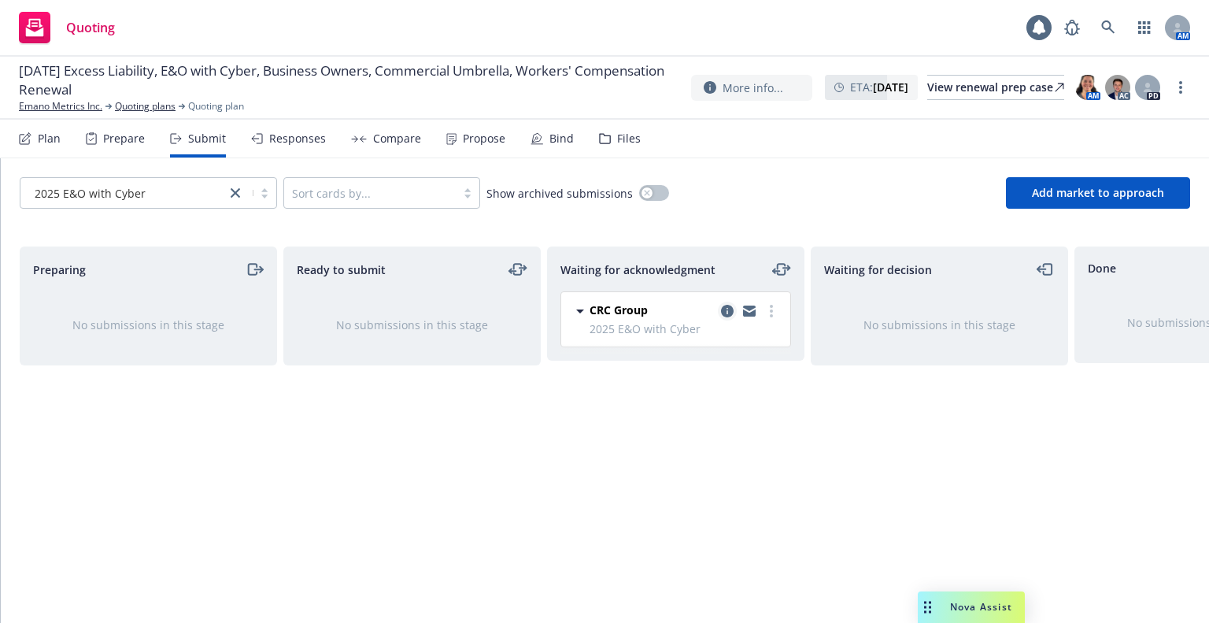
click at [726, 313] on icon "copy logging email" at bounding box center [727, 311] width 13 height 13
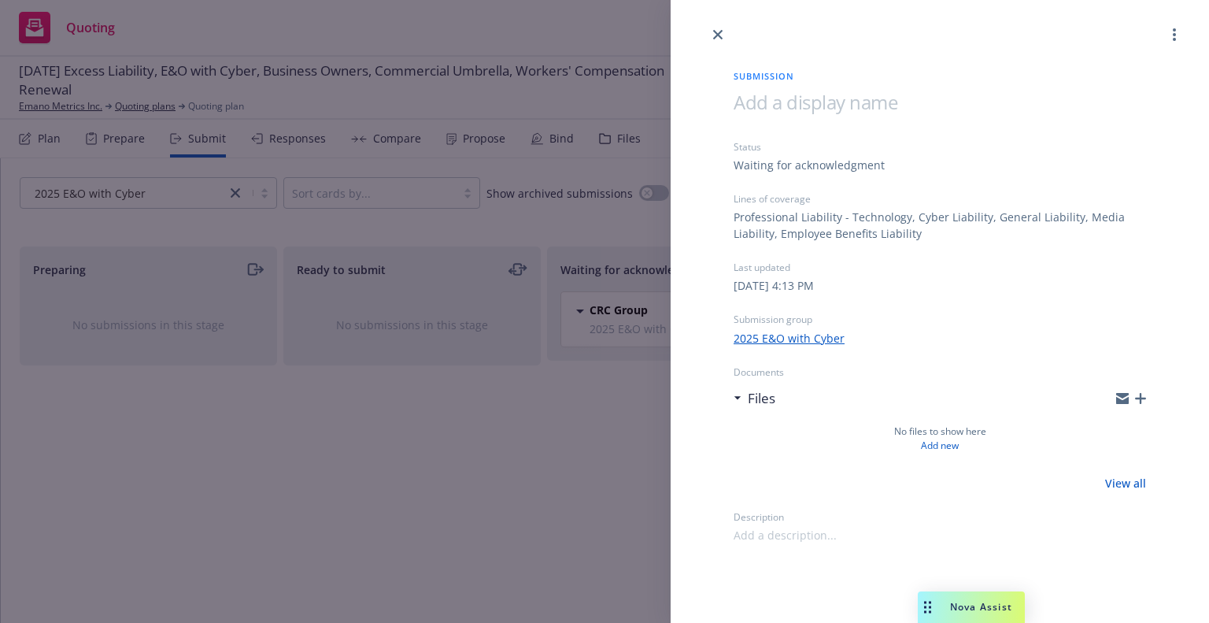
click at [1139, 397] on icon "button" at bounding box center [1140, 398] width 11 height 11
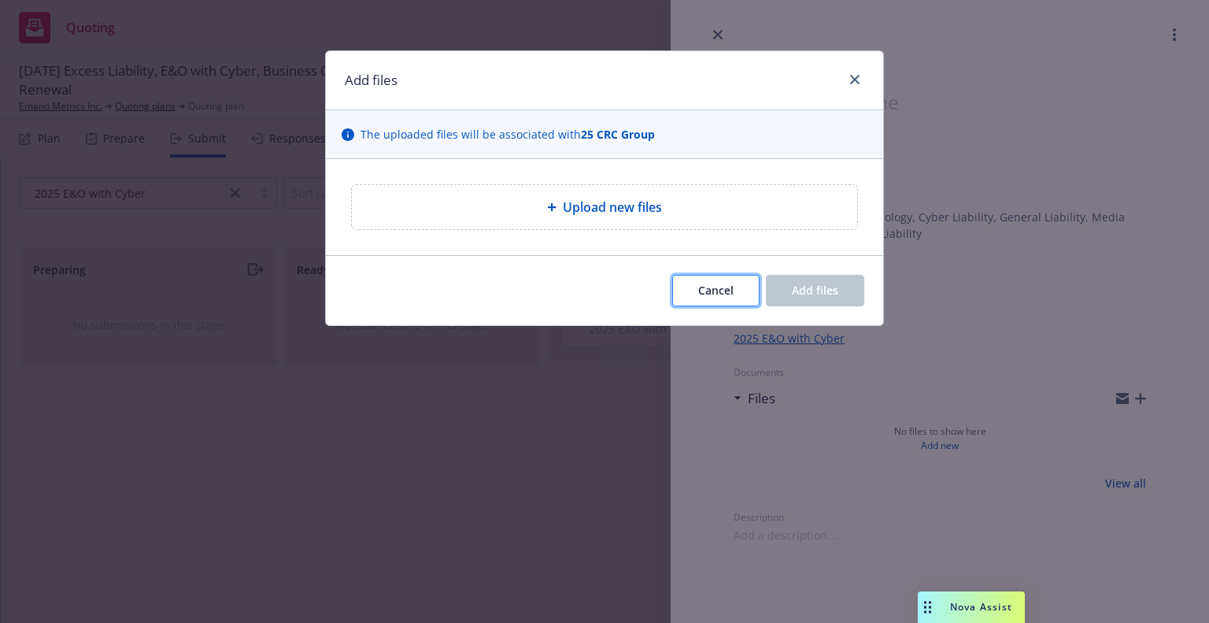
click at [717, 302] on button "Cancel" at bounding box center [715, 290] width 87 height 31
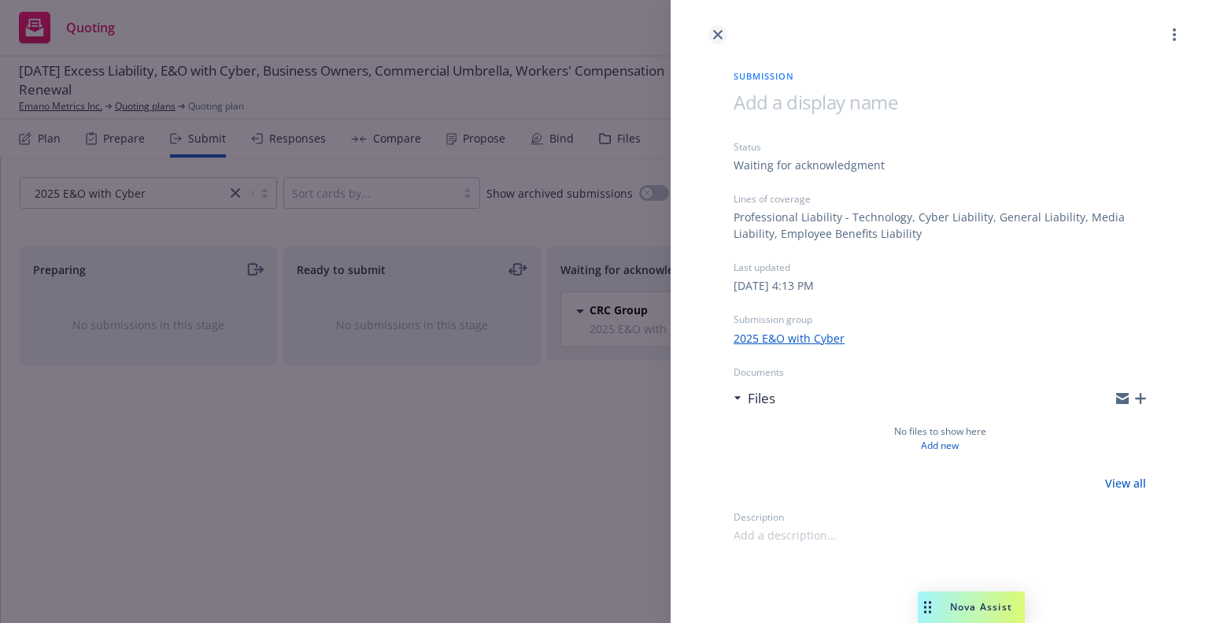
click at [716, 40] on link "close" at bounding box center [717, 34] width 19 height 19
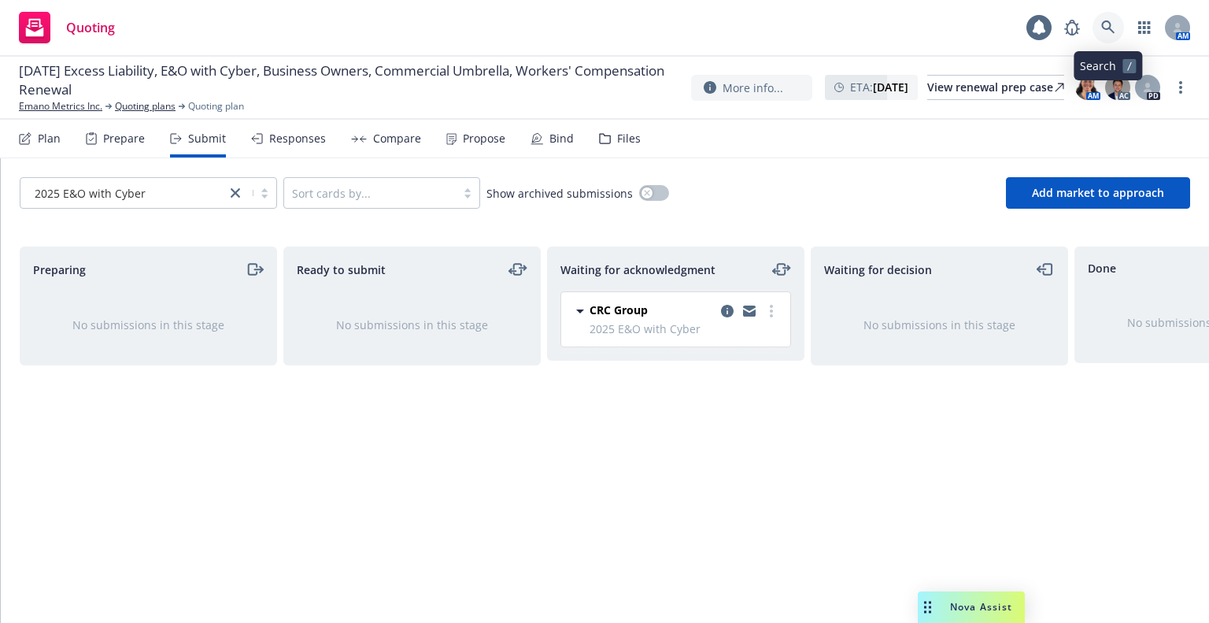
click at [1099, 29] on link at bounding box center [1108, 27] width 31 height 31
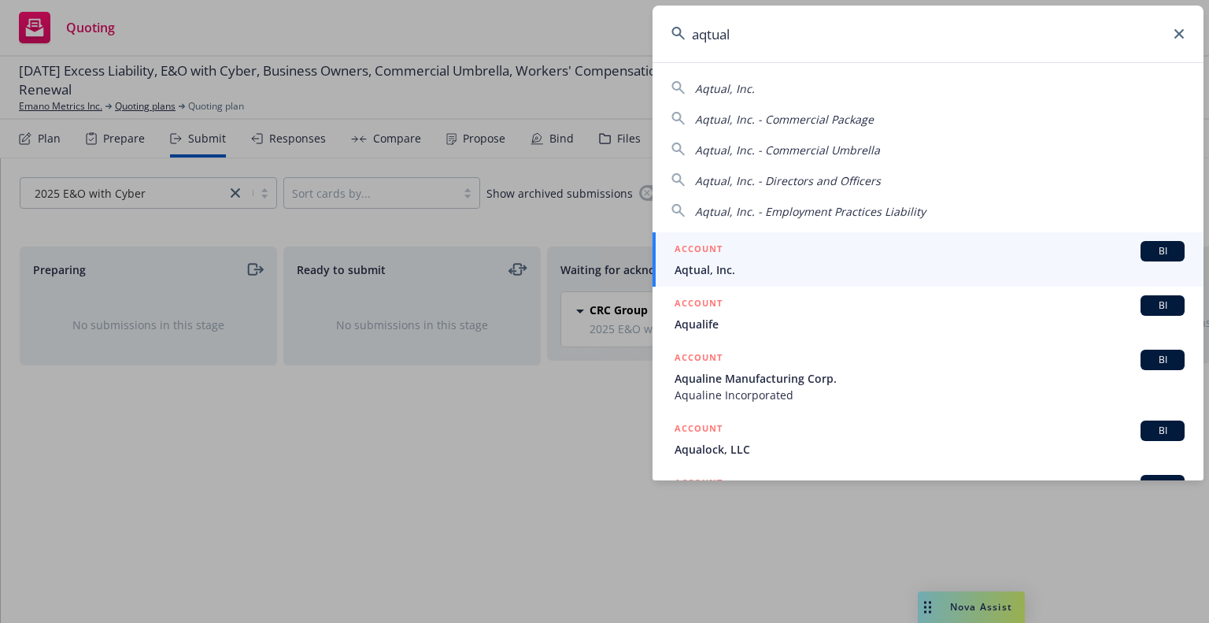
type input "aqtual"
click at [1039, 261] on span "Aqtual, Inc." at bounding box center [930, 269] width 510 height 17
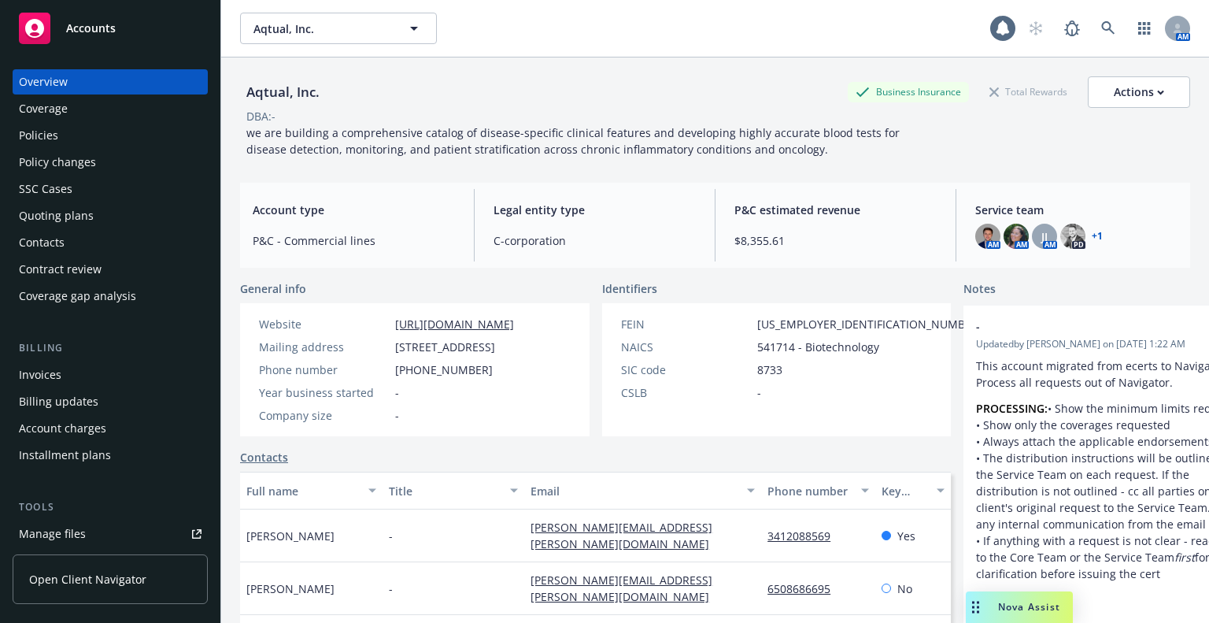
click at [136, 168] on div "Policy changes" at bounding box center [110, 162] width 183 height 25
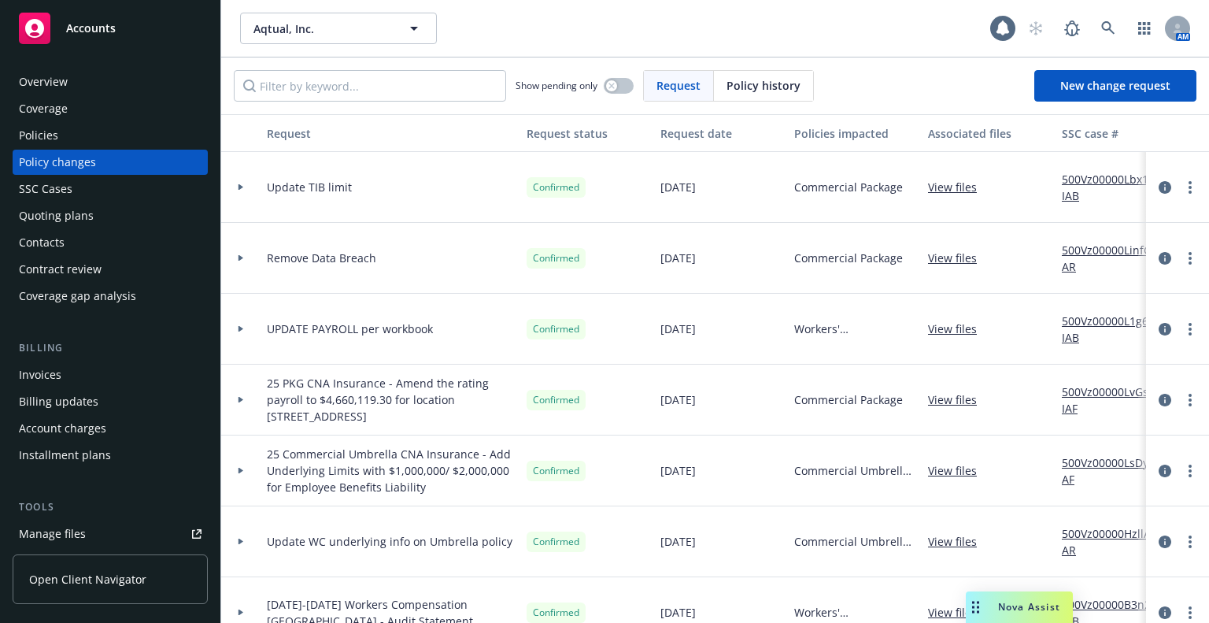
click at [975, 333] on link "View files" at bounding box center [958, 328] width 61 height 17
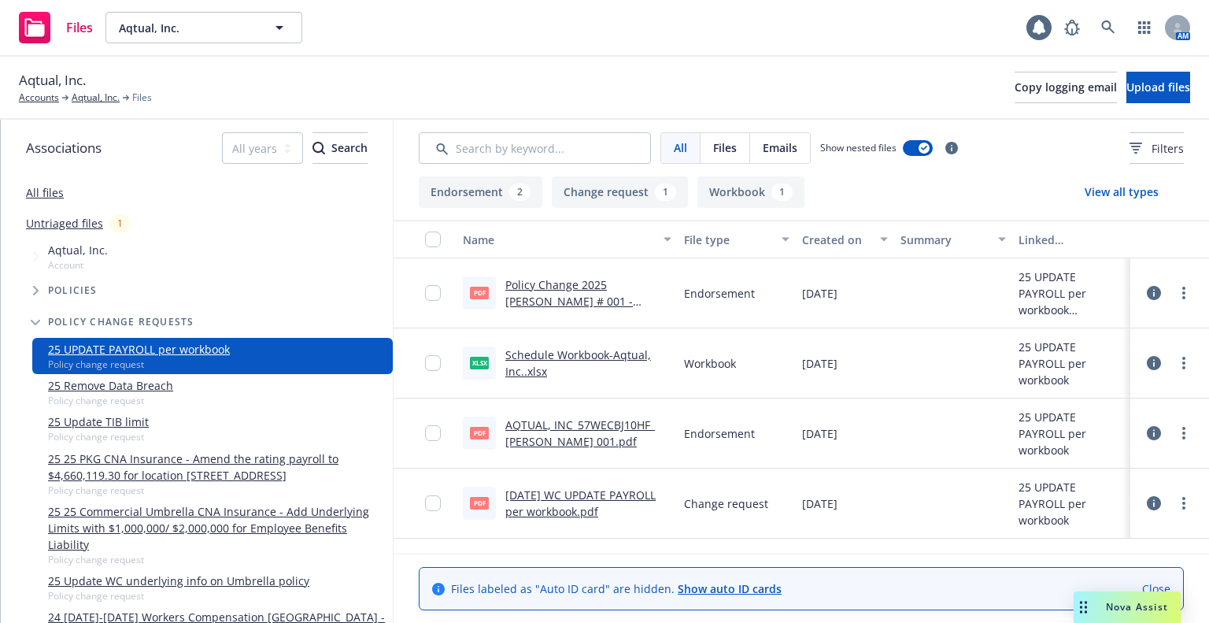
click at [589, 490] on link "[DATE] WC UPDATE PAYROLL per workbook.pdf" at bounding box center [580, 502] width 150 height 31
click at [61, 231] on link "Untriaged files" at bounding box center [64, 223] width 77 height 17
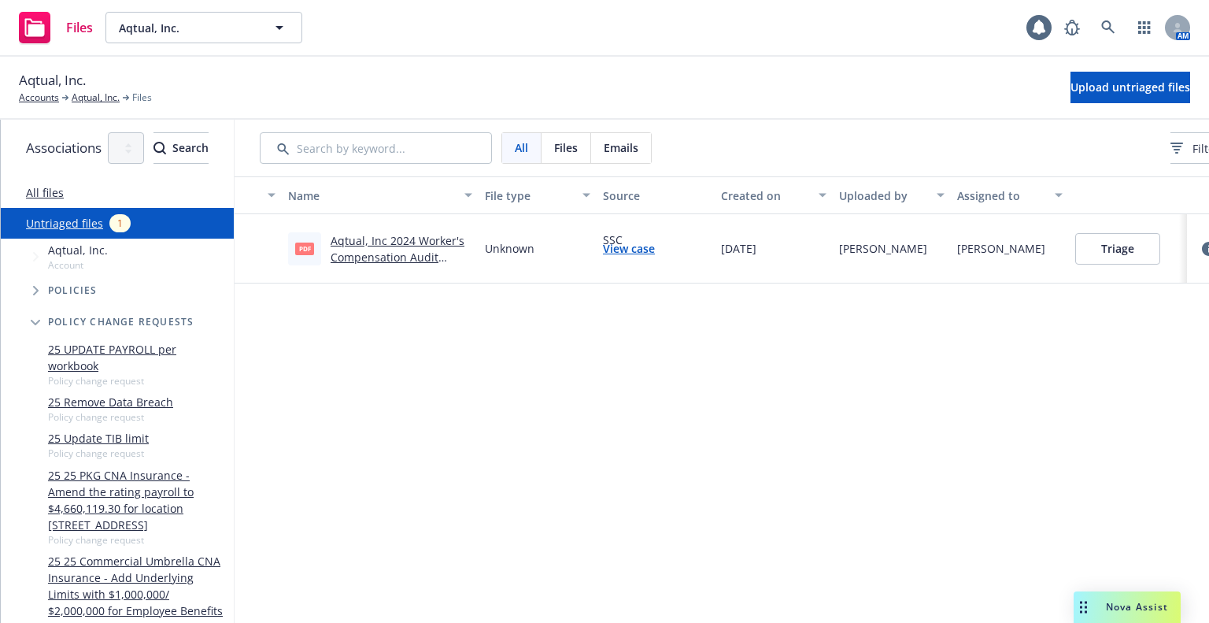
click at [429, 257] on link "Aqtual, Inc 2024 Worker's Compensation Audit statement.pdf" at bounding box center [398, 257] width 134 height 48
